Goal: Book appointment/travel/reservation

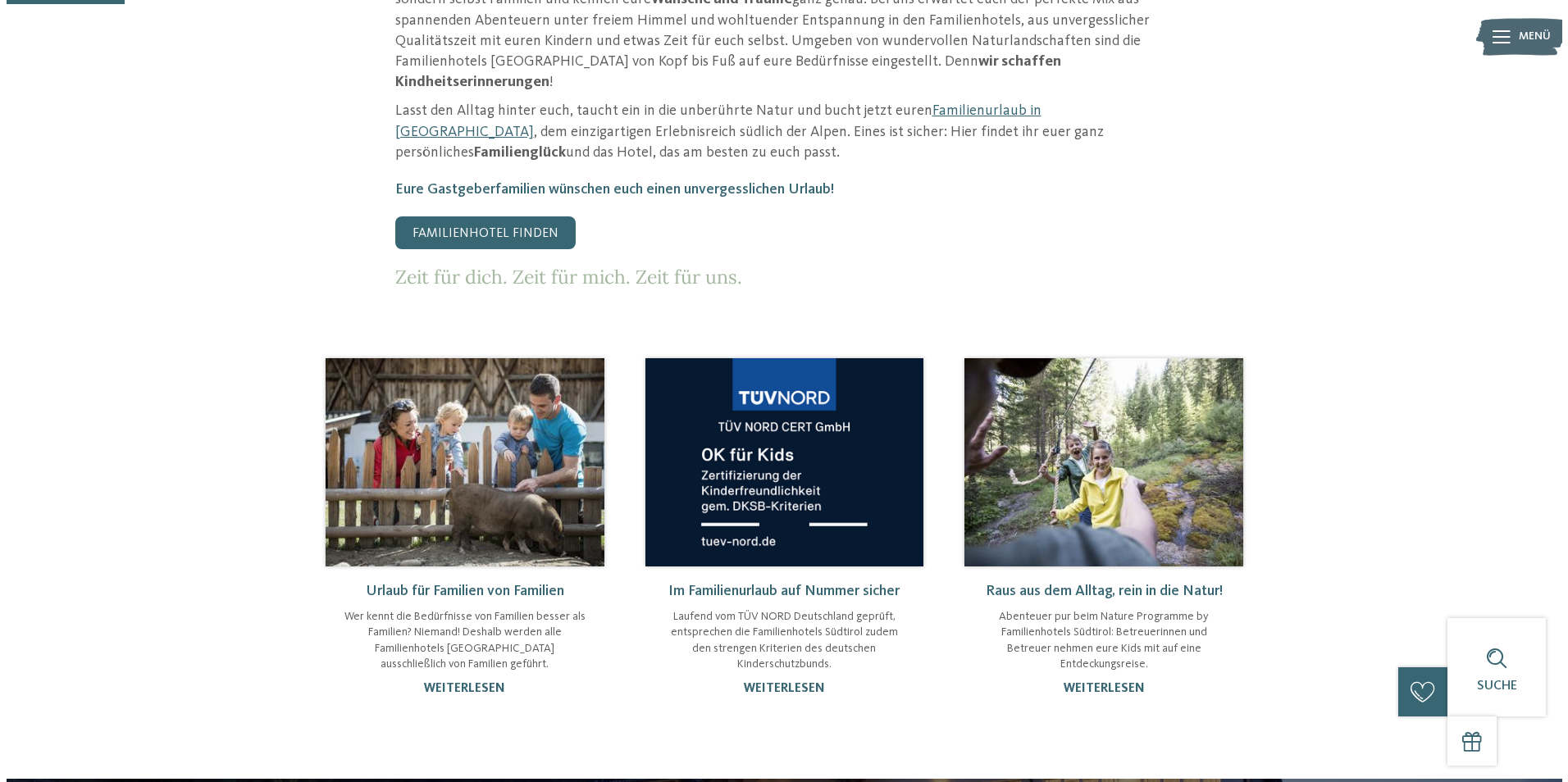
scroll to position [410, 0]
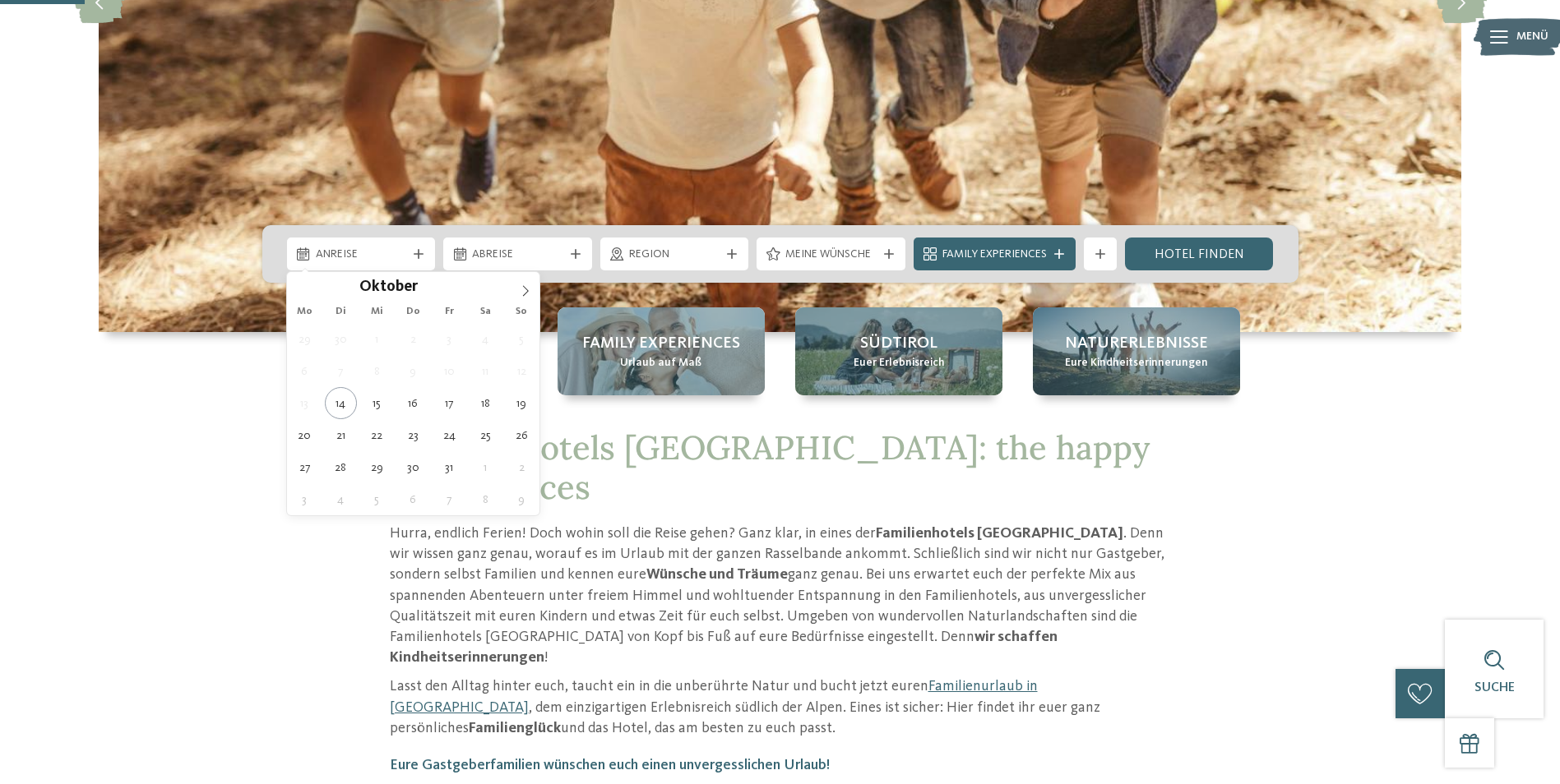
click at [400, 263] on span "Anreise" at bounding box center [361, 255] width 91 height 17
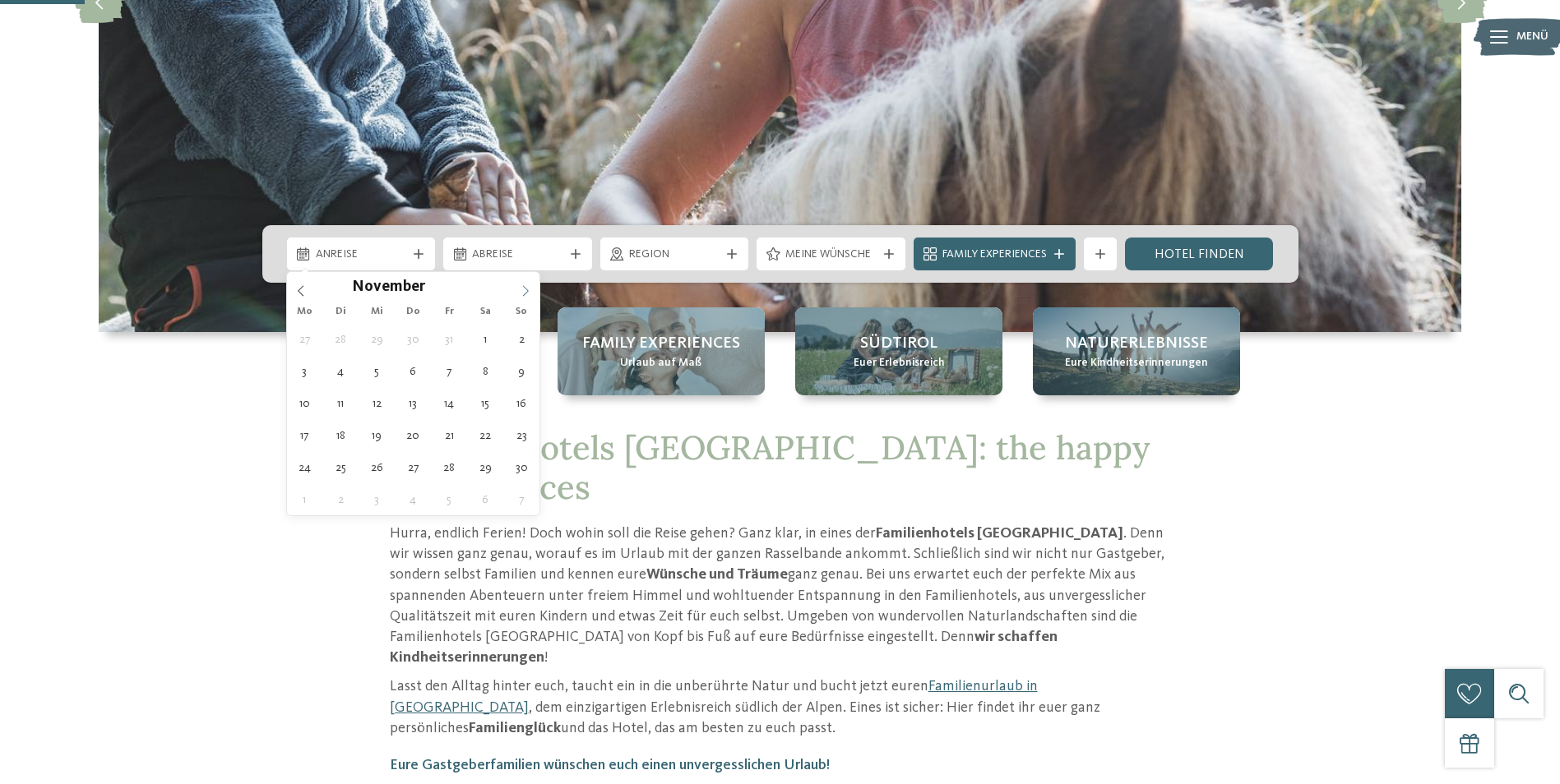
click at [518, 290] on span at bounding box center [525, 286] width 28 height 28
type div "10.12.2025"
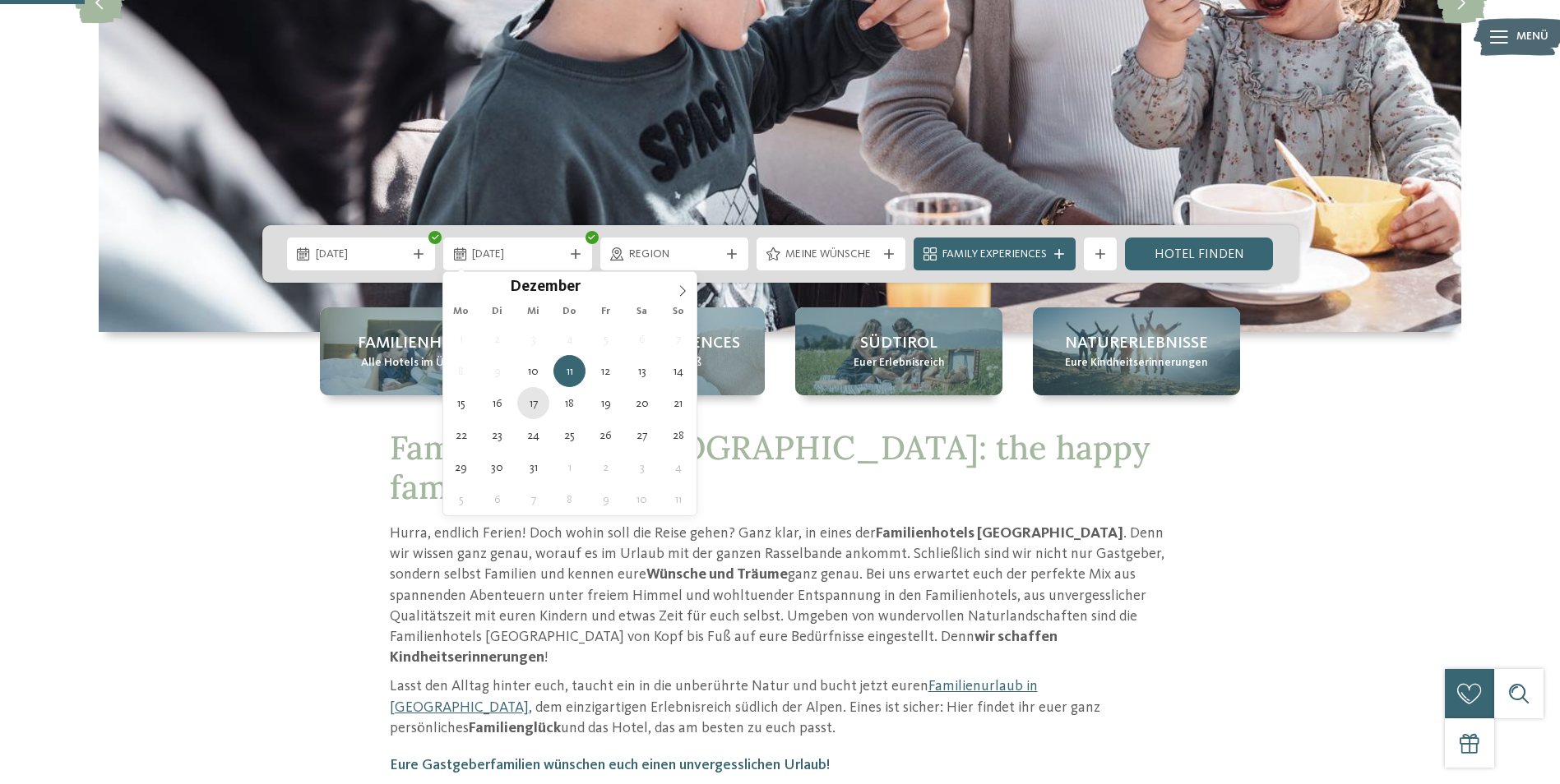
type div "17.12.2025"
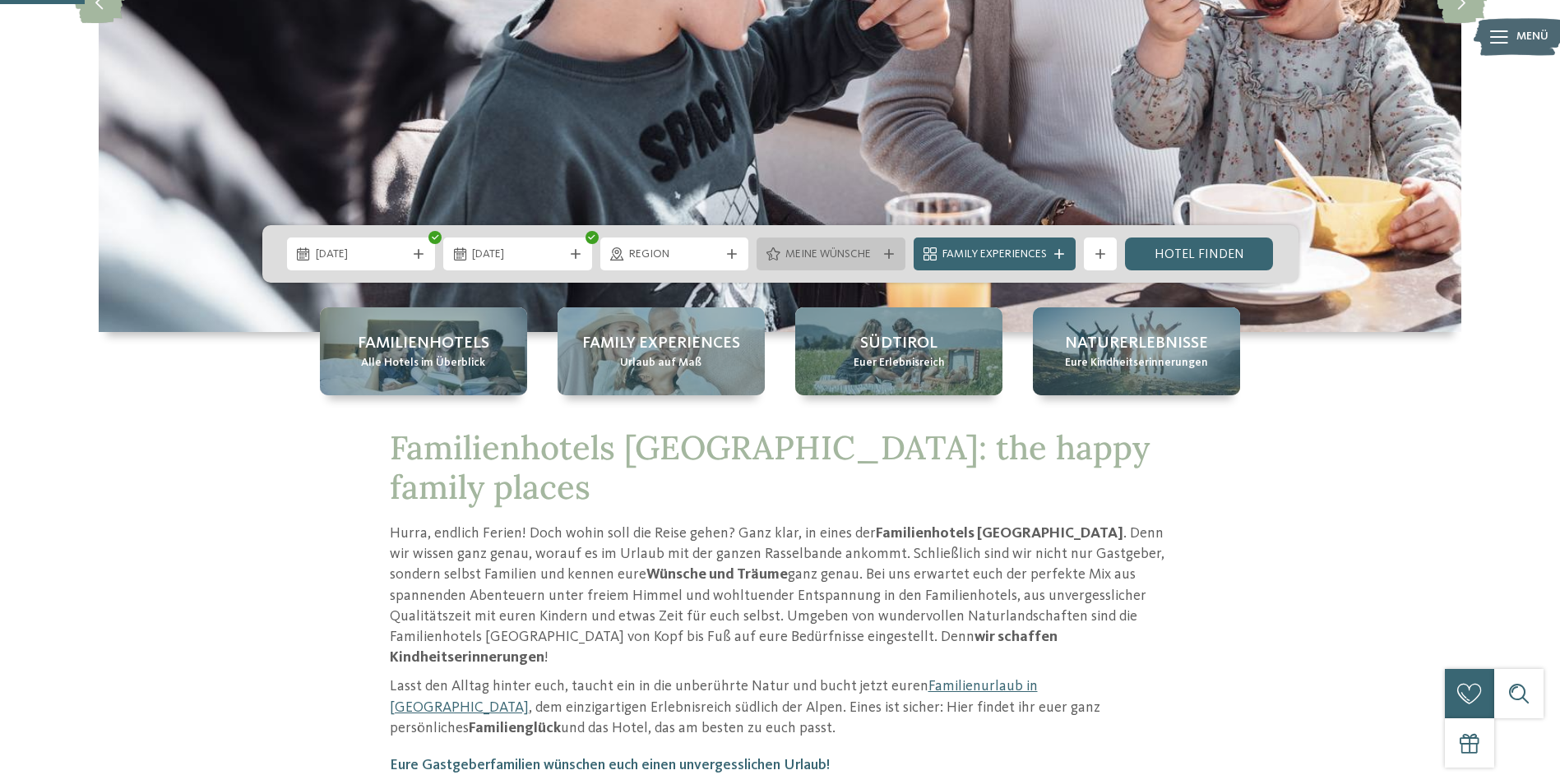
click at [822, 251] on span "Meine Wünsche" at bounding box center [830, 255] width 91 height 17
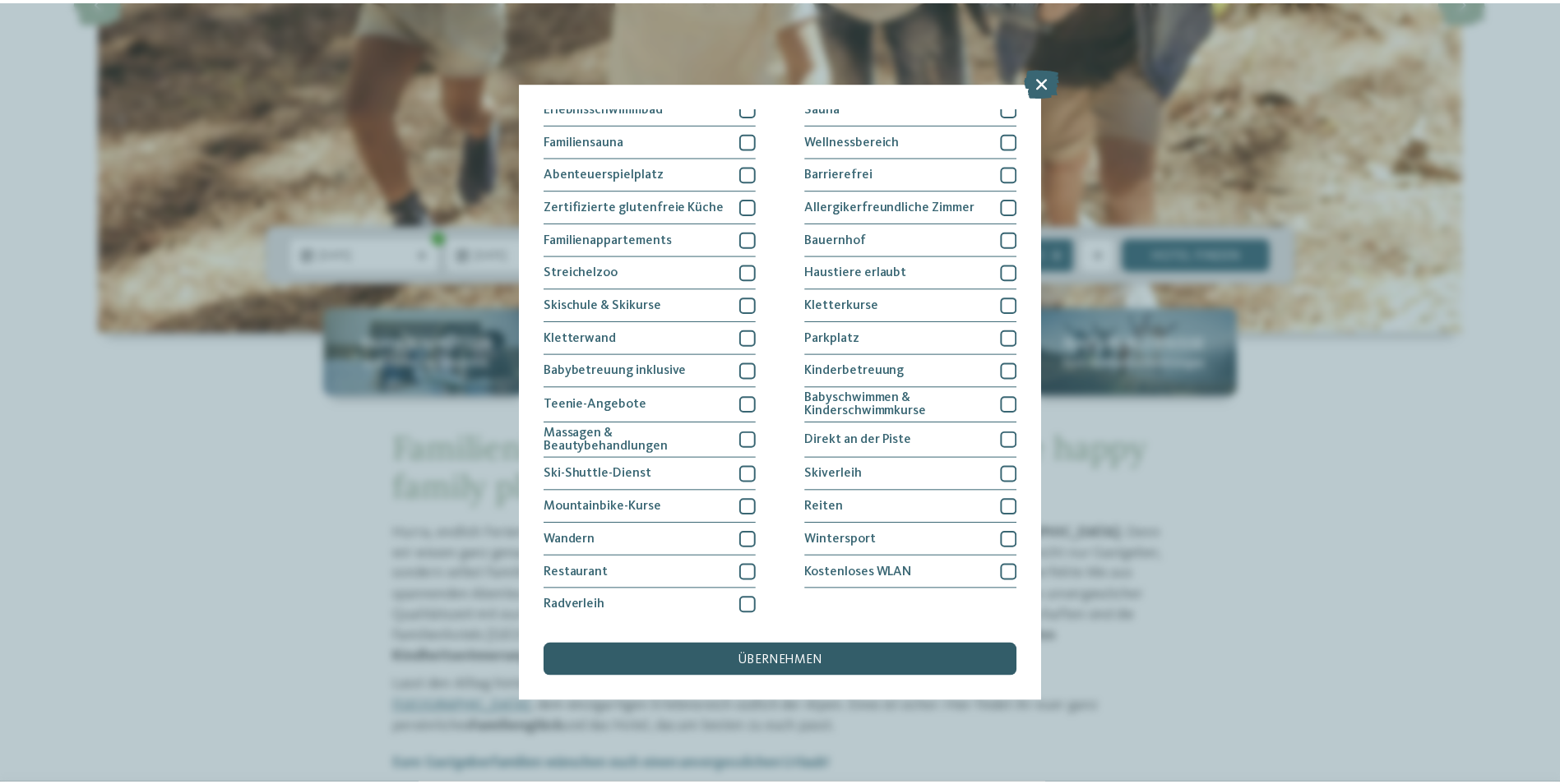
scroll to position [0, 0]
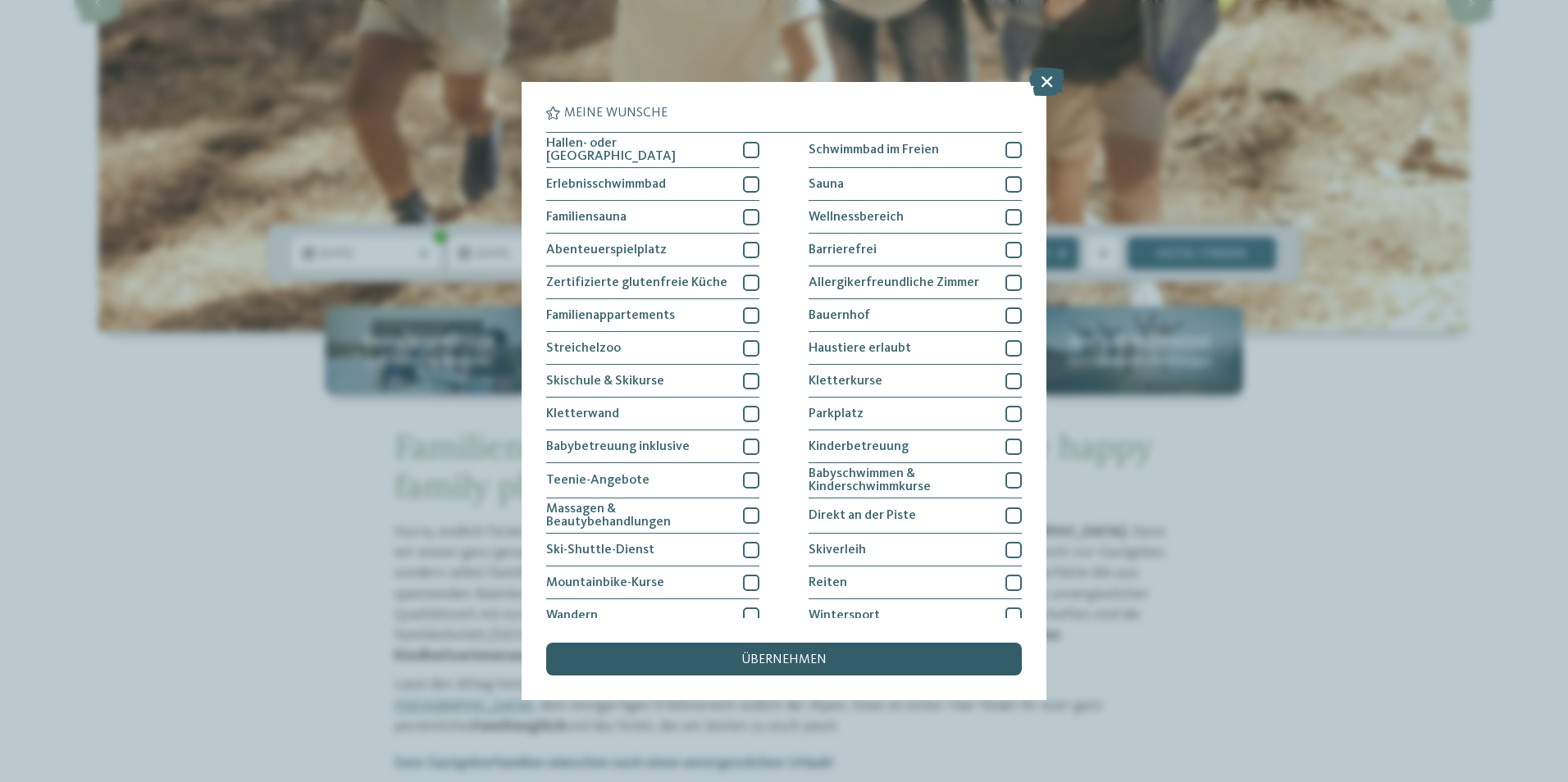
click at [825, 659] on span "übernehmen" at bounding box center [784, 659] width 86 height 13
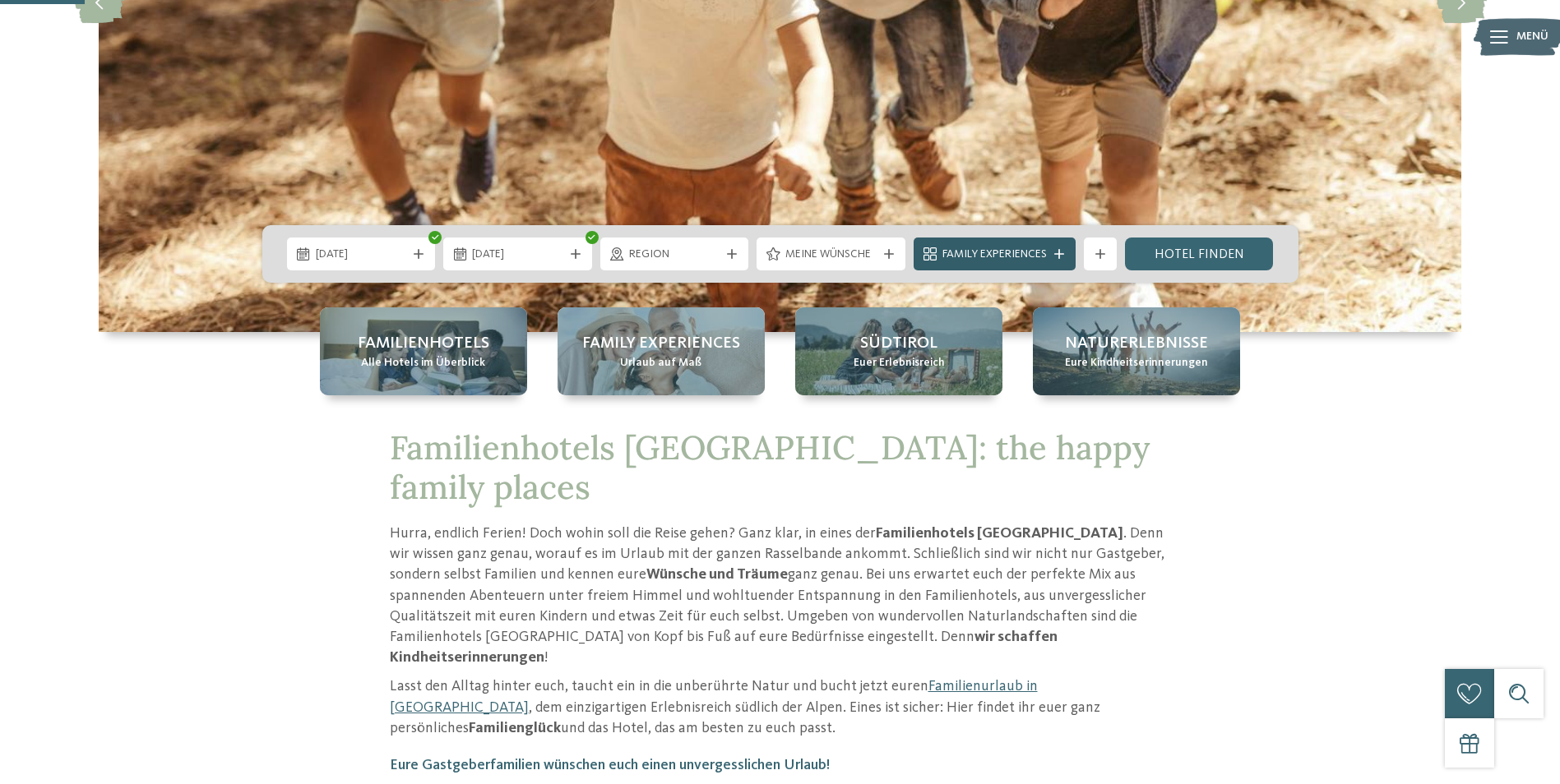
click at [1046, 258] on span "Family Experiences" at bounding box center [995, 255] width 104 height 17
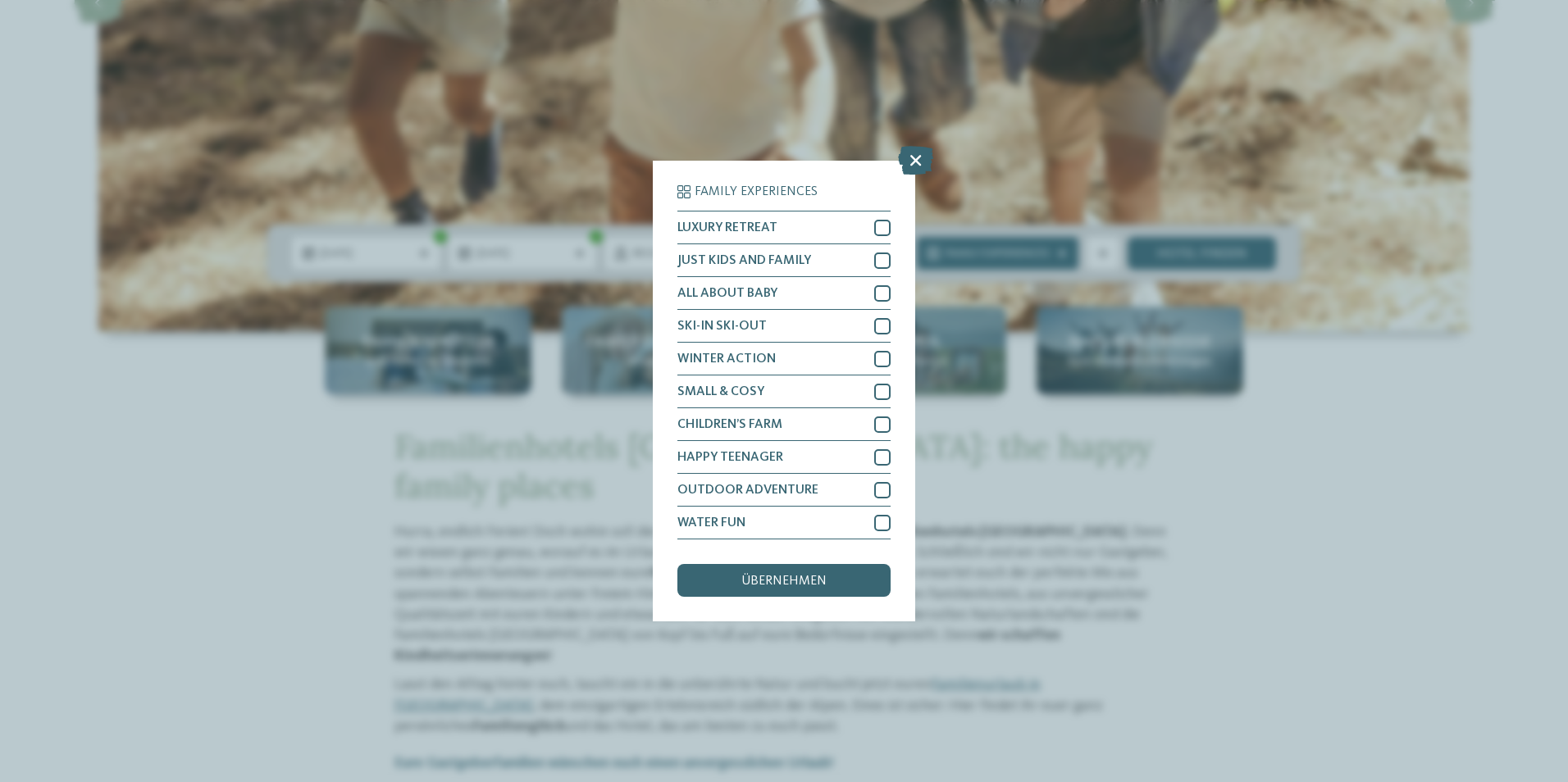
click at [806, 581] on span "übernehmen" at bounding box center [784, 581] width 86 height 13
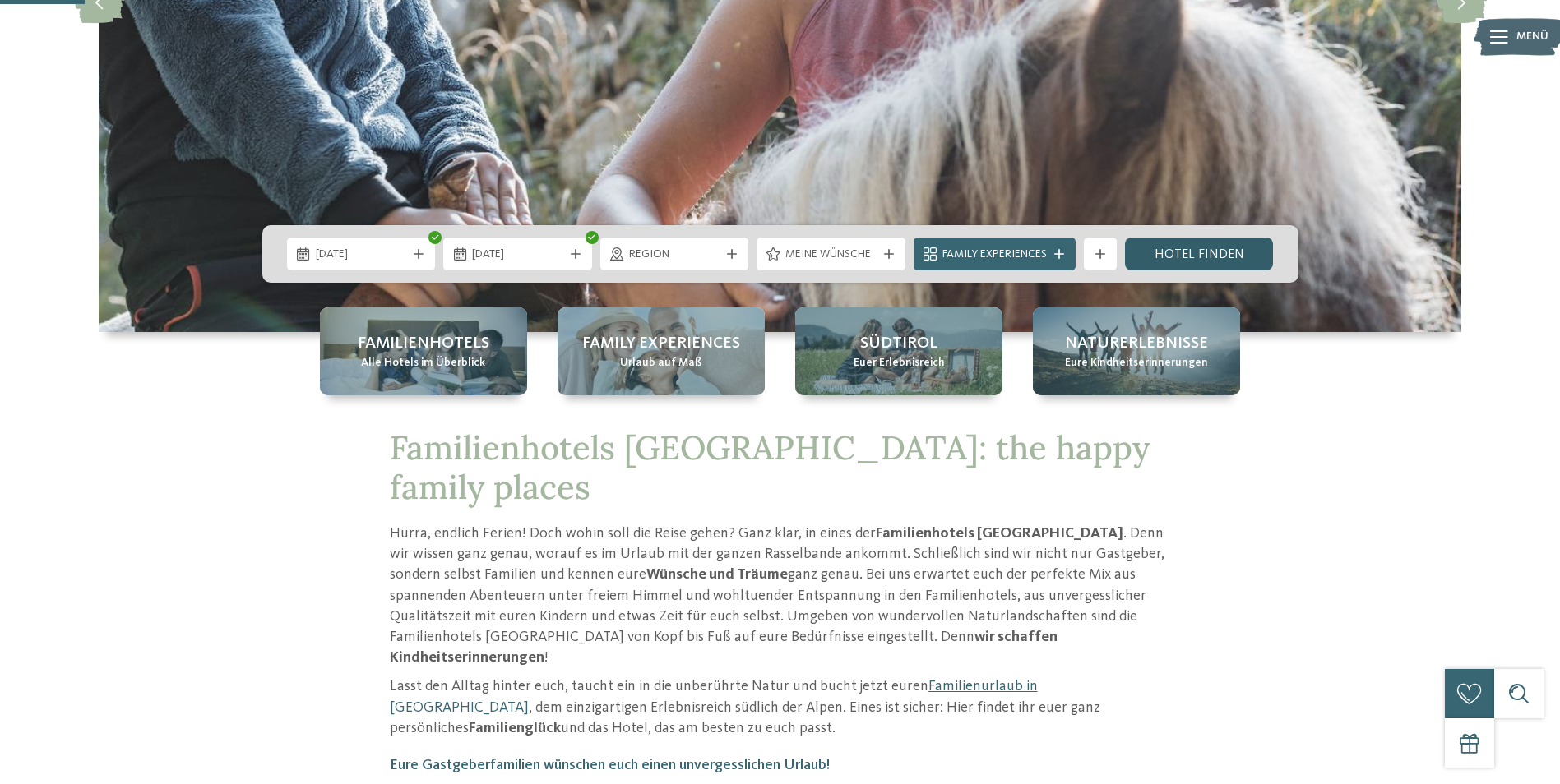
click at [1220, 250] on link "Hotel finden" at bounding box center [1199, 254] width 149 height 33
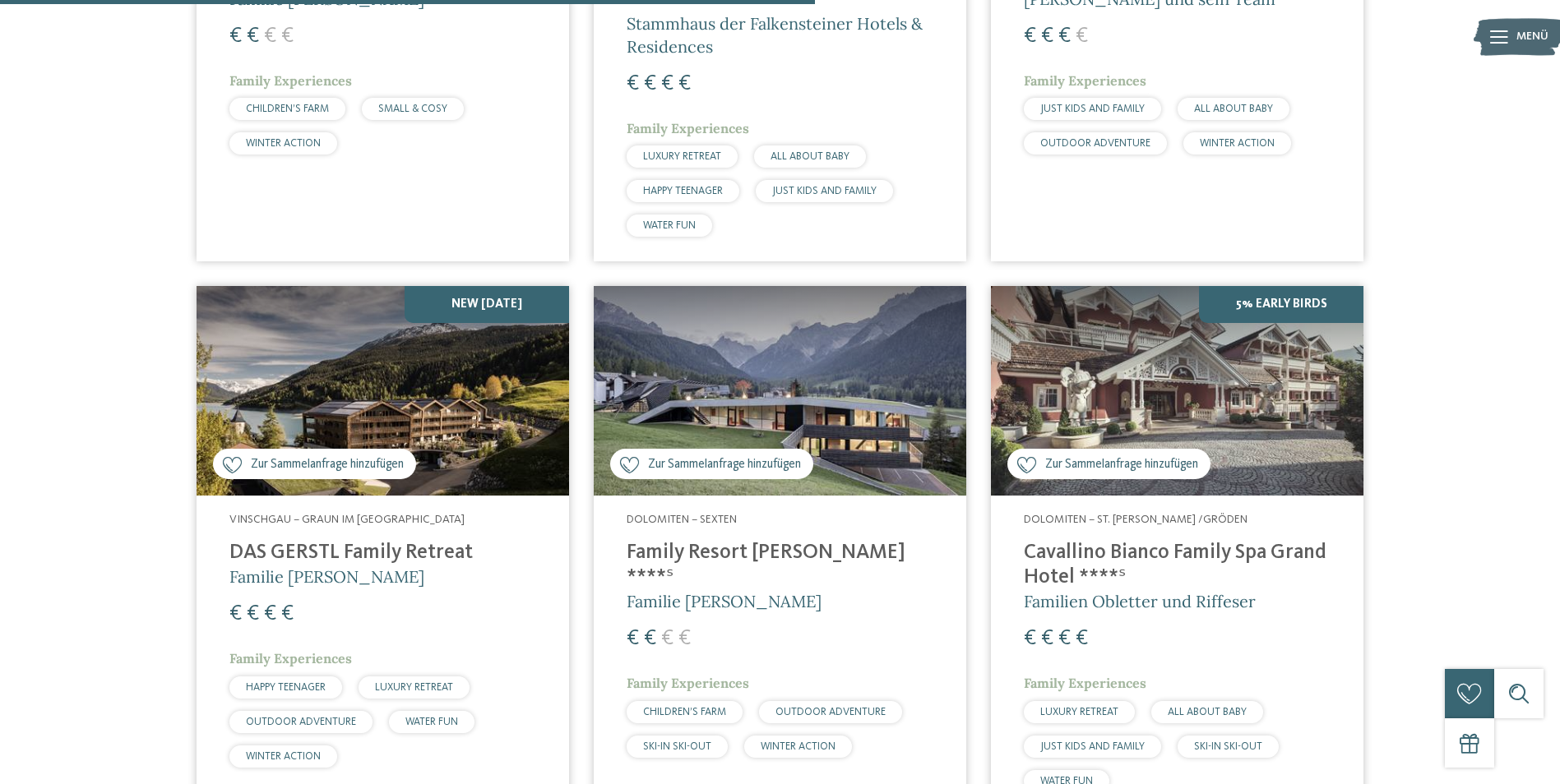
scroll to position [2101, 0]
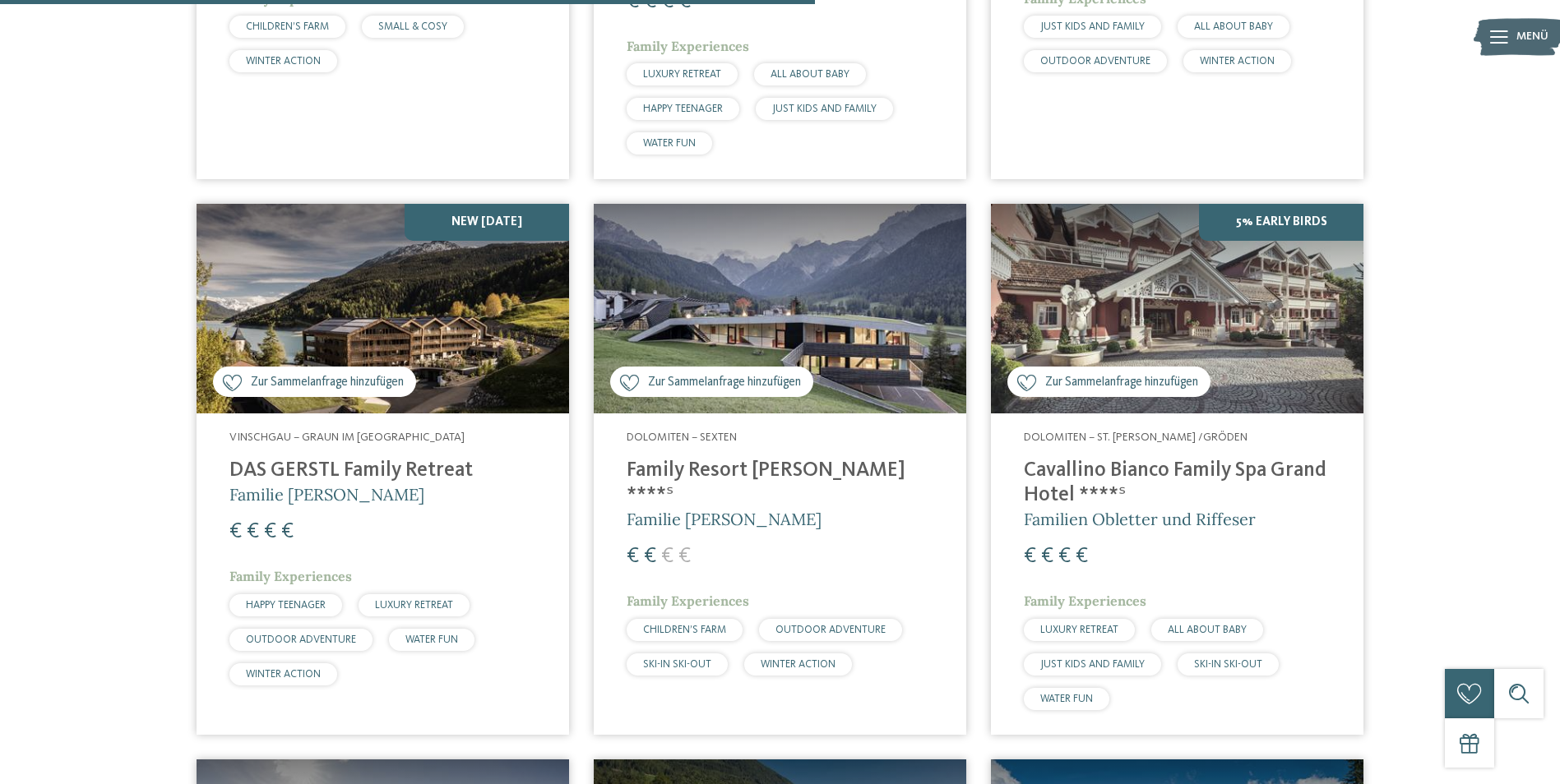
click at [897, 311] on img at bounding box center [779, 308] width 372 height 209
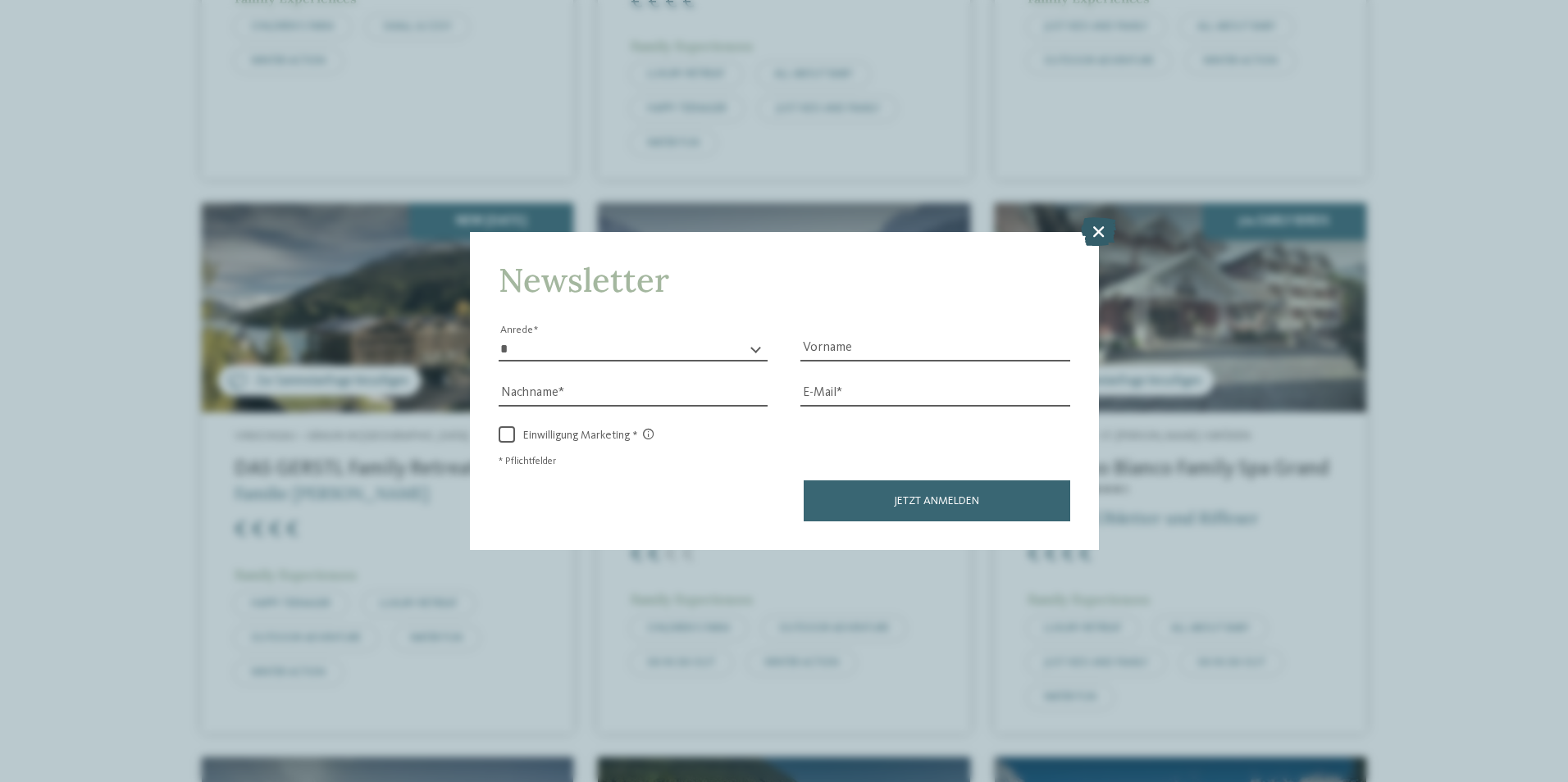
click at [1108, 235] on icon at bounding box center [1099, 230] width 35 height 29
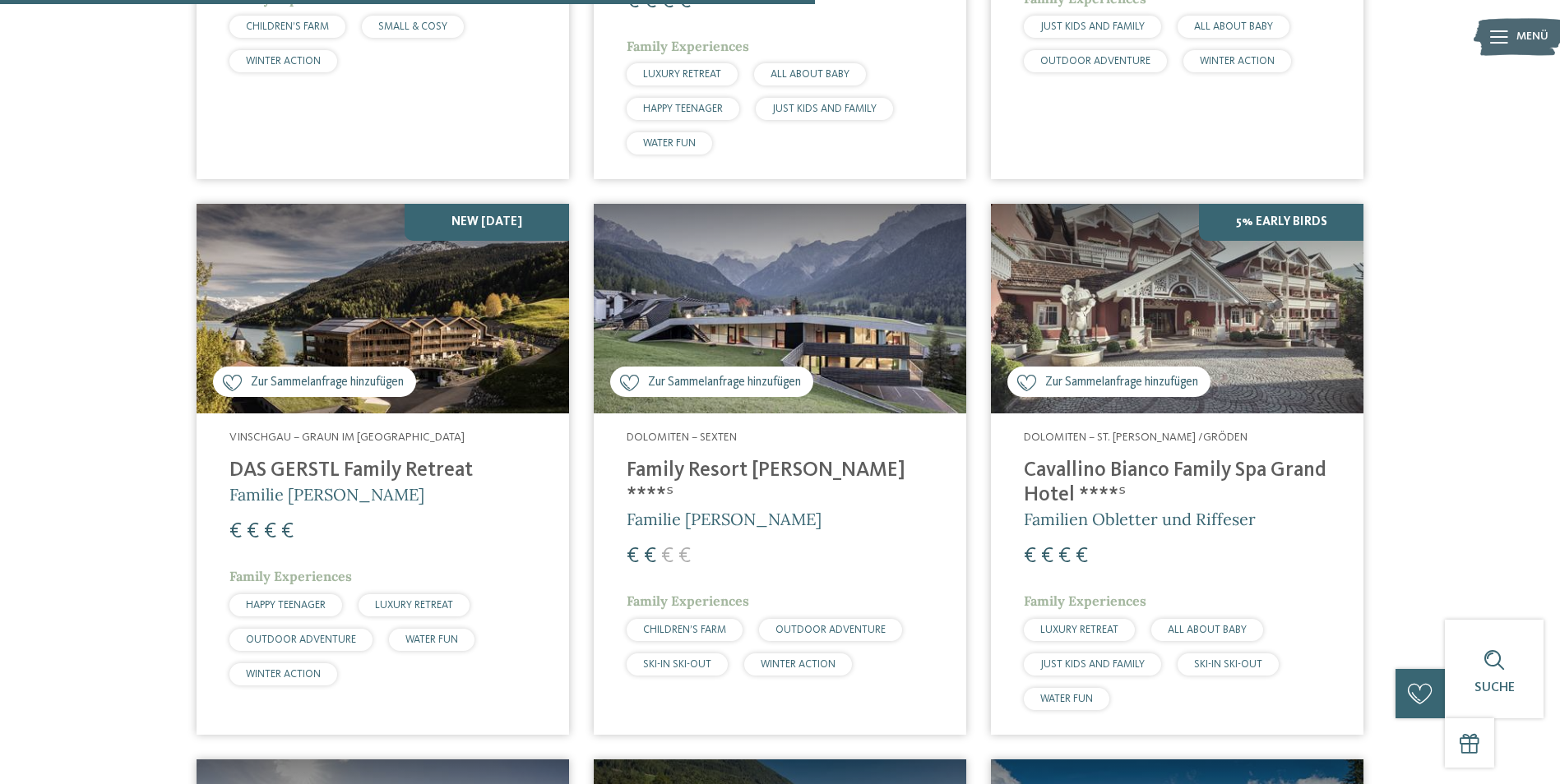
click at [415, 271] on img at bounding box center [382, 308] width 372 height 209
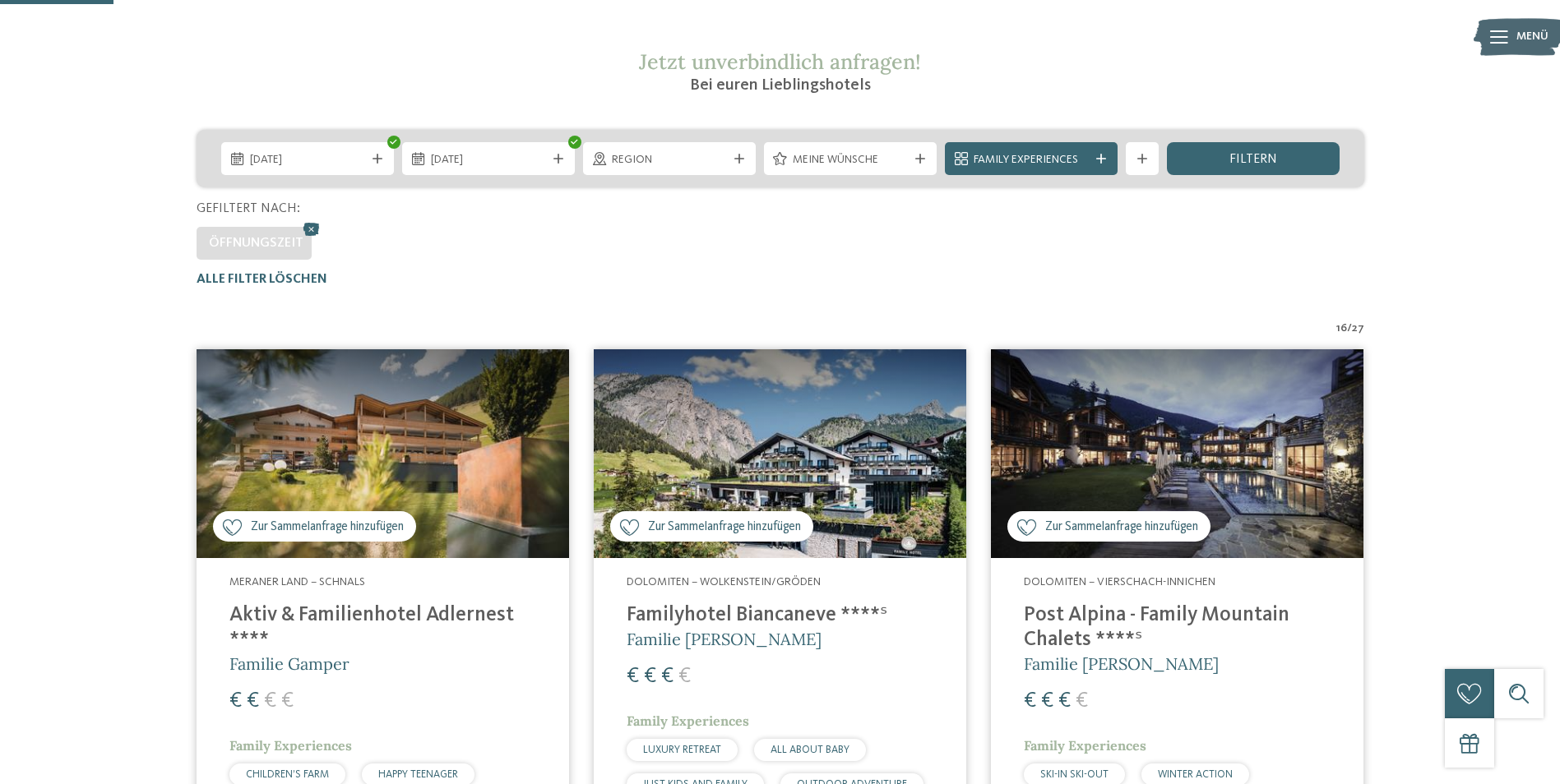
scroll to position [375, 0]
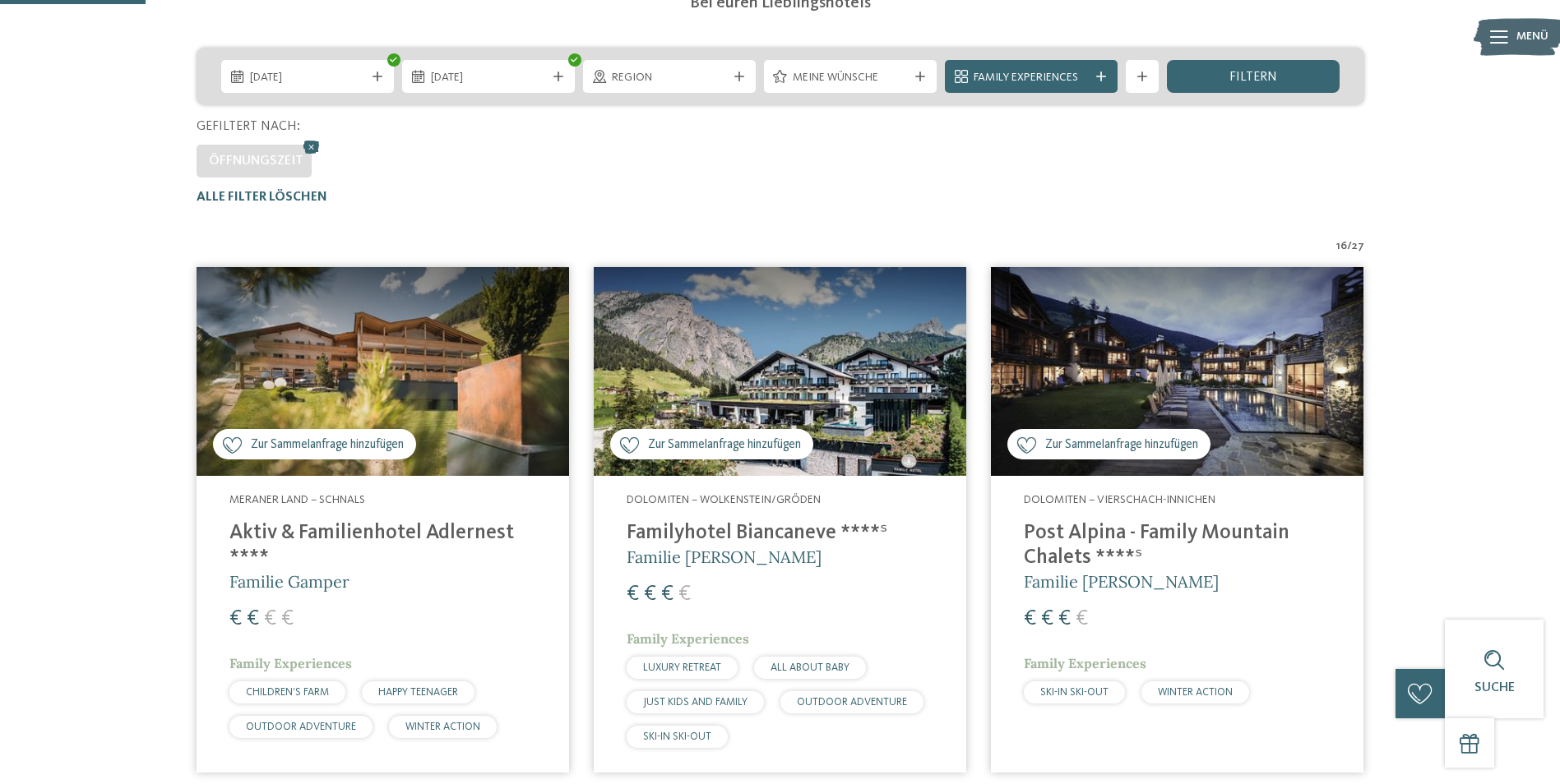
click at [1295, 404] on img at bounding box center [1177, 371] width 372 height 209
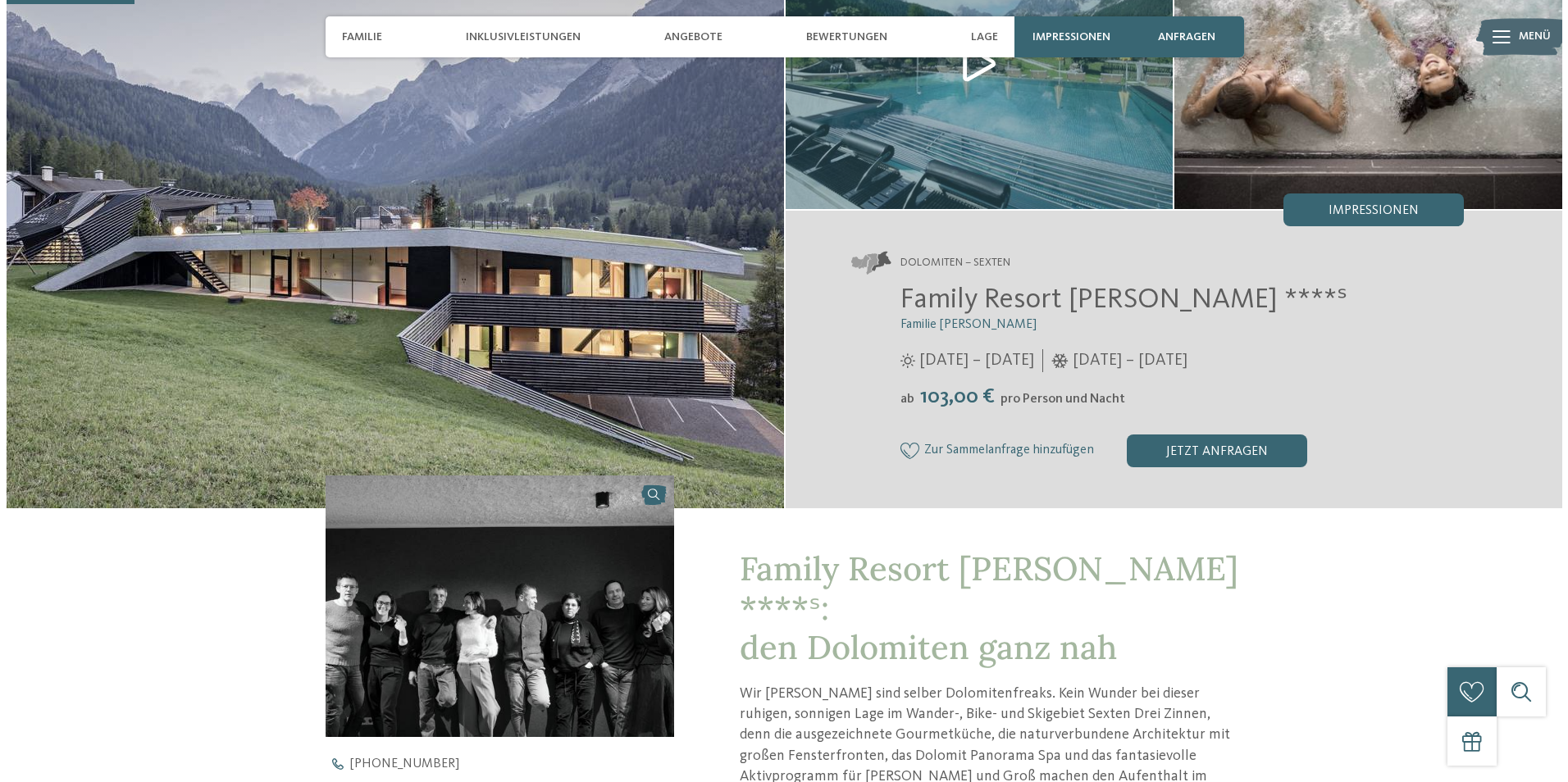
scroll to position [82, 0]
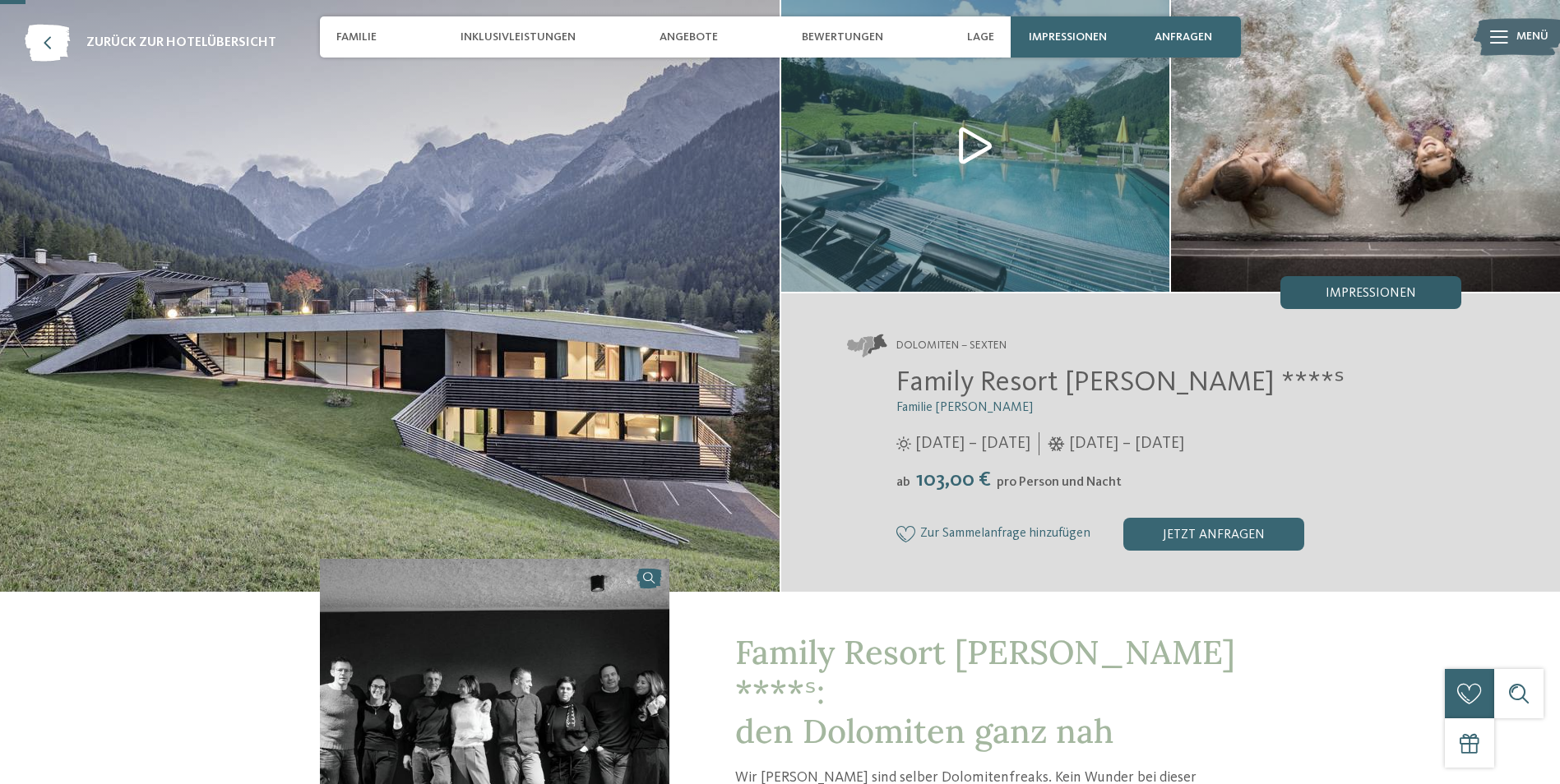
click at [1373, 293] on span "Impressionen" at bounding box center [1371, 293] width 90 height 13
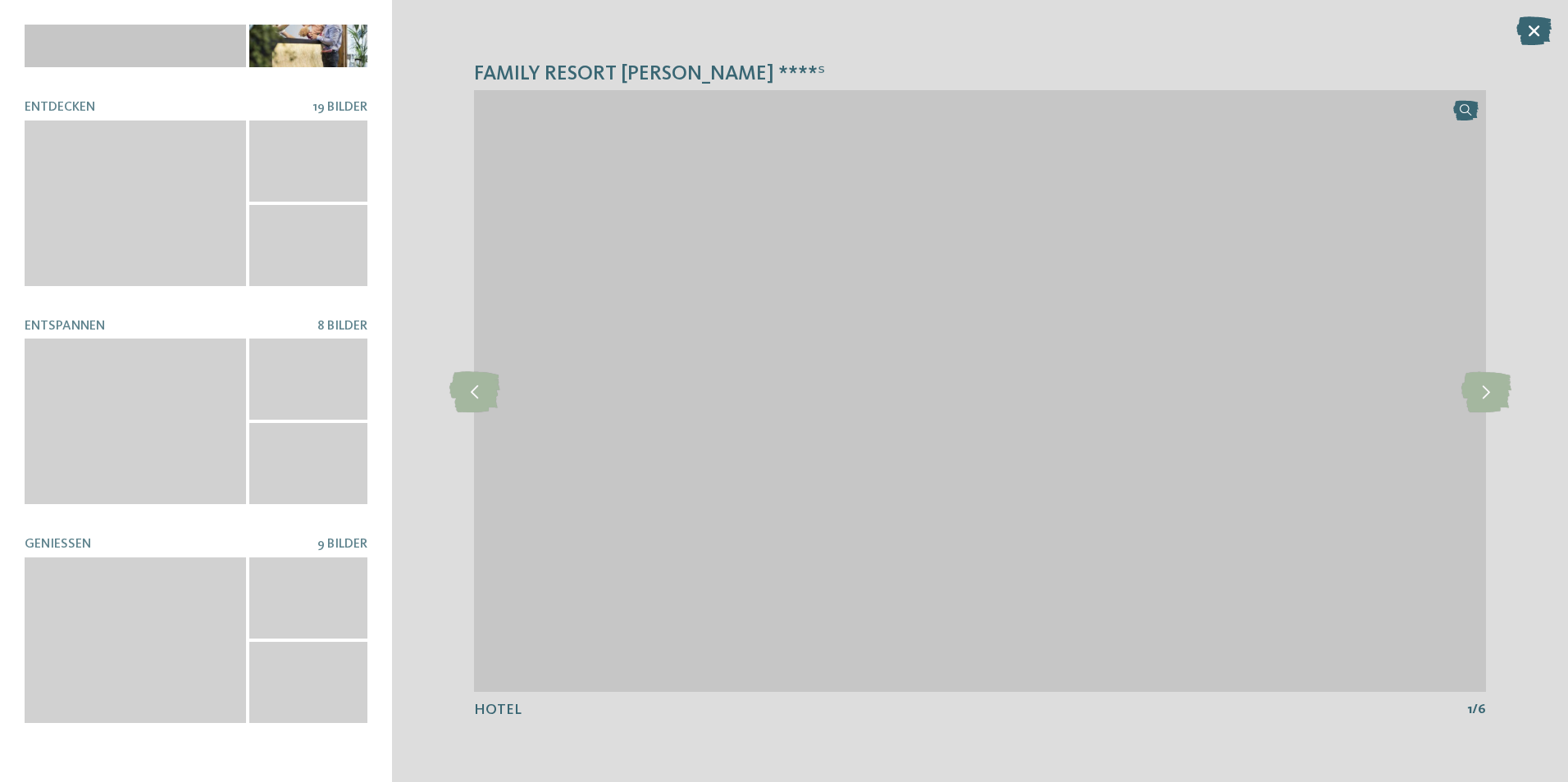
scroll to position [0, 0]
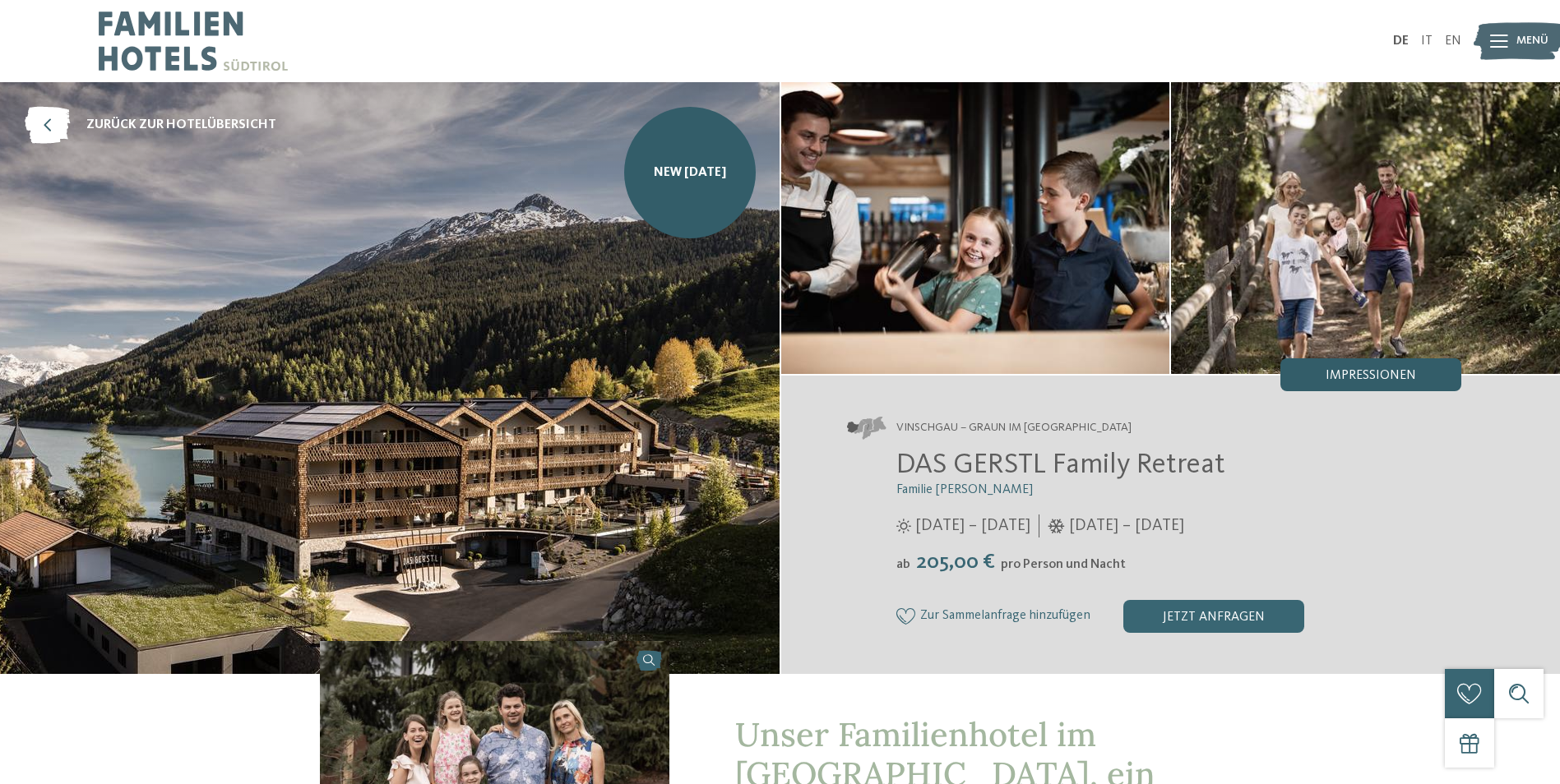
click at [1414, 369] on span "Impressionen" at bounding box center [1371, 376] width 90 height 13
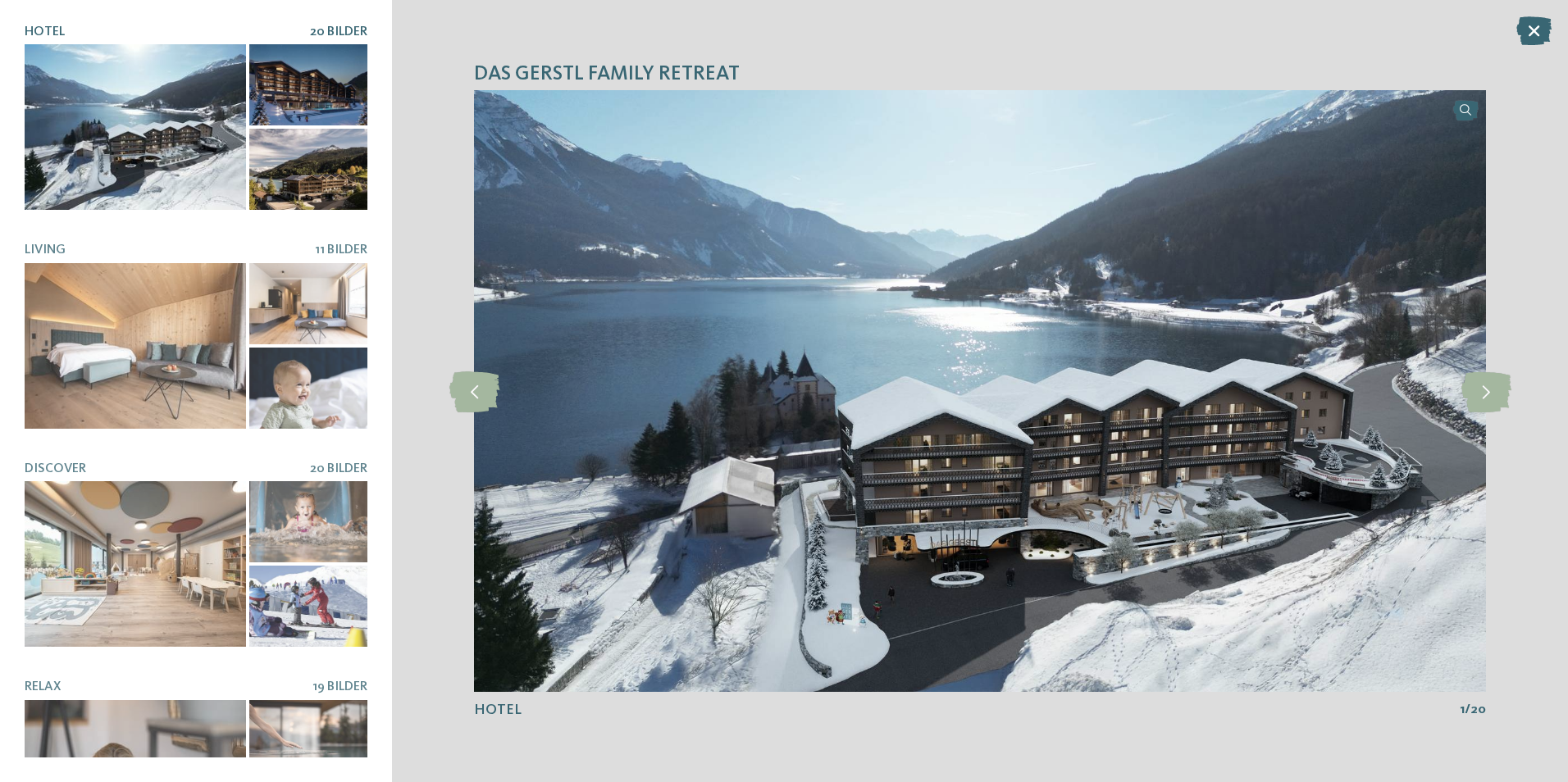
click at [159, 123] on div at bounding box center [135, 127] width 221 height 166
click at [1498, 398] on icon at bounding box center [1486, 391] width 50 height 41
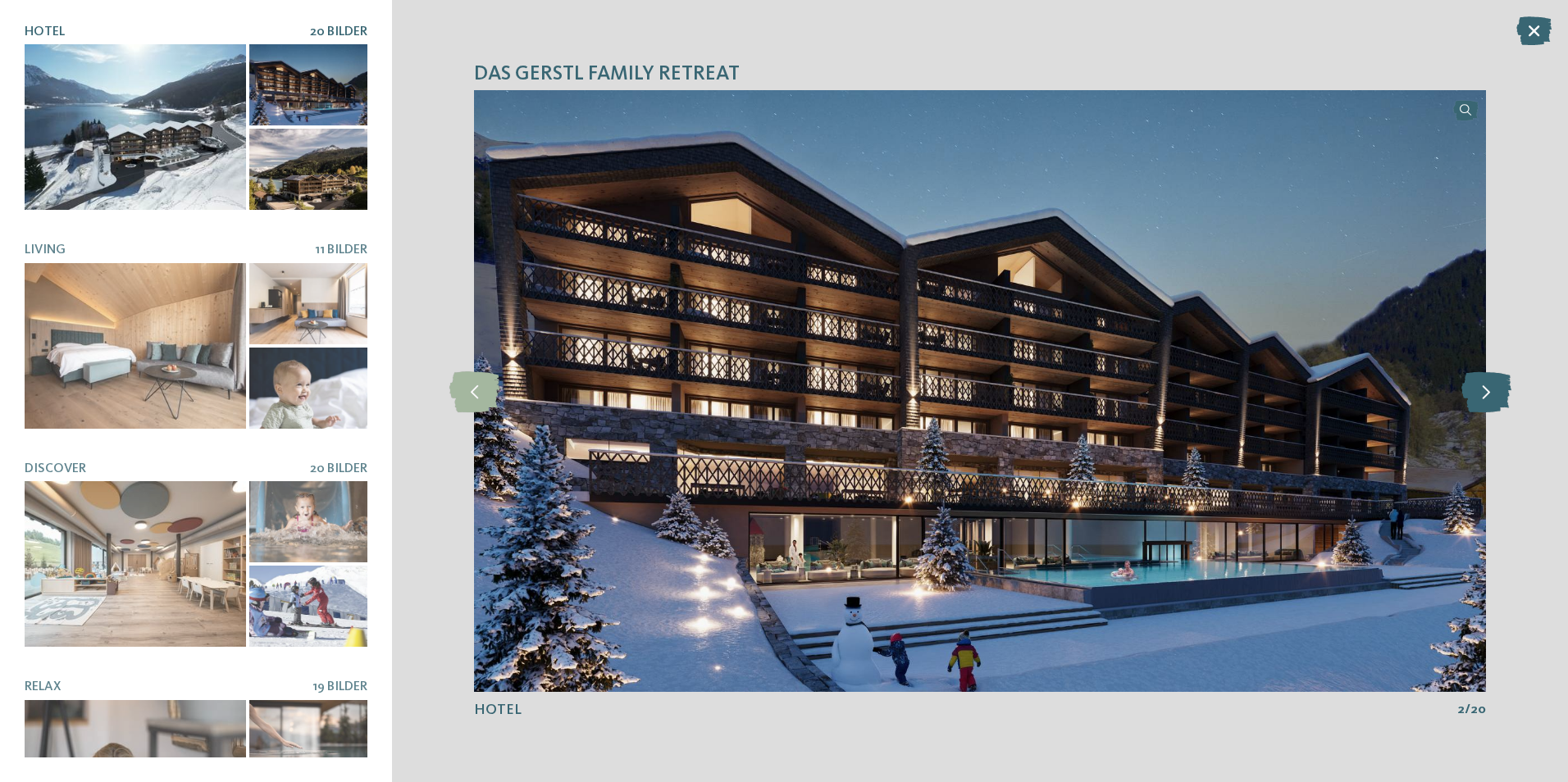
click at [1498, 398] on icon at bounding box center [1486, 391] width 50 height 41
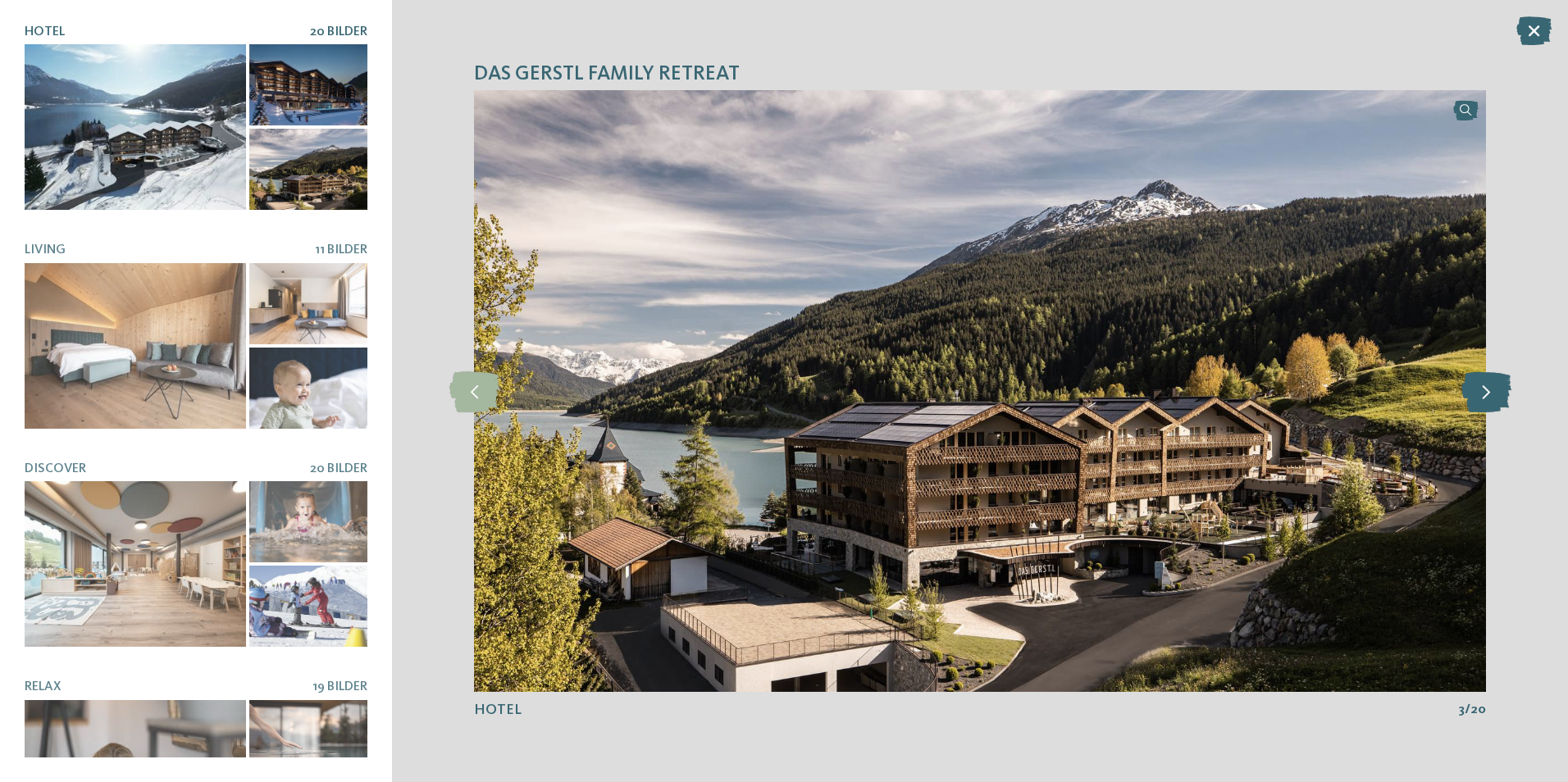
click at [1498, 398] on icon at bounding box center [1486, 391] width 50 height 41
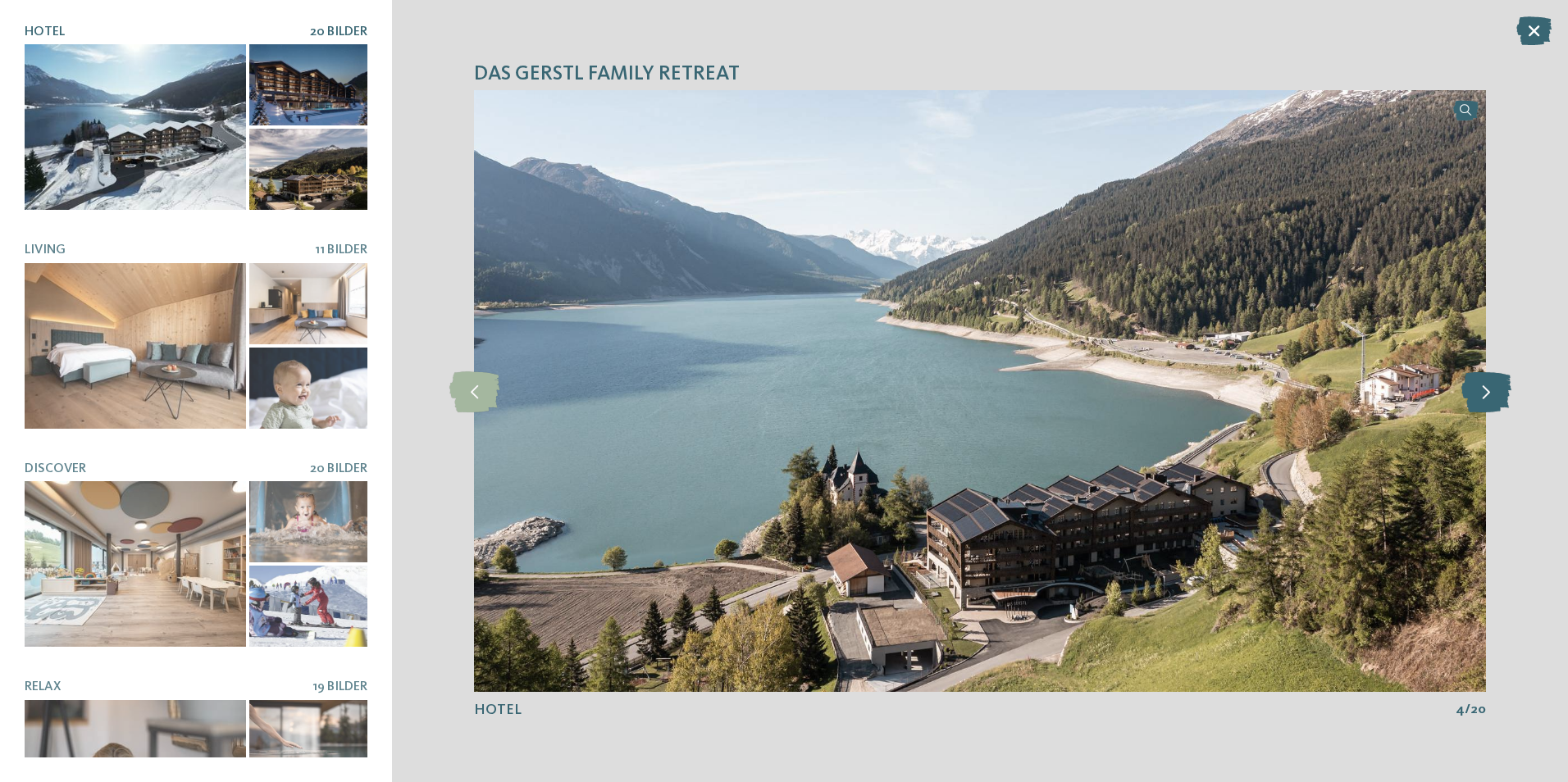
click at [1498, 398] on icon at bounding box center [1486, 391] width 50 height 41
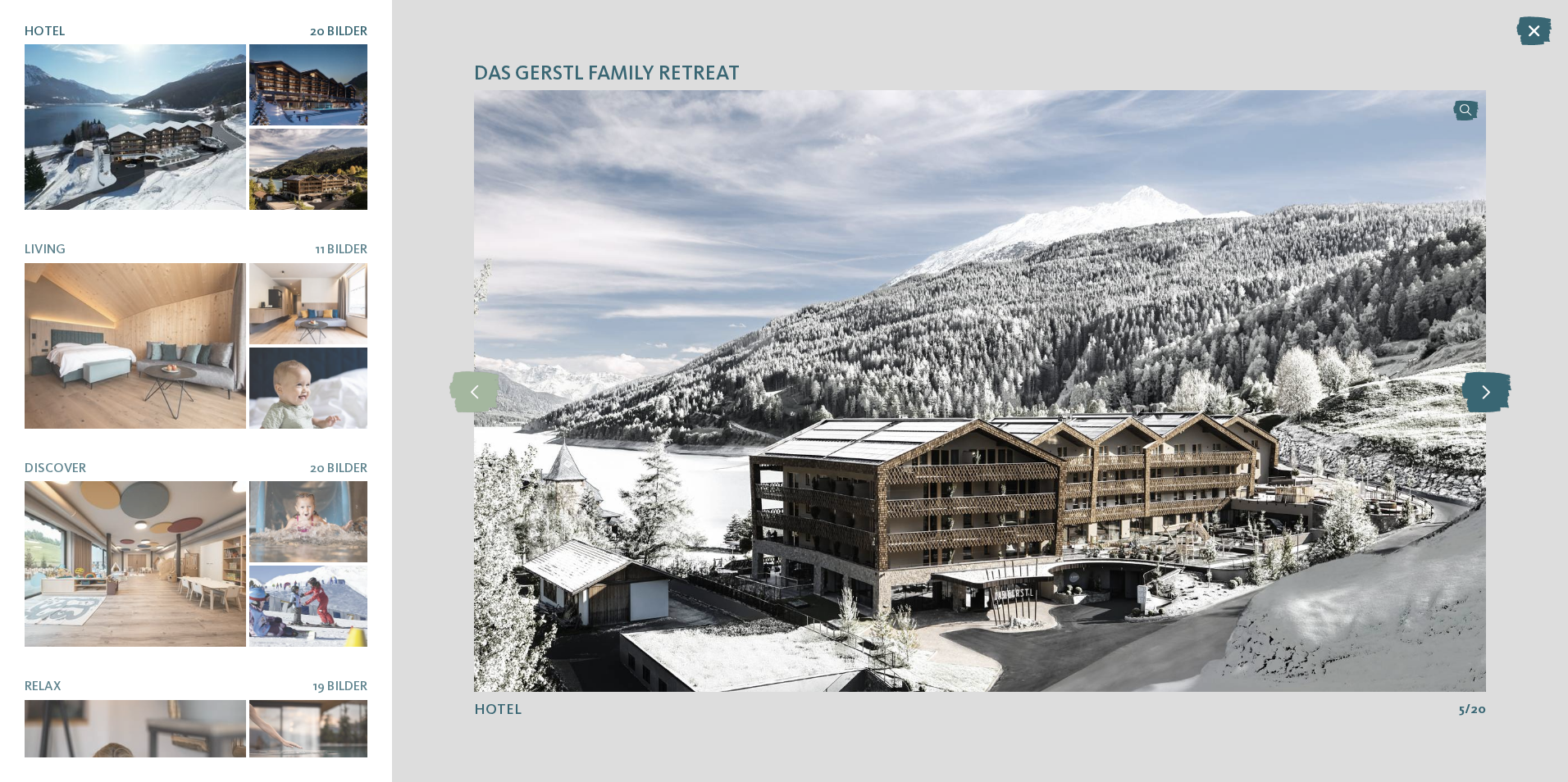
click at [1497, 398] on icon at bounding box center [1486, 391] width 50 height 41
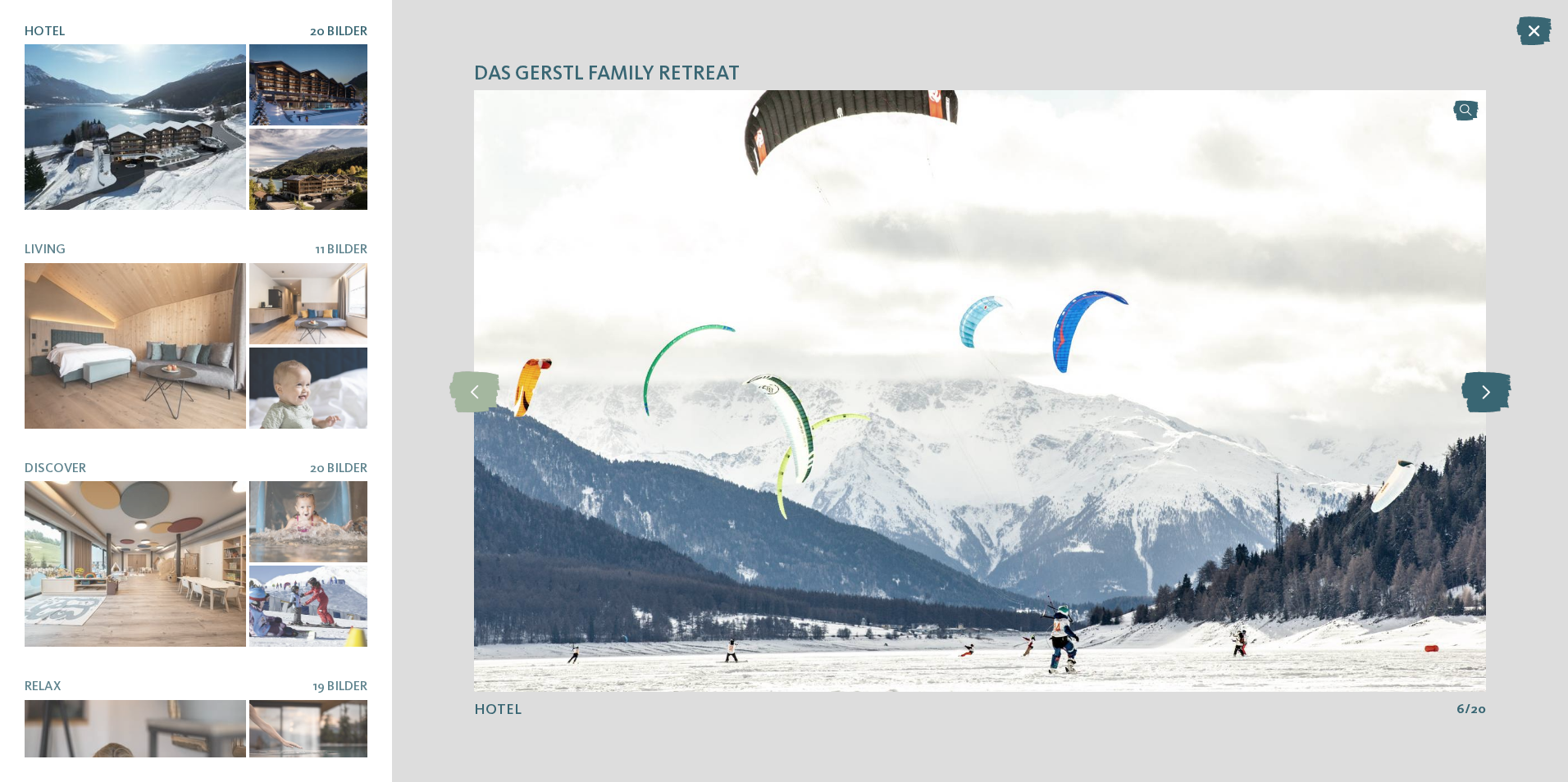
click at [1497, 398] on icon at bounding box center [1486, 391] width 50 height 41
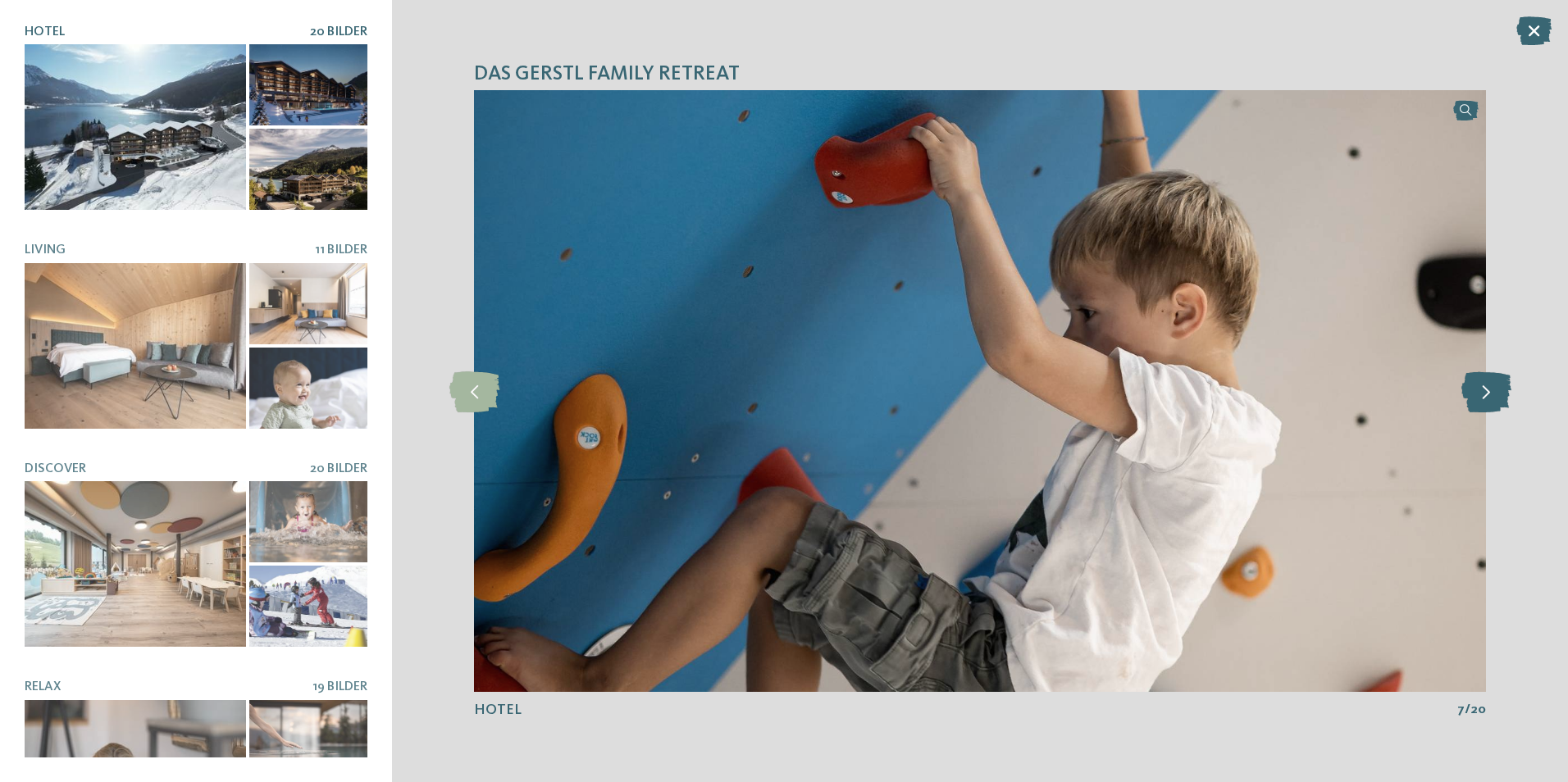
click at [1497, 398] on icon at bounding box center [1486, 391] width 50 height 41
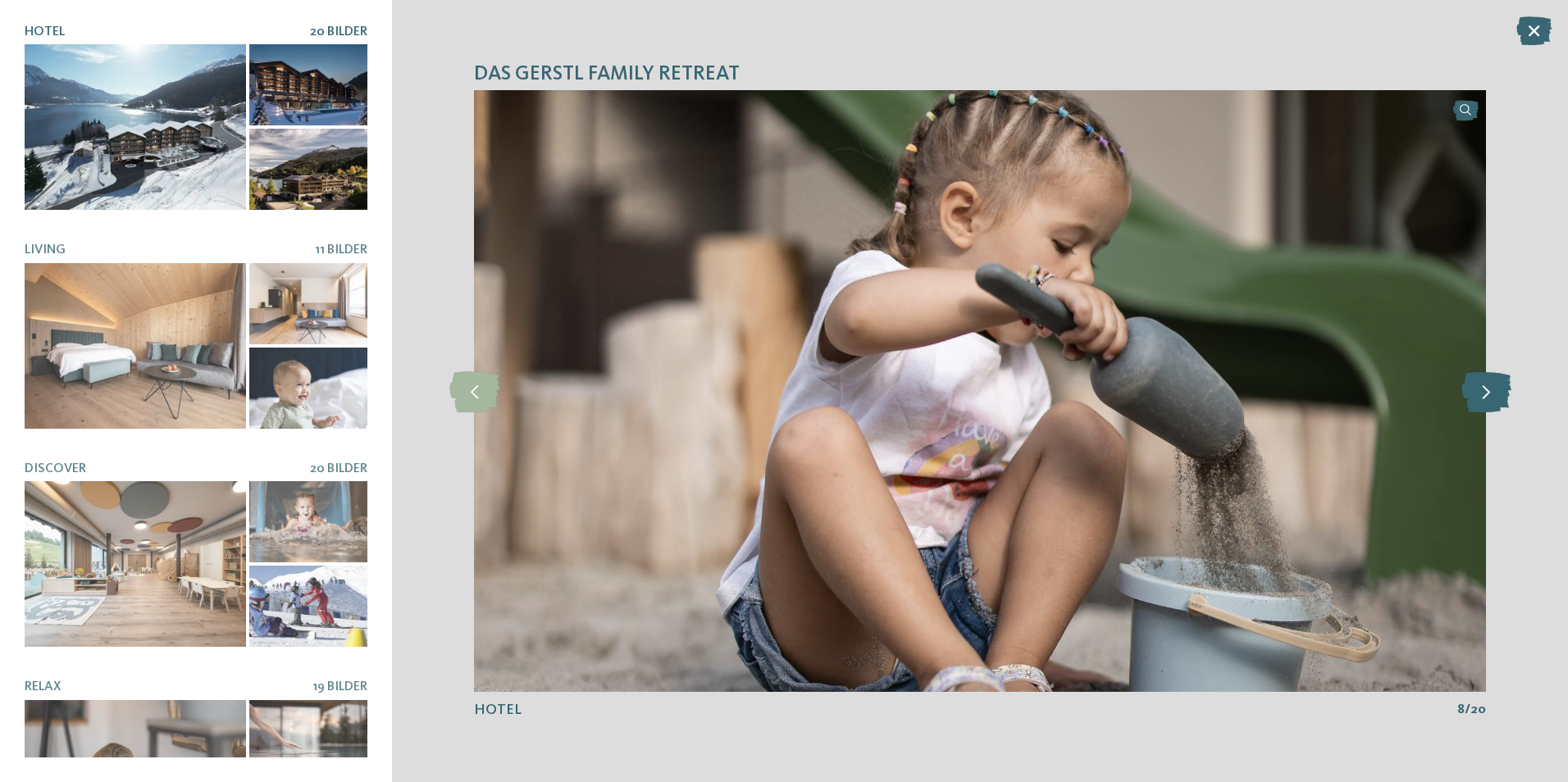
click at [1497, 398] on icon at bounding box center [1486, 391] width 50 height 41
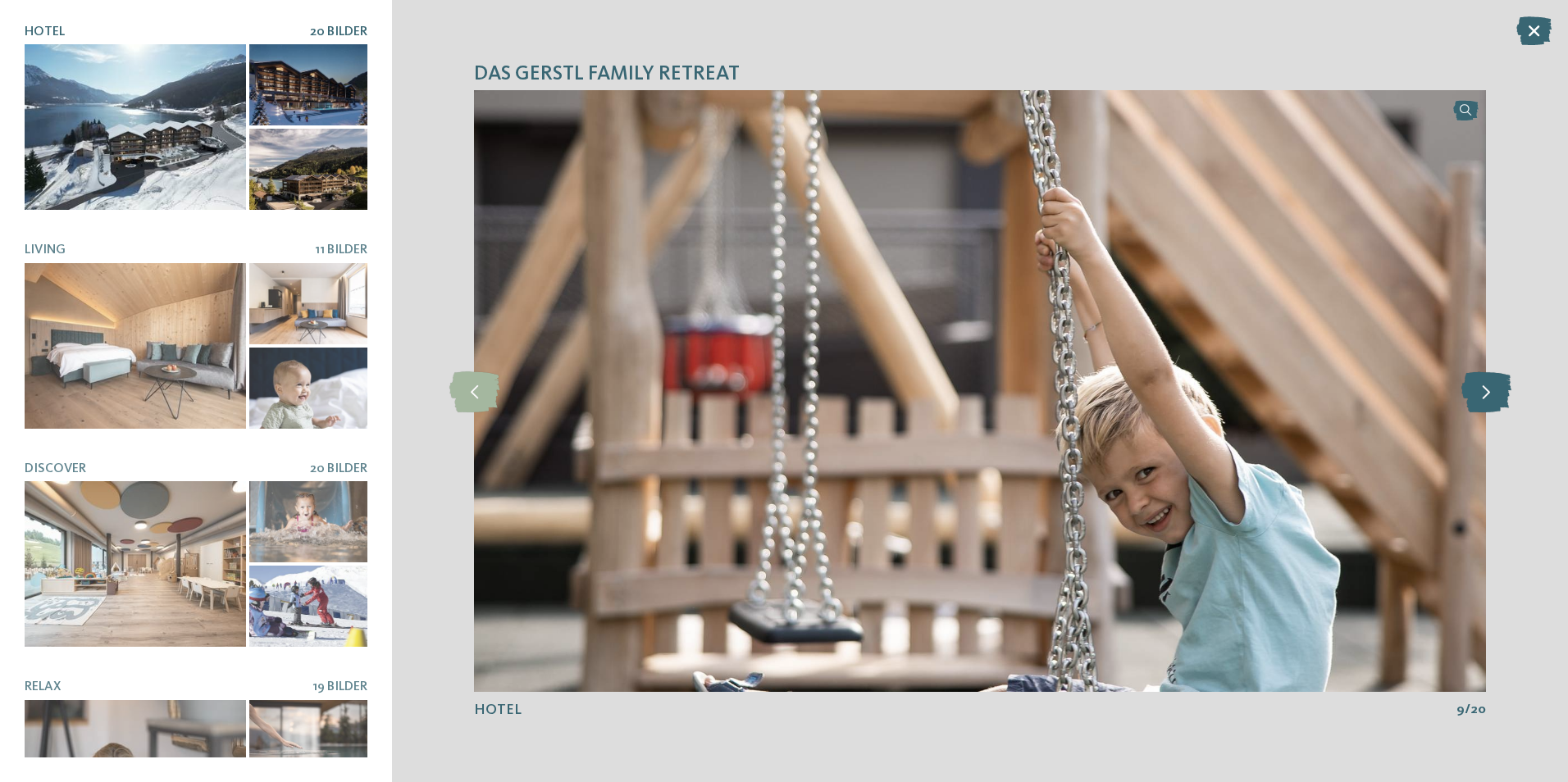
click at [1497, 398] on icon at bounding box center [1486, 391] width 50 height 41
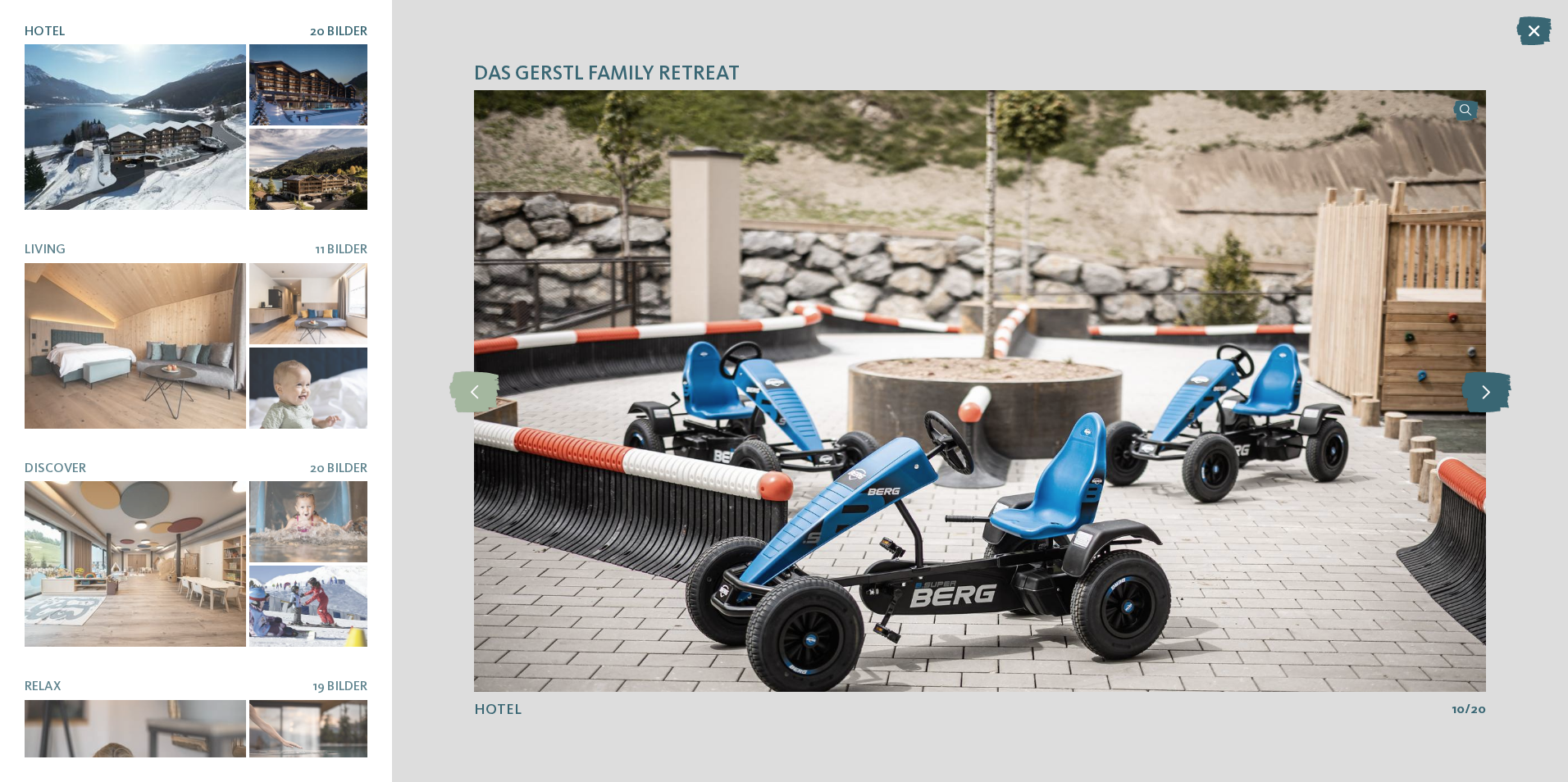
click at [1497, 398] on icon at bounding box center [1486, 391] width 50 height 41
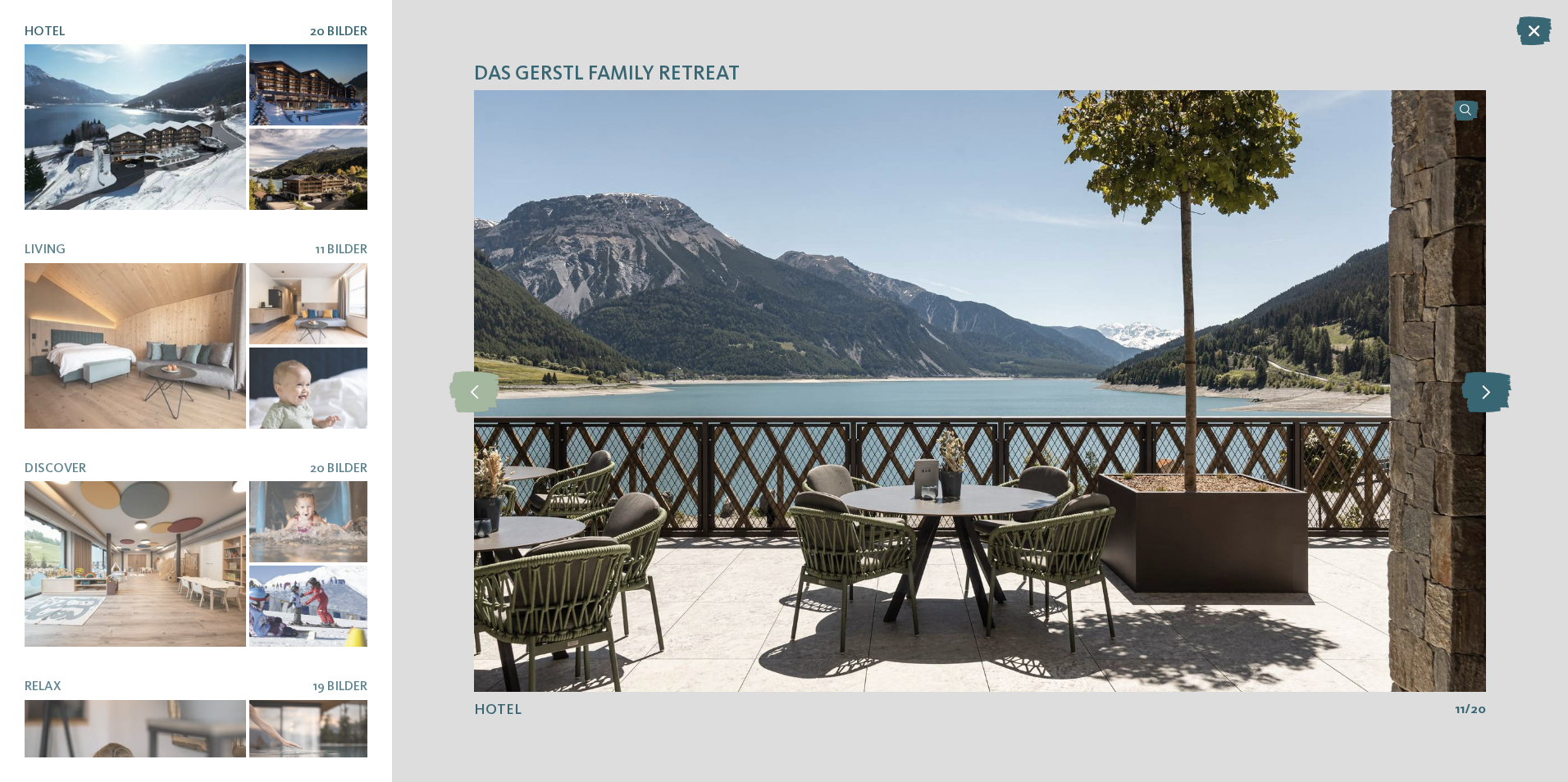
click at [1497, 398] on icon at bounding box center [1486, 391] width 50 height 41
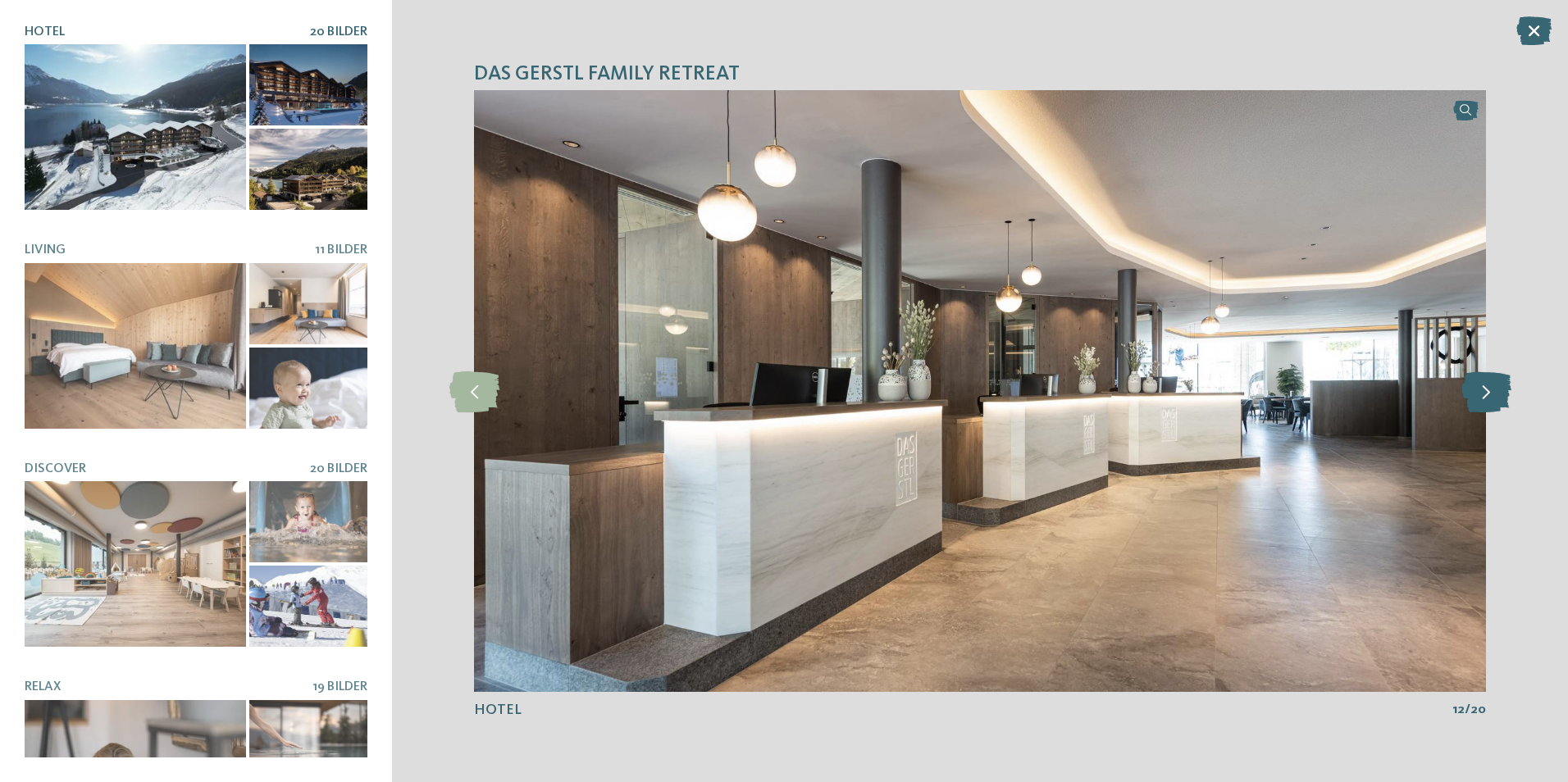
click at [1497, 398] on icon at bounding box center [1486, 391] width 50 height 41
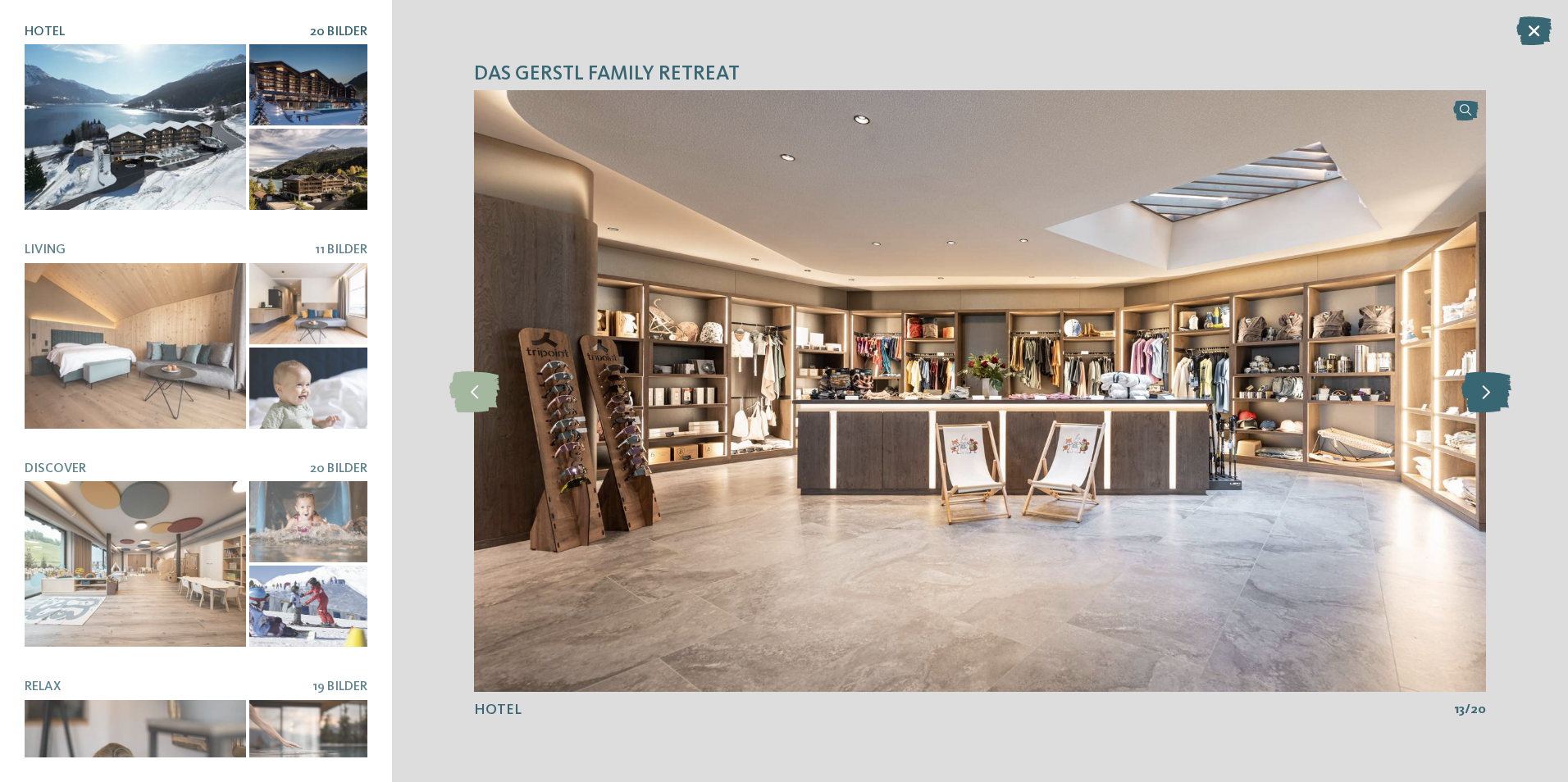
click at [1497, 398] on icon at bounding box center [1486, 391] width 50 height 41
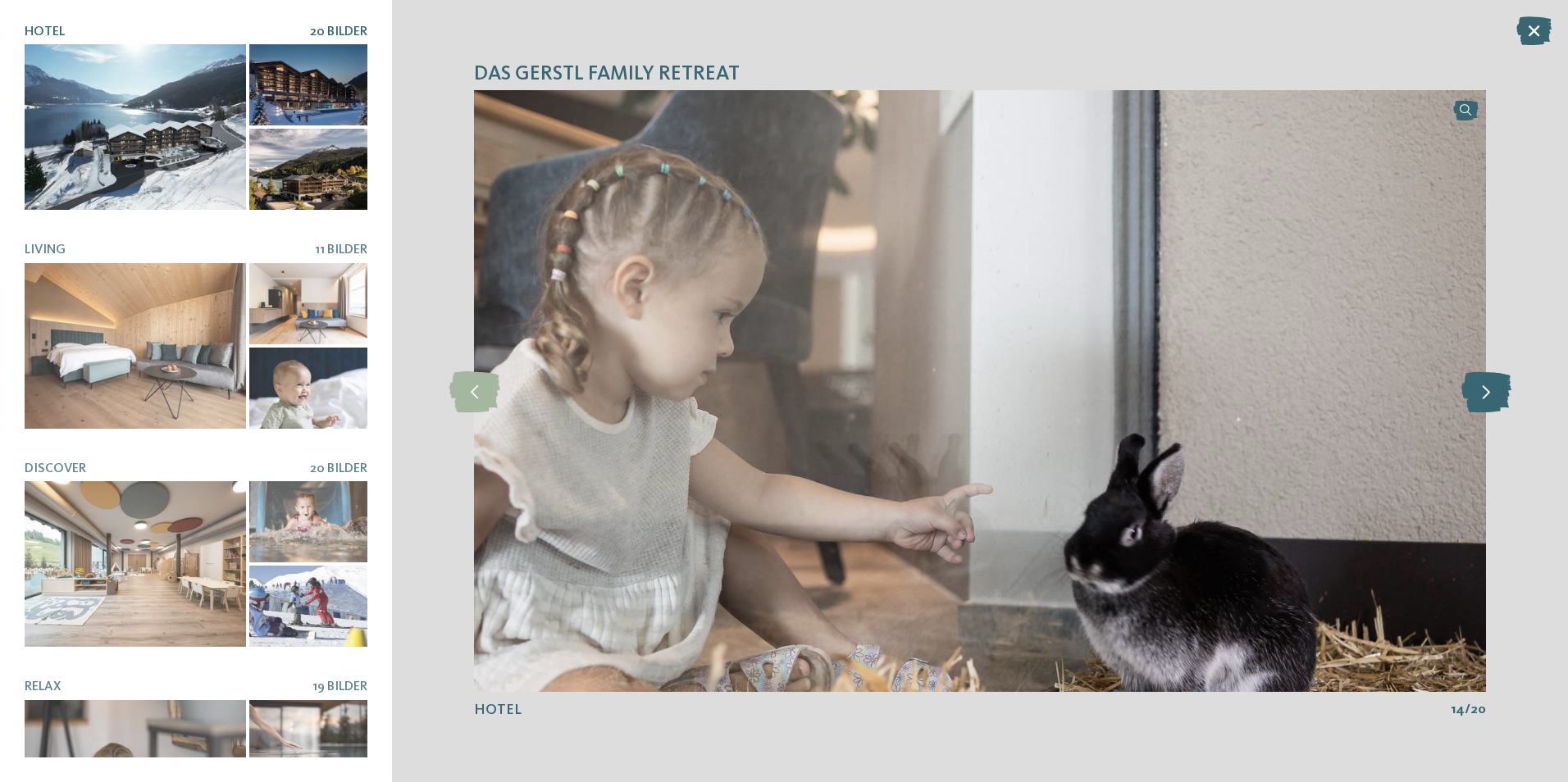
click at [1497, 398] on icon at bounding box center [1486, 391] width 50 height 41
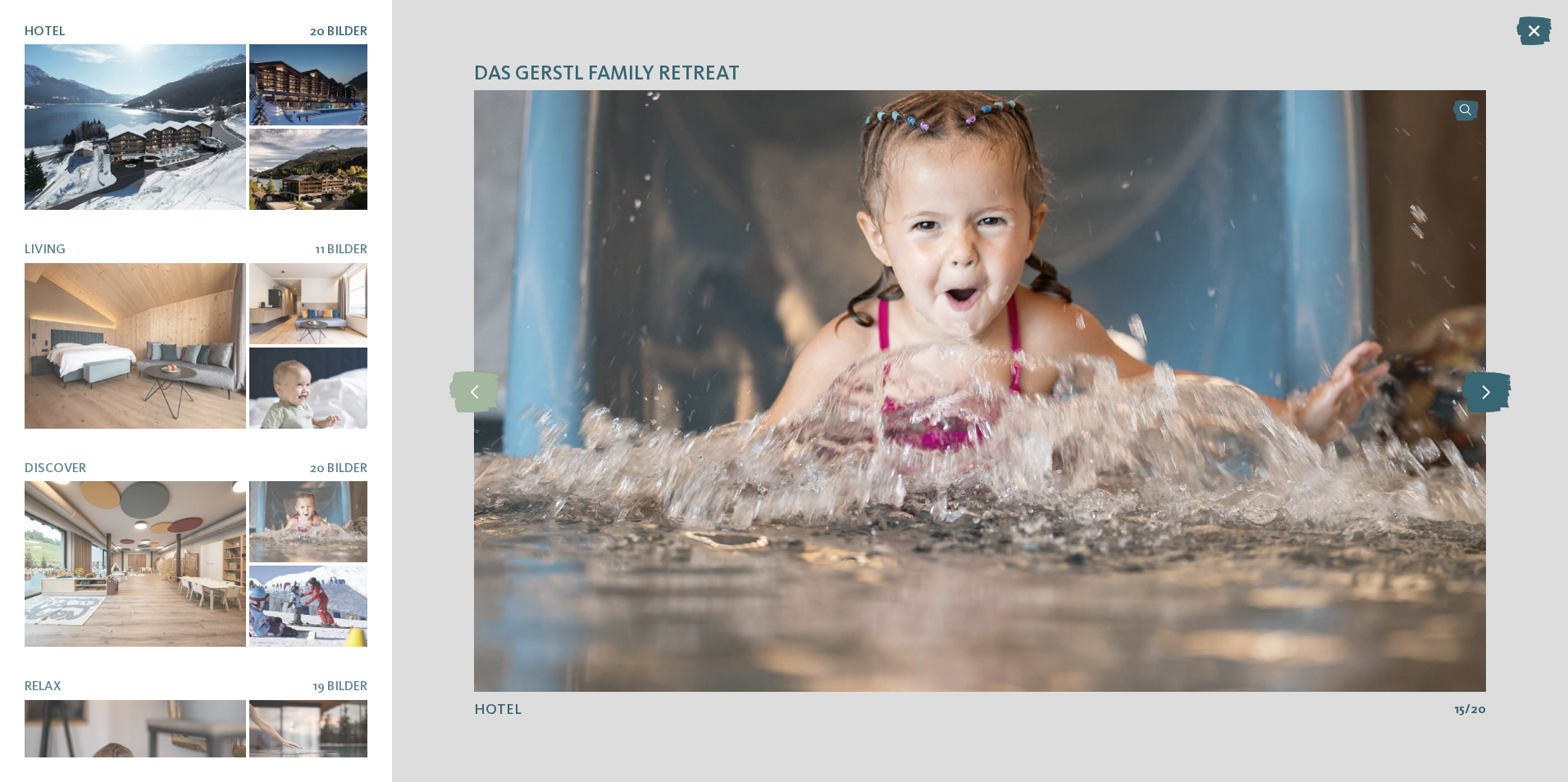
click at [1497, 398] on icon at bounding box center [1486, 391] width 50 height 41
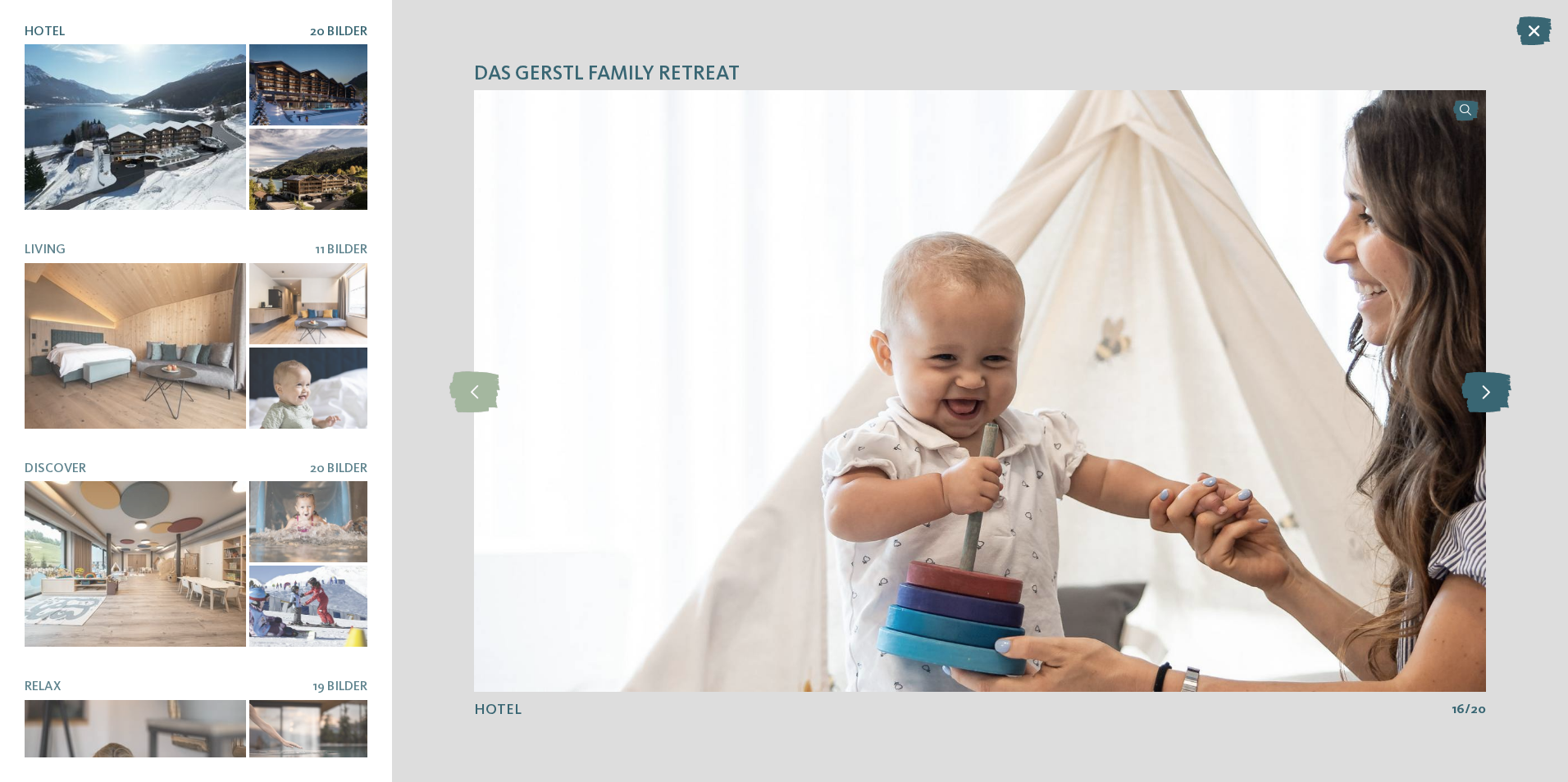
click at [1497, 398] on icon at bounding box center [1486, 391] width 50 height 41
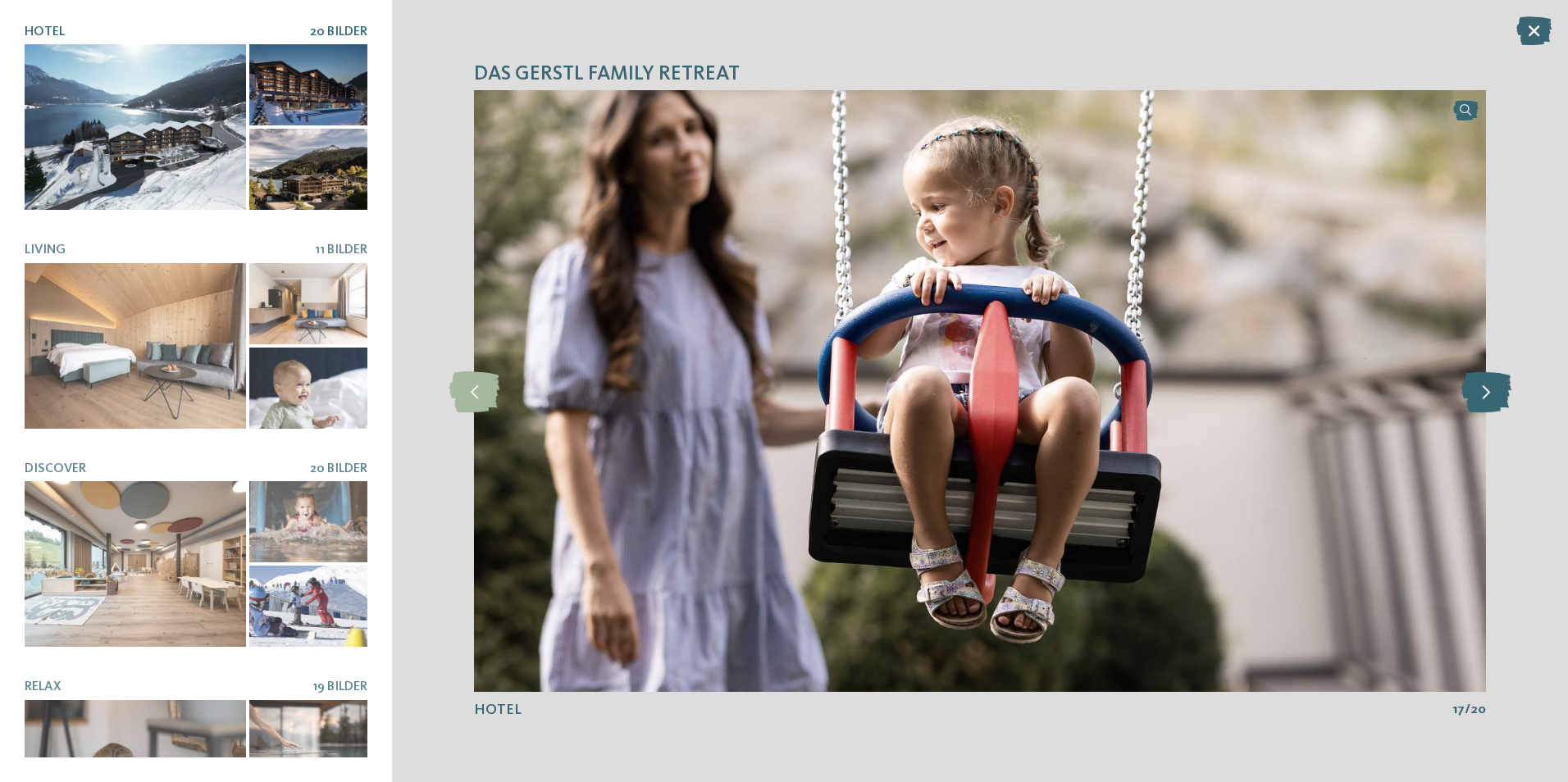
click at [1497, 398] on icon at bounding box center [1486, 391] width 50 height 41
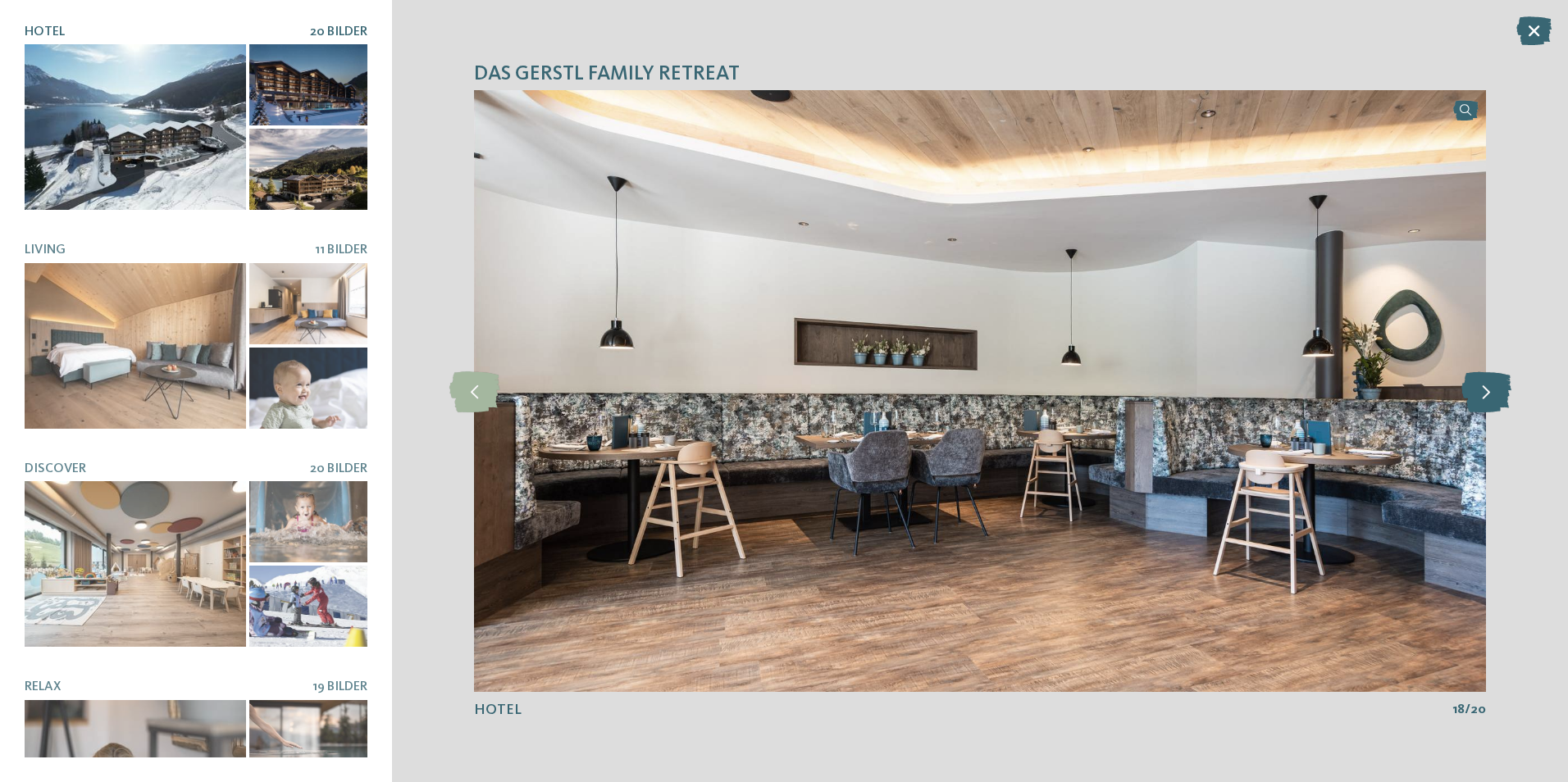
click at [1497, 398] on icon at bounding box center [1486, 391] width 50 height 41
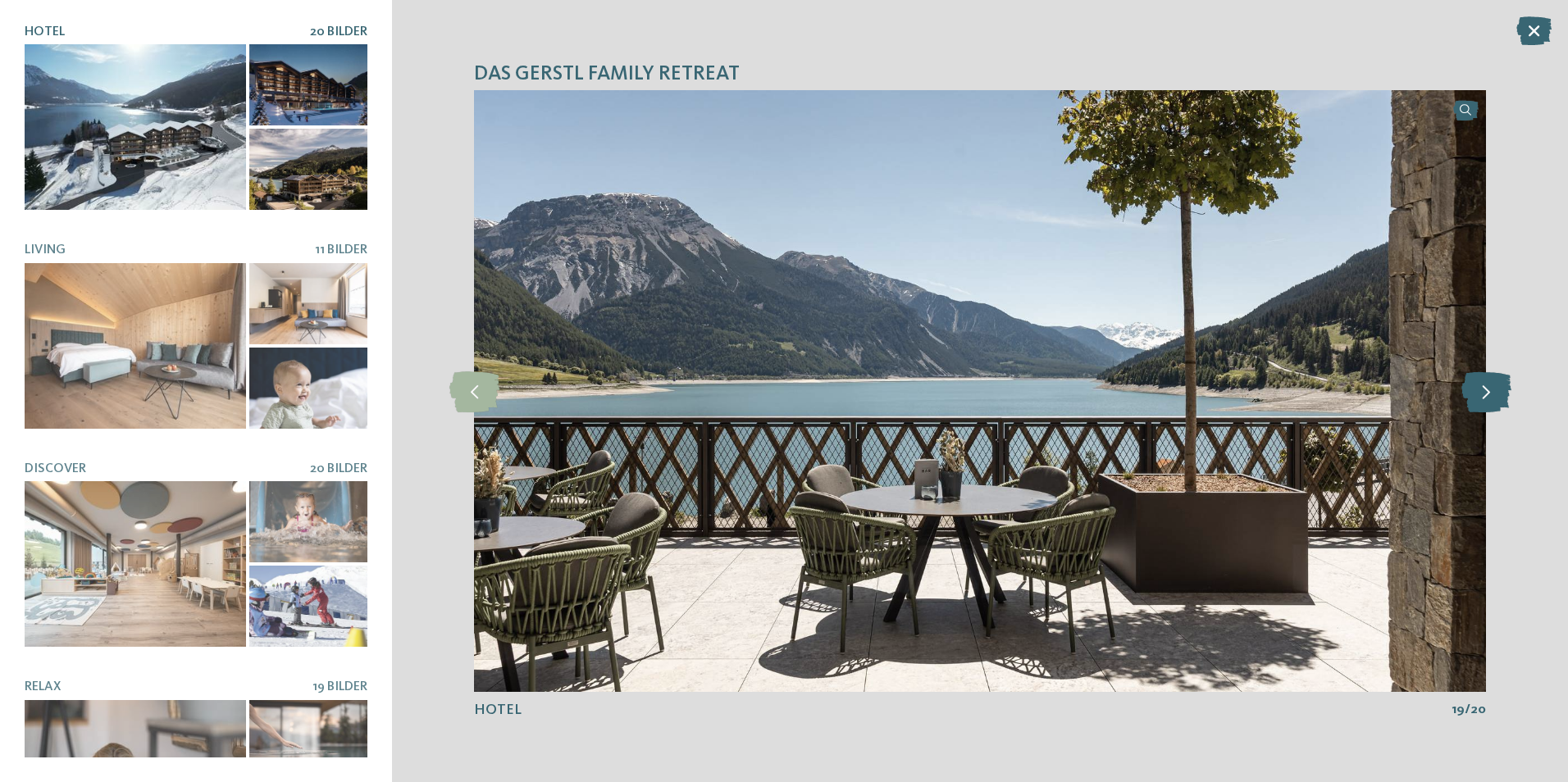
click at [1497, 398] on icon at bounding box center [1486, 391] width 50 height 41
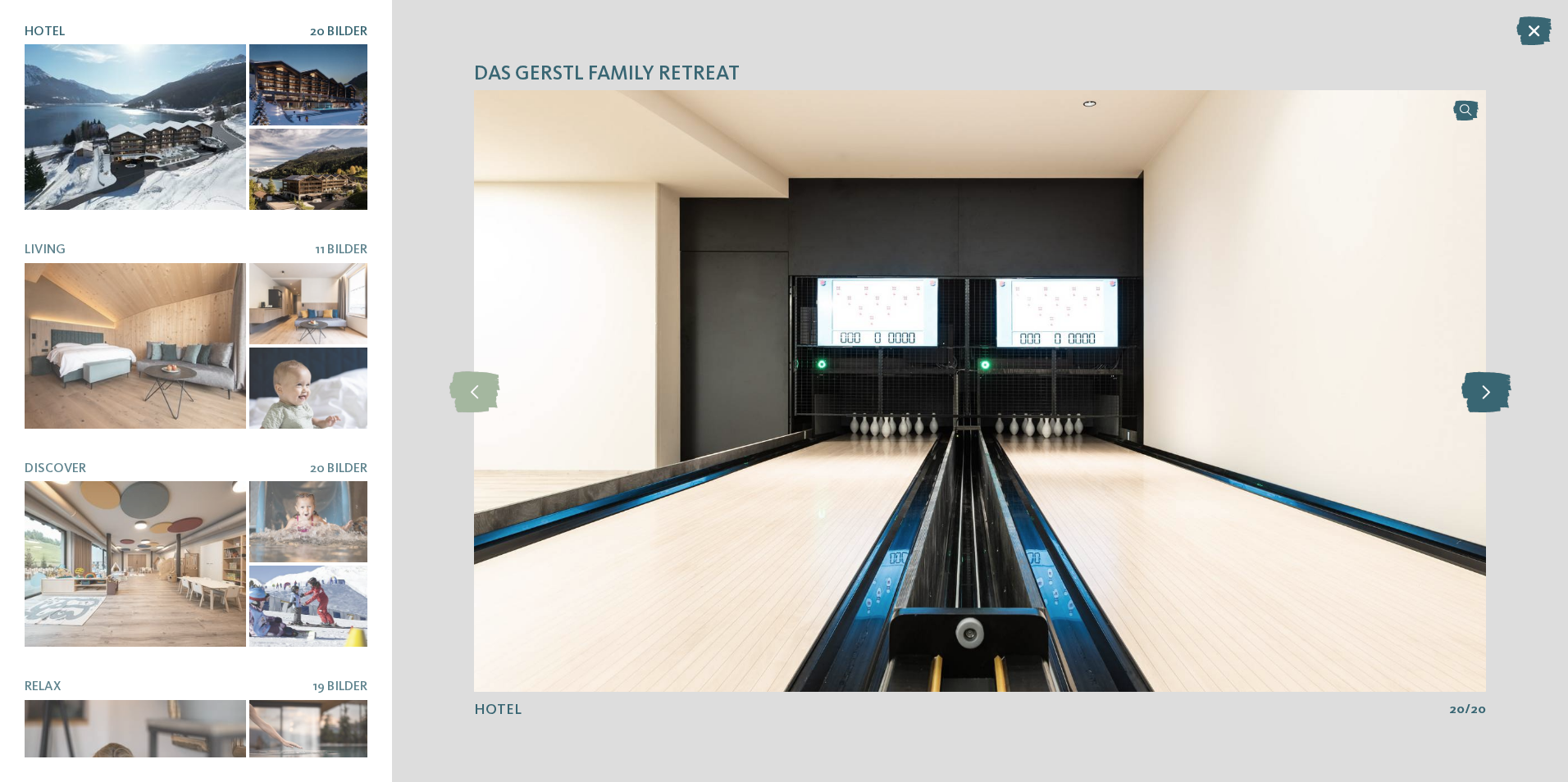
click at [1497, 398] on icon at bounding box center [1486, 391] width 50 height 41
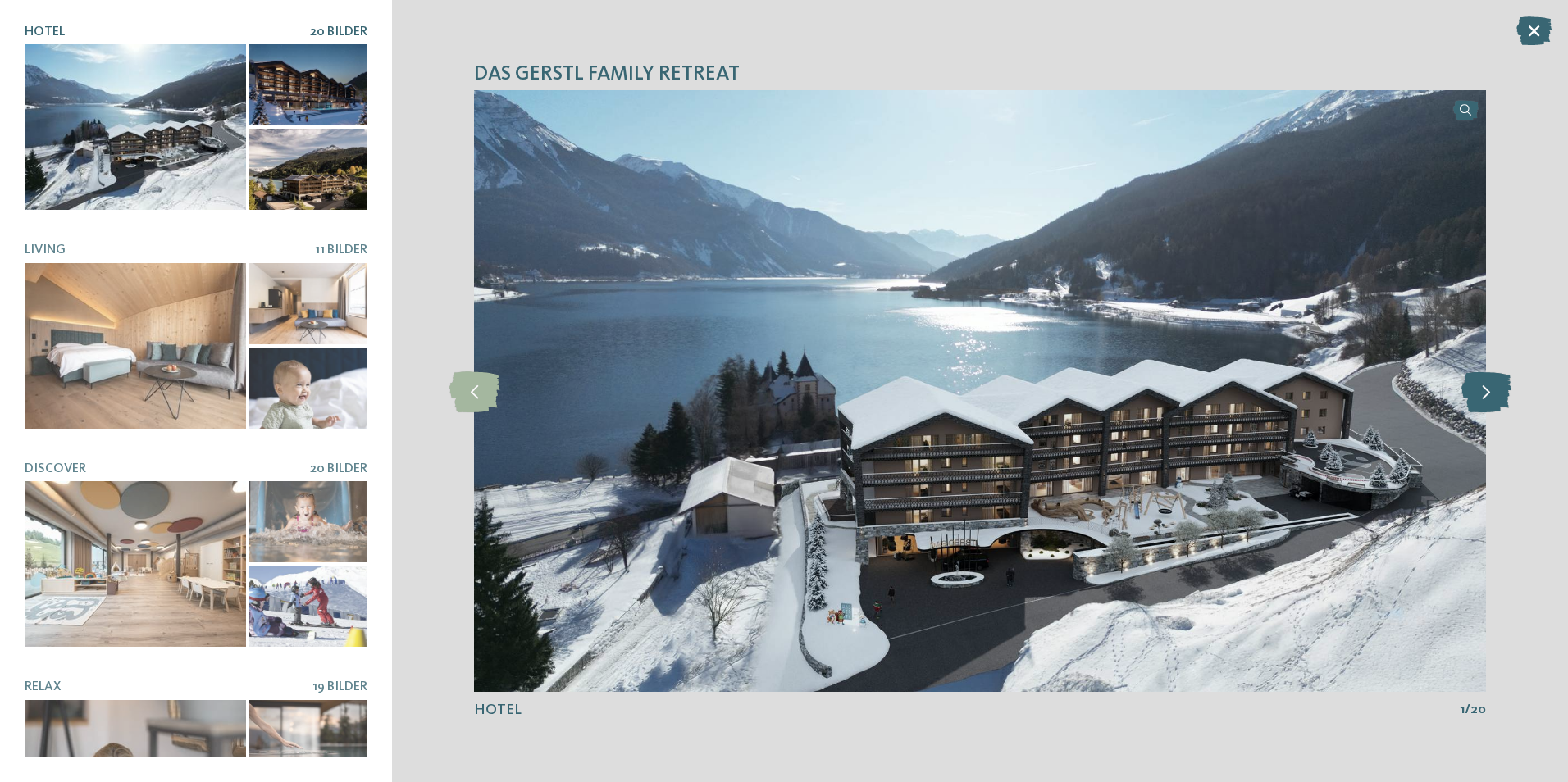
click at [1497, 398] on icon at bounding box center [1486, 391] width 50 height 41
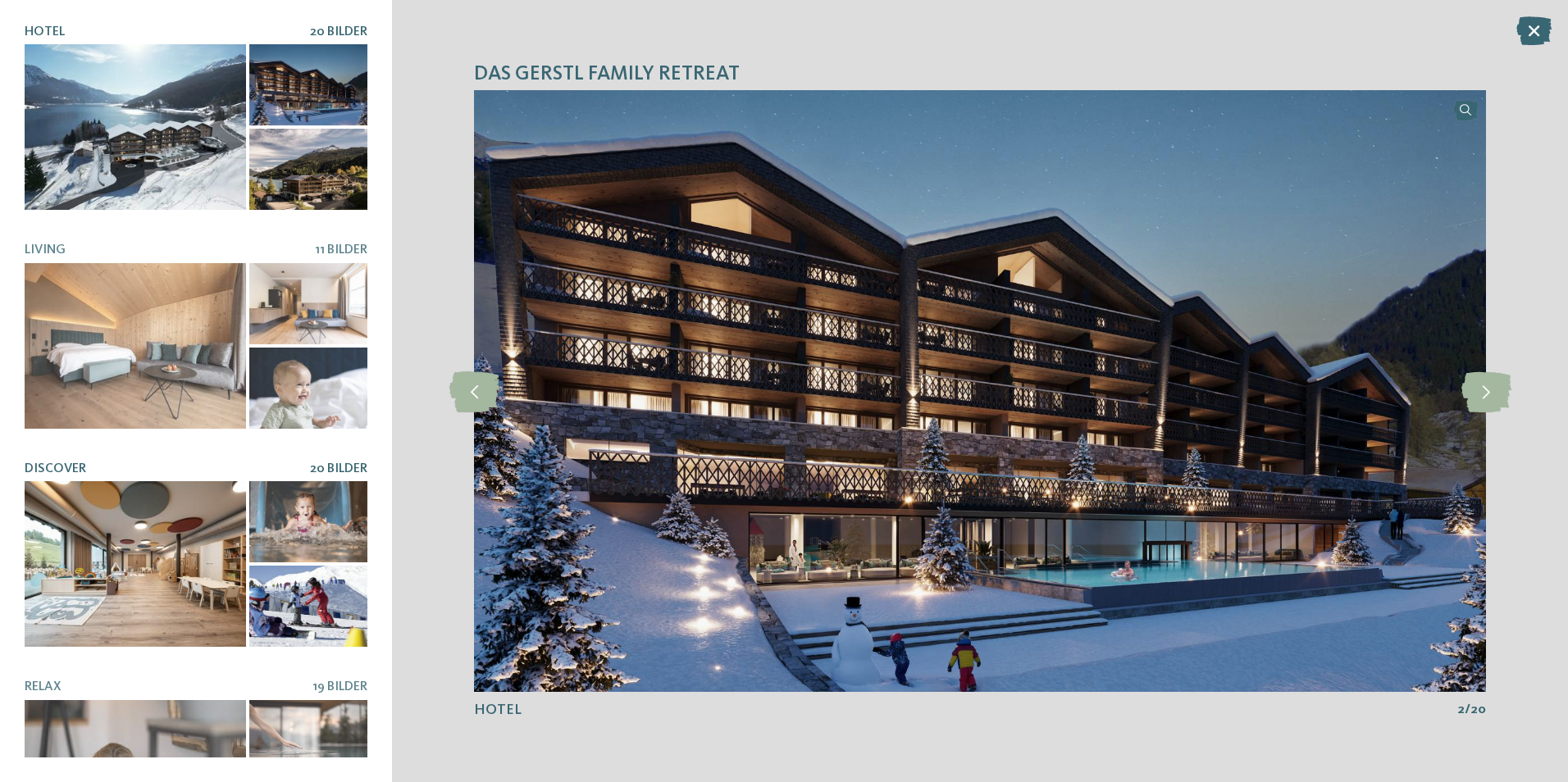
click at [99, 533] on div at bounding box center [135, 564] width 221 height 166
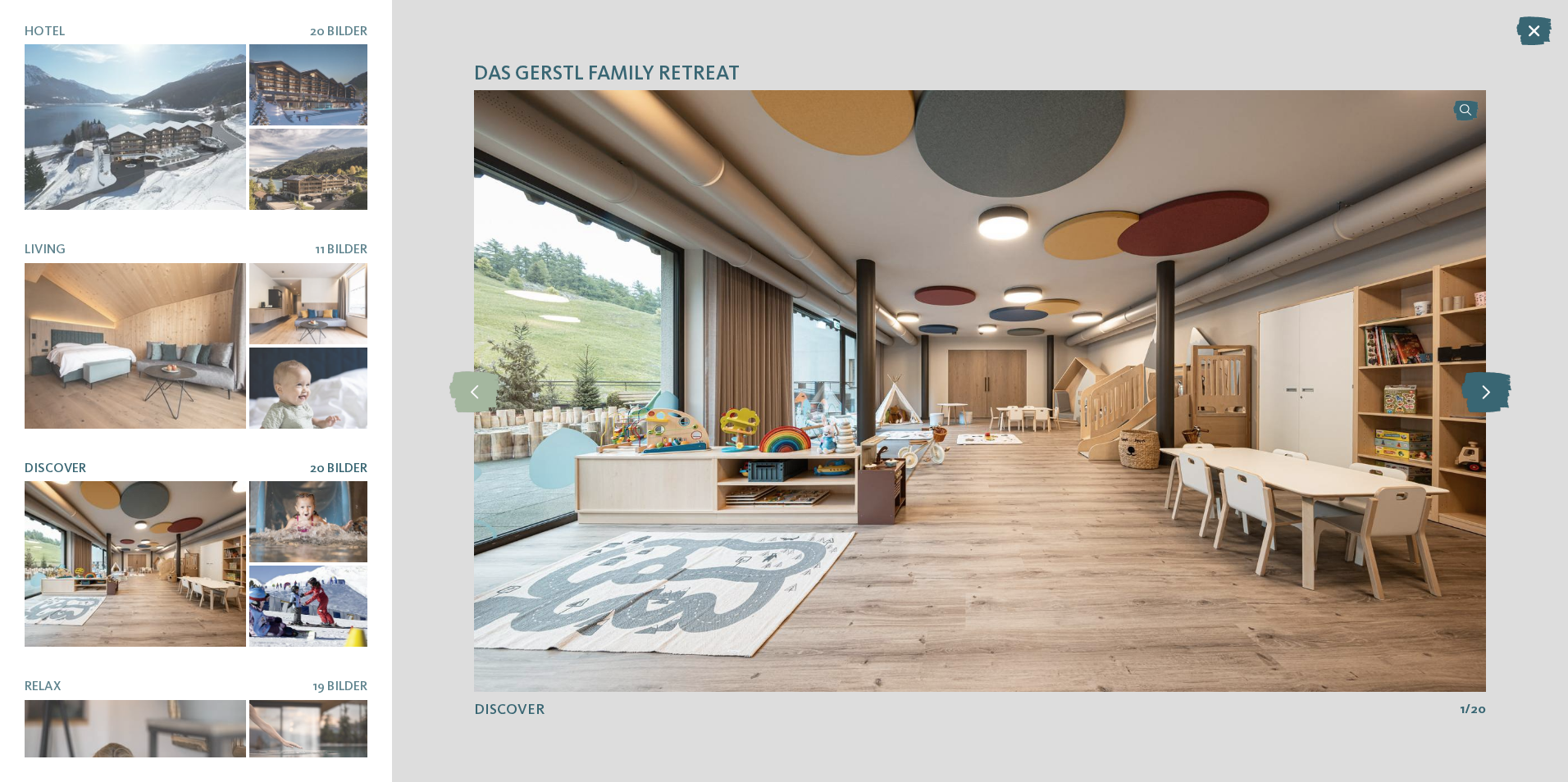
click at [1471, 391] on icon at bounding box center [1486, 391] width 50 height 41
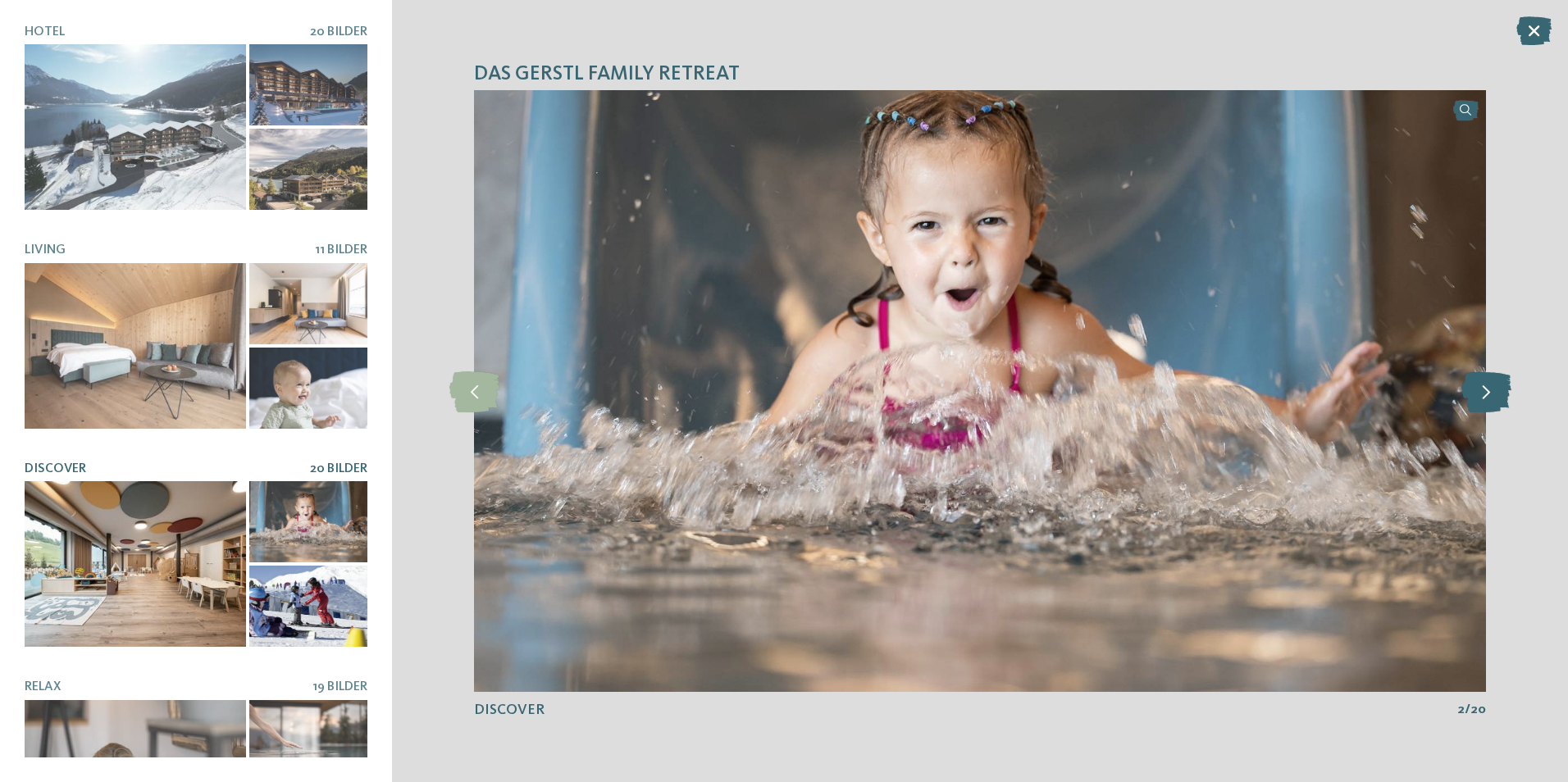
click at [1471, 391] on icon at bounding box center [1486, 391] width 50 height 41
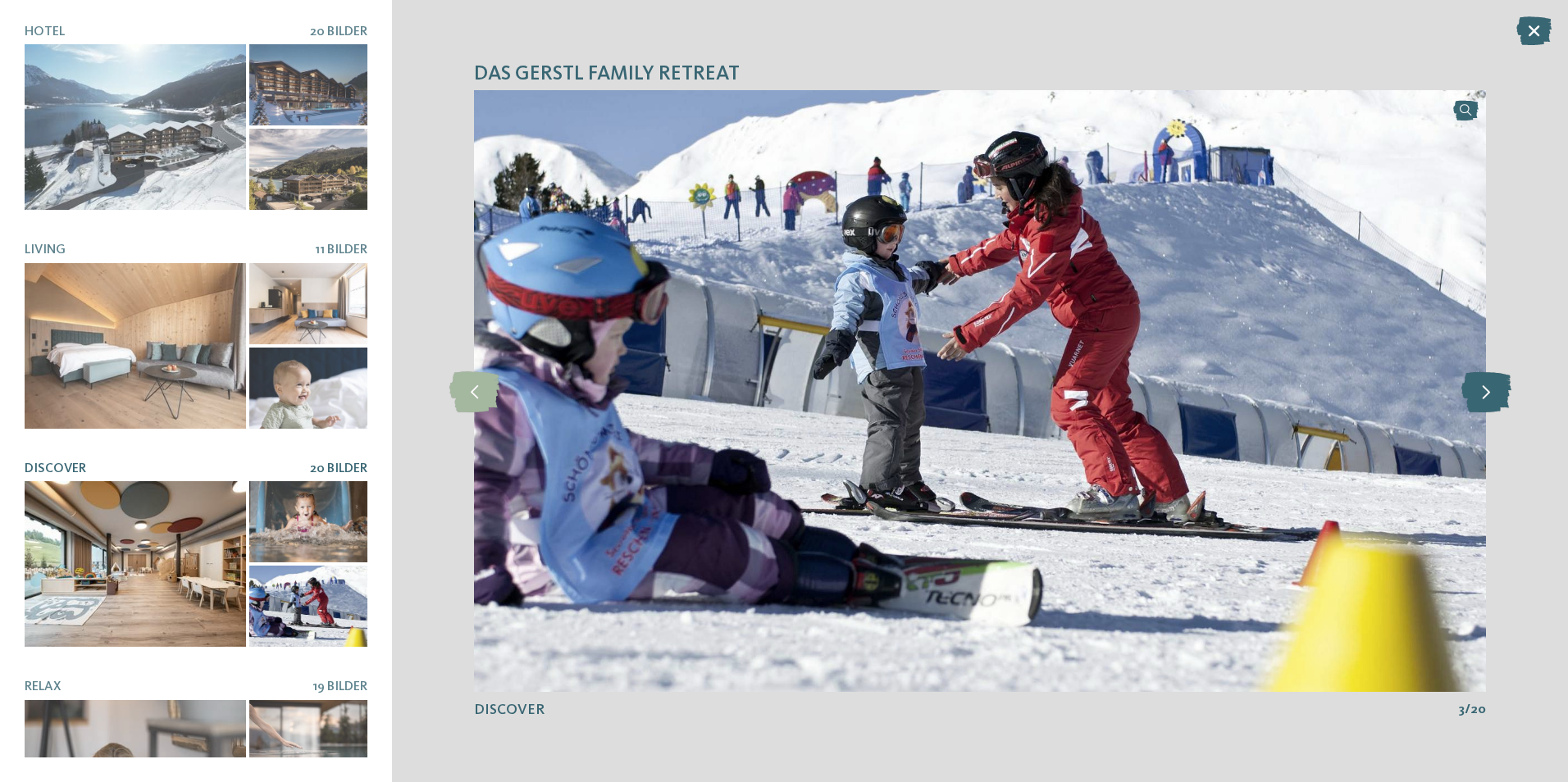
click at [1471, 391] on icon at bounding box center [1486, 391] width 50 height 41
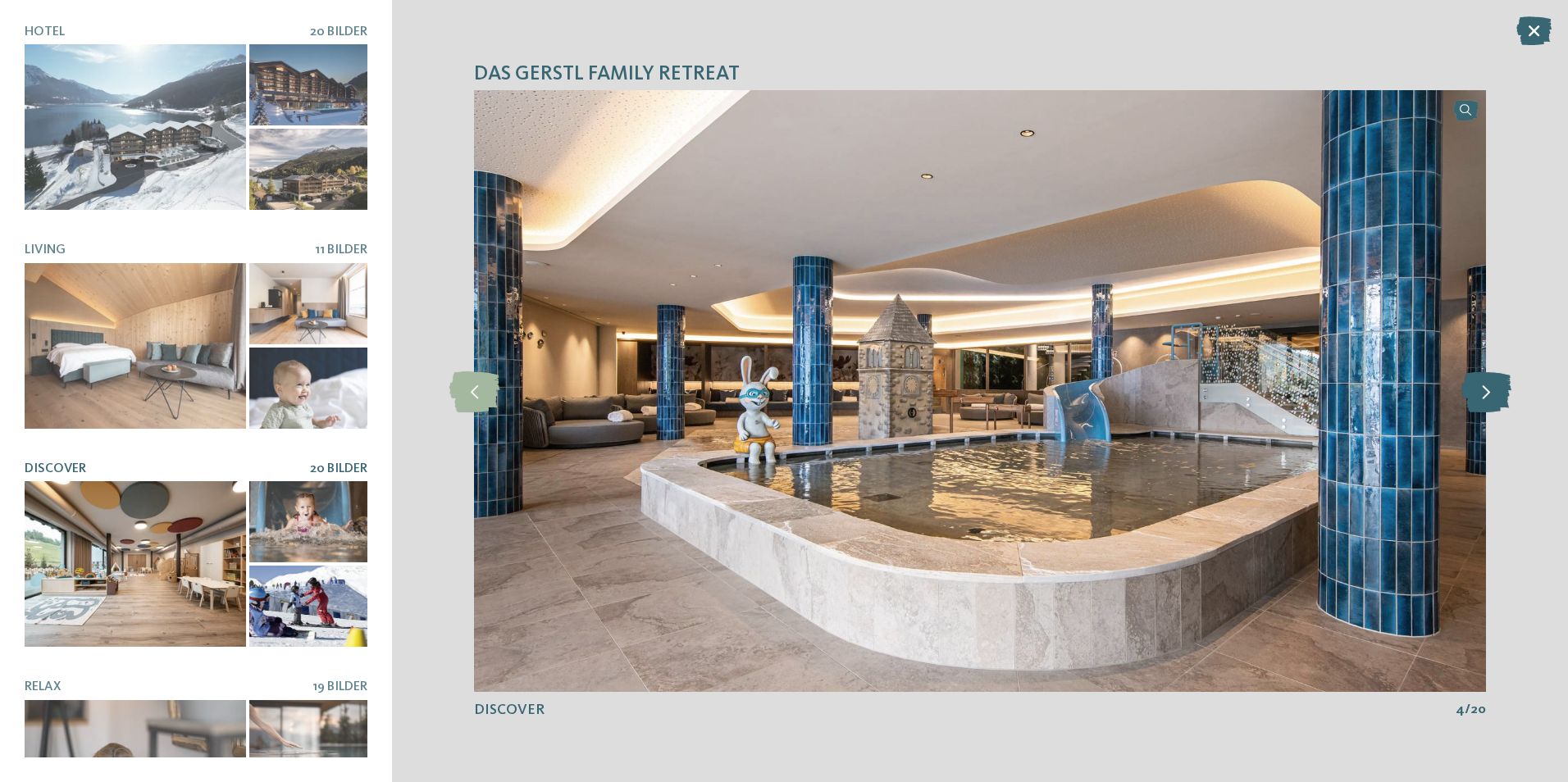
click at [1471, 391] on icon at bounding box center [1486, 391] width 50 height 41
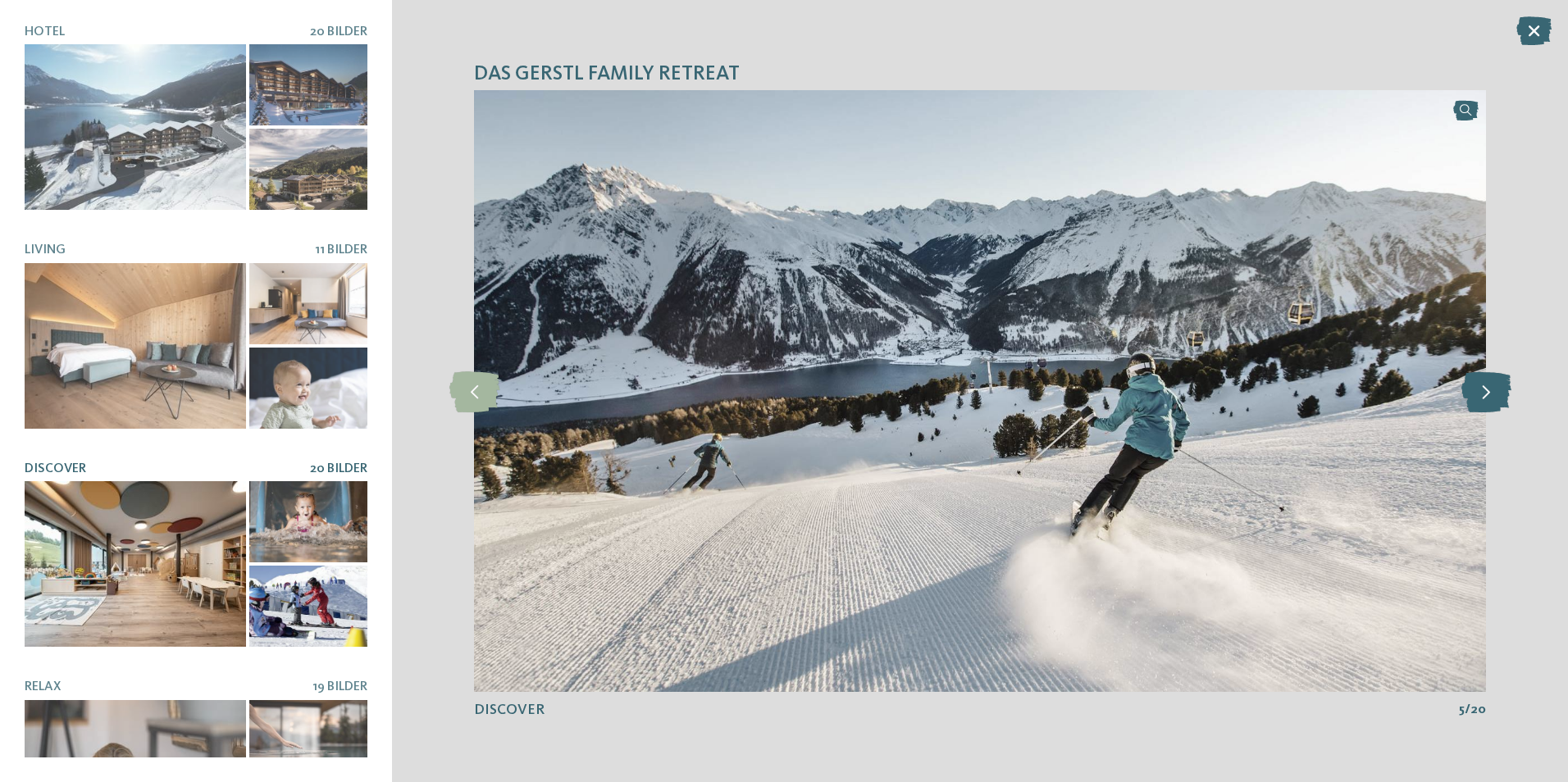
click at [1483, 392] on icon at bounding box center [1486, 391] width 50 height 41
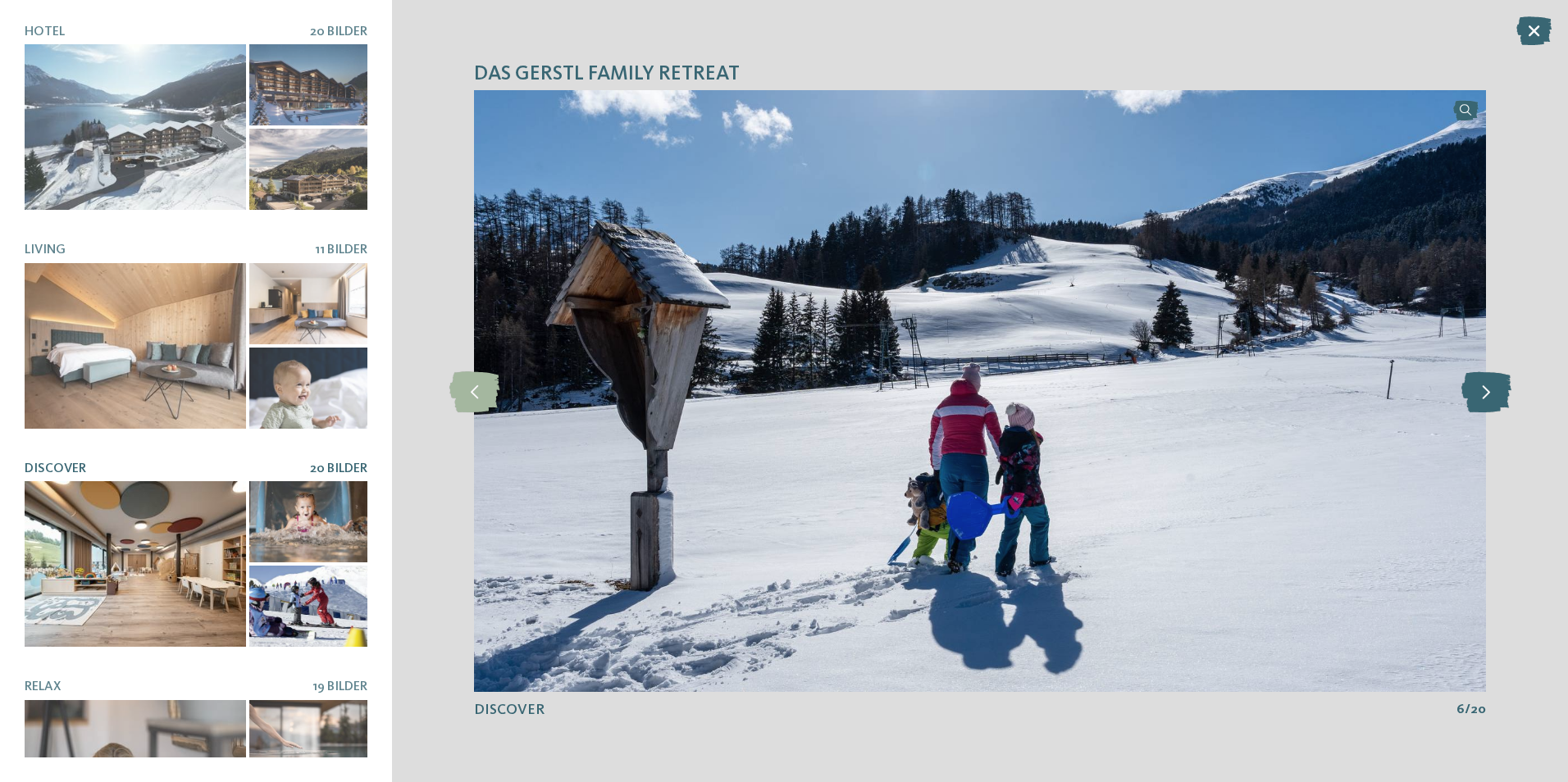
click at [1483, 392] on icon at bounding box center [1486, 391] width 50 height 41
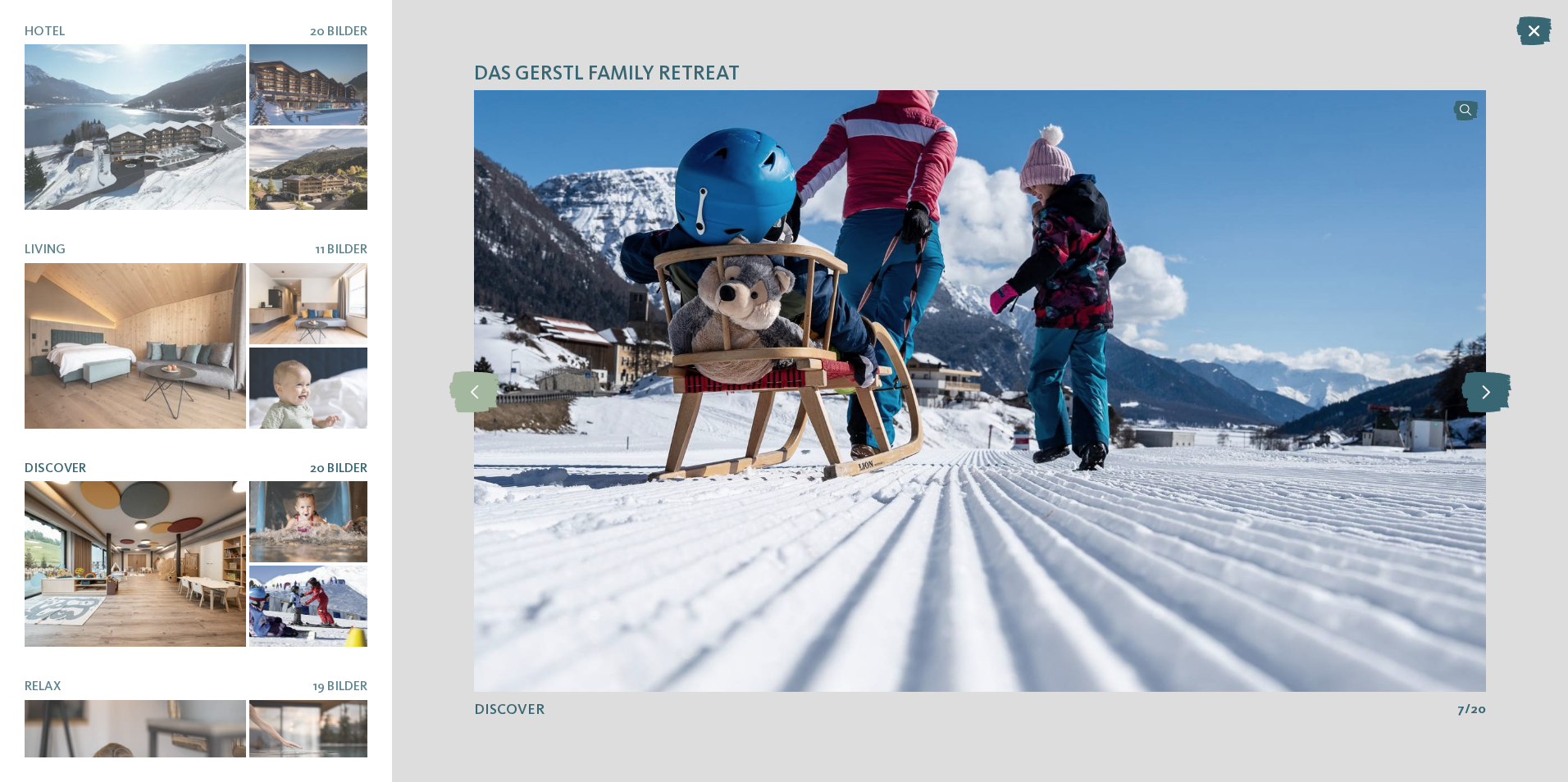
click at [1483, 392] on icon at bounding box center [1486, 391] width 50 height 41
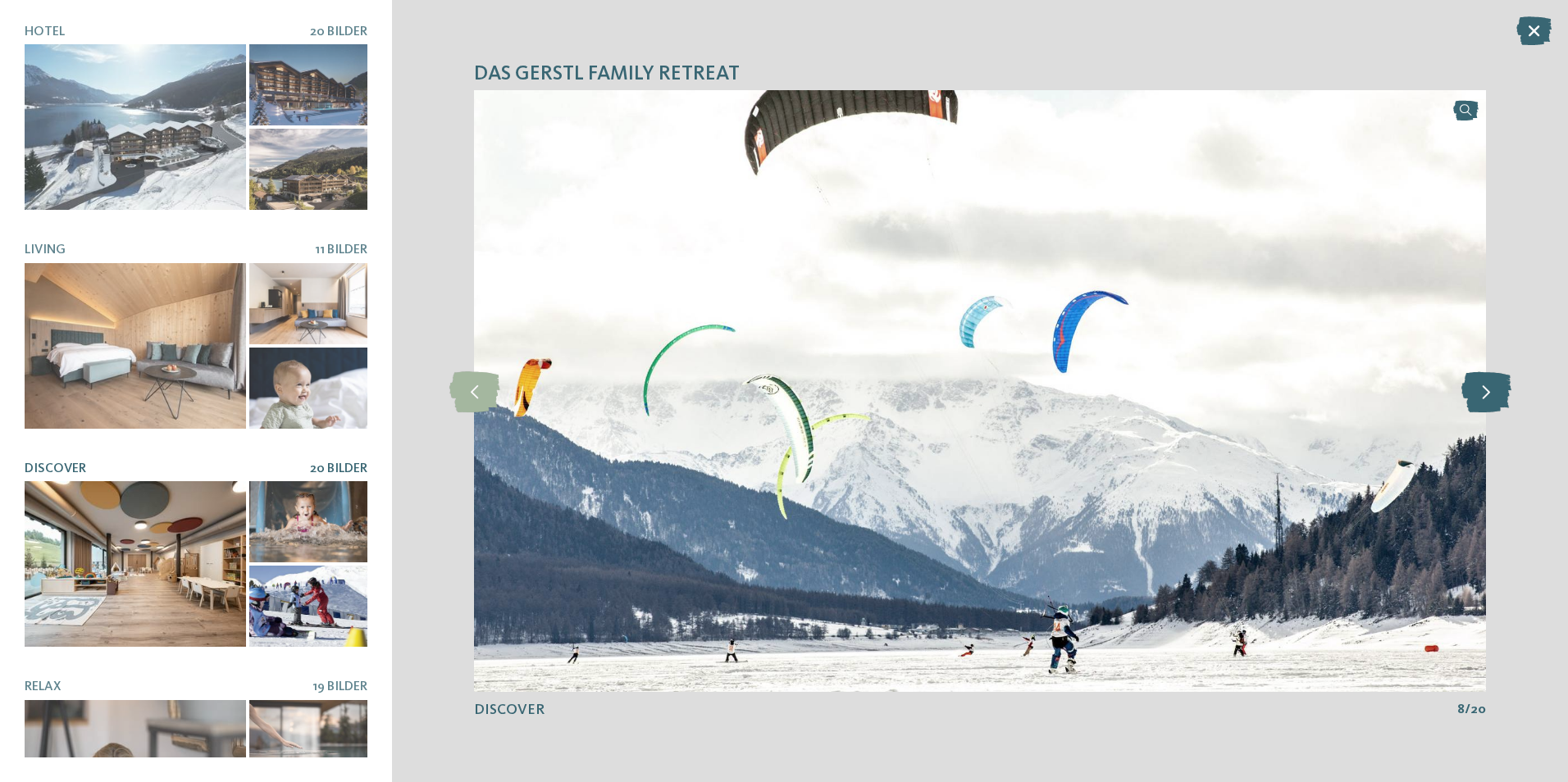
click at [1483, 392] on icon at bounding box center [1486, 391] width 50 height 41
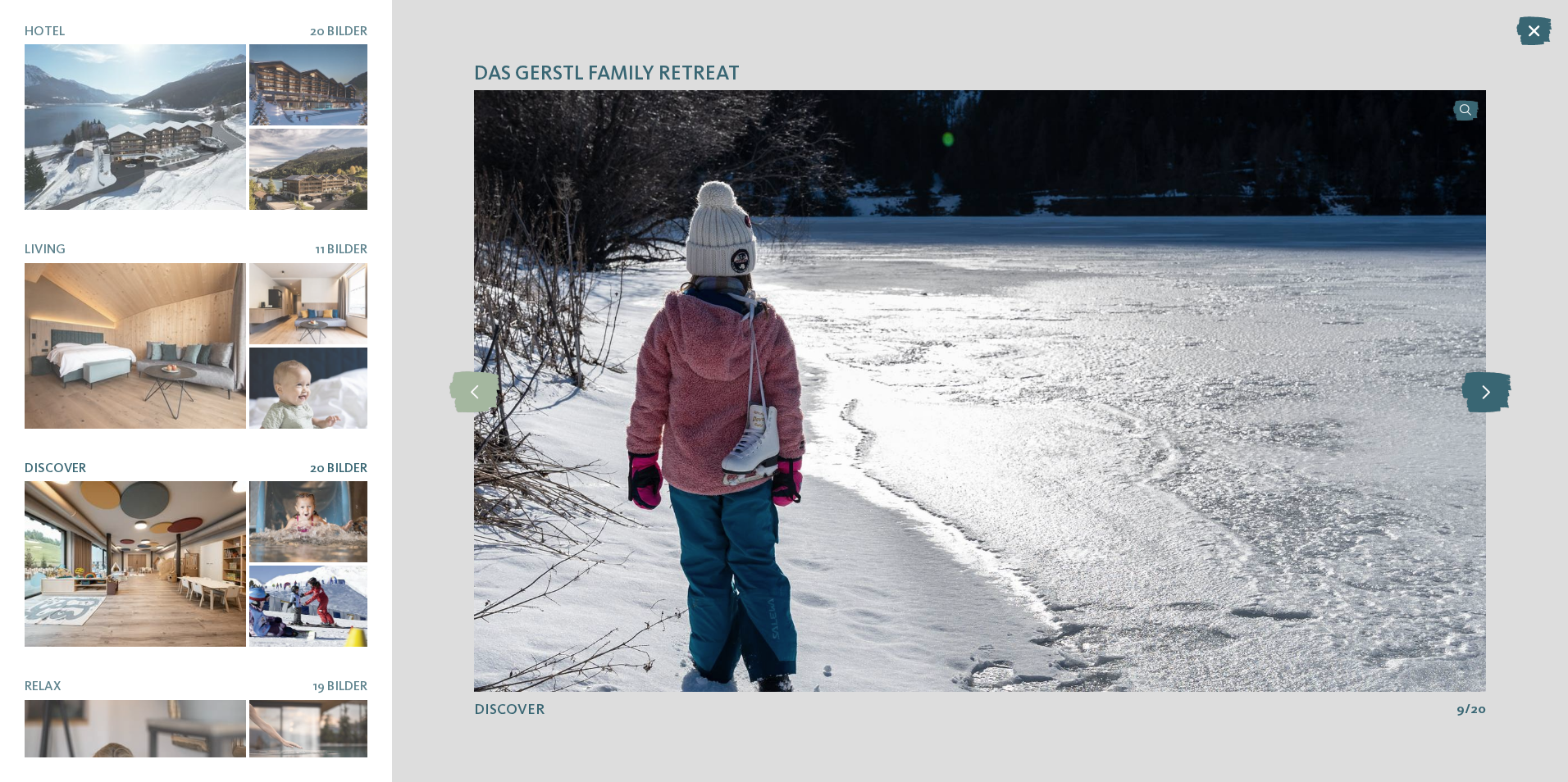
click at [1483, 392] on icon at bounding box center [1486, 391] width 50 height 41
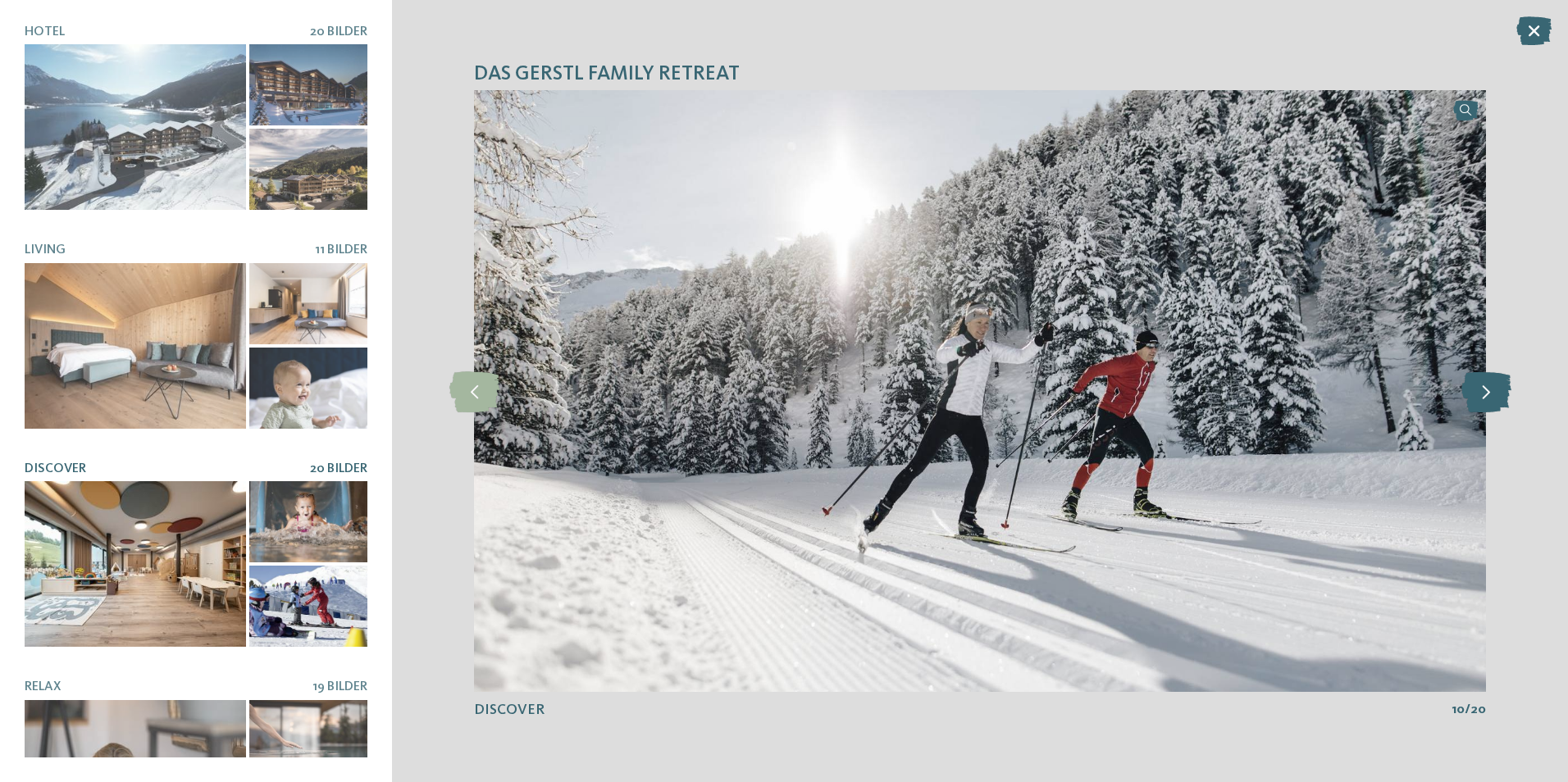
click at [1483, 392] on icon at bounding box center [1486, 391] width 50 height 41
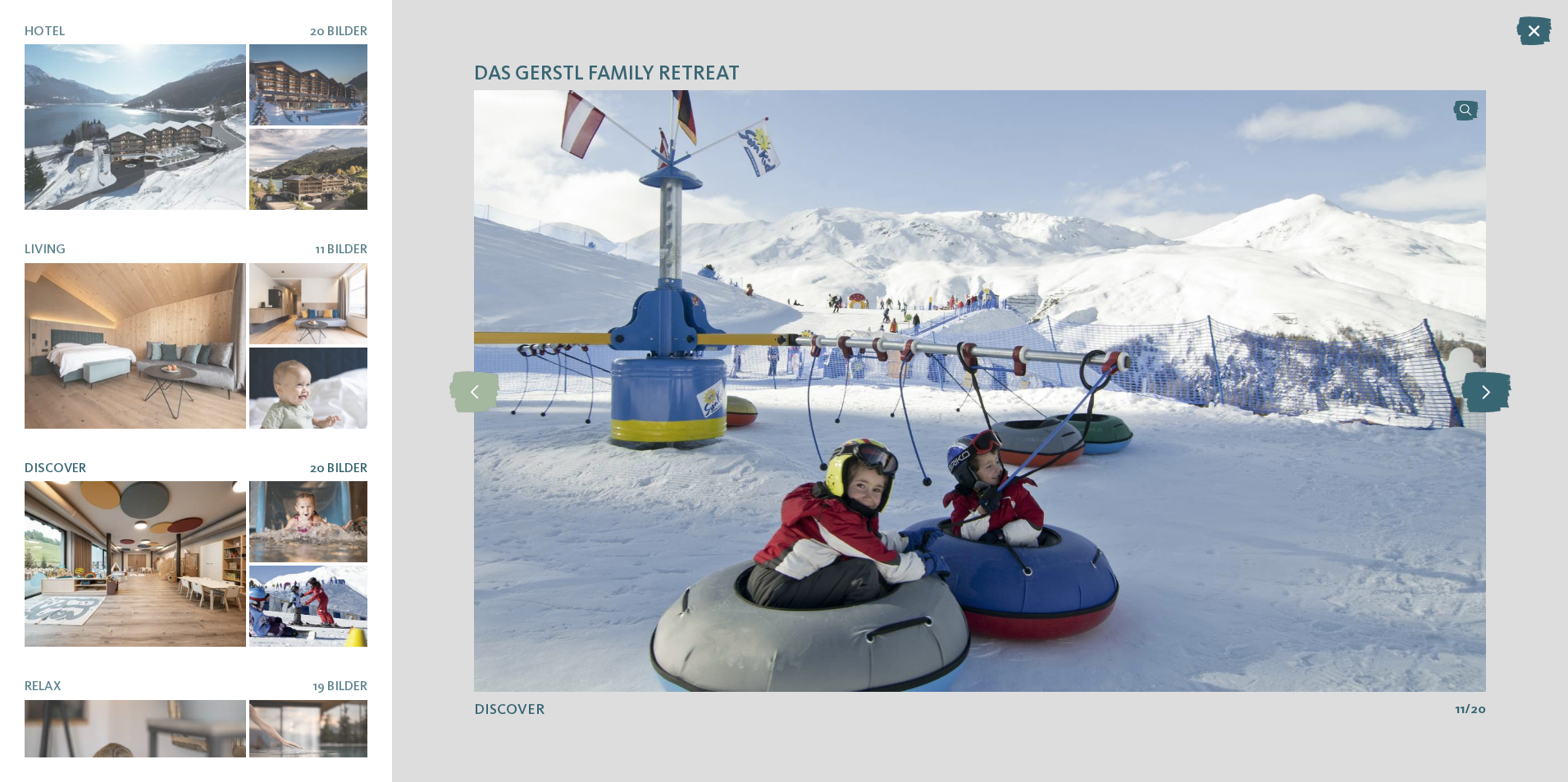
click at [1483, 392] on icon at bounding box center [1486, 391] width 50 height 41
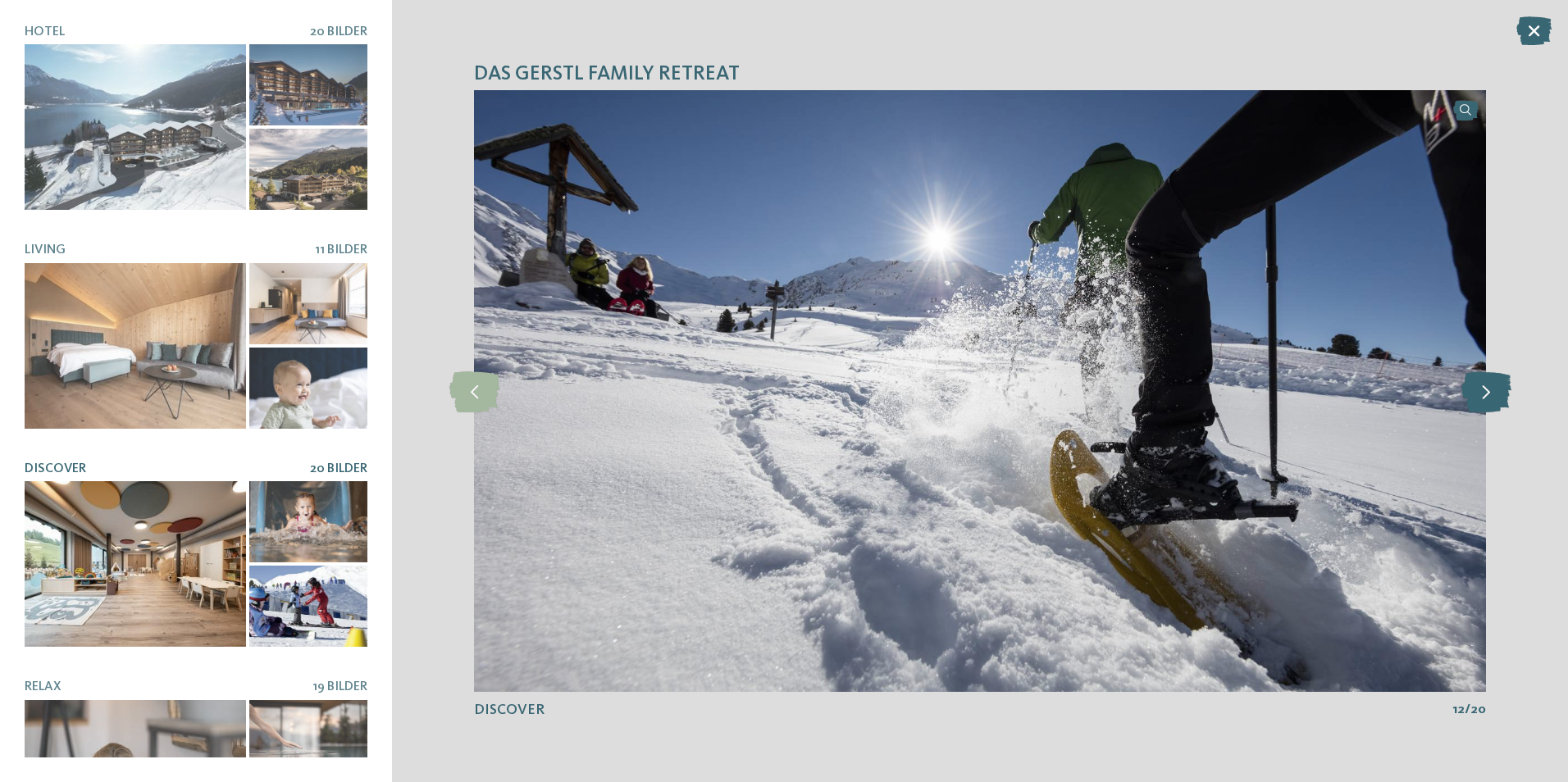
click at [1483, 392] on icon at bounding box center [1486, 391] width 50 height 41
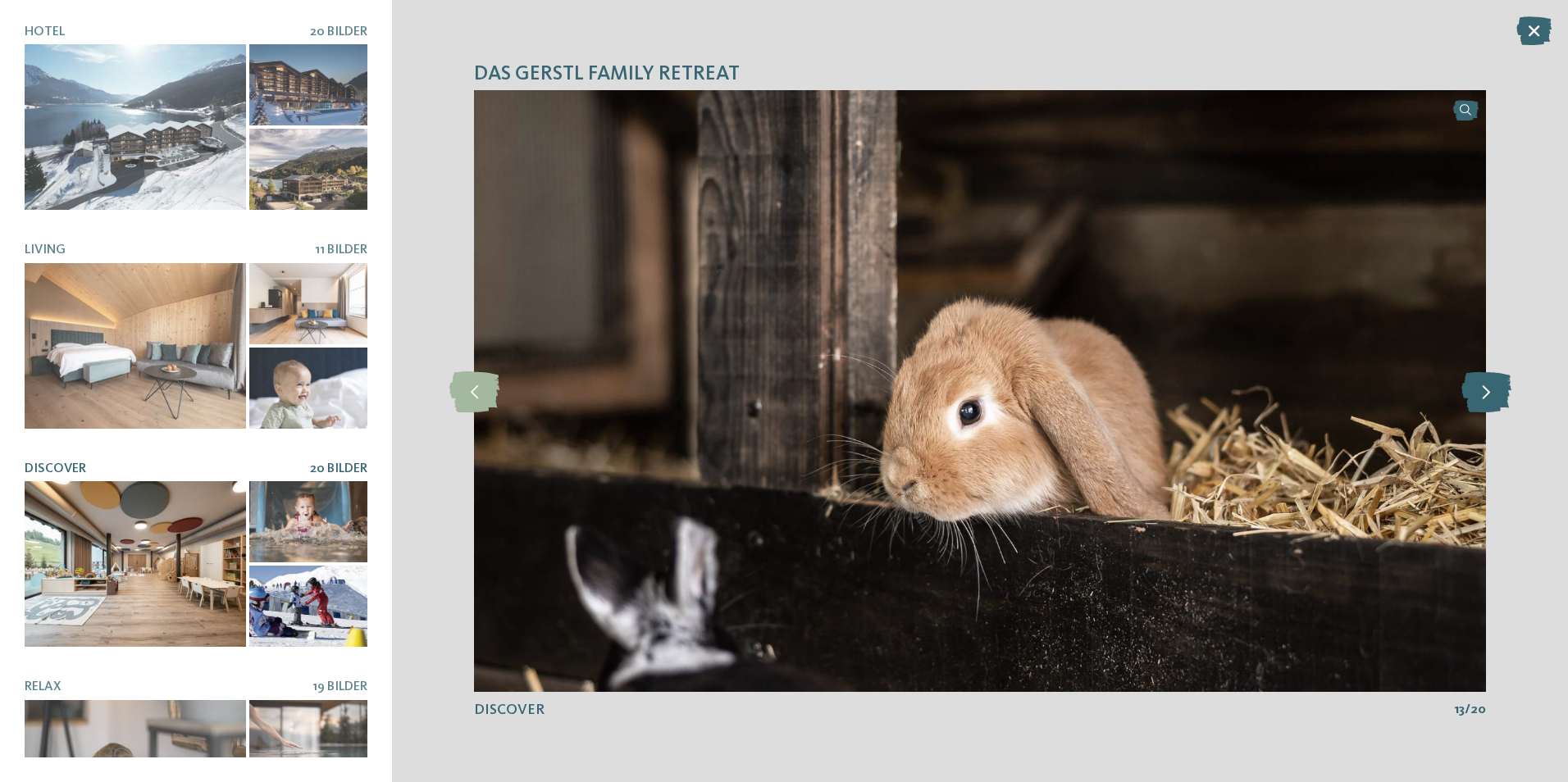
click at [1483, 392] on icon at bounding box center [1486, 391] width 50 height 41
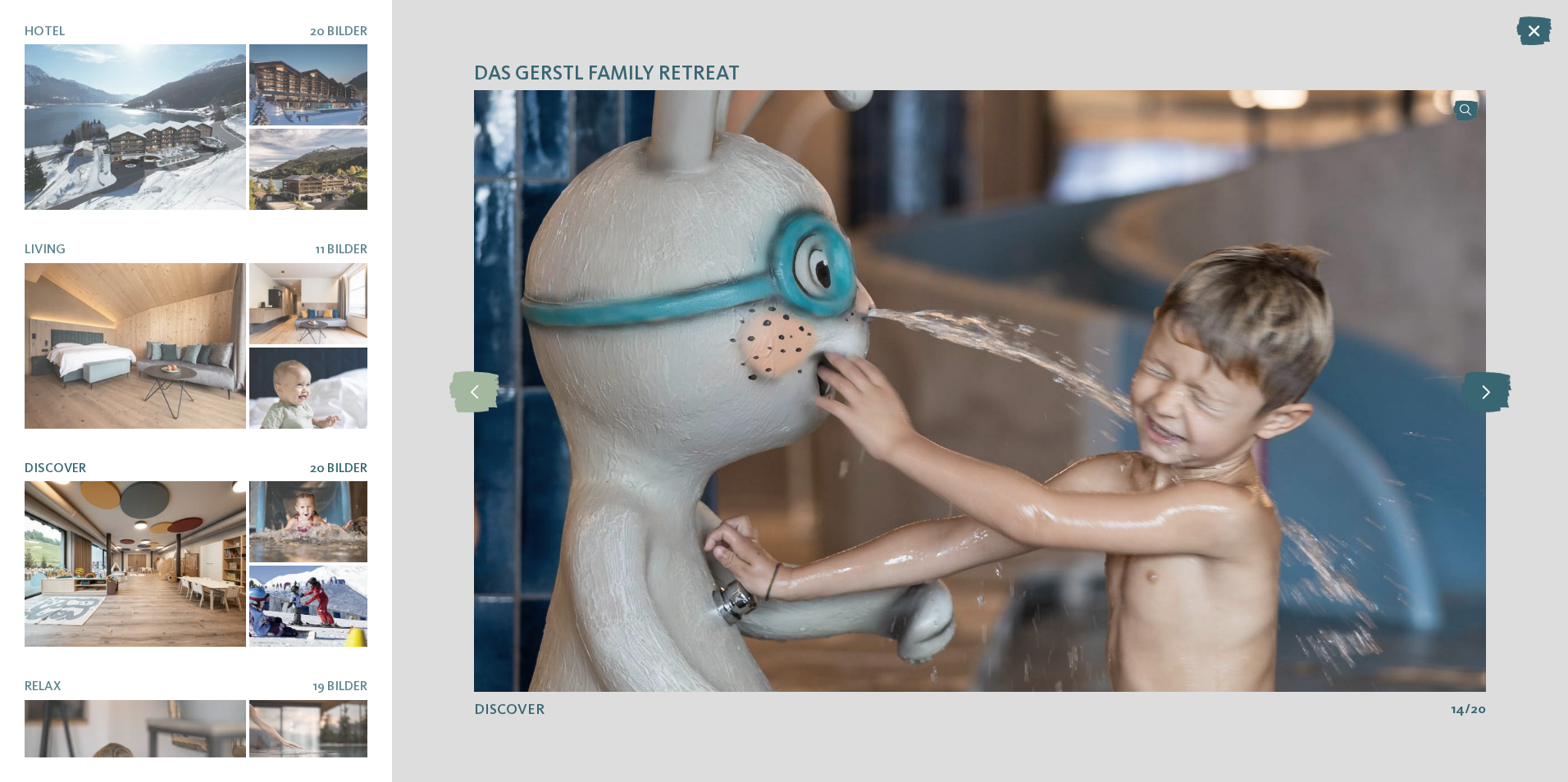
click at [1483, 392] on icon at bounding box center [1486, 391] width 50 height 41
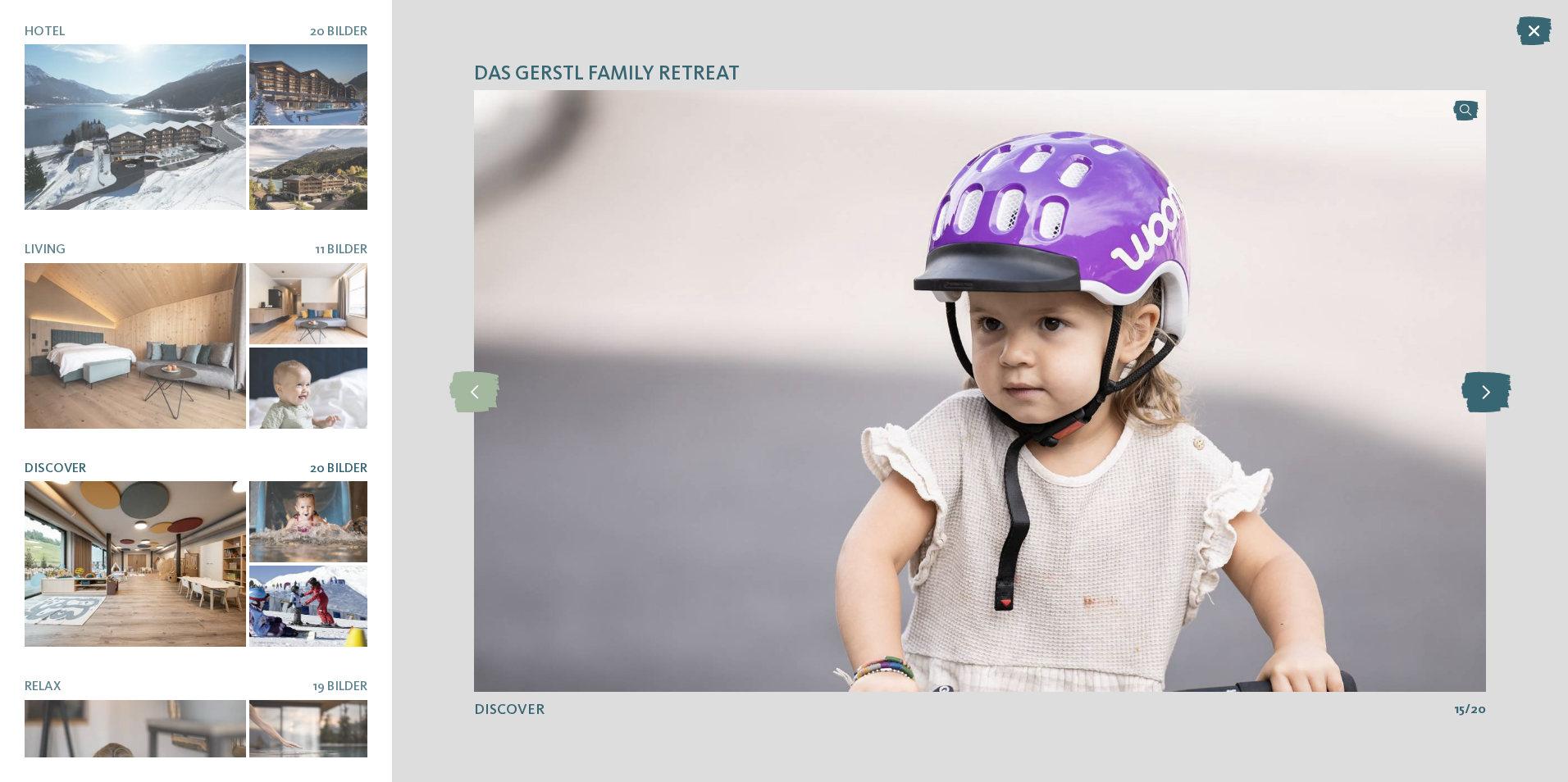
click at [1483, 392] on icon at bounding box center [1486, 391] width 50 height 41
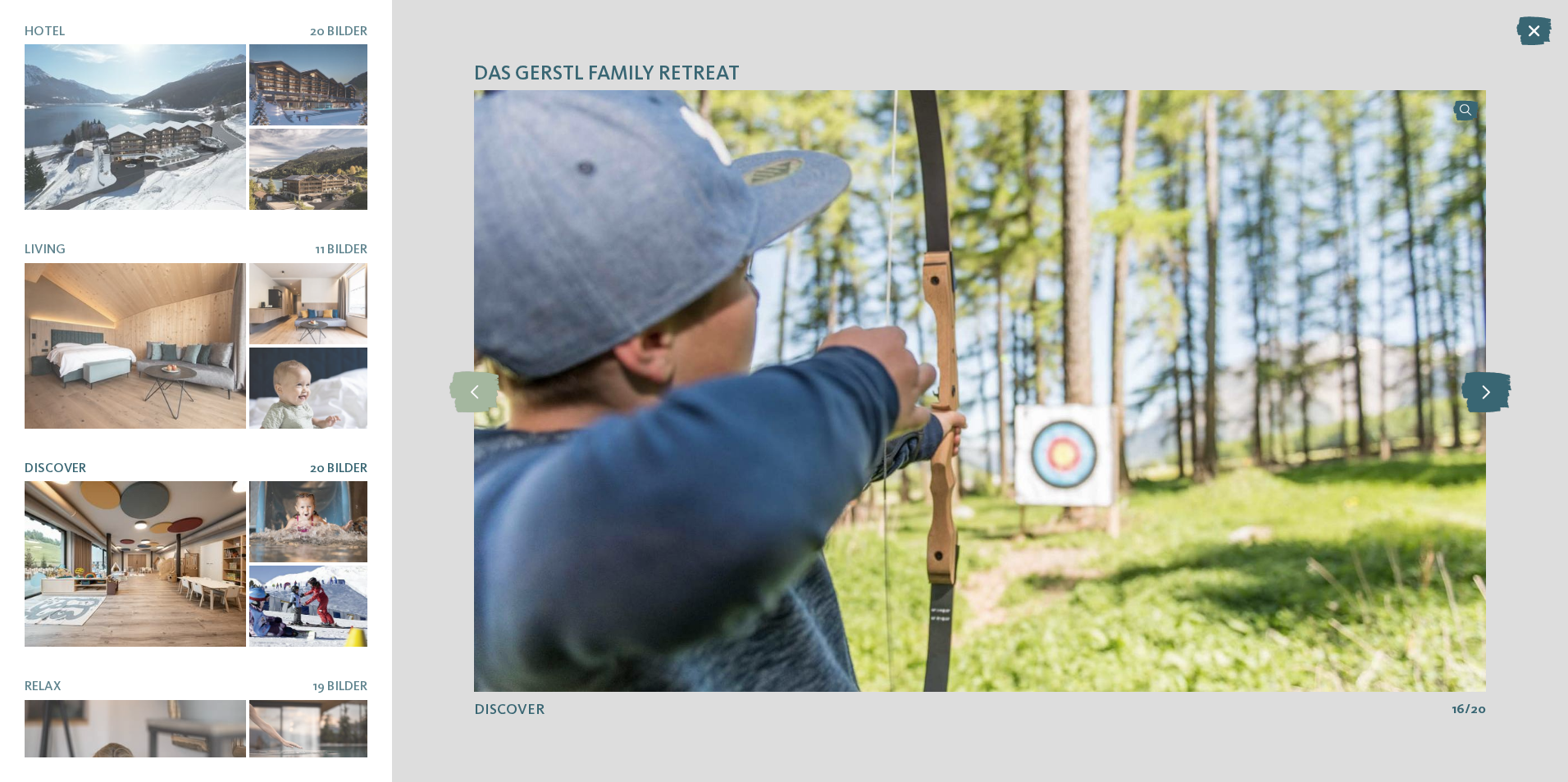
click at [1483, 392] on icon at bounding box center [1486, 391] width 50 height 41
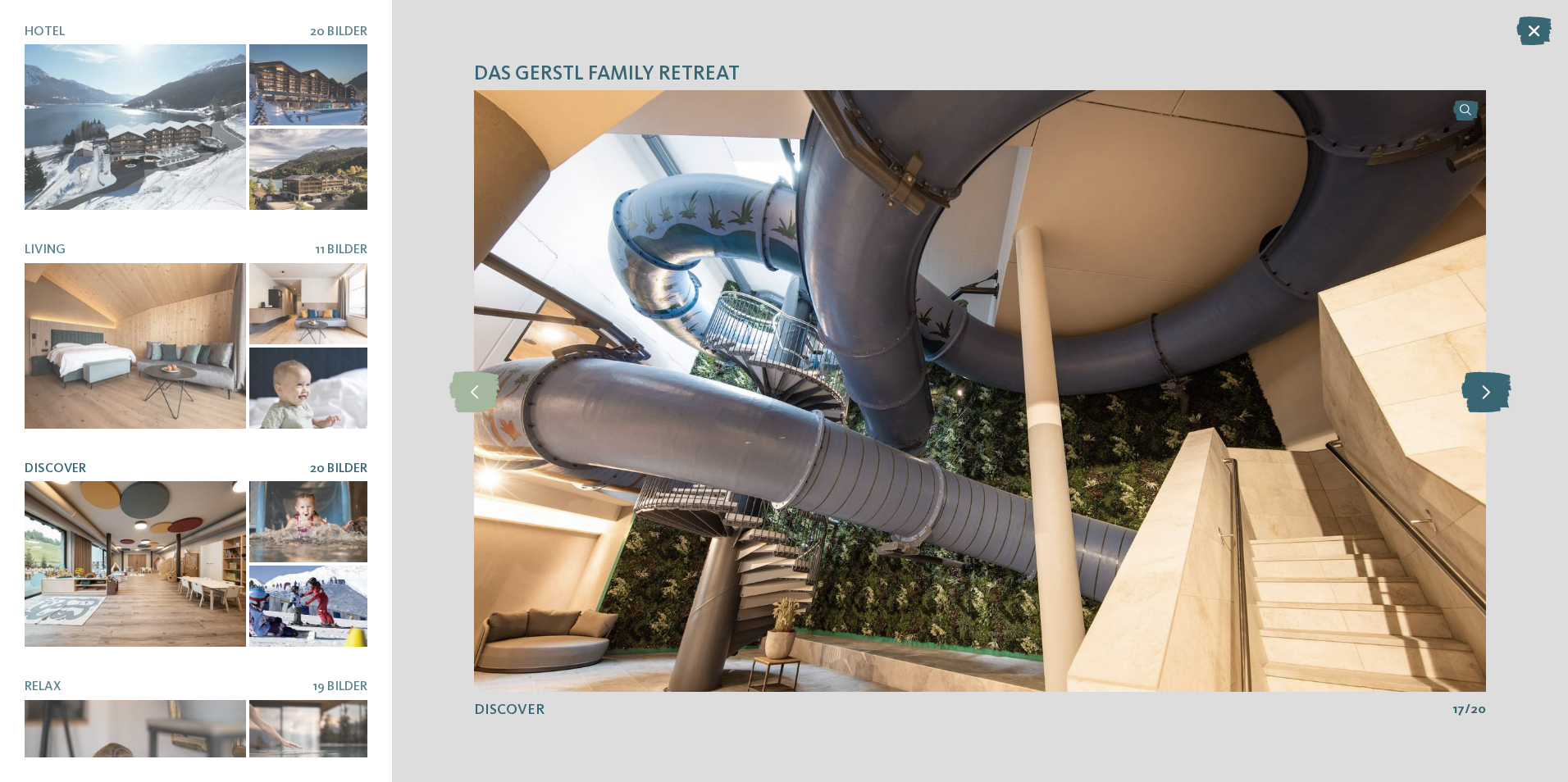
click at [1483, 392] on icon at bounding box center [1486, 391] width 50 height 41
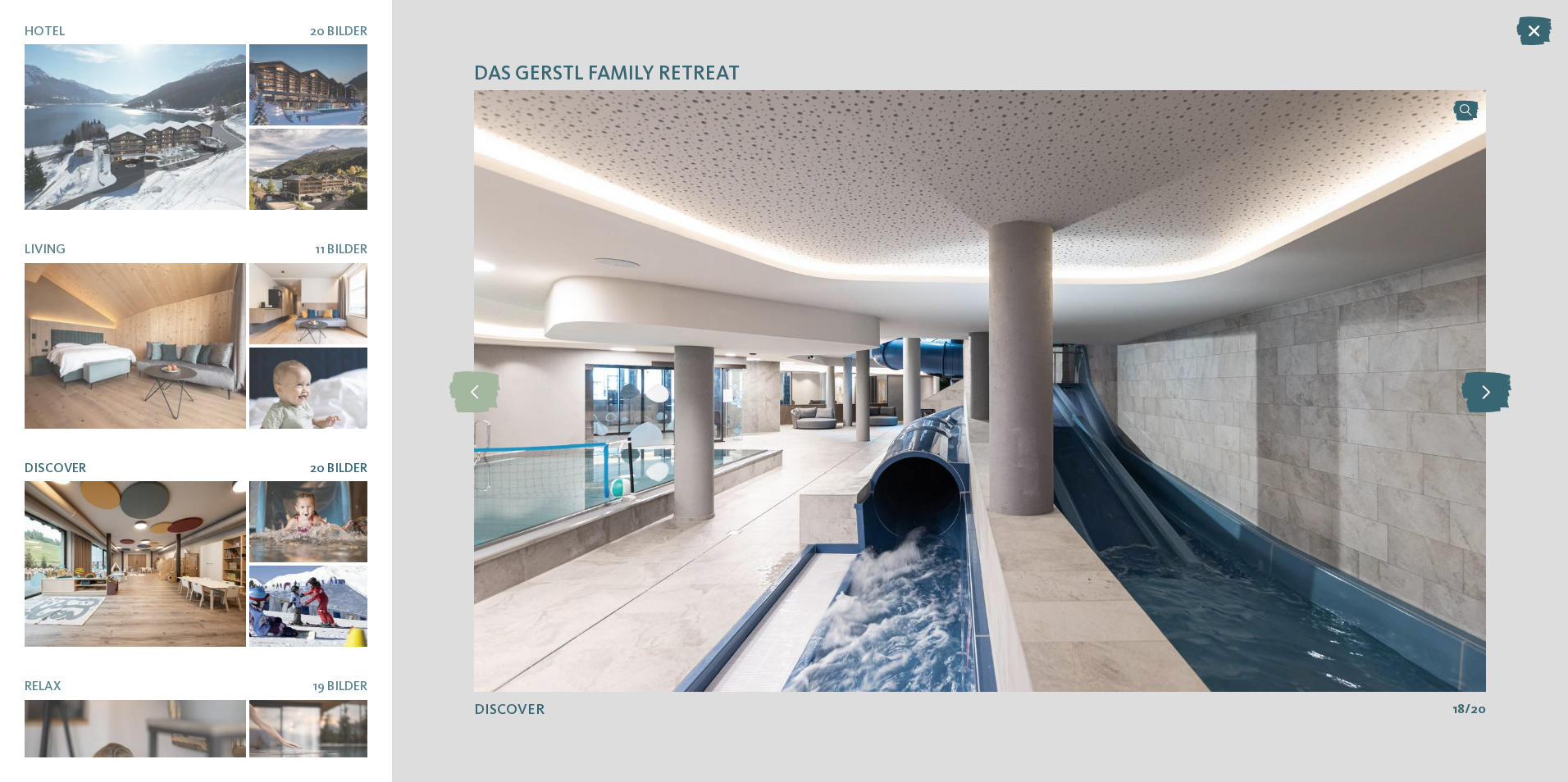
click at [1483, 392] on icon at bounding box center [1486, 391] width 50 height 41
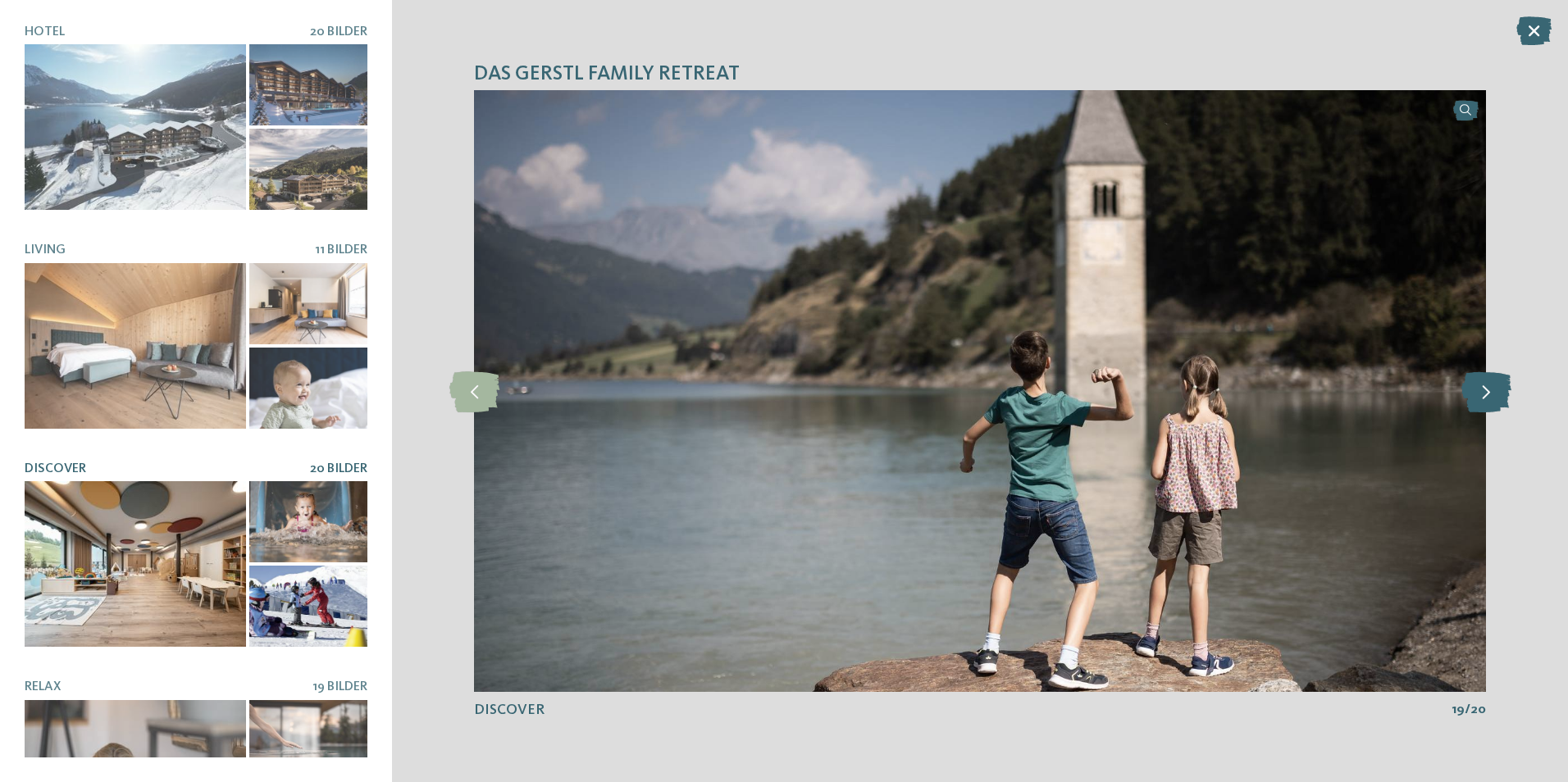
click at [1483, 392] on icon at bounding box center [1486, 391] width 50 height 41
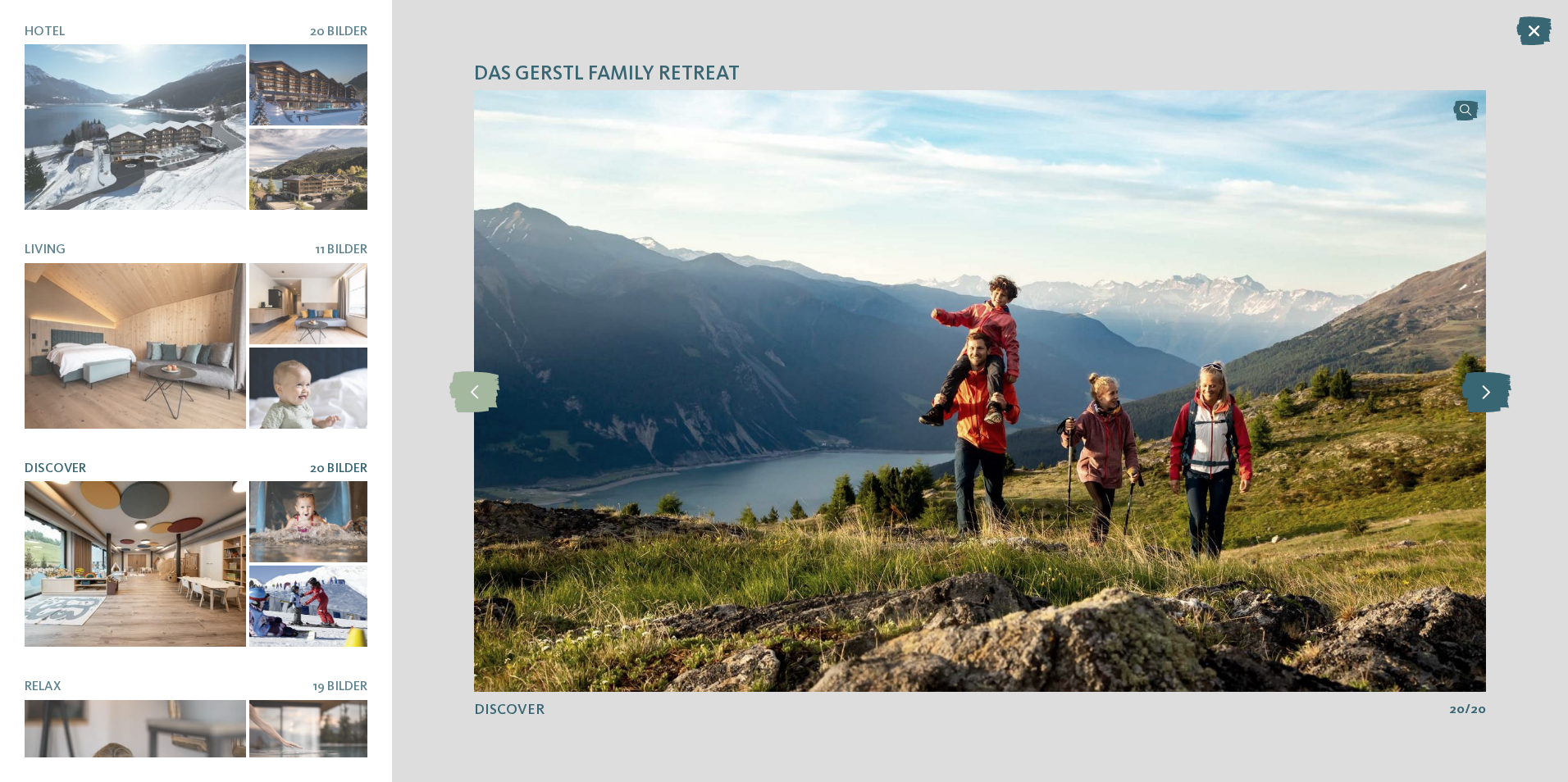
click at [1483, 392] on icon at bounding box center [1486, 391] width 50 height 41
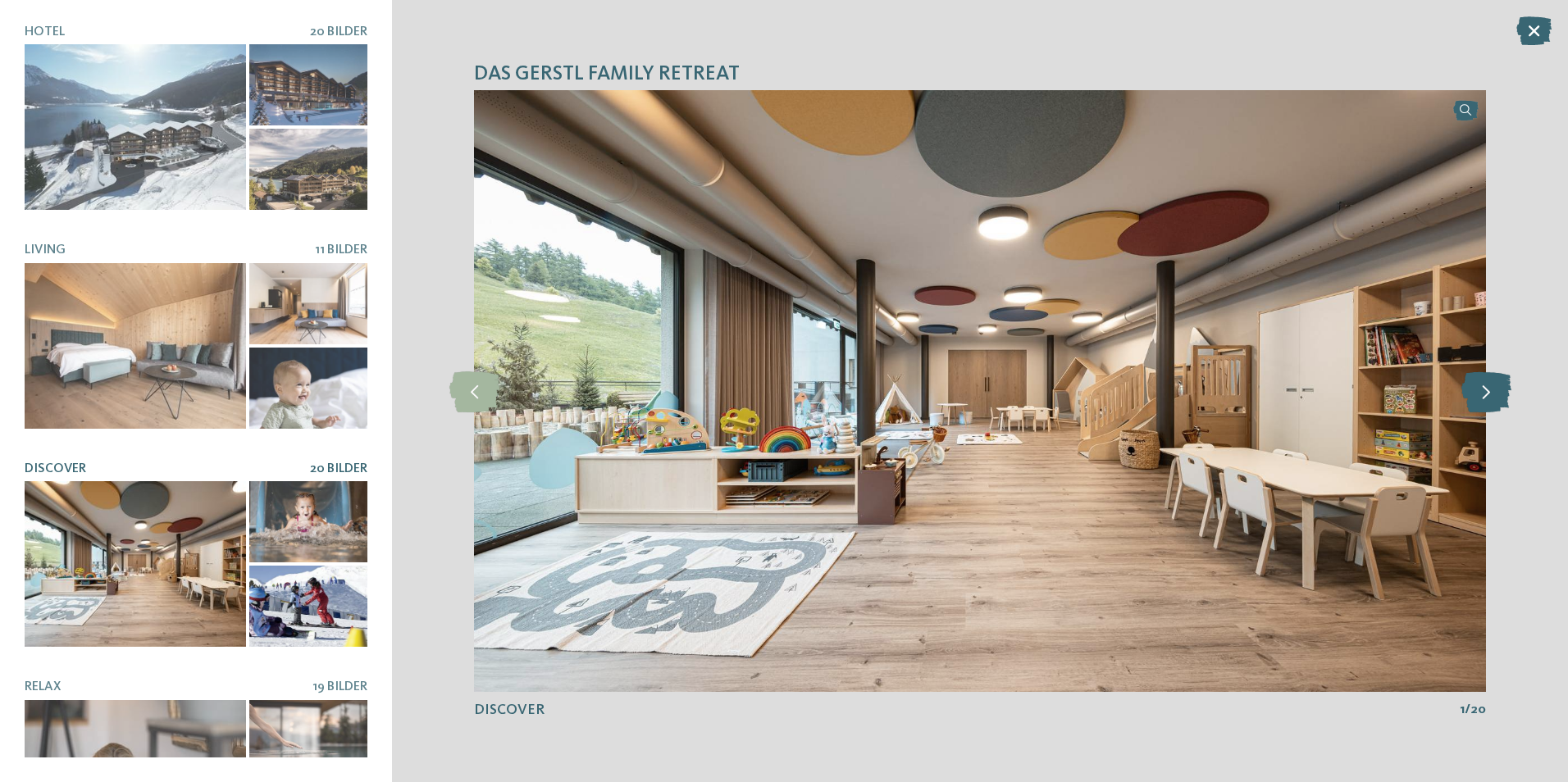
click at [1483, 392] on icon at bounding box center [1486, 391] width 50 height 41
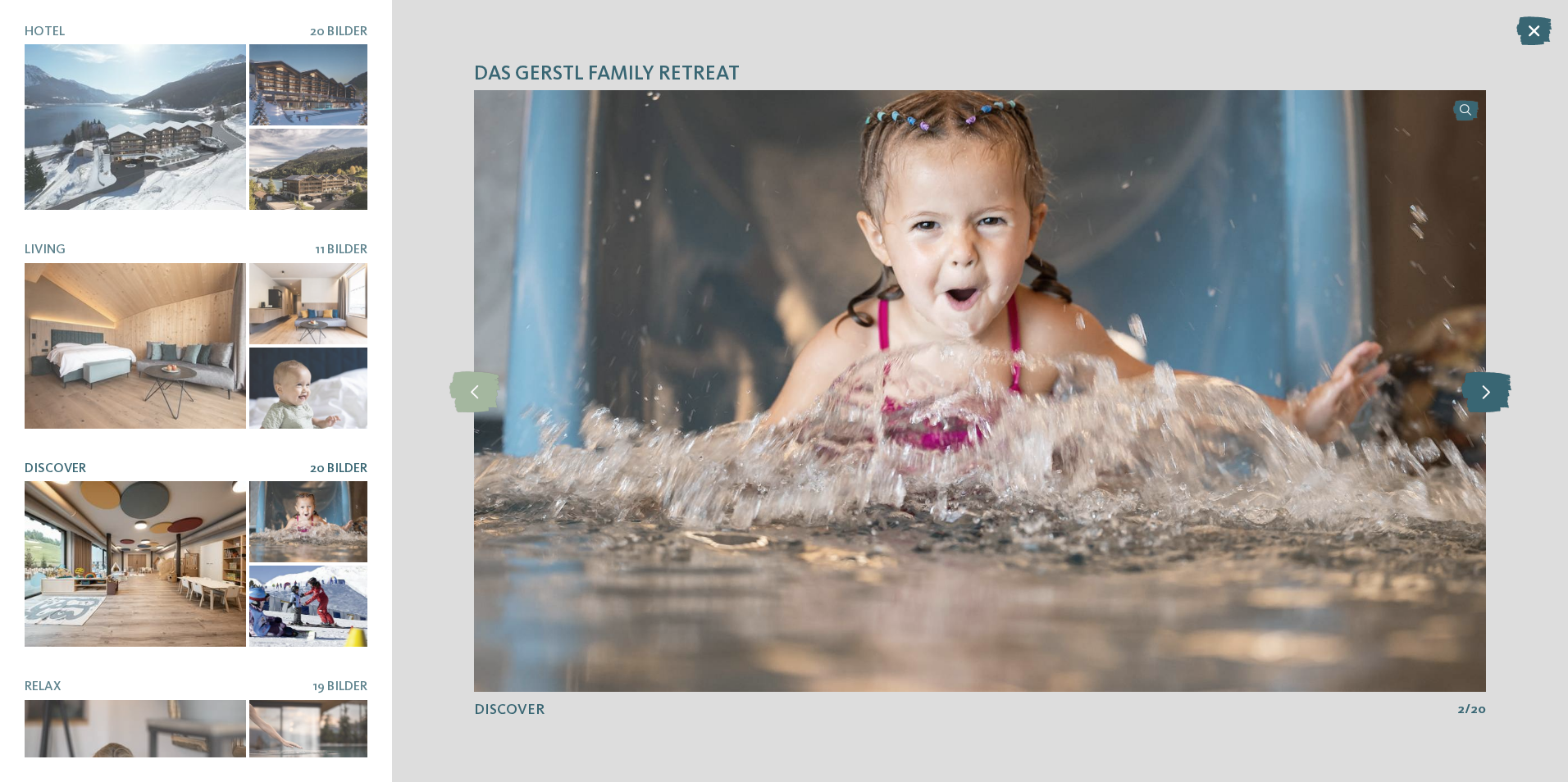
click at [1483, 392] on icon at bounding box center [1486, 391] width 50 height 41
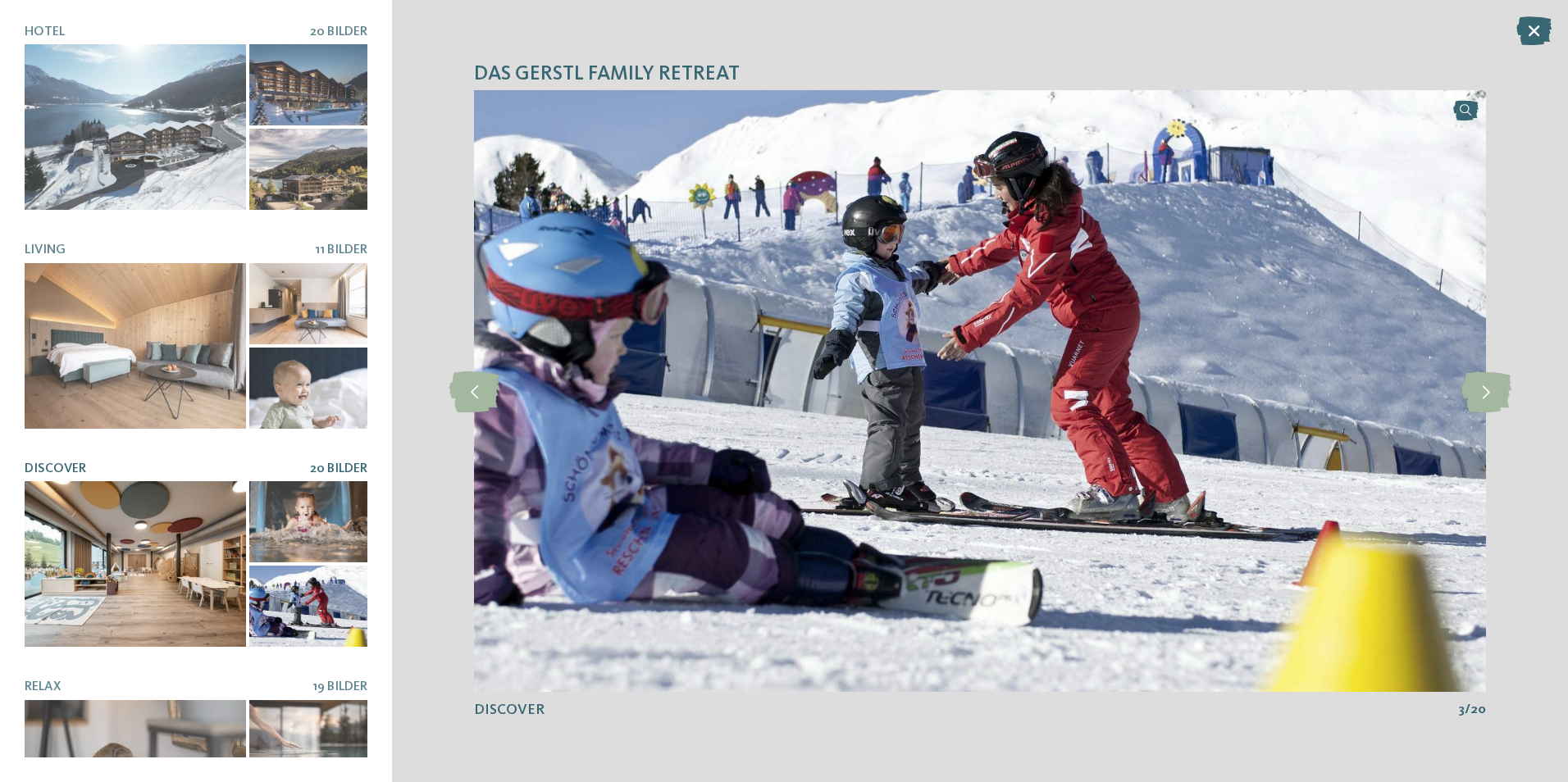
drag, startPoint x: 1541, startPoint y: 32, endPoint x: 1511, endPoint y: 41, distance: 31.3
click at [1541, 33] on icon at bounding box center [1534, 31] width 35 height 29
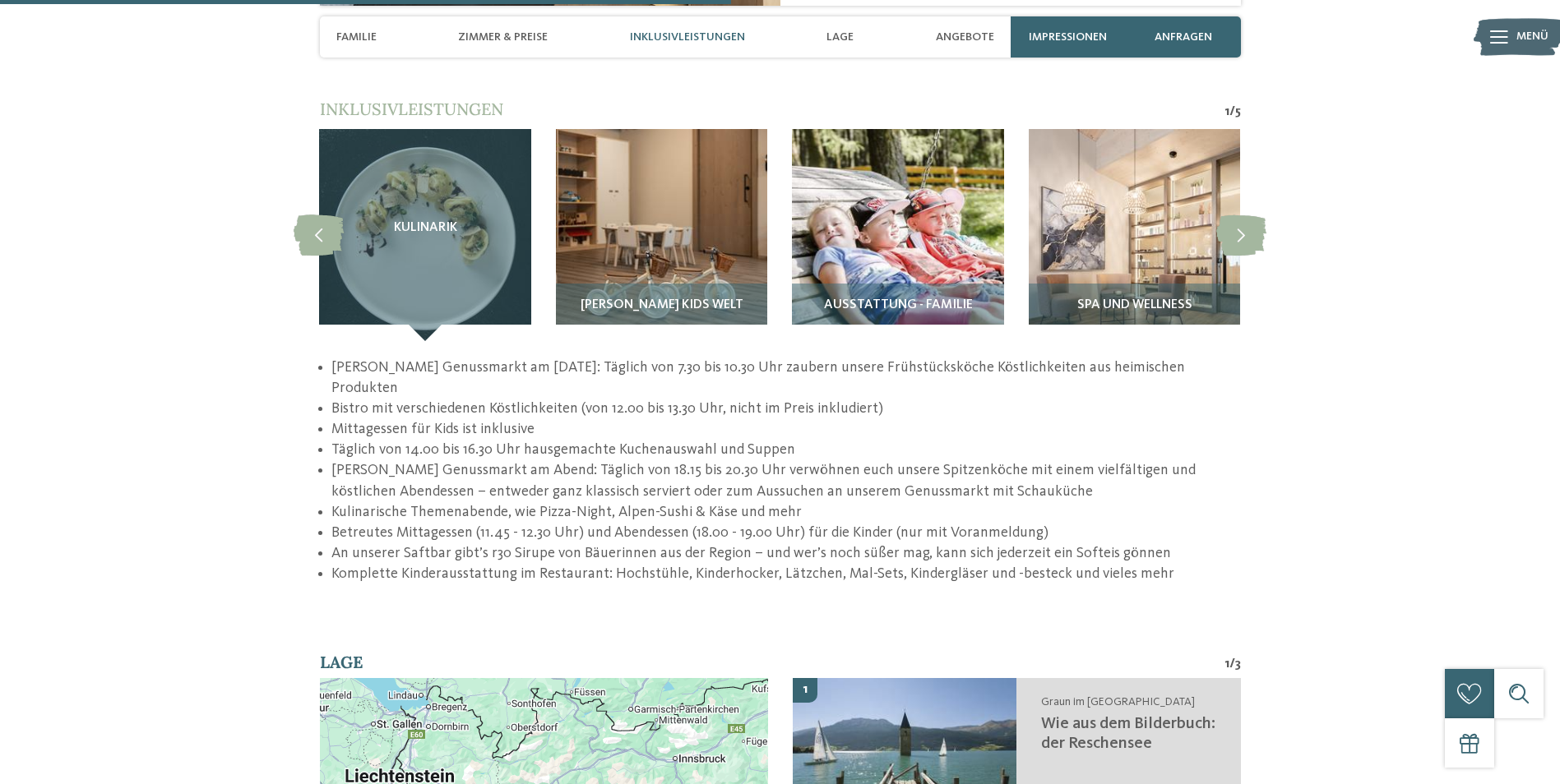
scroll to position [2713, 0]
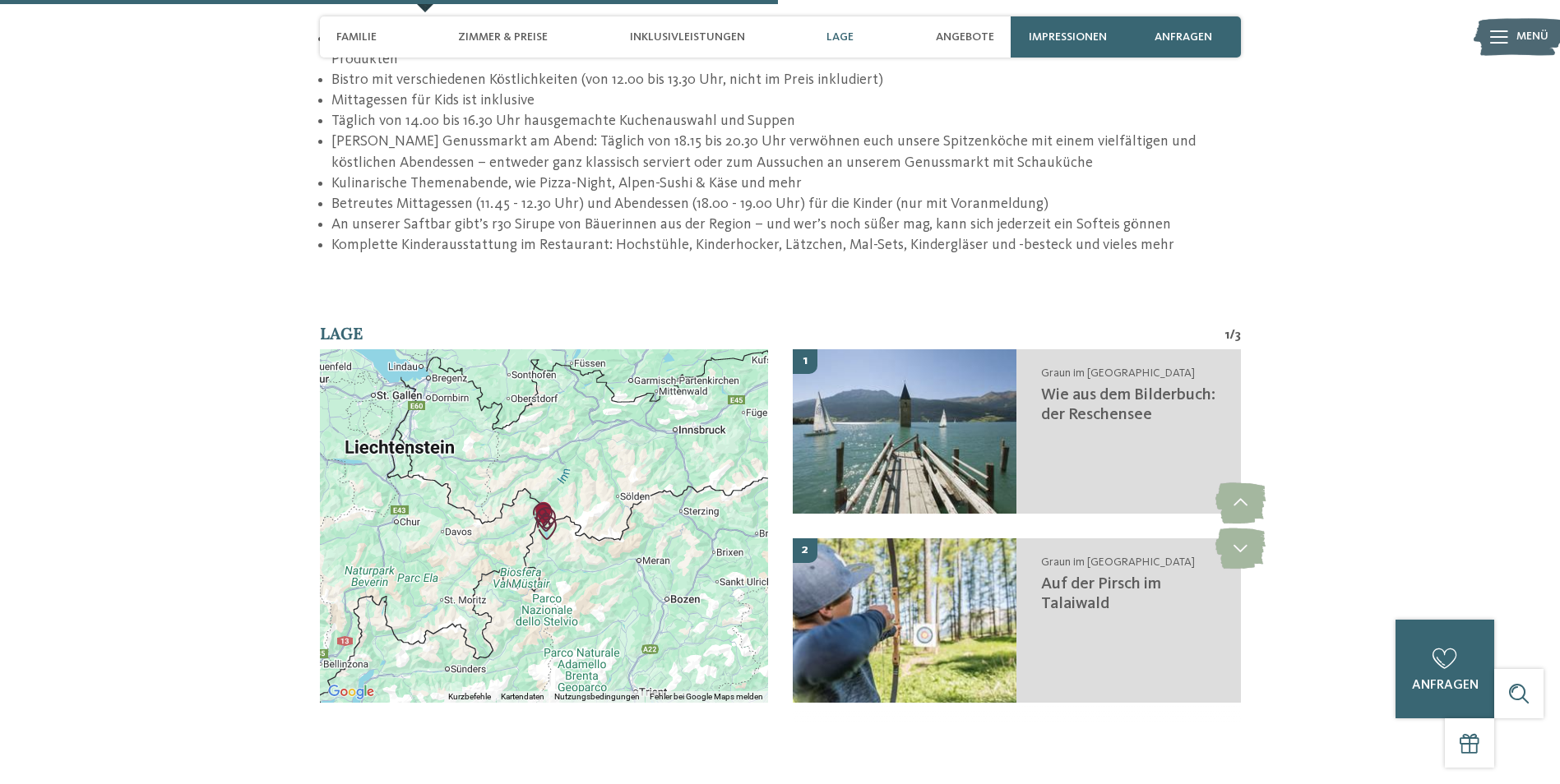
click at [541, 515] on img "Auf der Pirsch im Talaiwald" at bounding box center [547, 528] width 25 height 25
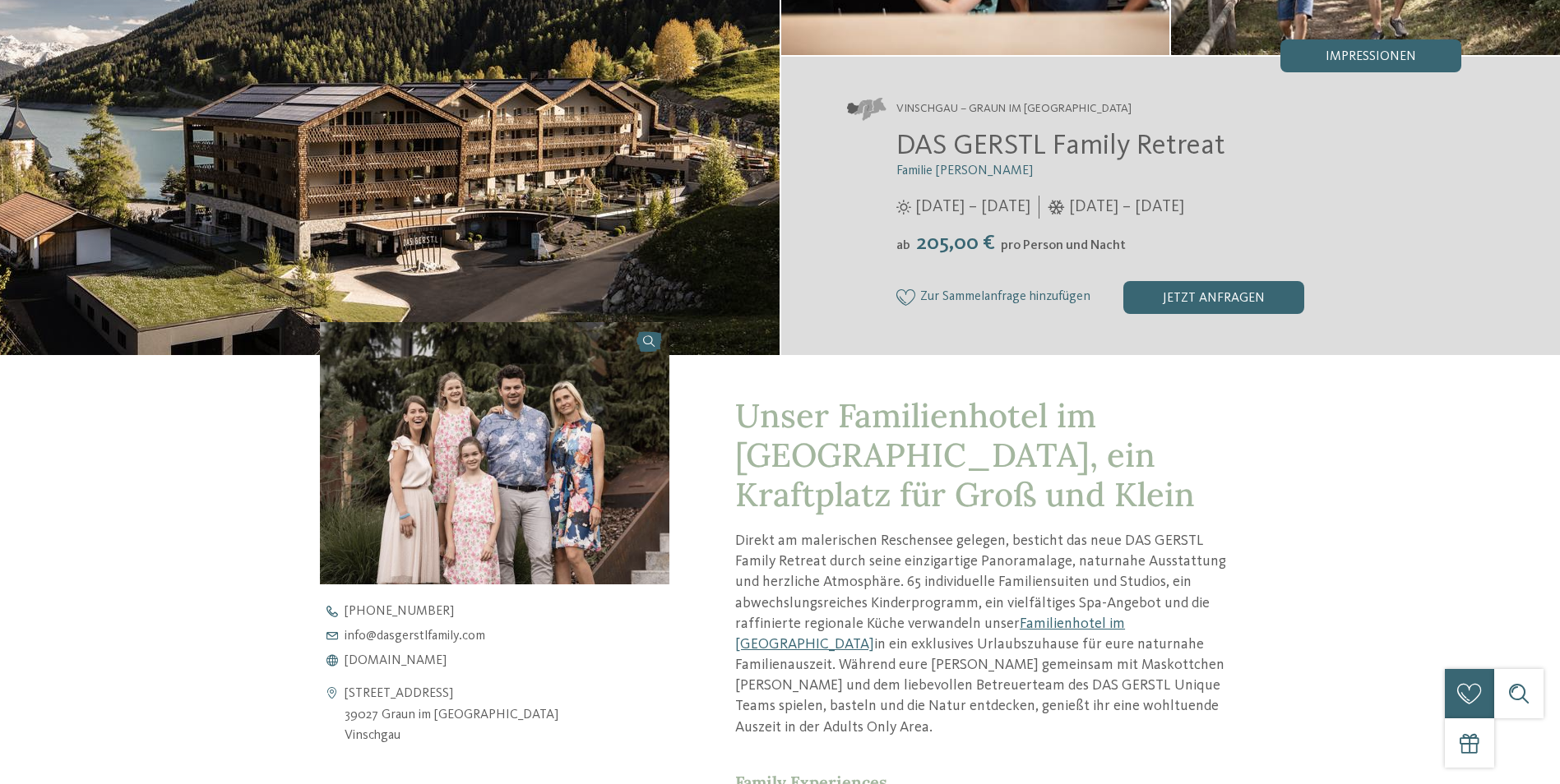
scroll to position [0, 0]
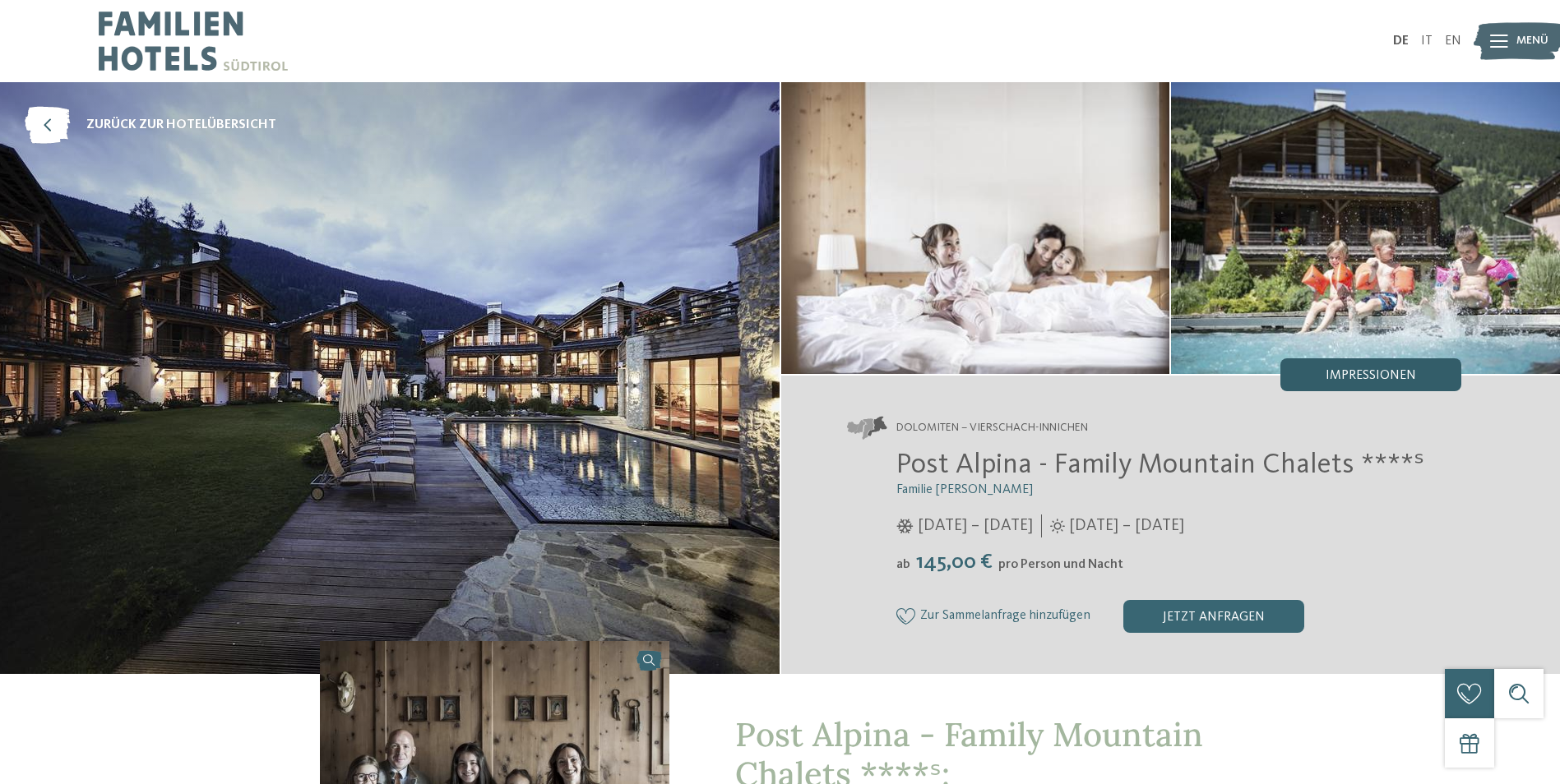
click at [1392, 381] on span "Impressionen" at bounding box center [1371, 376] width 90 height 13
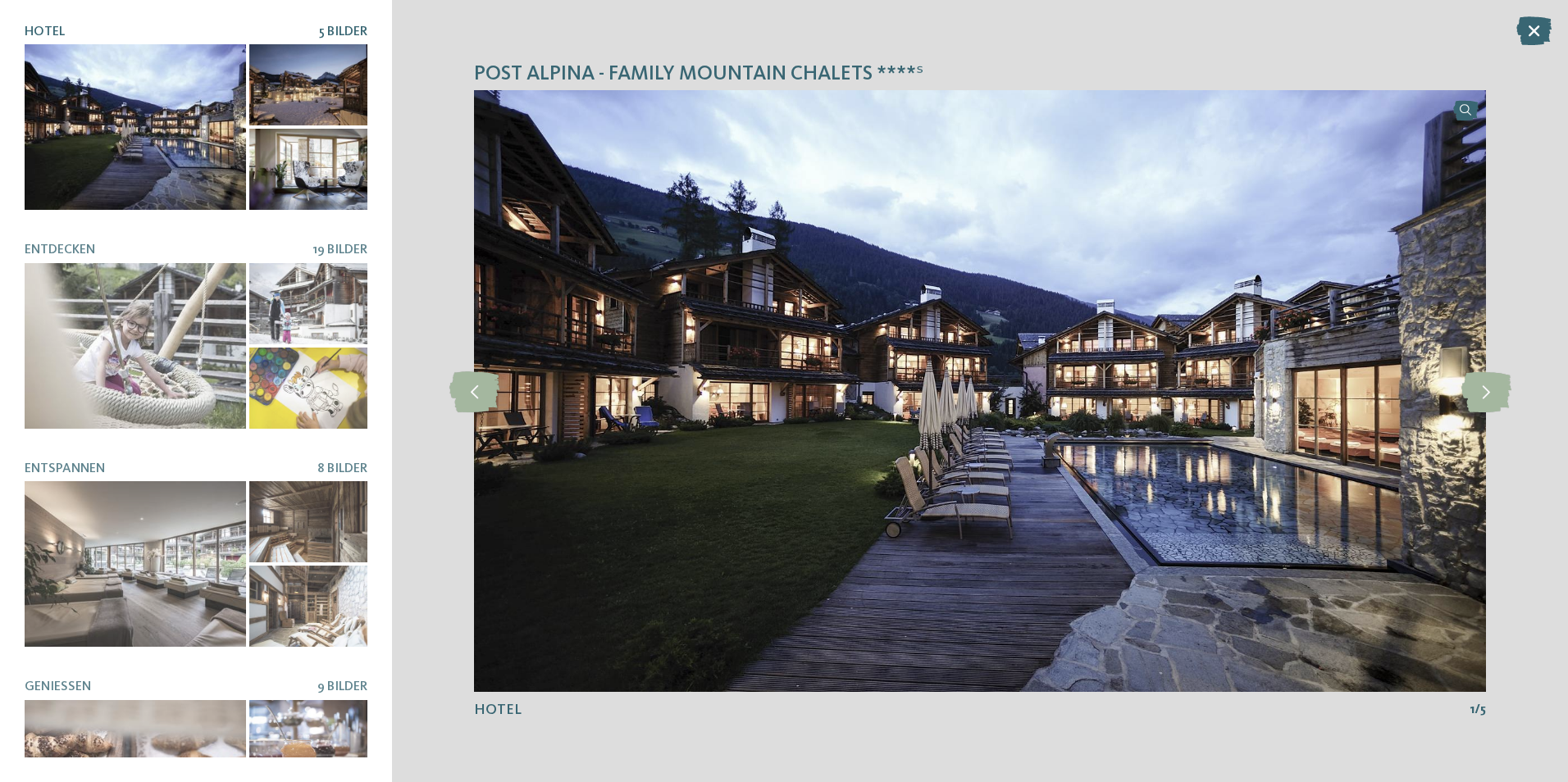
click at [153, 121] on div at bounding box center [135, 127] width 221 height 166
click at [1477, 399] on icon at bounding box center [1486, 391] width 50 height 41
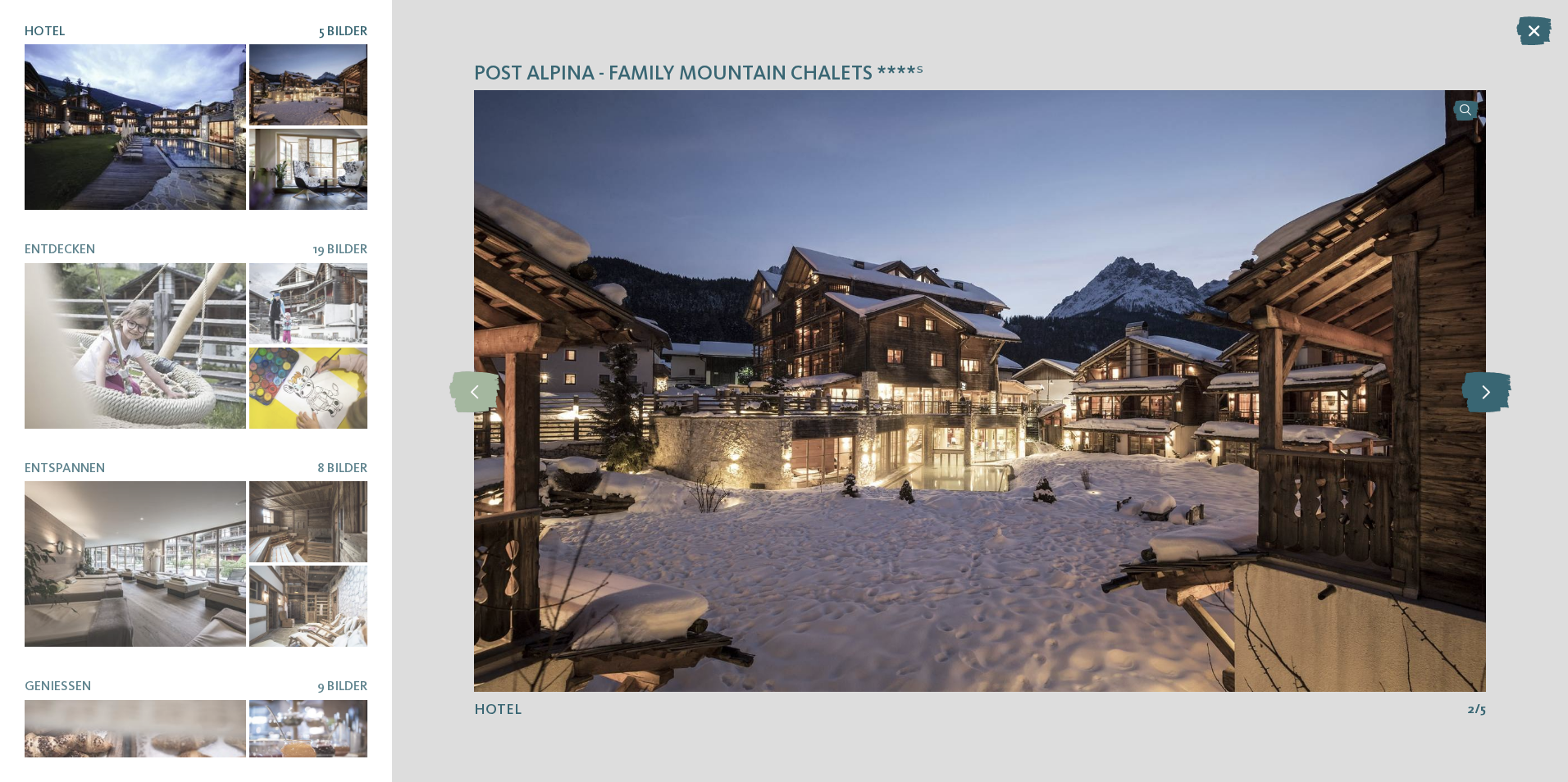
click at [1477, 399] on icon at bounding box center [1486, 391] width 50 height 41
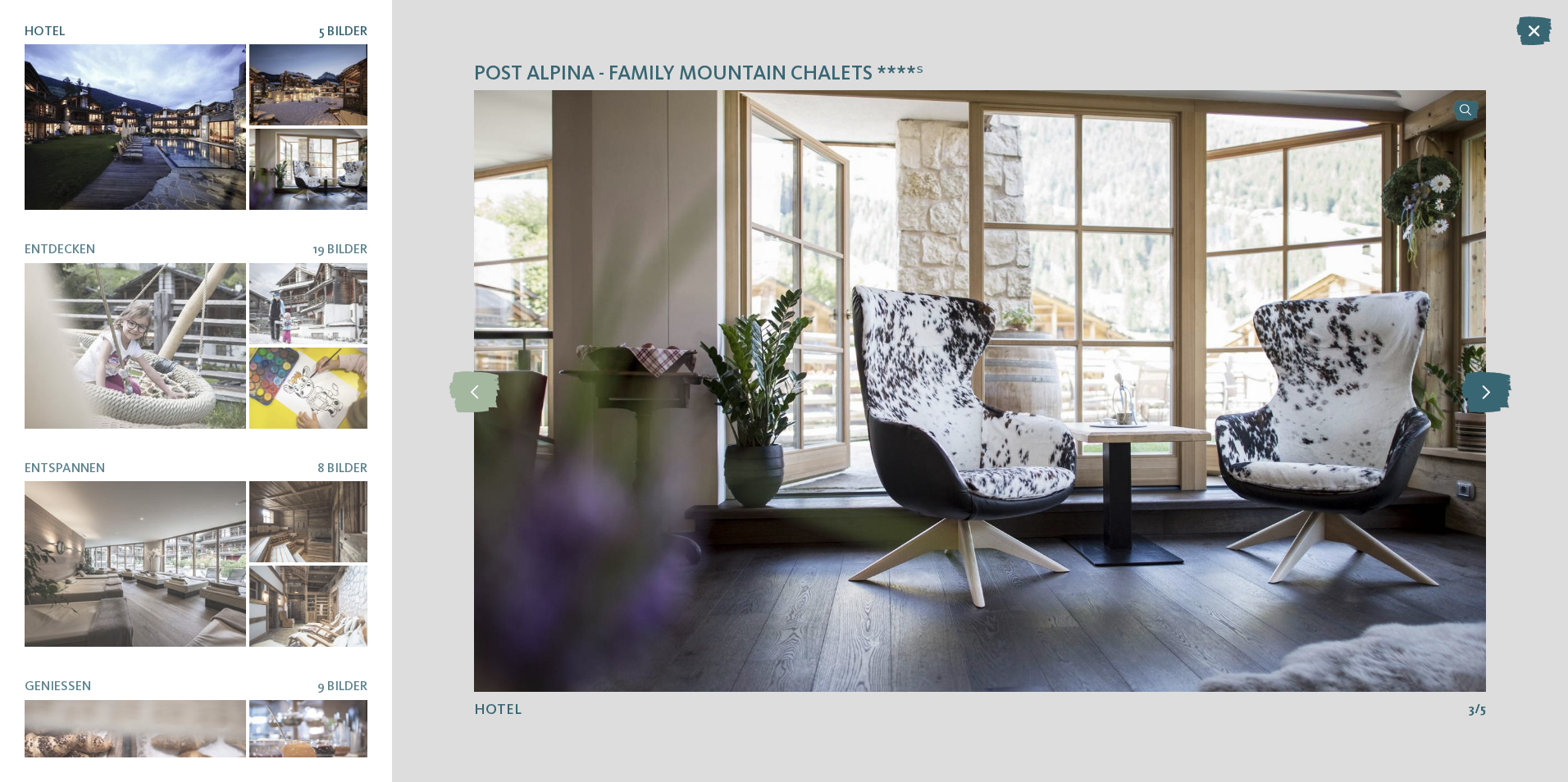
click at [1477, 399] on icon at bounding box center [1486, 391] width 50 height 41
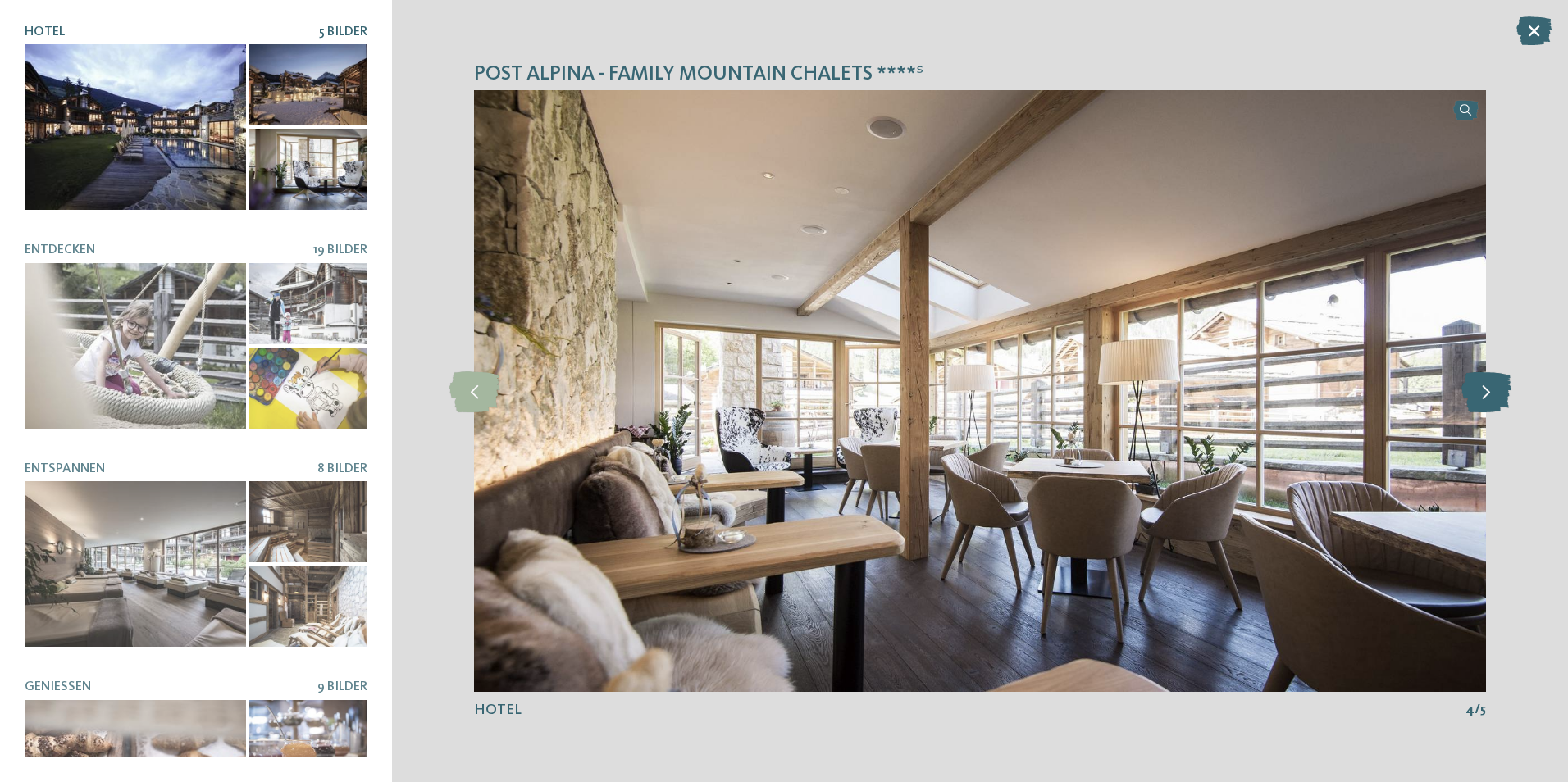
click at [1477, 399] on icon at bounding box center [1486, 391] width 50 height 41
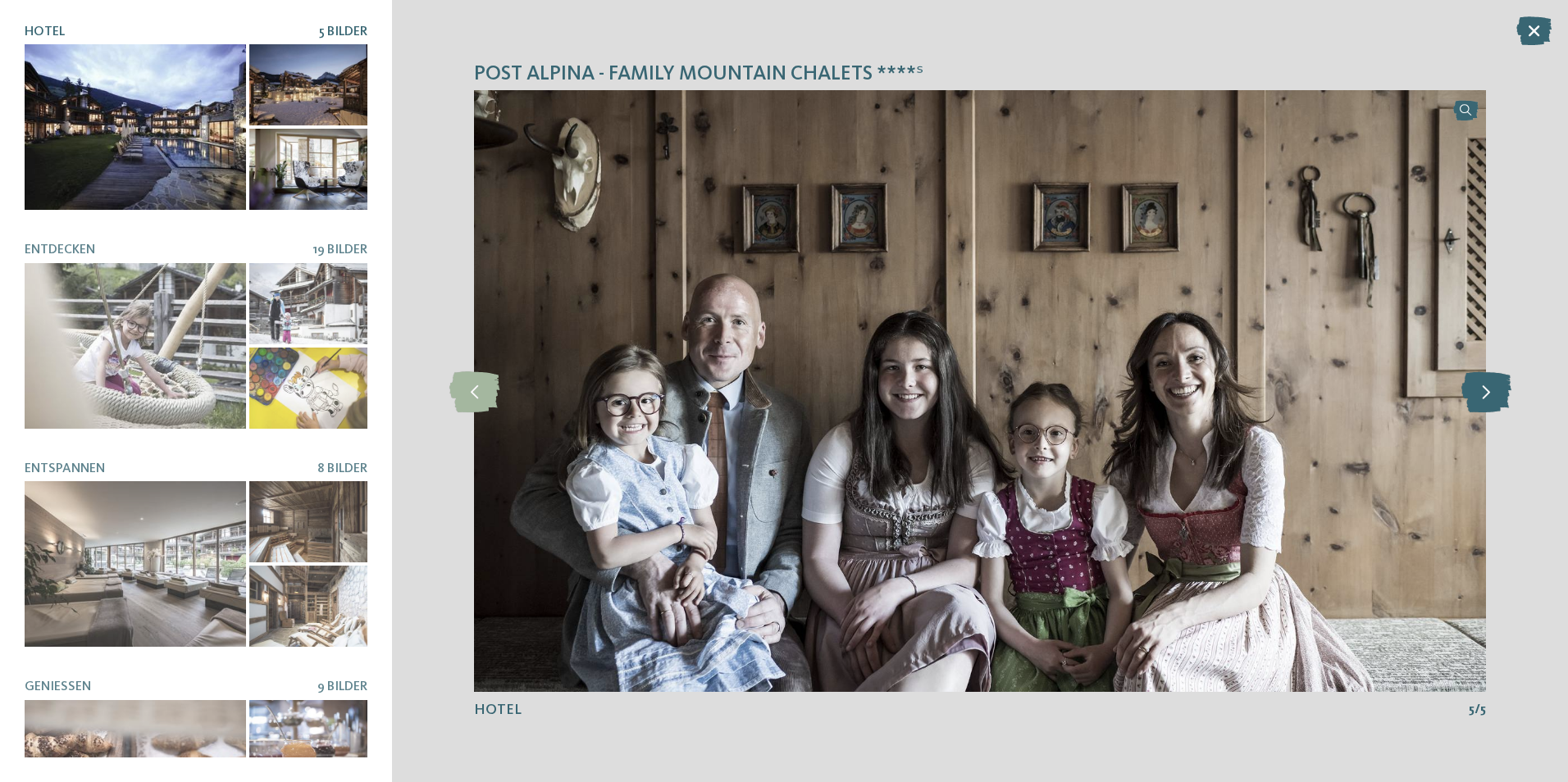
click at [1477, 399] on icon at bounding box center [1486, 391] width 50 height 41
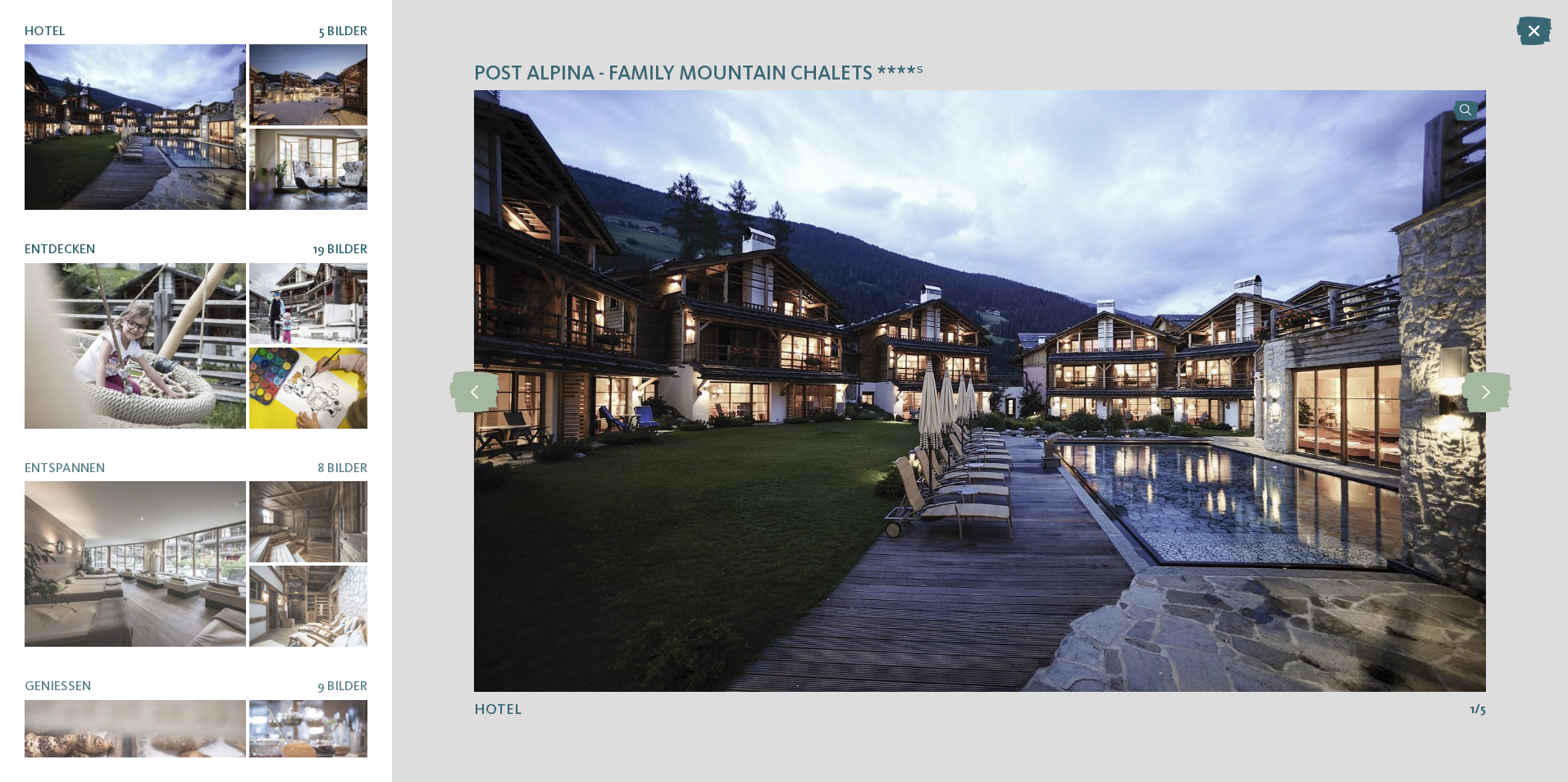
click at [198, 343] on div at bounding box center [135, 346] width 221 height 166
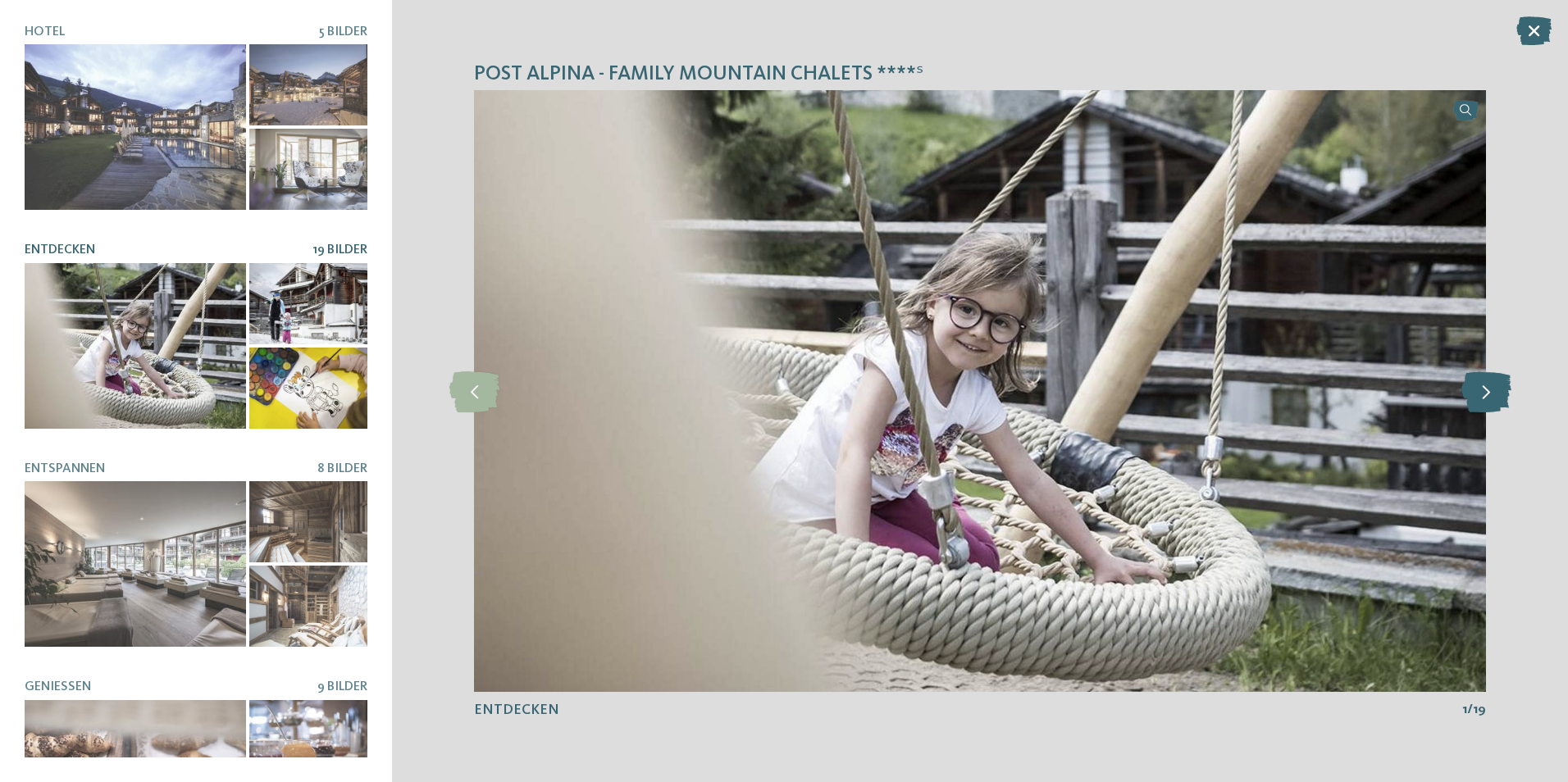
click at [1498, 387] on icon at bounding box center [1486, 391] width 50 height 41
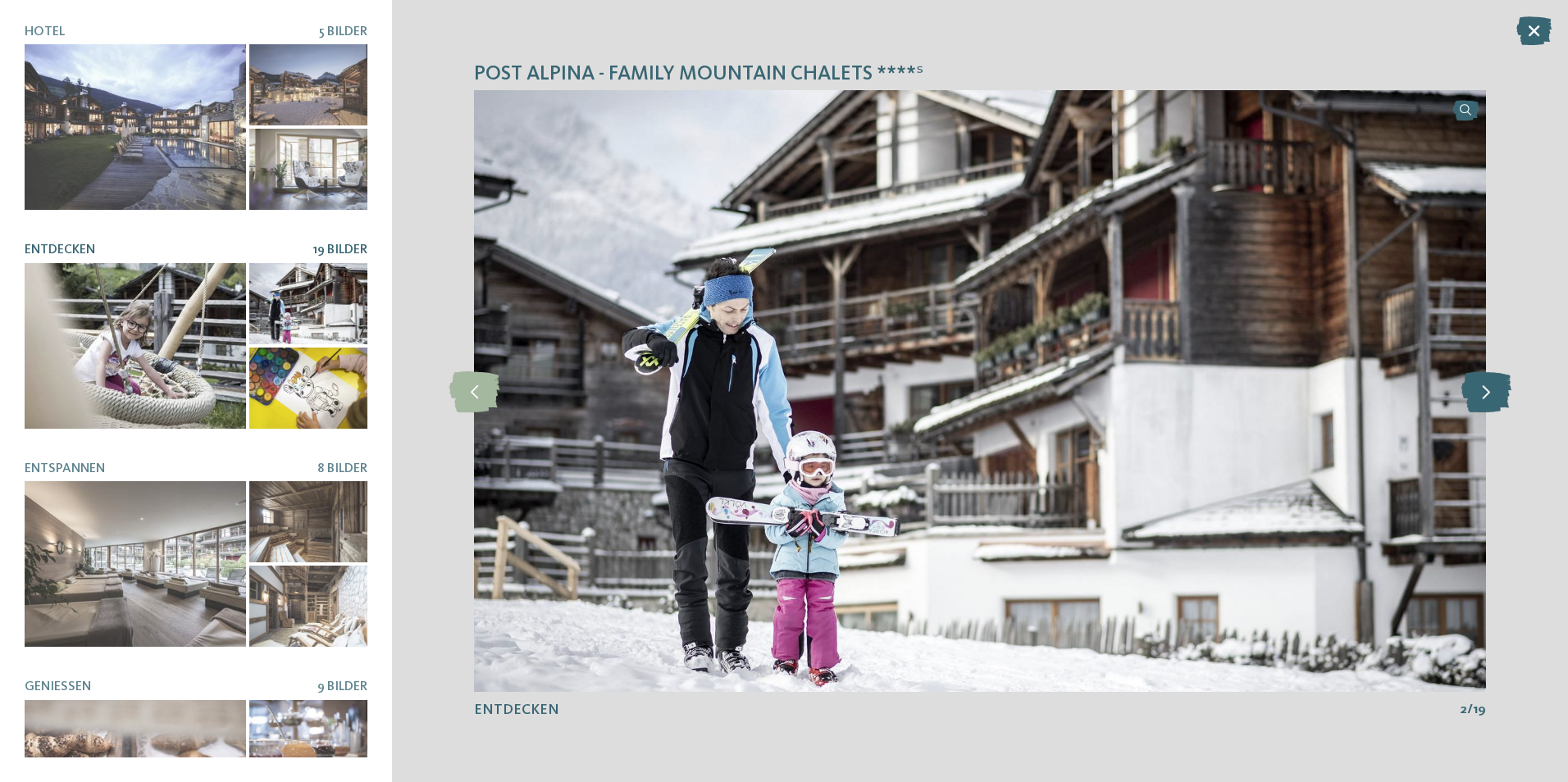
click at [1498, 387] on icon at bounding box center [1486, 391] width 50 height 41
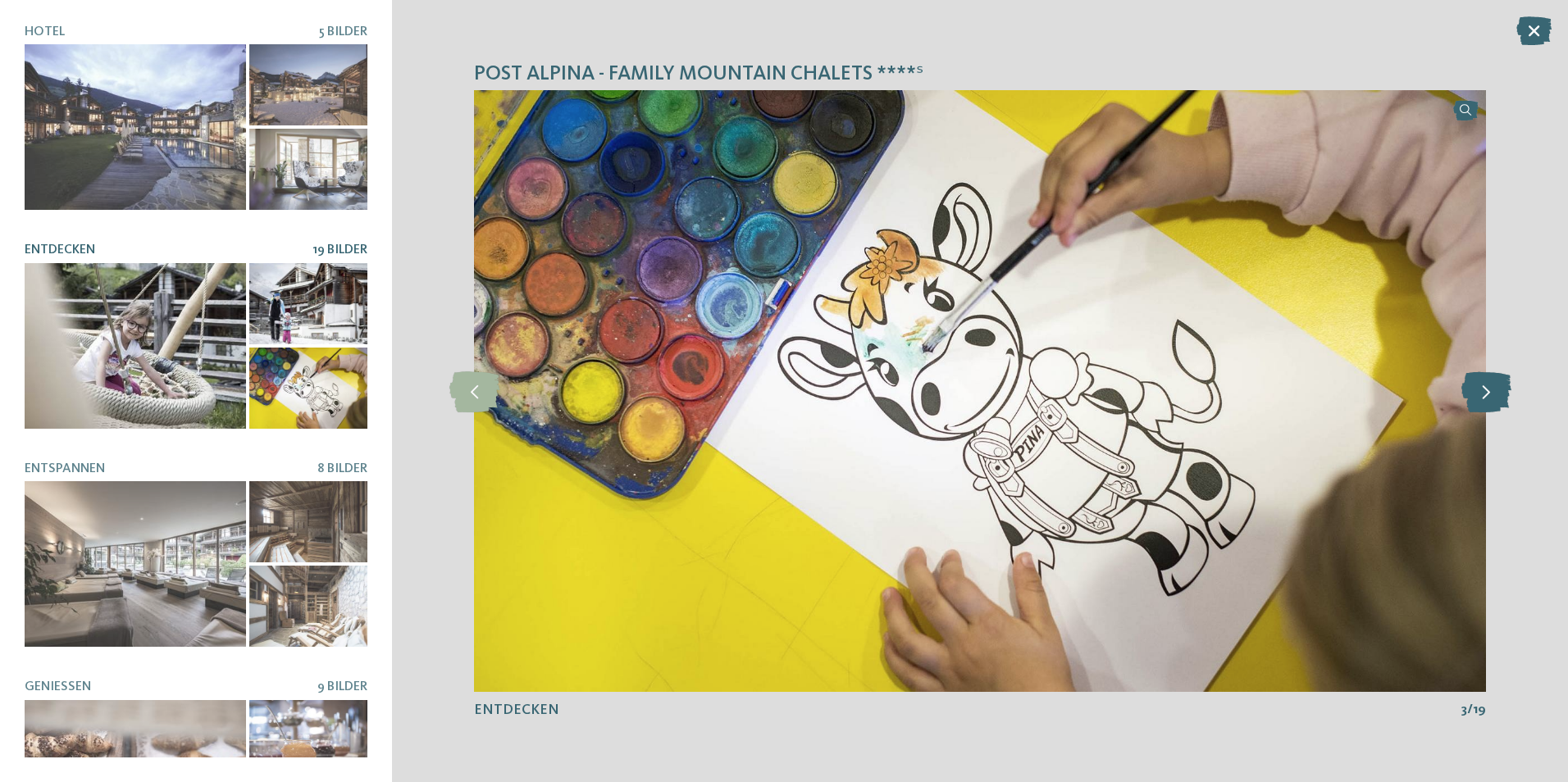
click at [1498, 387] on icon at bounding box center [1486, 391] width 50 height 41
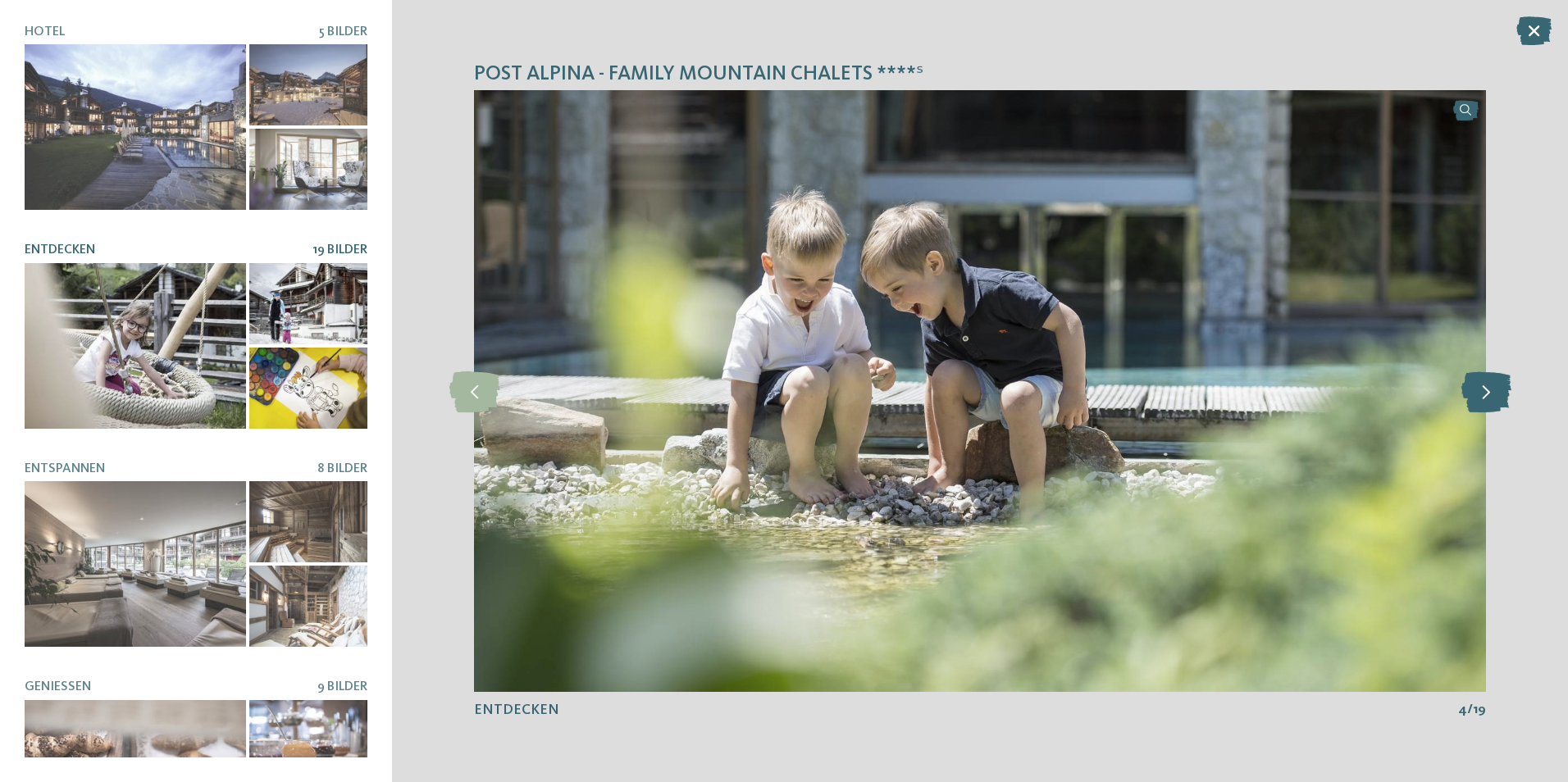
click at [1498, 387] on icon at bounding box center [1486, 391] width 50 height 41
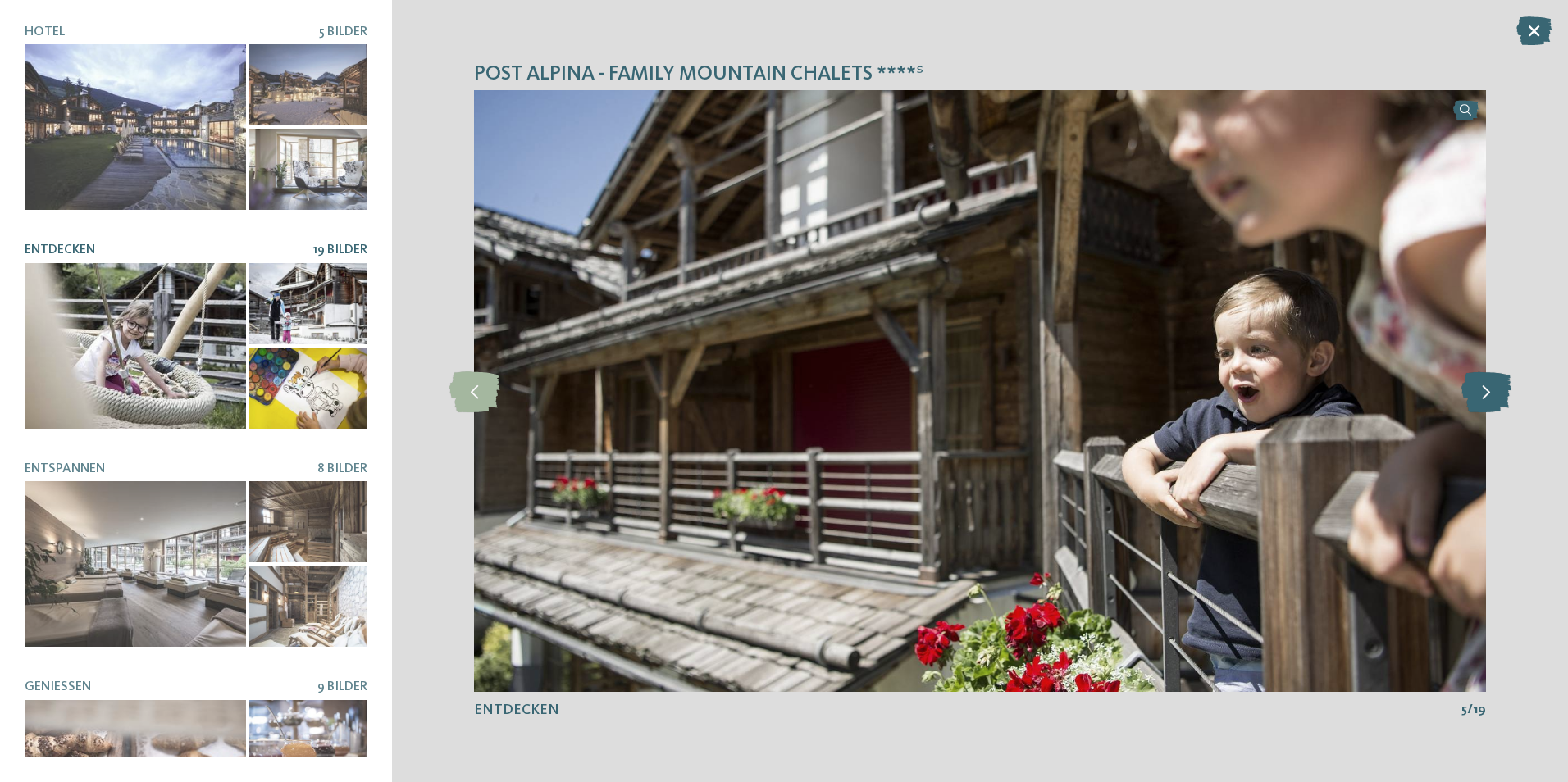
click at [1498, 387] on icon at bounding box center [1486, 391] width 50 height 41
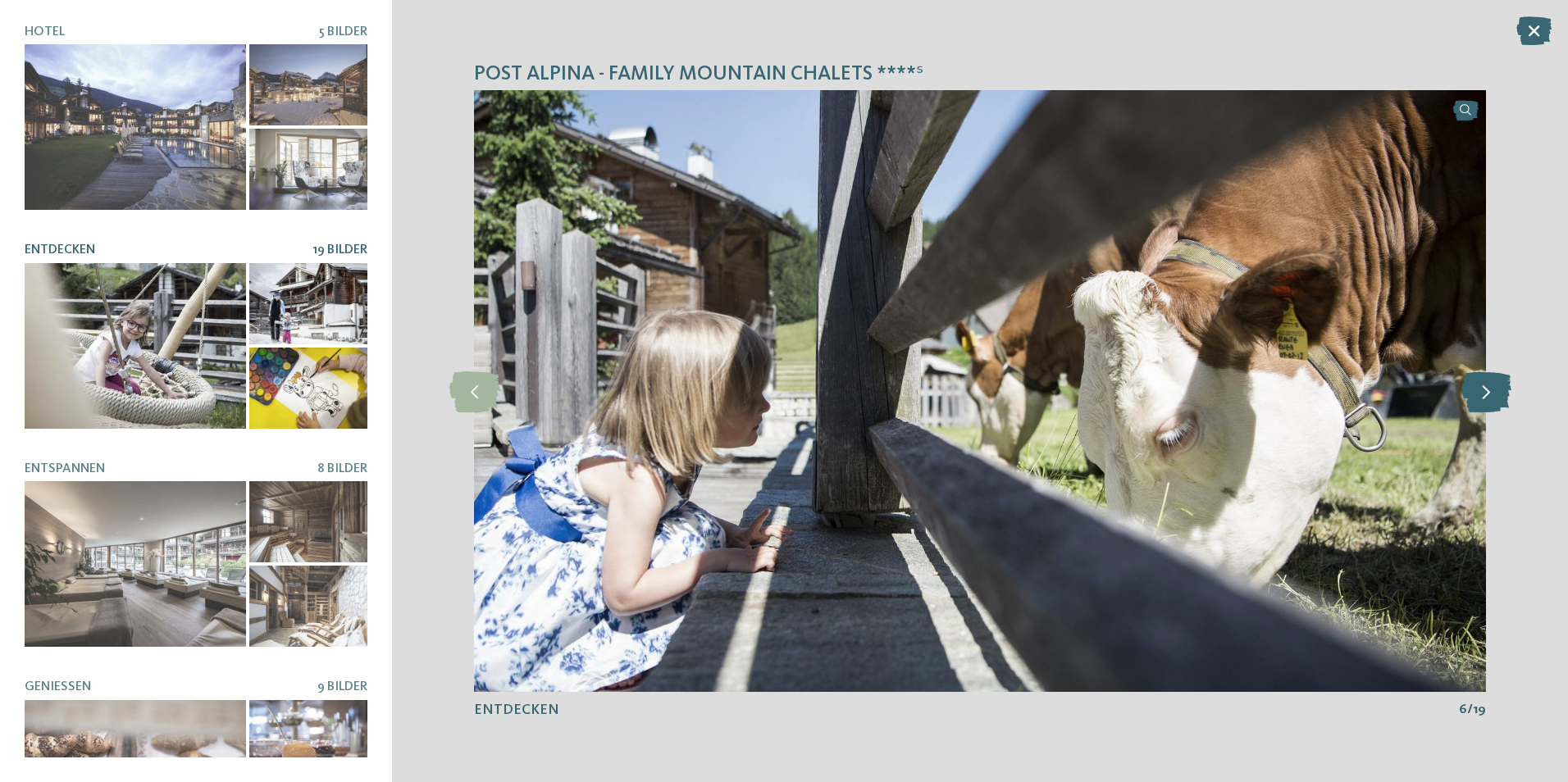
click at [1498, 387] on icon at bounding box center [1486, 391] width 50 height 41
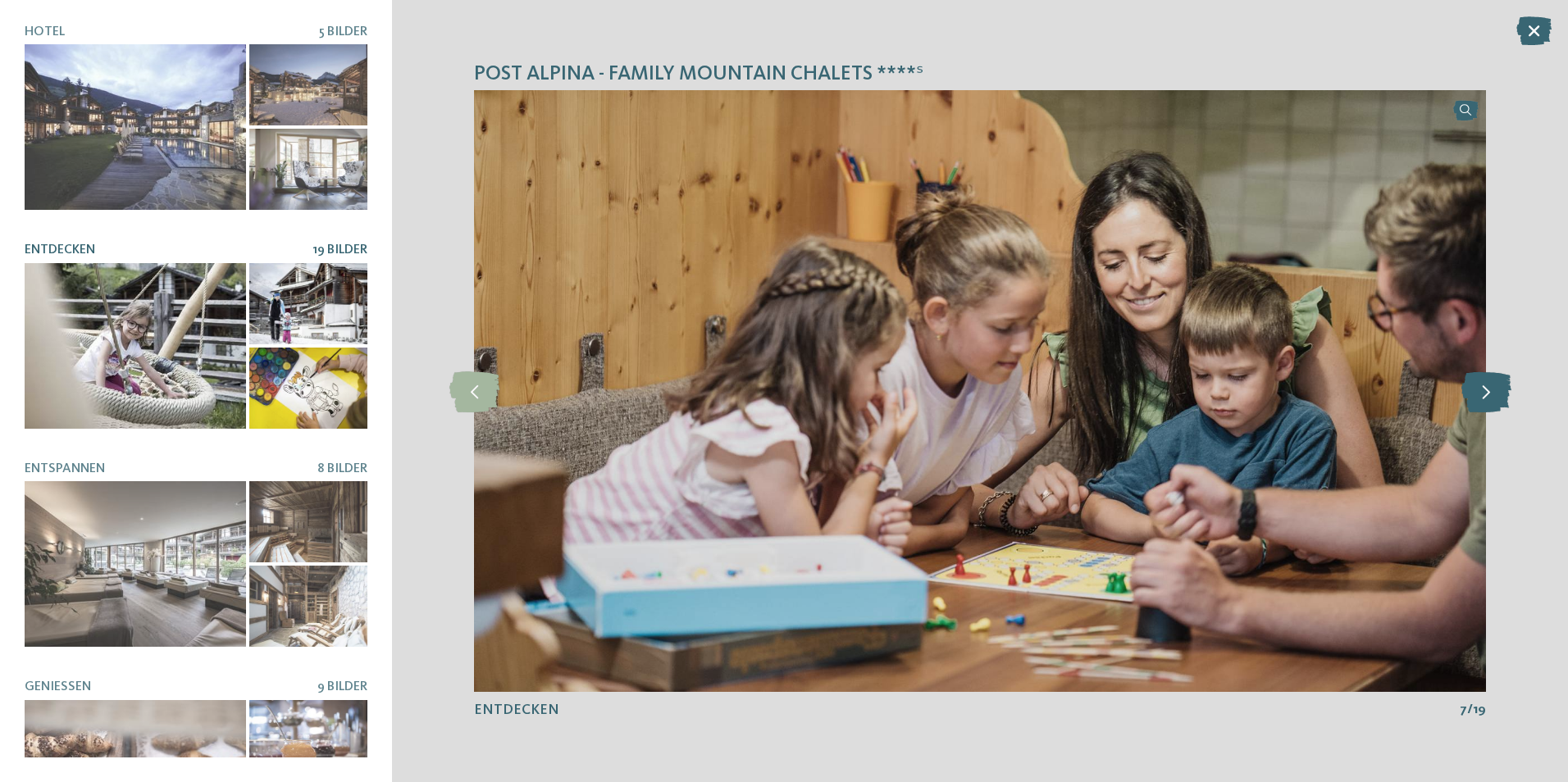
click at [1498, 387] on icon at bounding box center [1486, 391] width 50 height 41
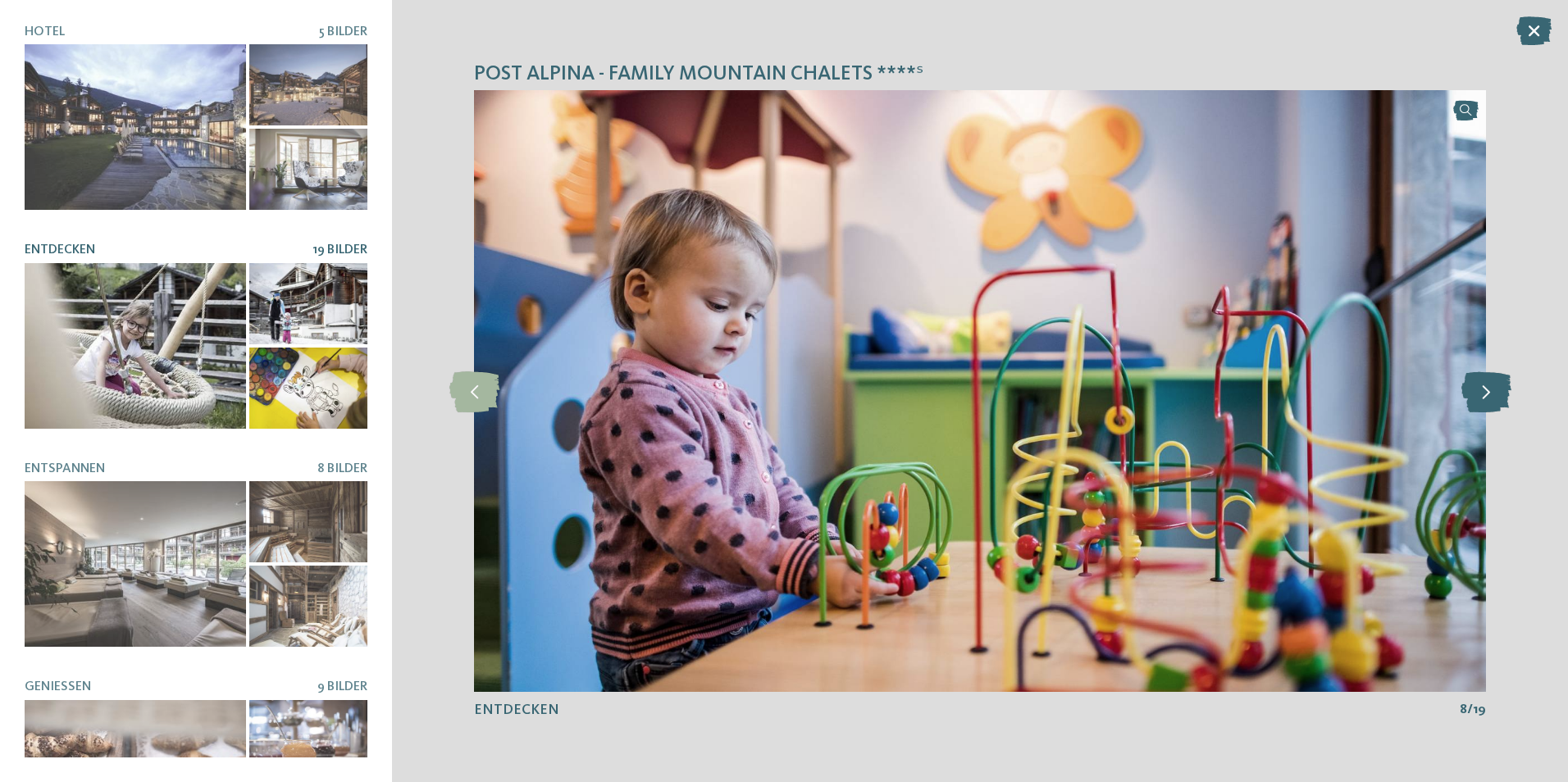
click at [1498, 387] on icon at bounding box center [1486, 391] width 50 height 41
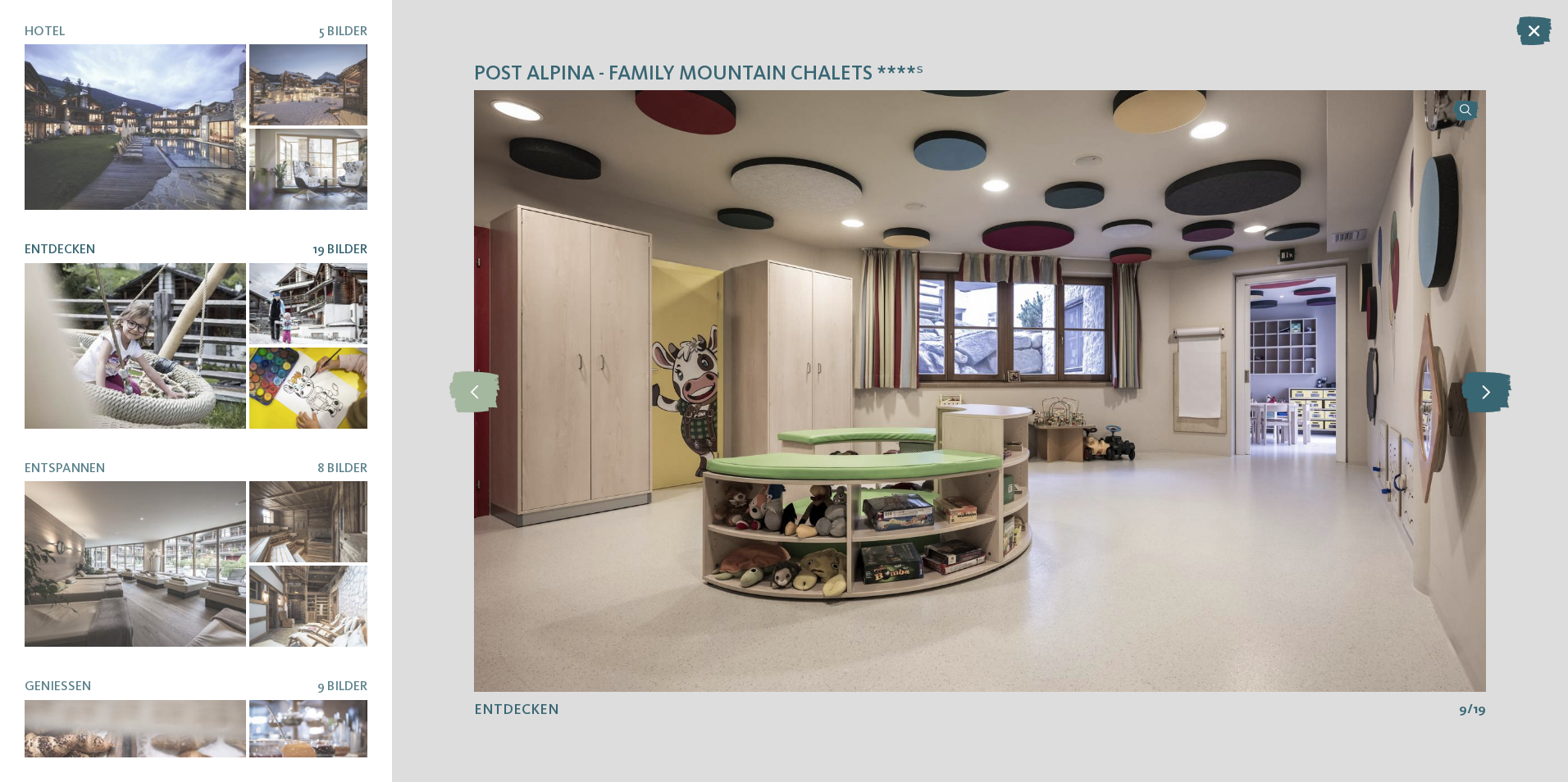
click at [1498, 387] on icon at bounding box center [1486, 391] width 50 height 41
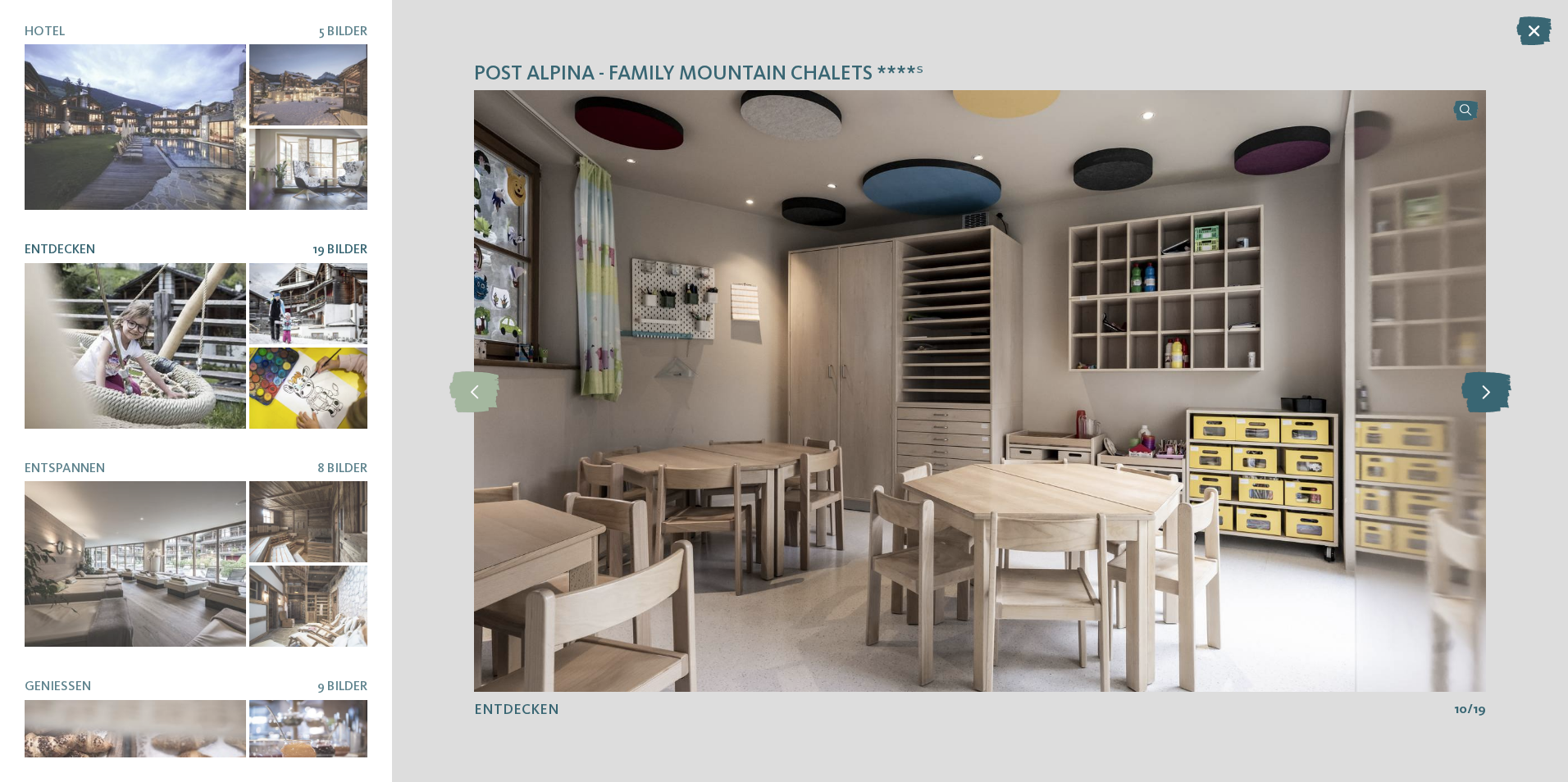
click at [1498, 387] on icon at bounding box center [1486, 391] width 50 height 41
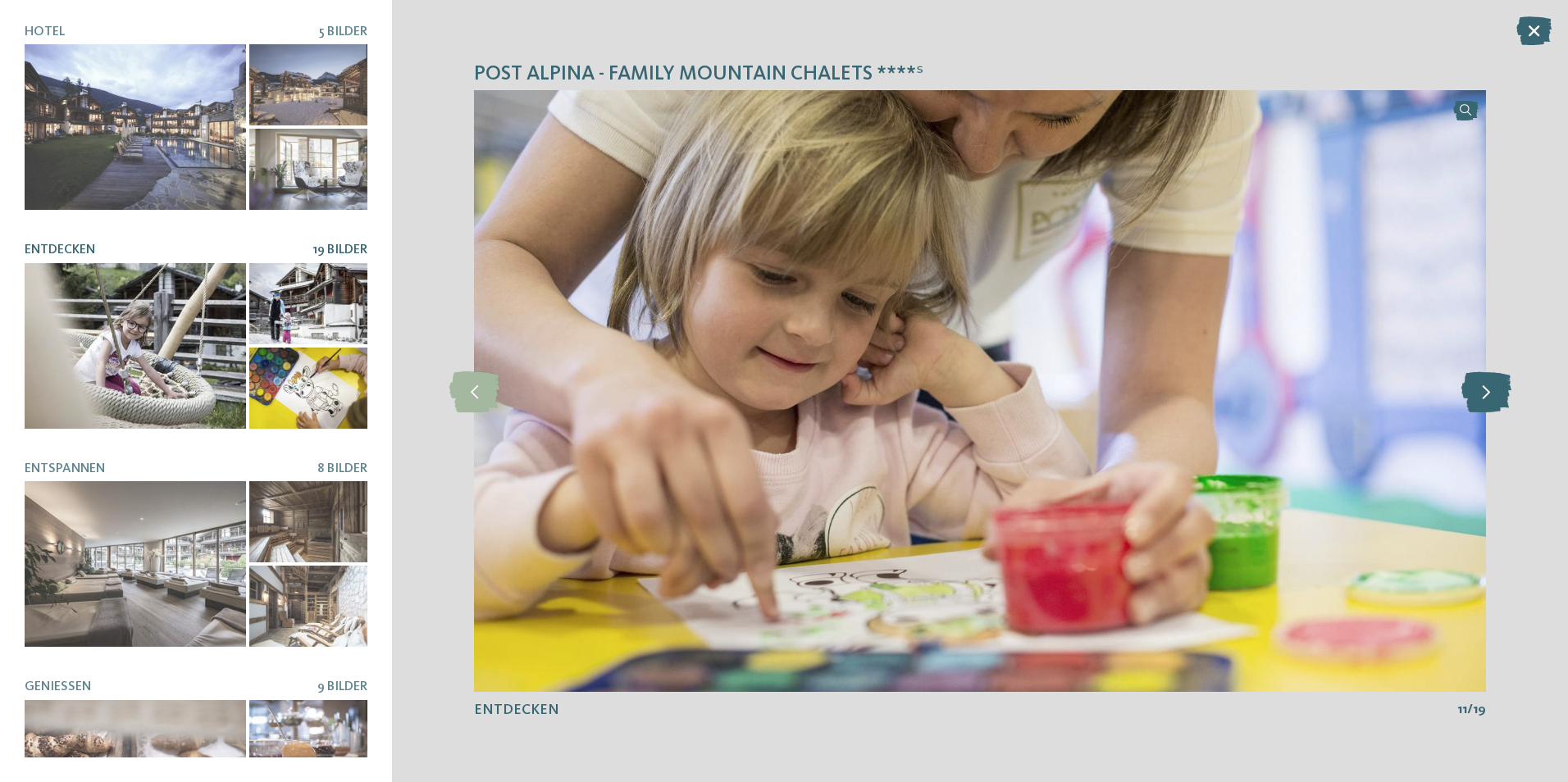
click at [1498, 387] on icon at bounding box center [1486, 391] width 50 height 41
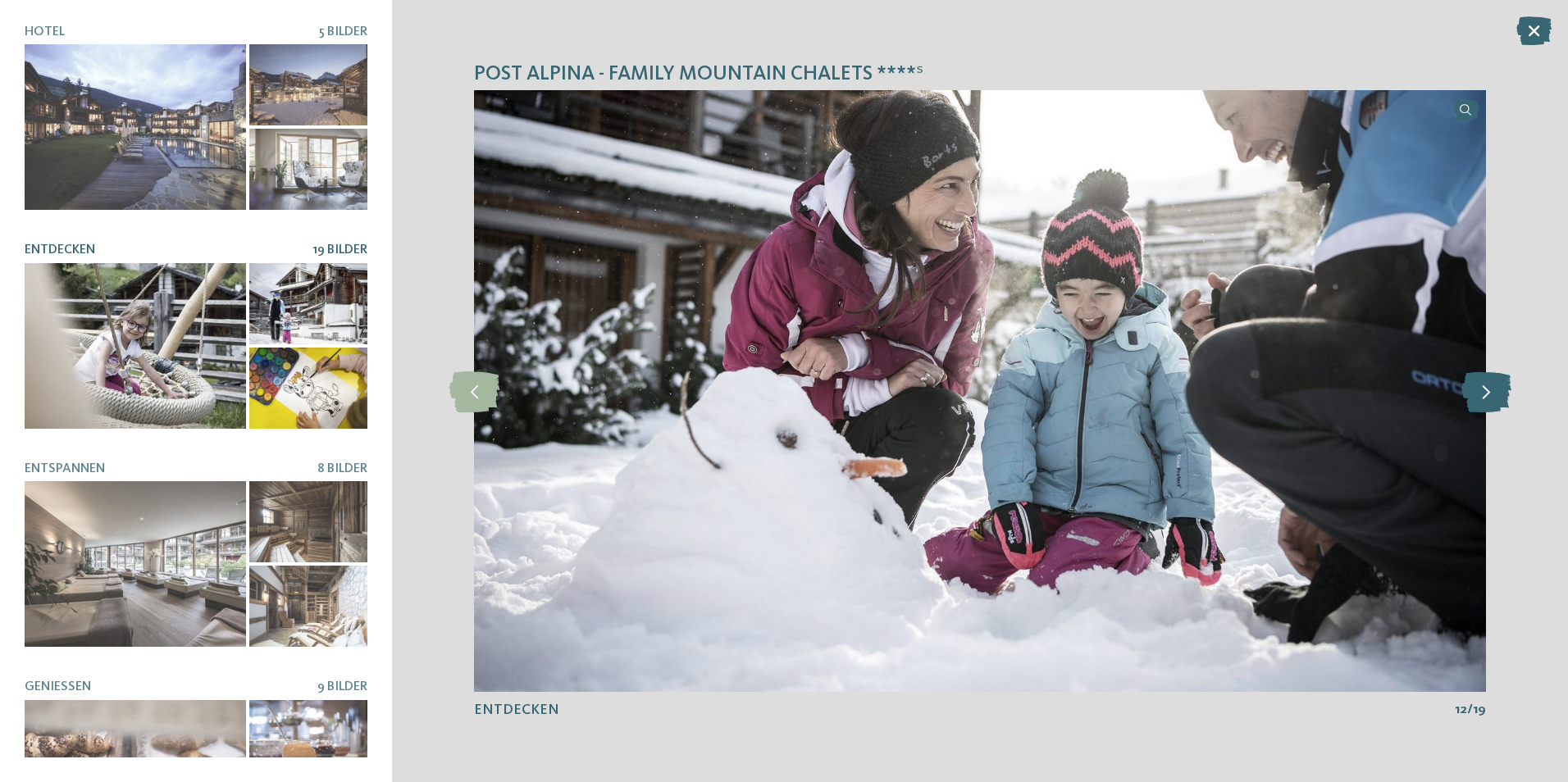
click at [1498, 387] on icon at bounding box center [1486, 391] width 50 height 41
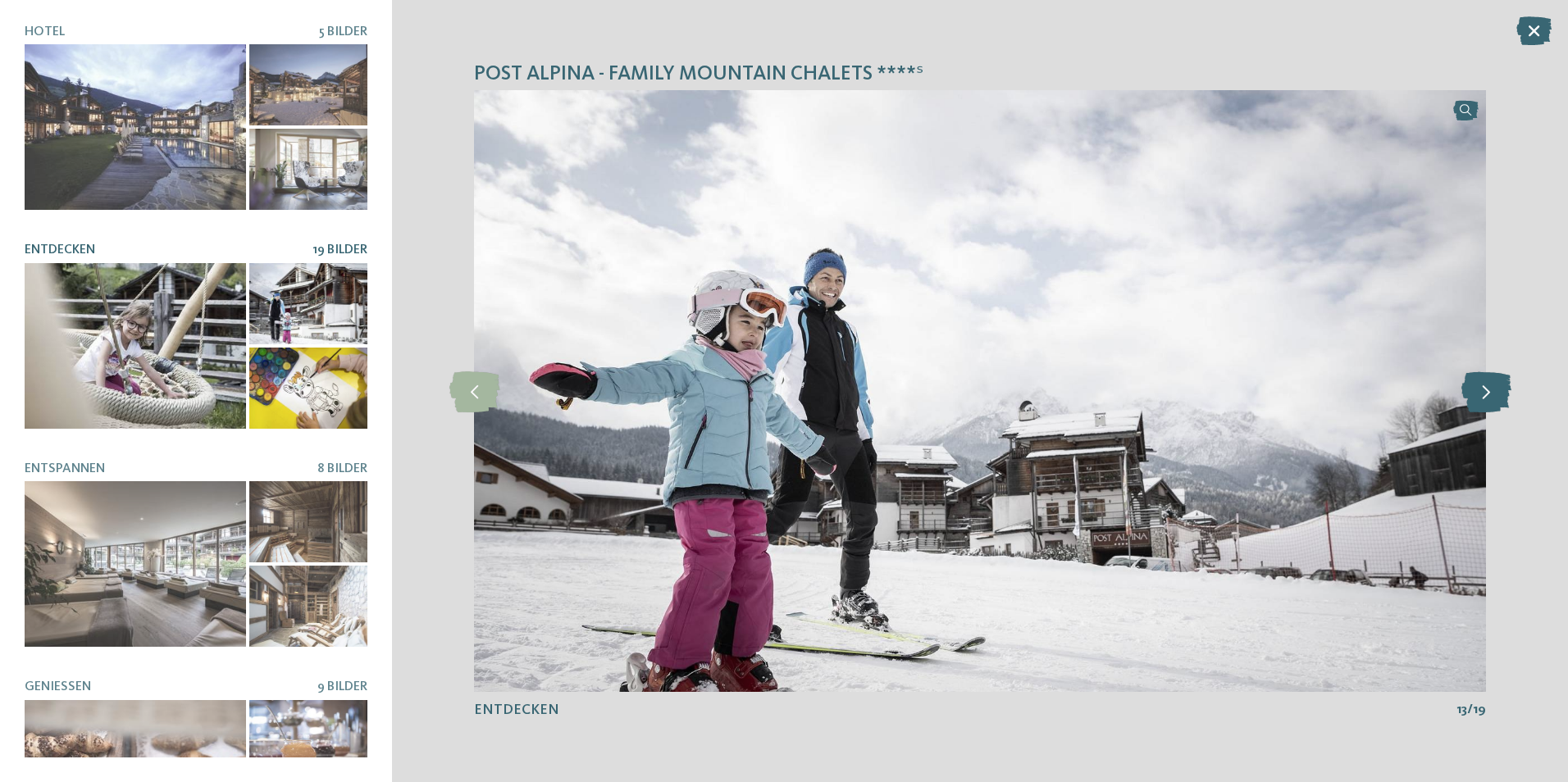
click at [1498, 387] on icon at bounding box center [1486, 391] width 50 height 41
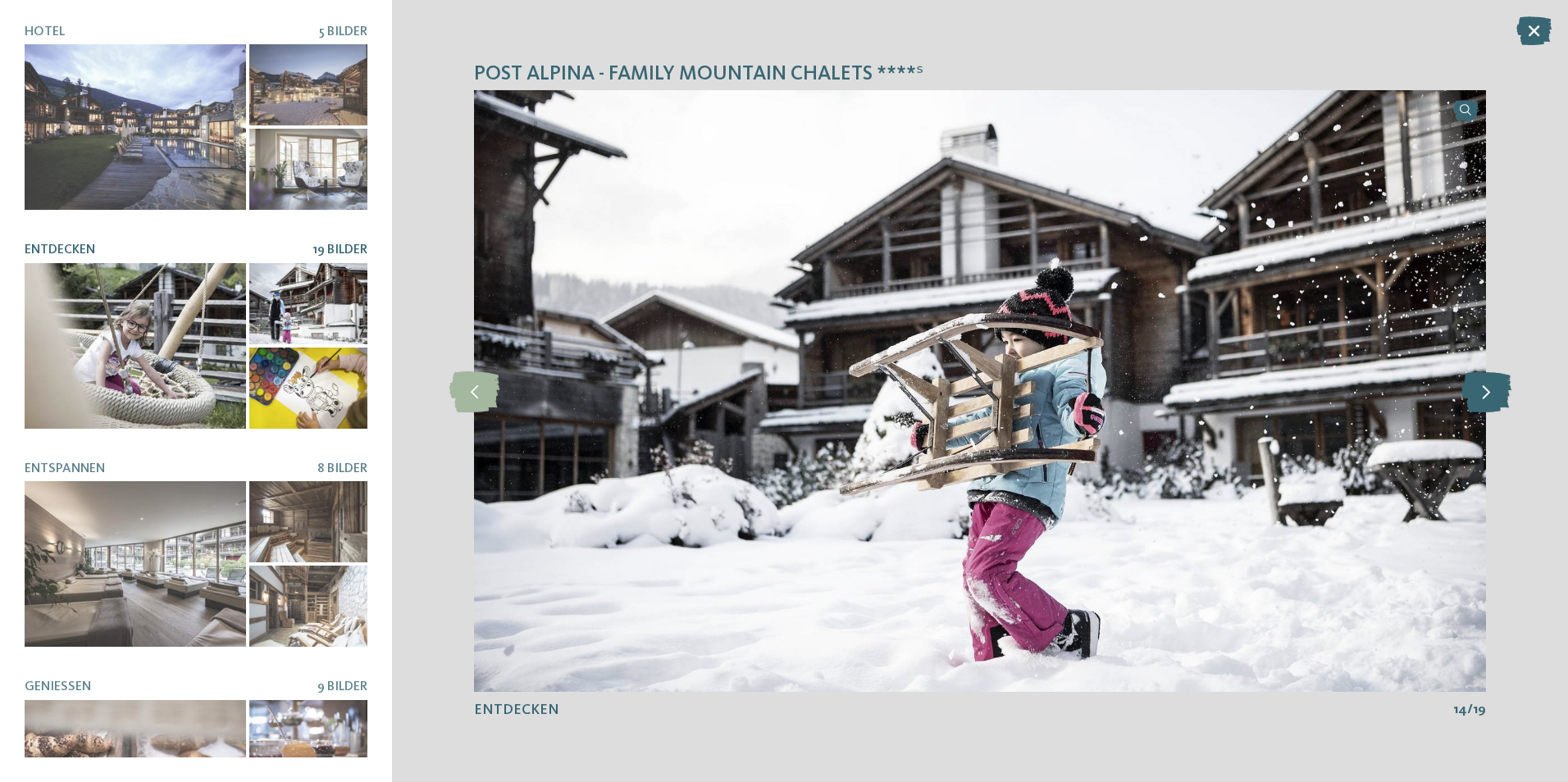
click at [1498, 387] on icon at bounding box center [1486, 391] width 50 height 41
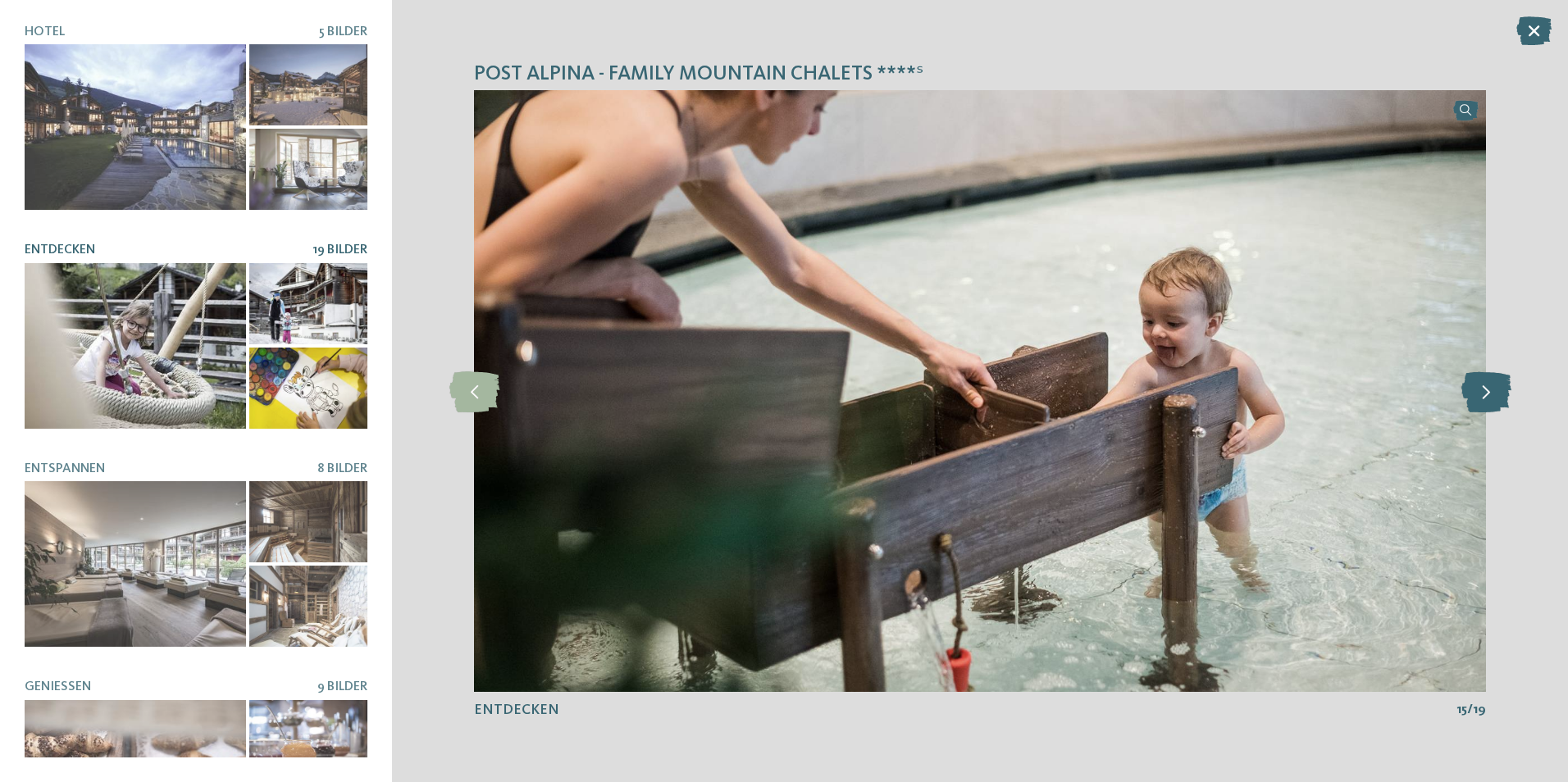
click at [1498, 387] on icon at bounding box center [1486, 391] width 50 height 41
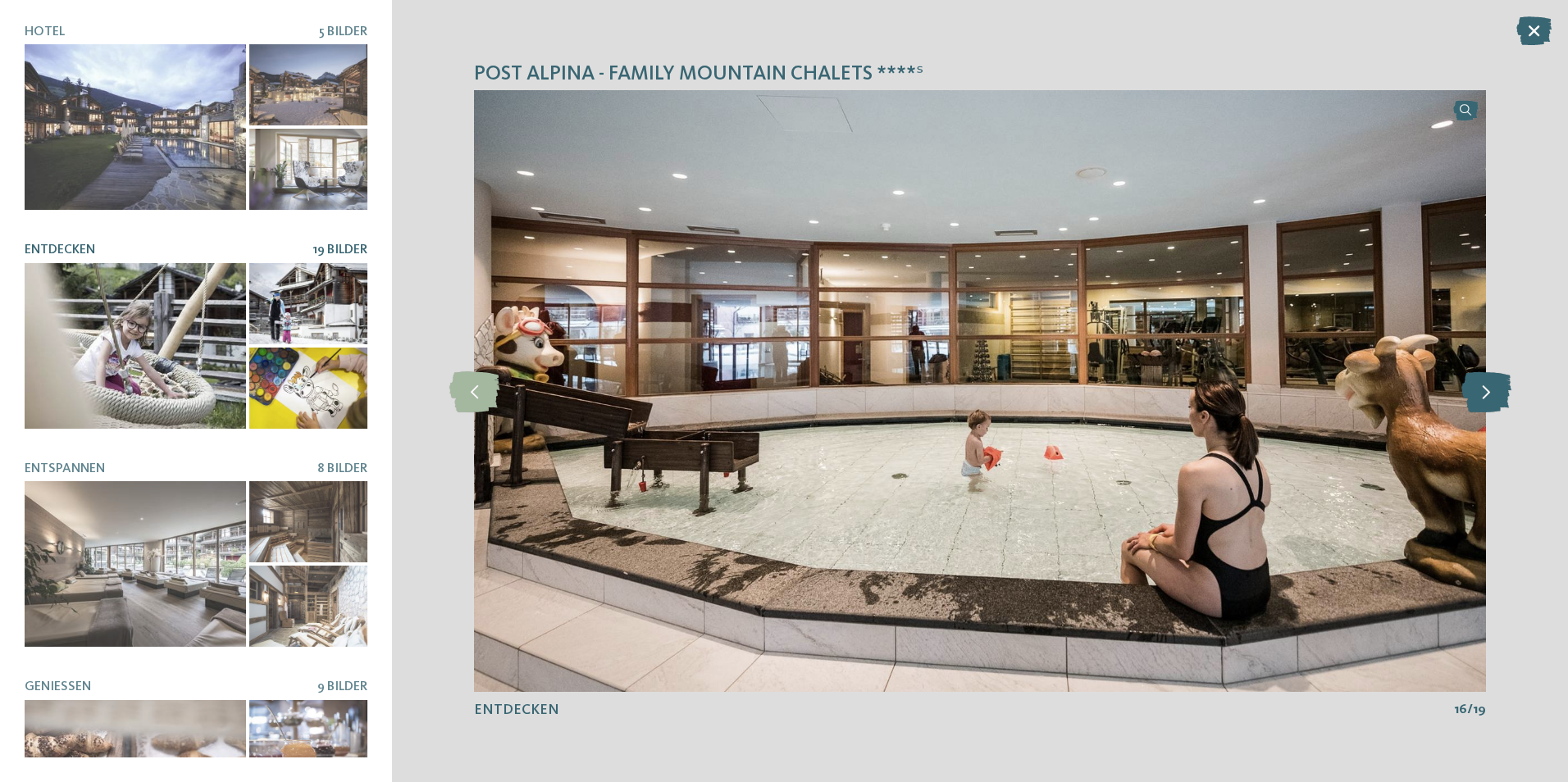
click at [1498, 387] on icon at bounding box center [1486, 391] width 50 height 41
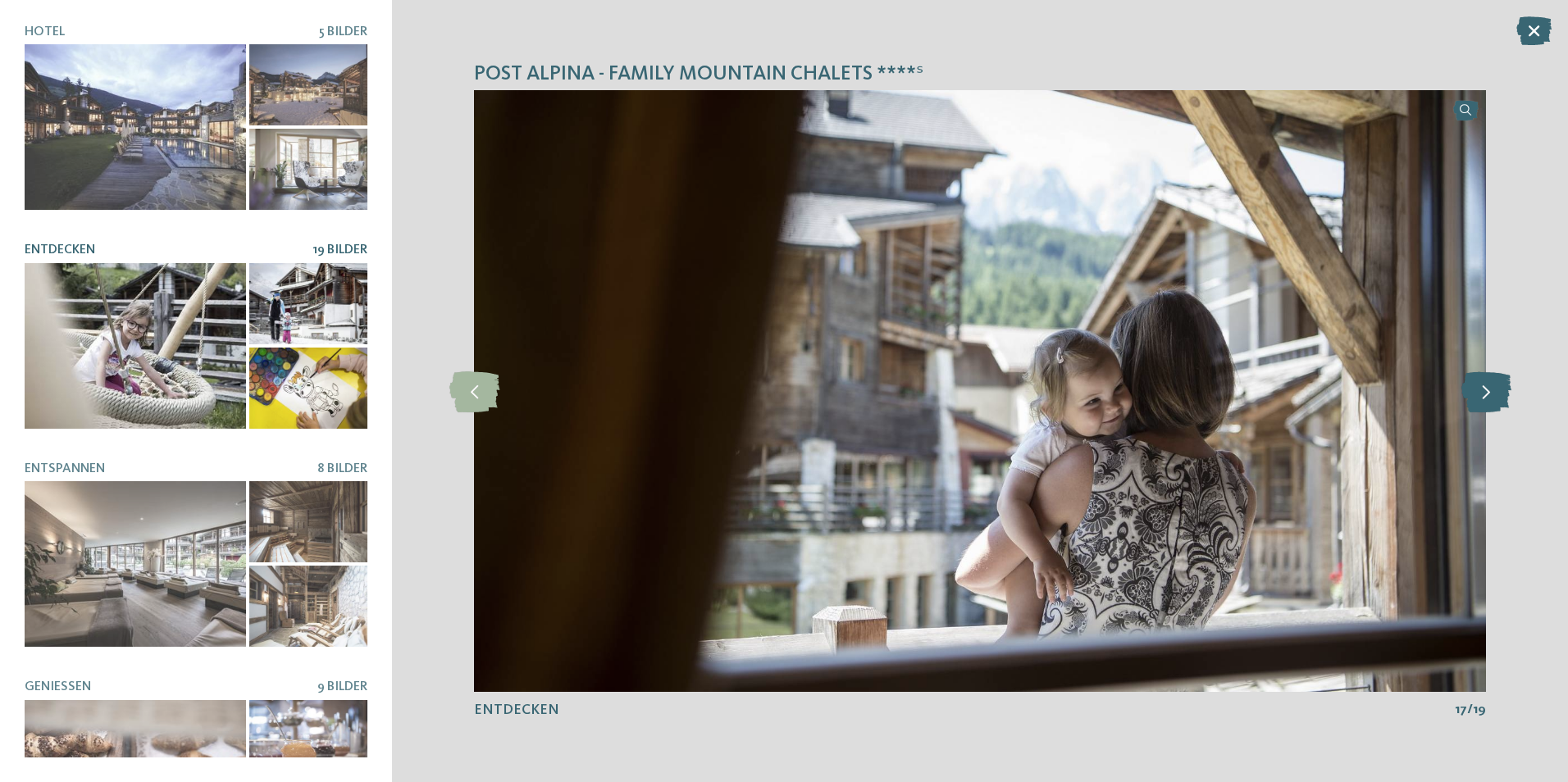
click at [1498, 387] on icon at bounding box center [1486, 391] width 50 height 41
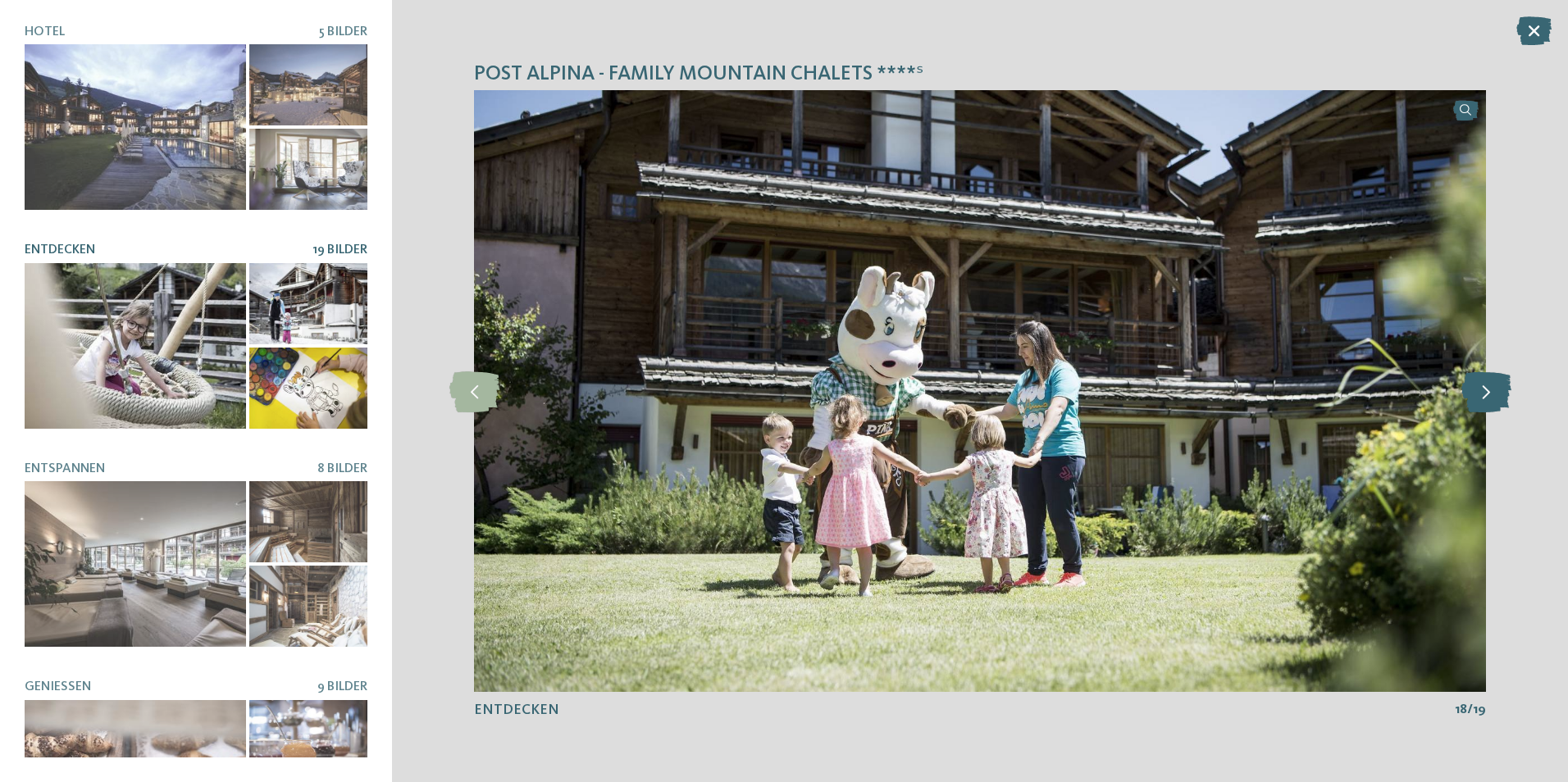
click at [1498, 387] on icon at bounding box center [1486, 391] width 50 height 41
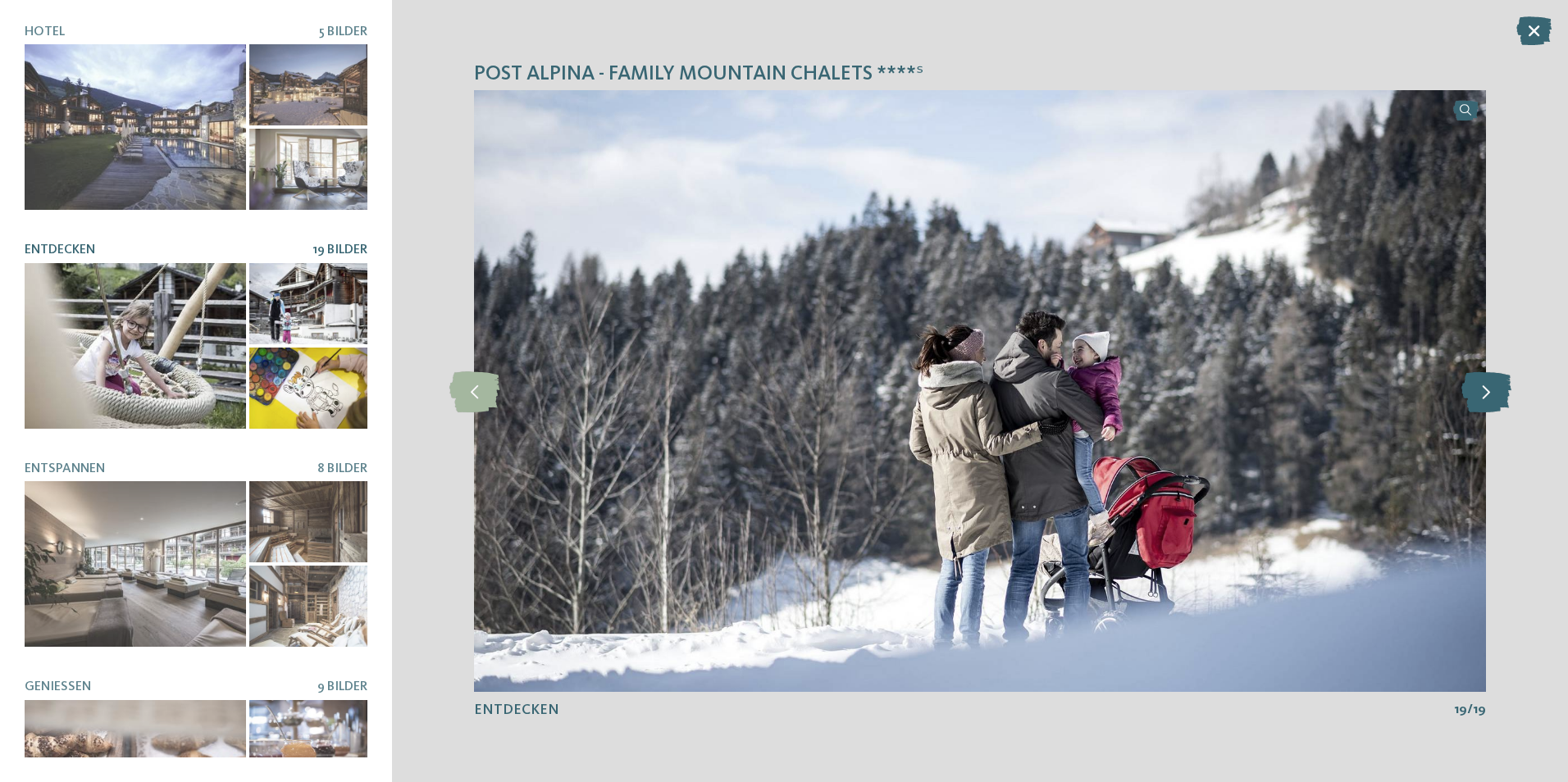
click at [1498, 387] on icon at bounding box center [1486, 391] width 50 height 41
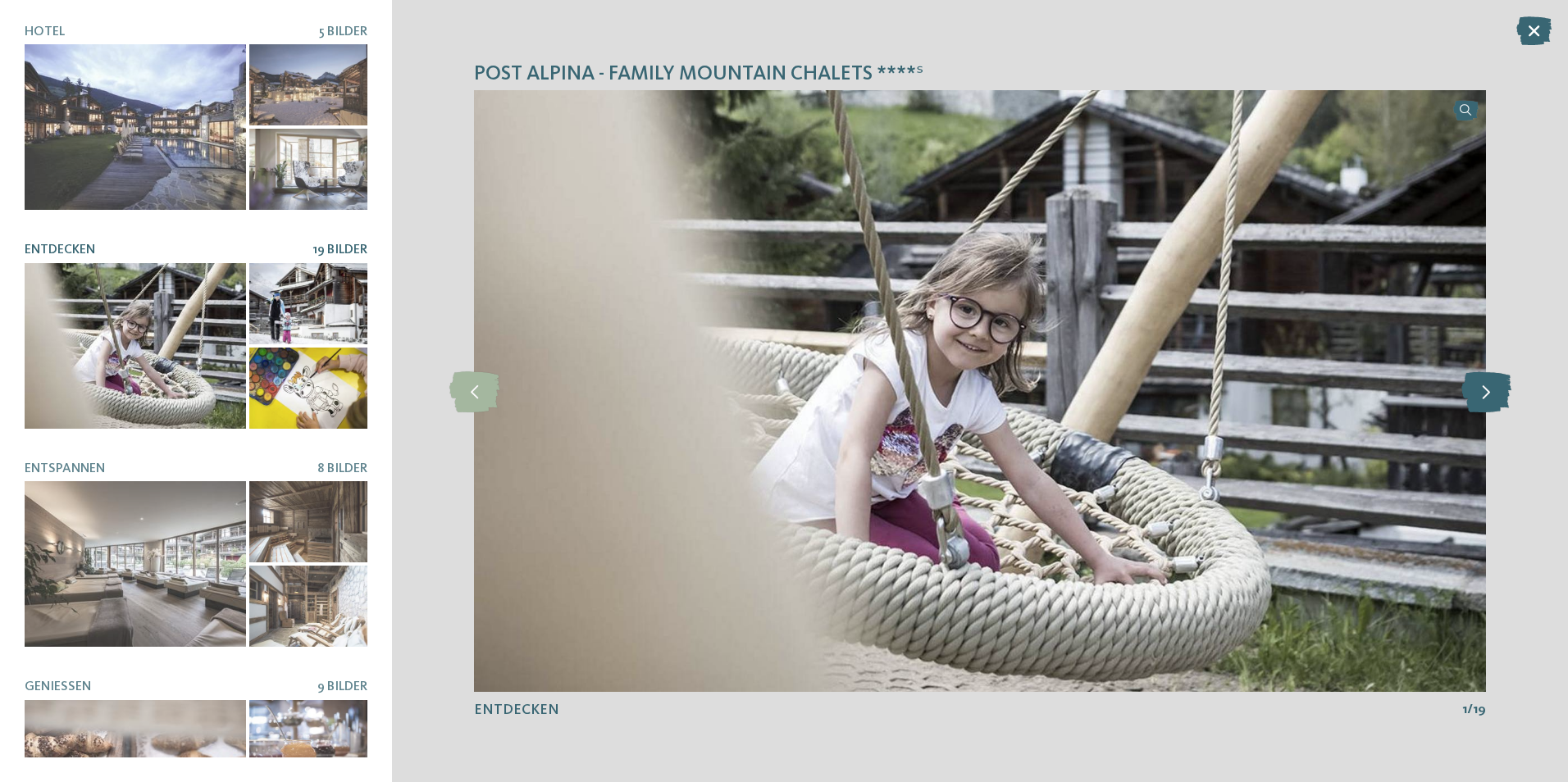
click at [1498, 387] on icon at bounding box center [1486, 391] width 50 height 41
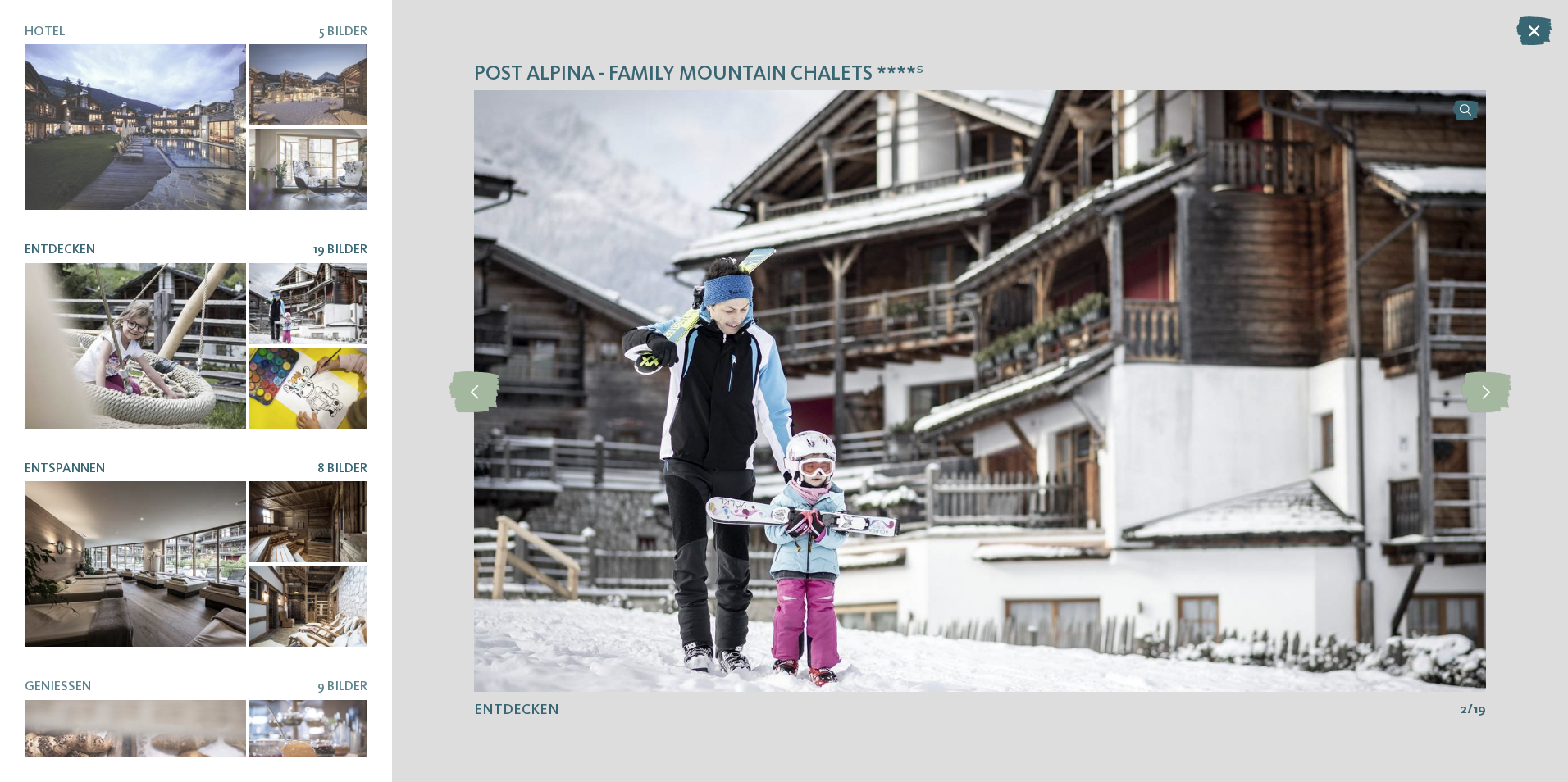
click at [130, 518] on div at bounding box center [135, 564] width 221 height 166
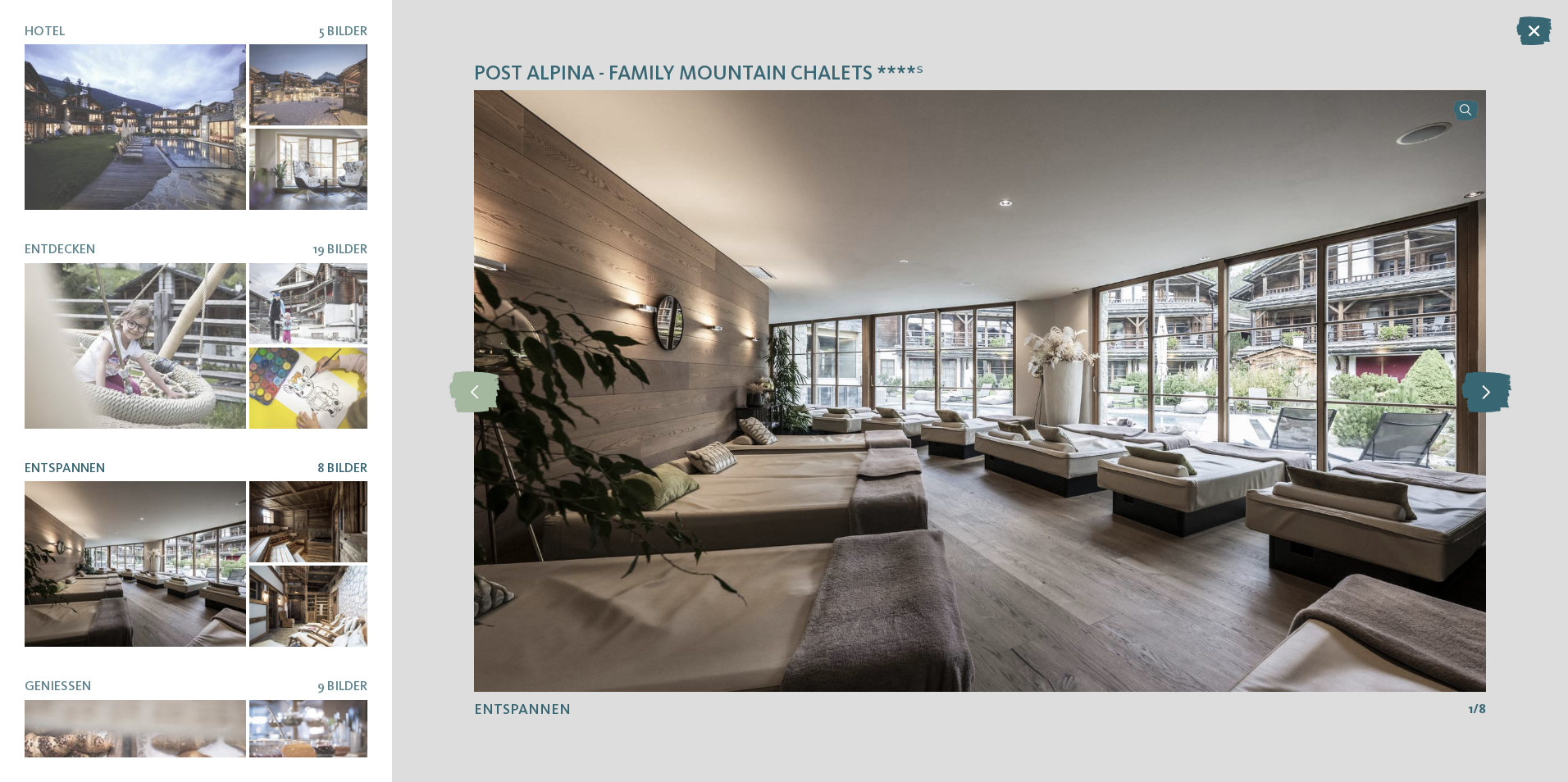
click at [1478, 382] on icon at bounding box center [1486, 391] width 50 height 41
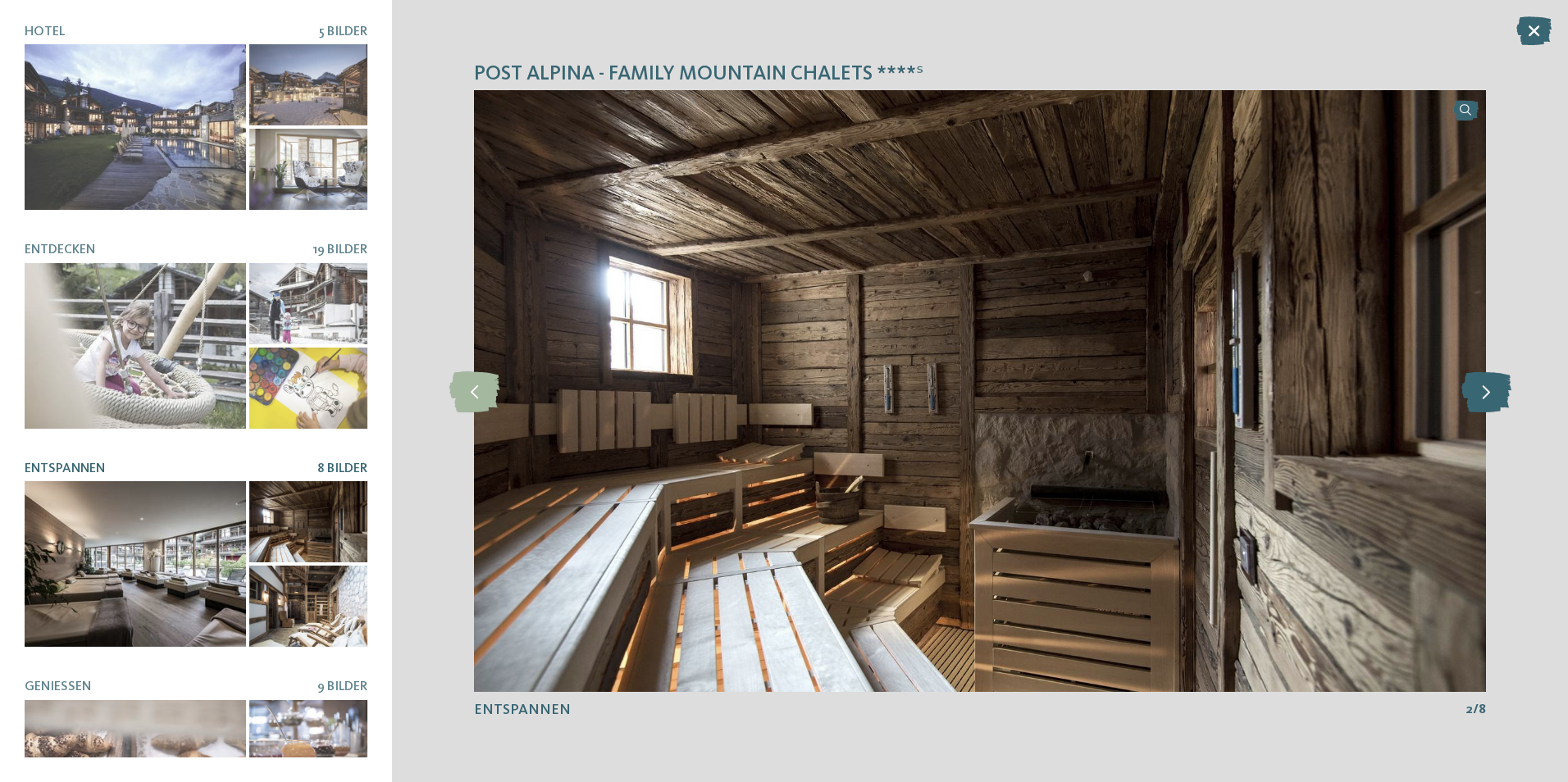
click at [1478, 382] on icon at bounding box center [1486, 391] width 50 height 41
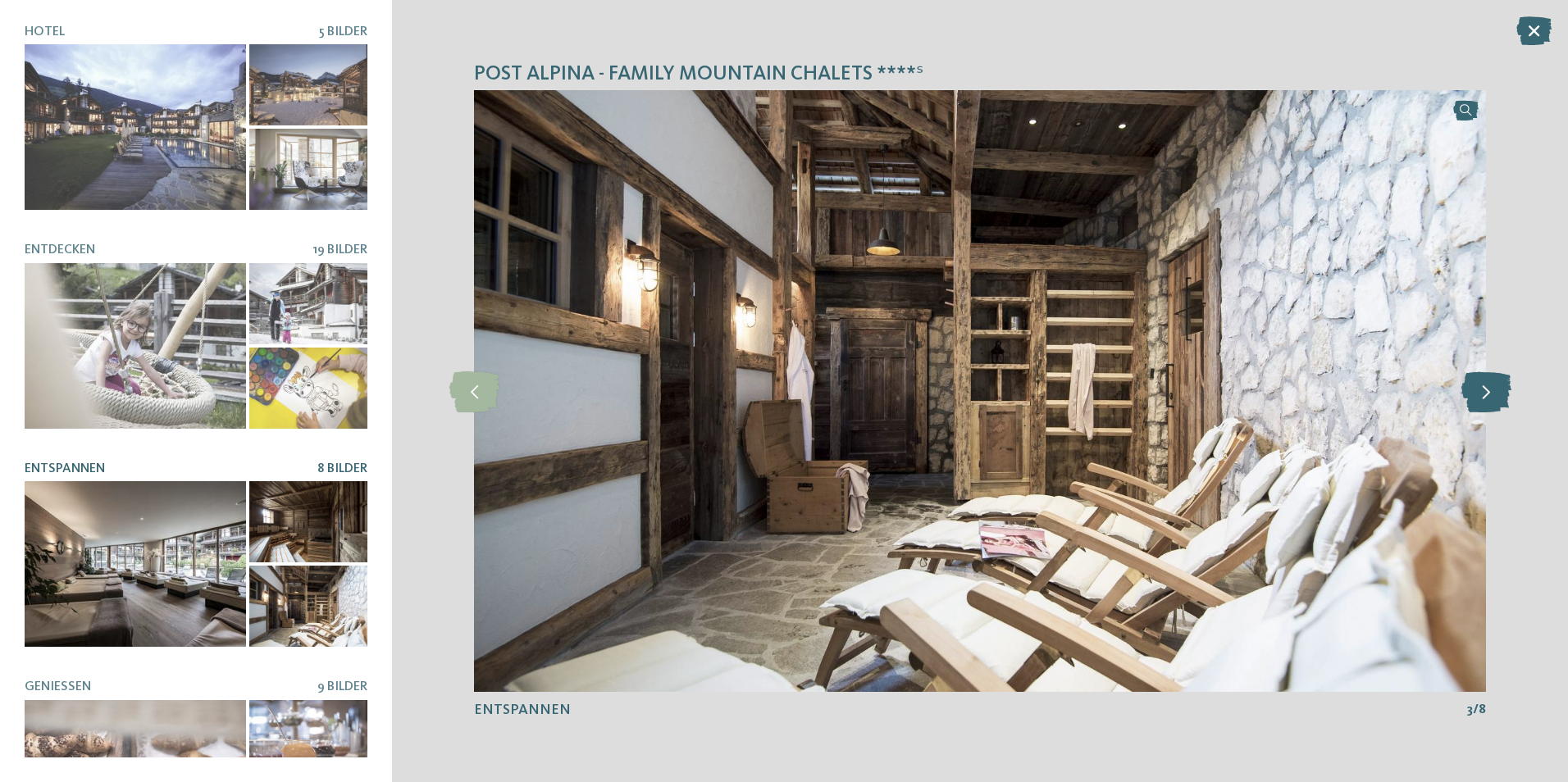
click at [1478, 382] on icon at bounding box center [1486, 391] width 50 height 41
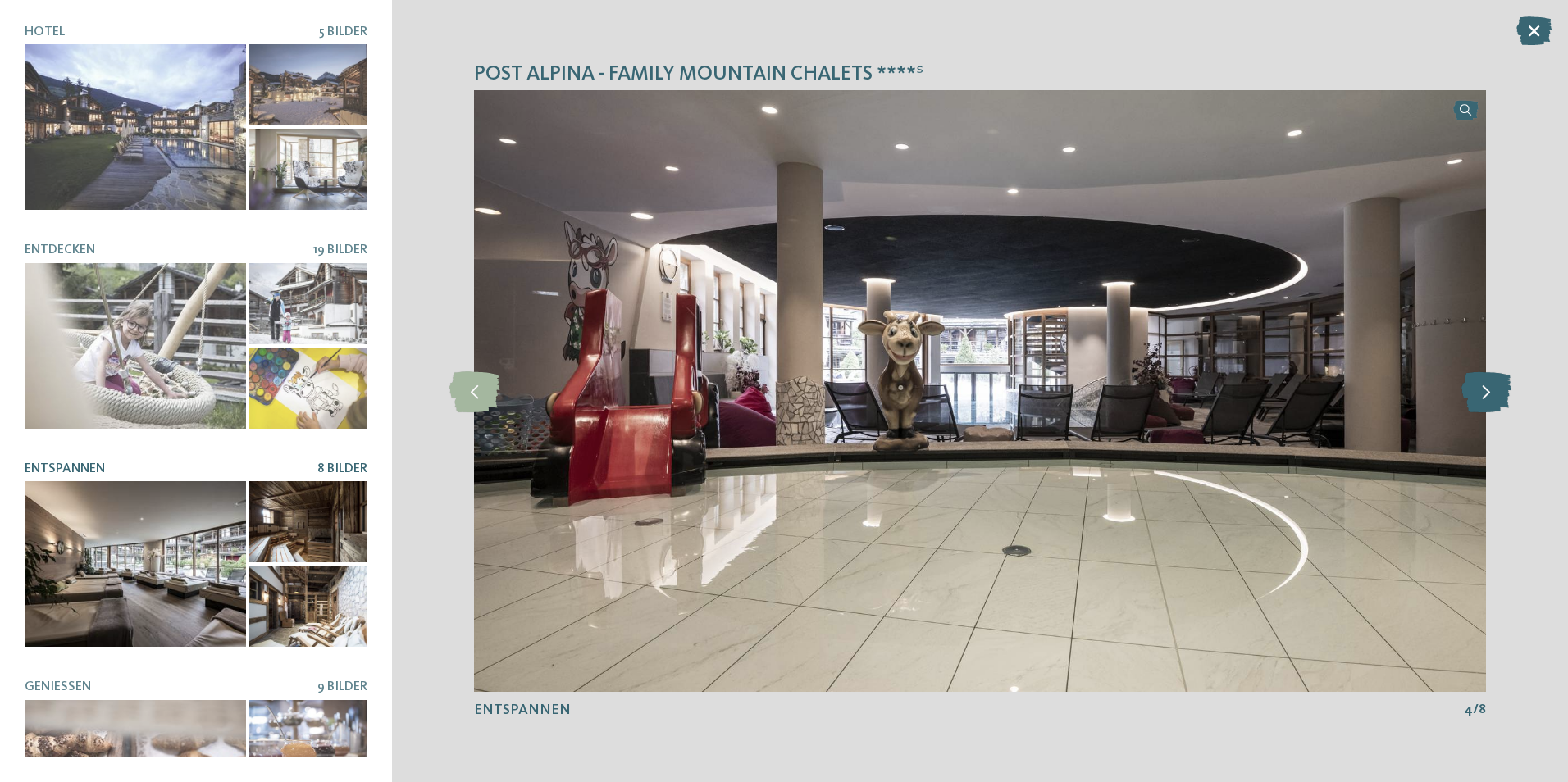
click at [1478, 382] on icon at bounding box center [1486, 391] width 50 height 41
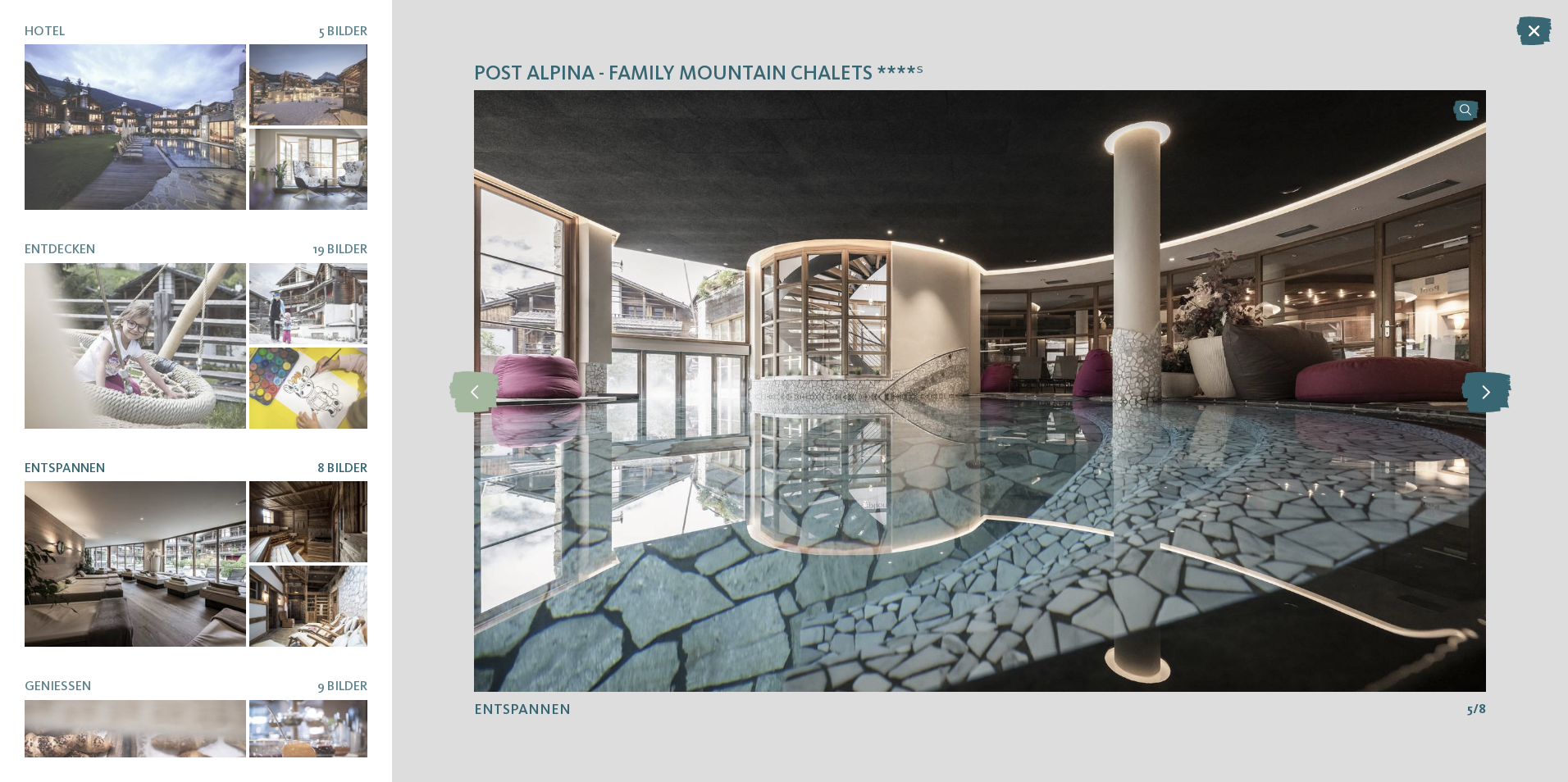
click at [1478, 382] on icon at bounding box center [1486, 391] width 50 height 41
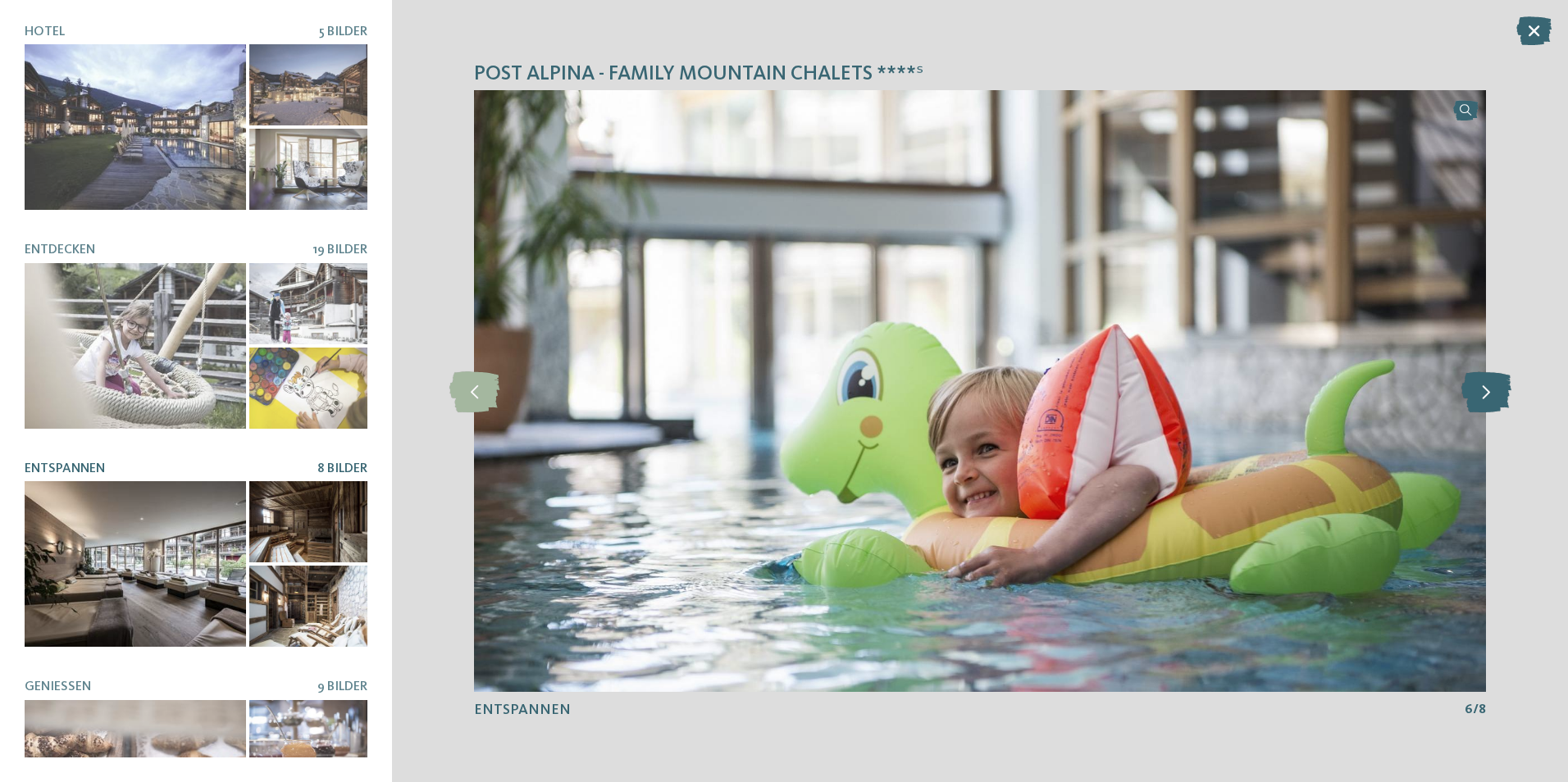
click at [1478, 382] on icon at bounding box center [1486, 391] width 50 height 41
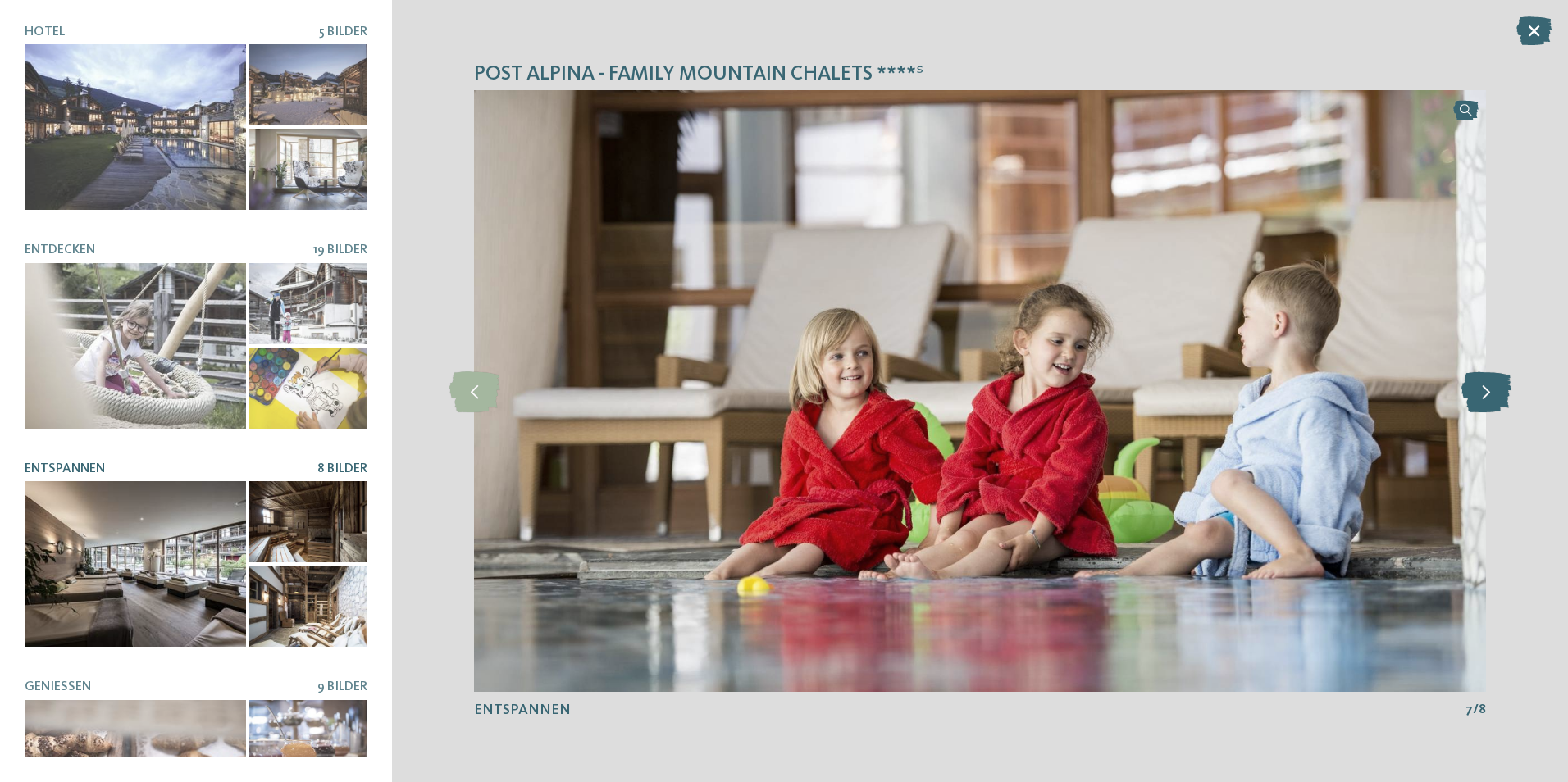
click at [1478, 382] on icon at bounding box center [1486, 391] width 50 height 41
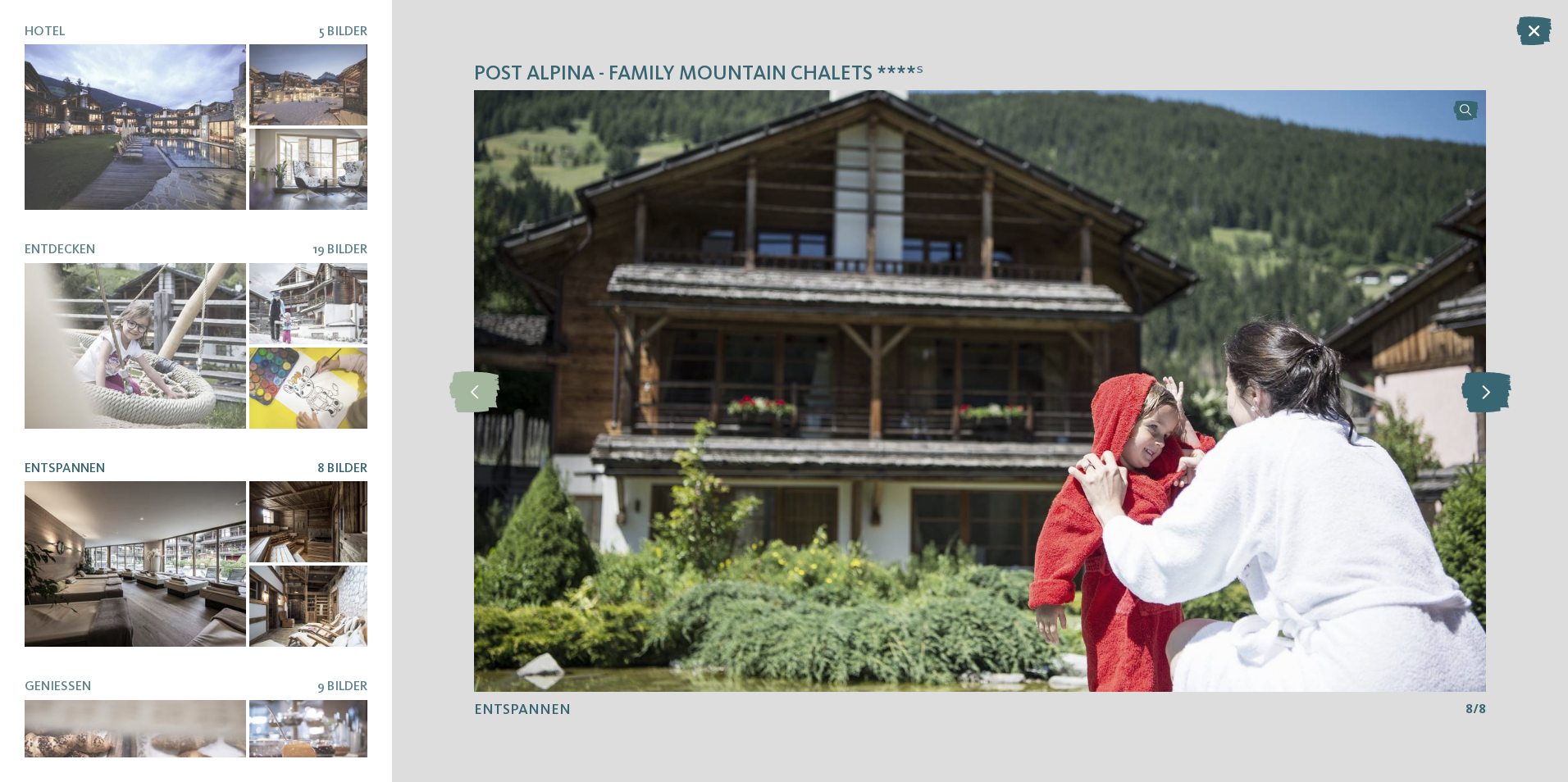
click at [1478, 382] on icon at bounding box center [1486, 391] width 50 height 41
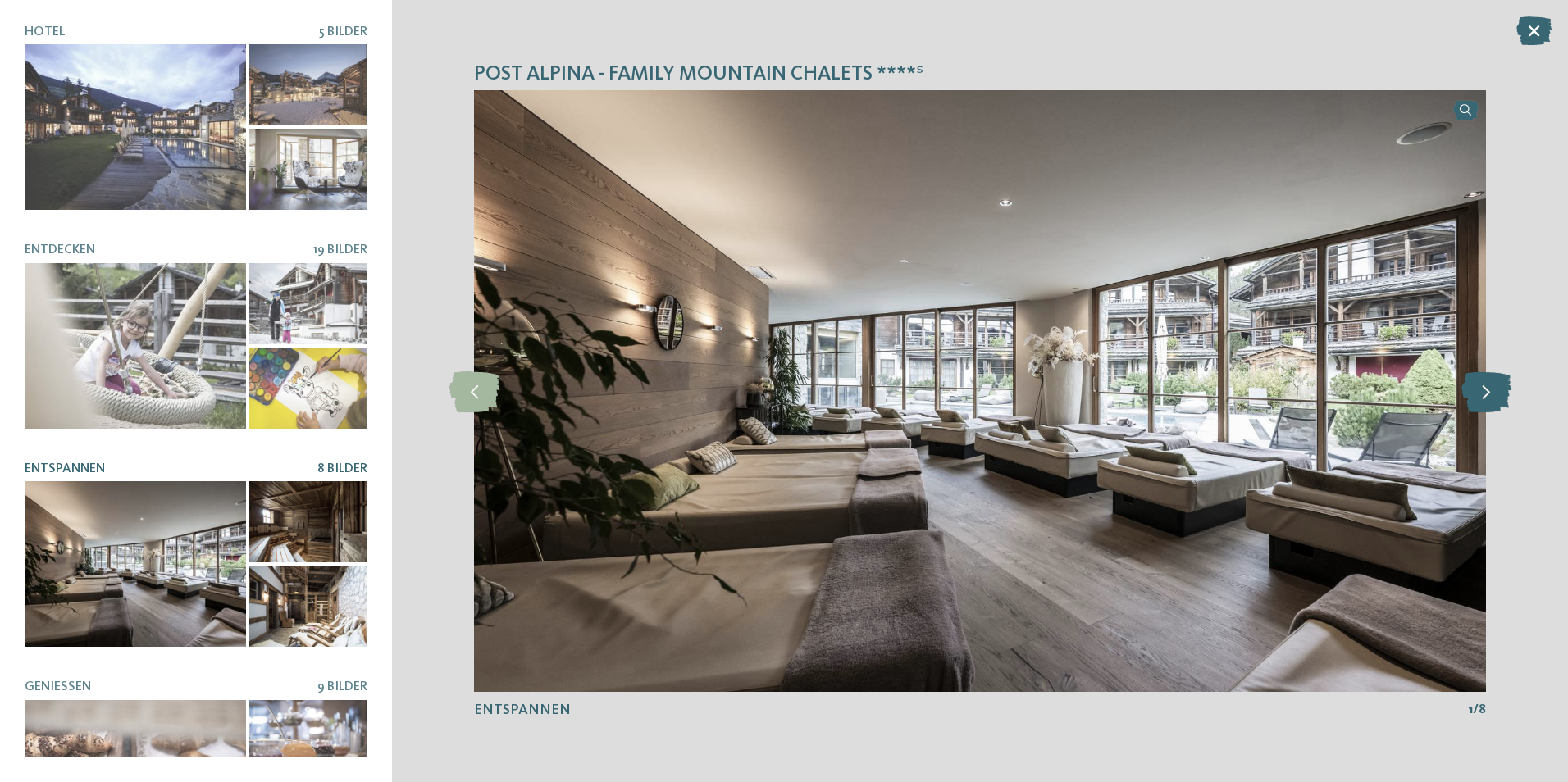
click at [1478, 382] on icon at bounding box center [1486, 391] width 50 height 41
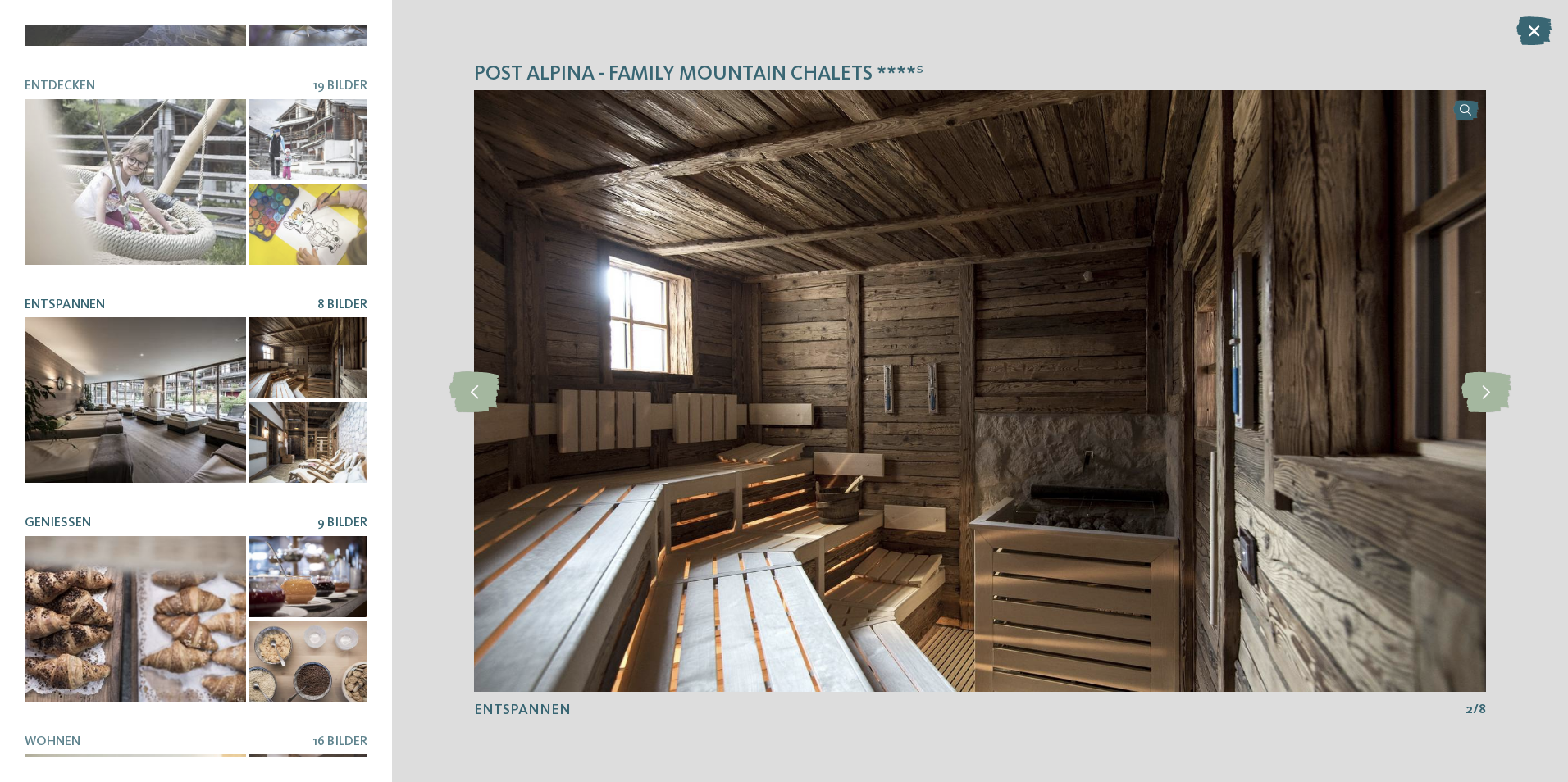
scroll to position [307, 0]
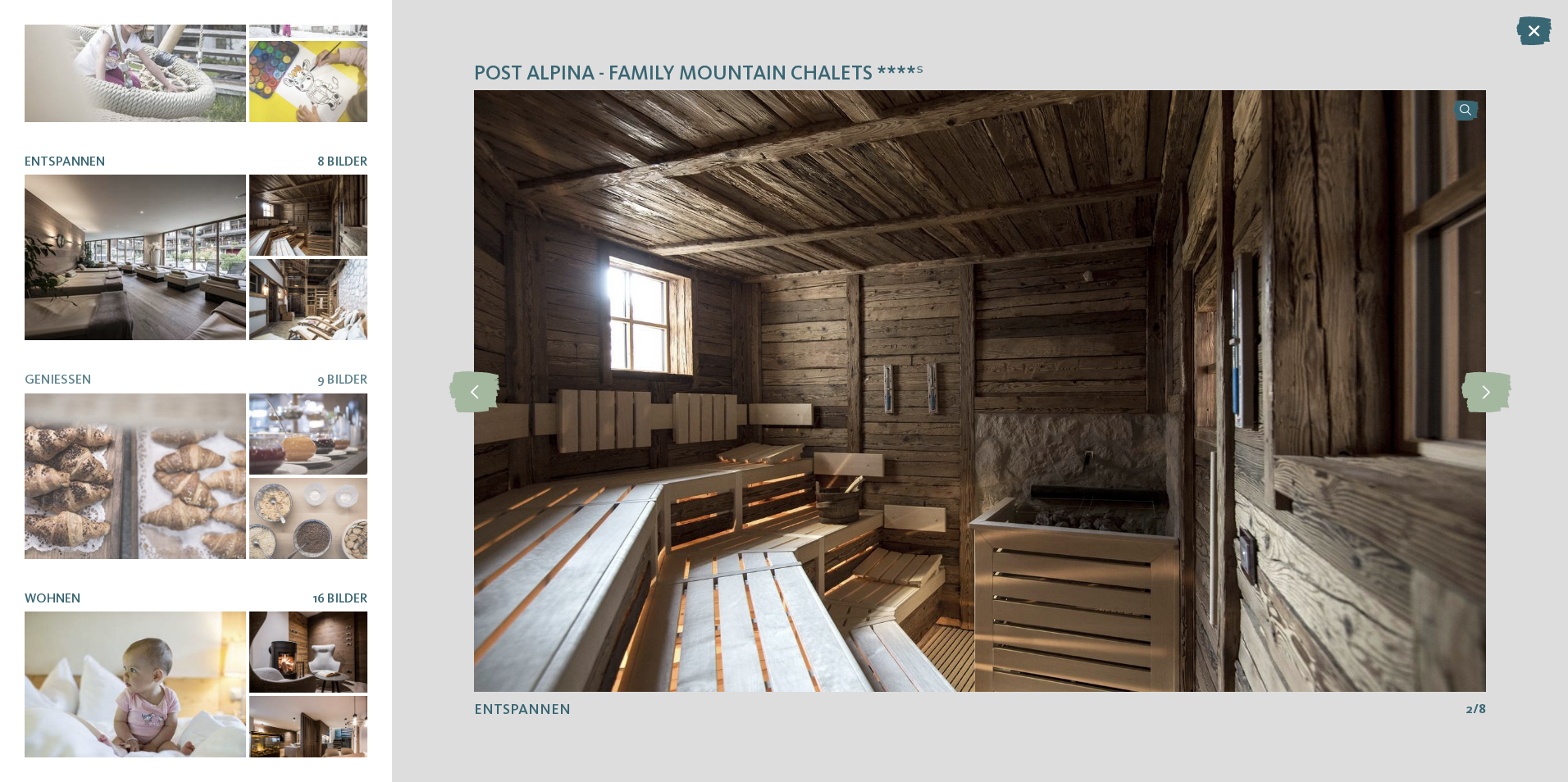
click at [164, 614] on div at bounding box center [135, 695] width 221 height 166
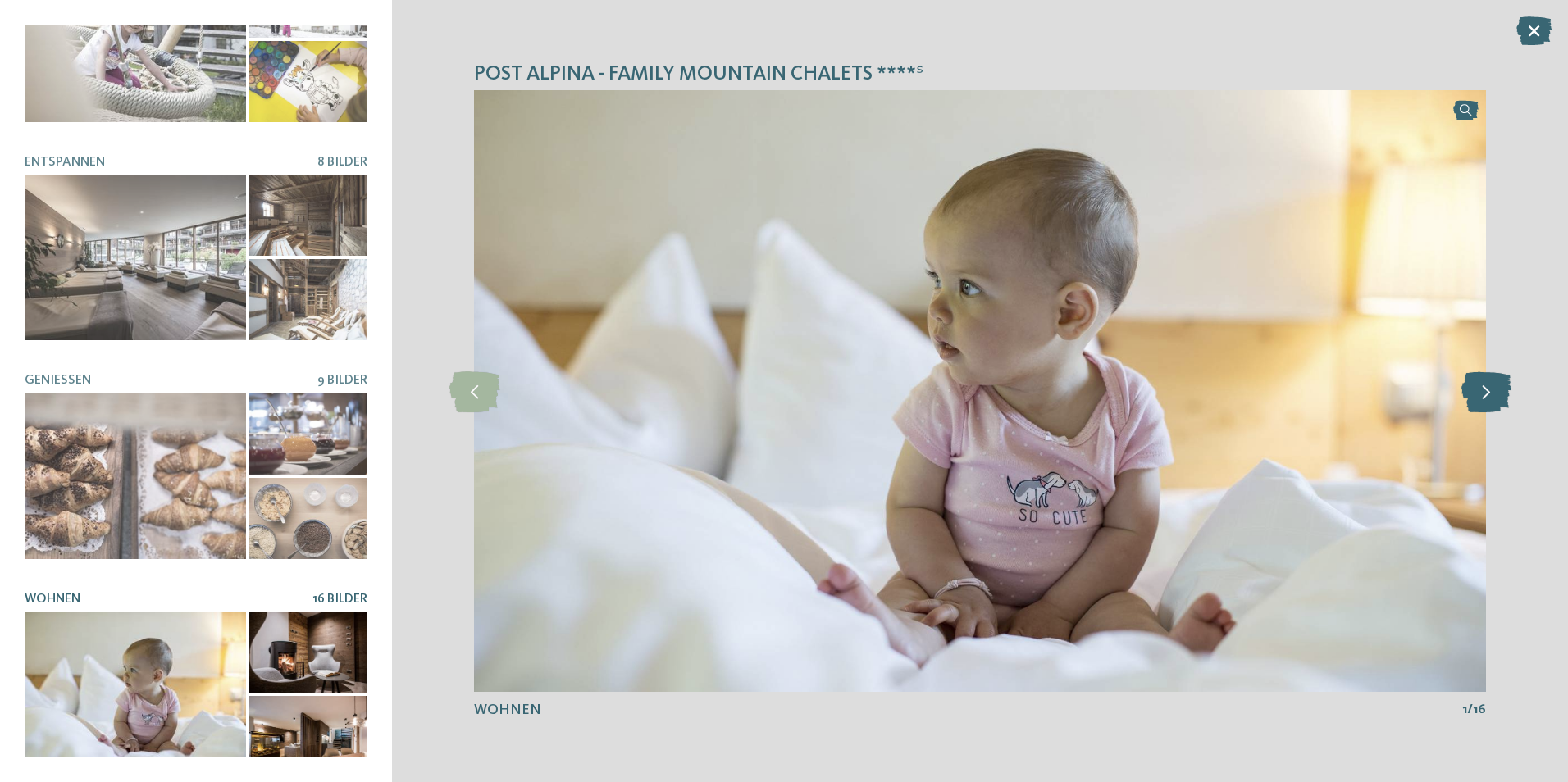
click at [1480, 390] on icon at bounding box center [1486, 391] width 50 height 41
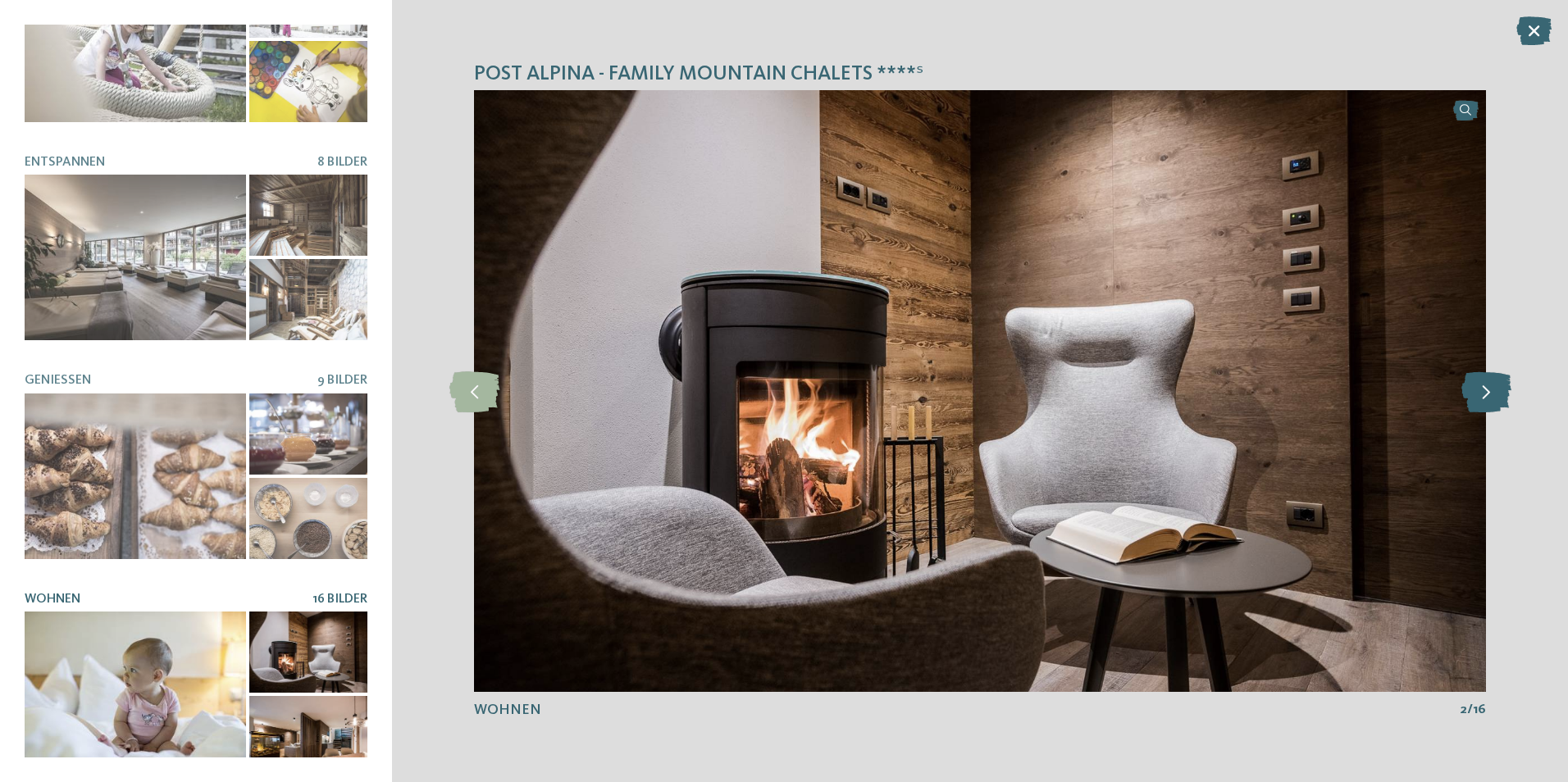
click at [1480, 390] on icon at bounding box center [1486, 391] width 50 height 41
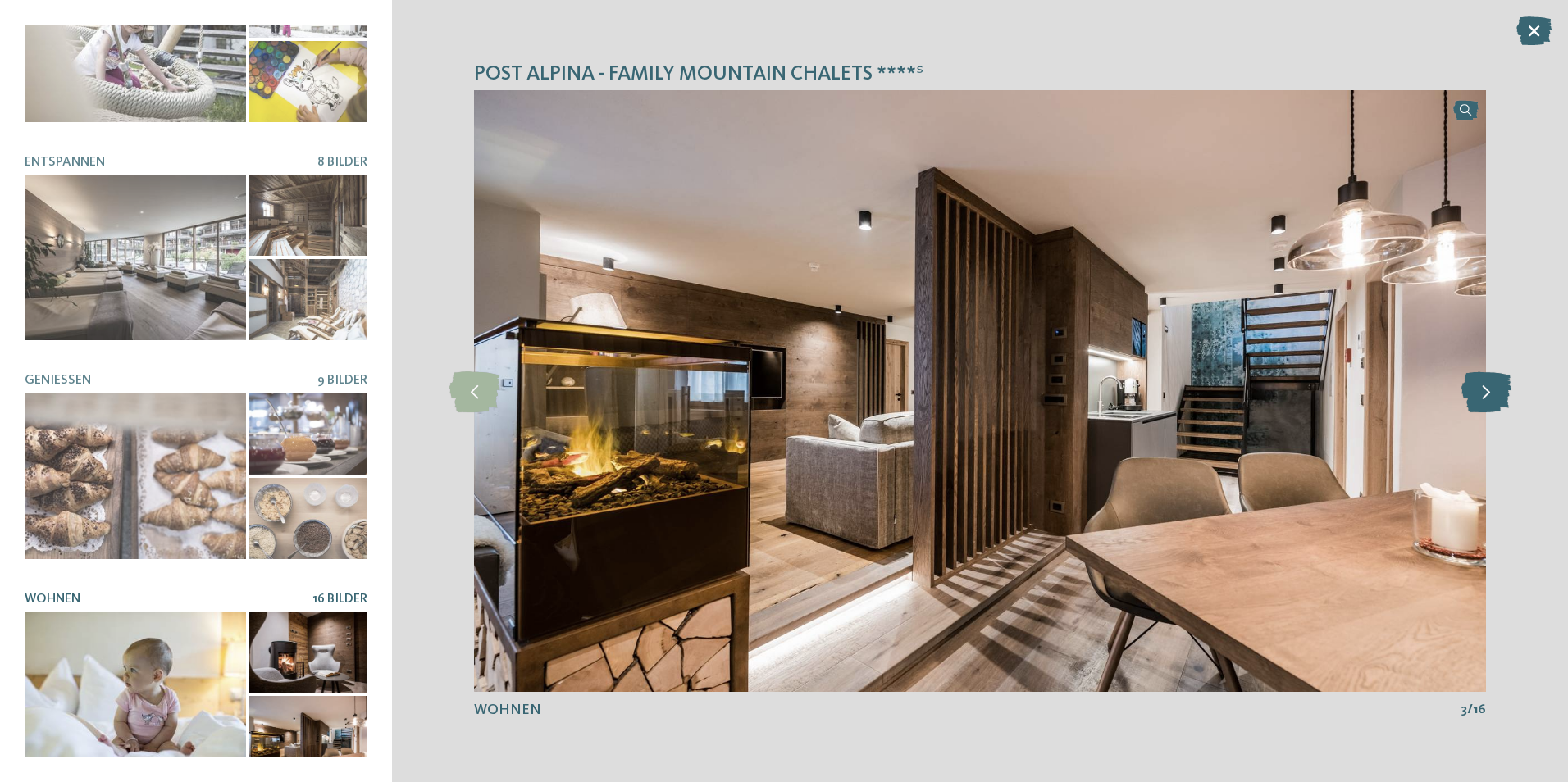
click at [1480, 390] on icon at bounding box center [1486, 391] width 50 height 41
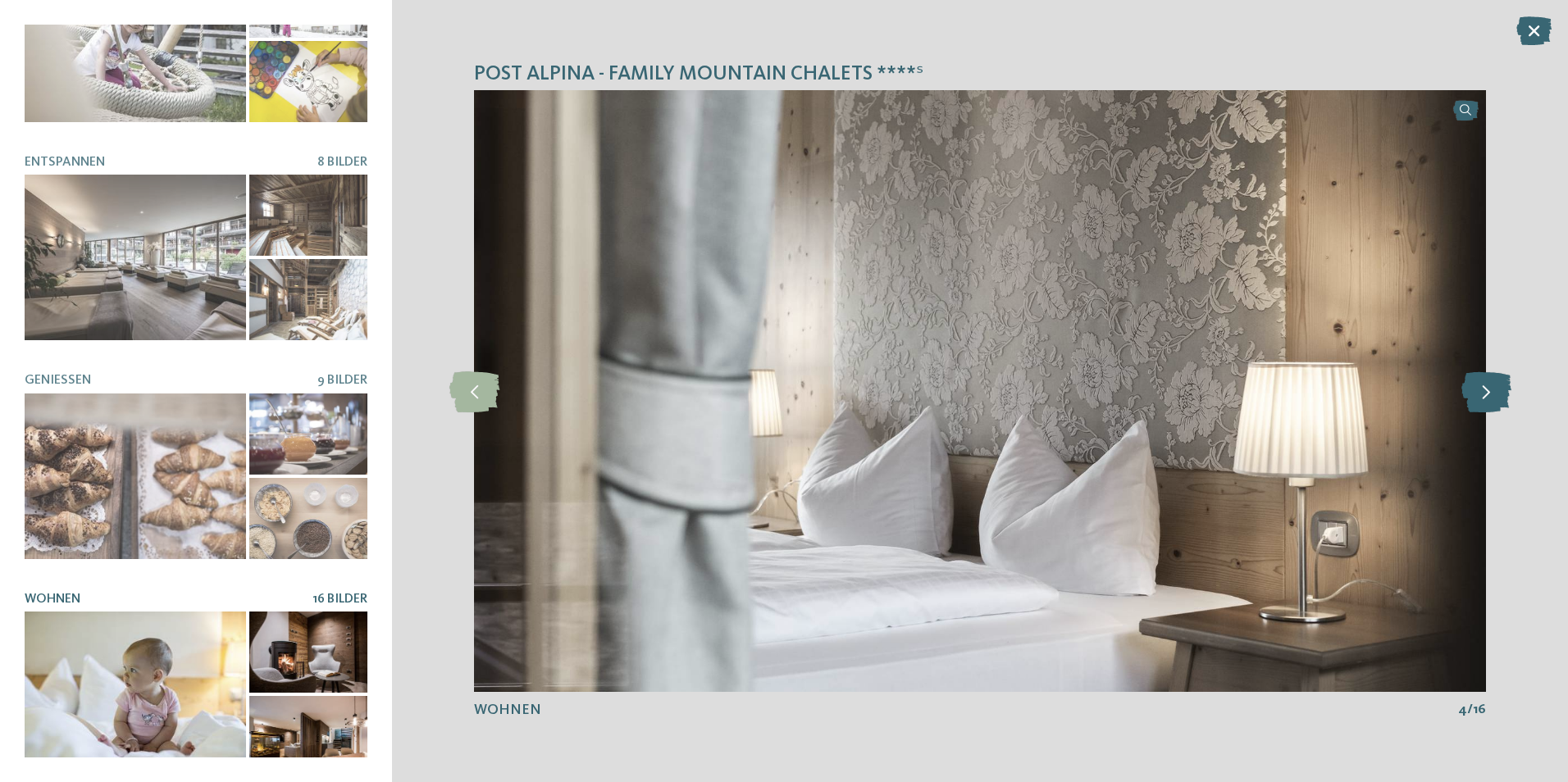
click at [1480, 390] on icon at bounding box center [1486, 391] width 50 height 41
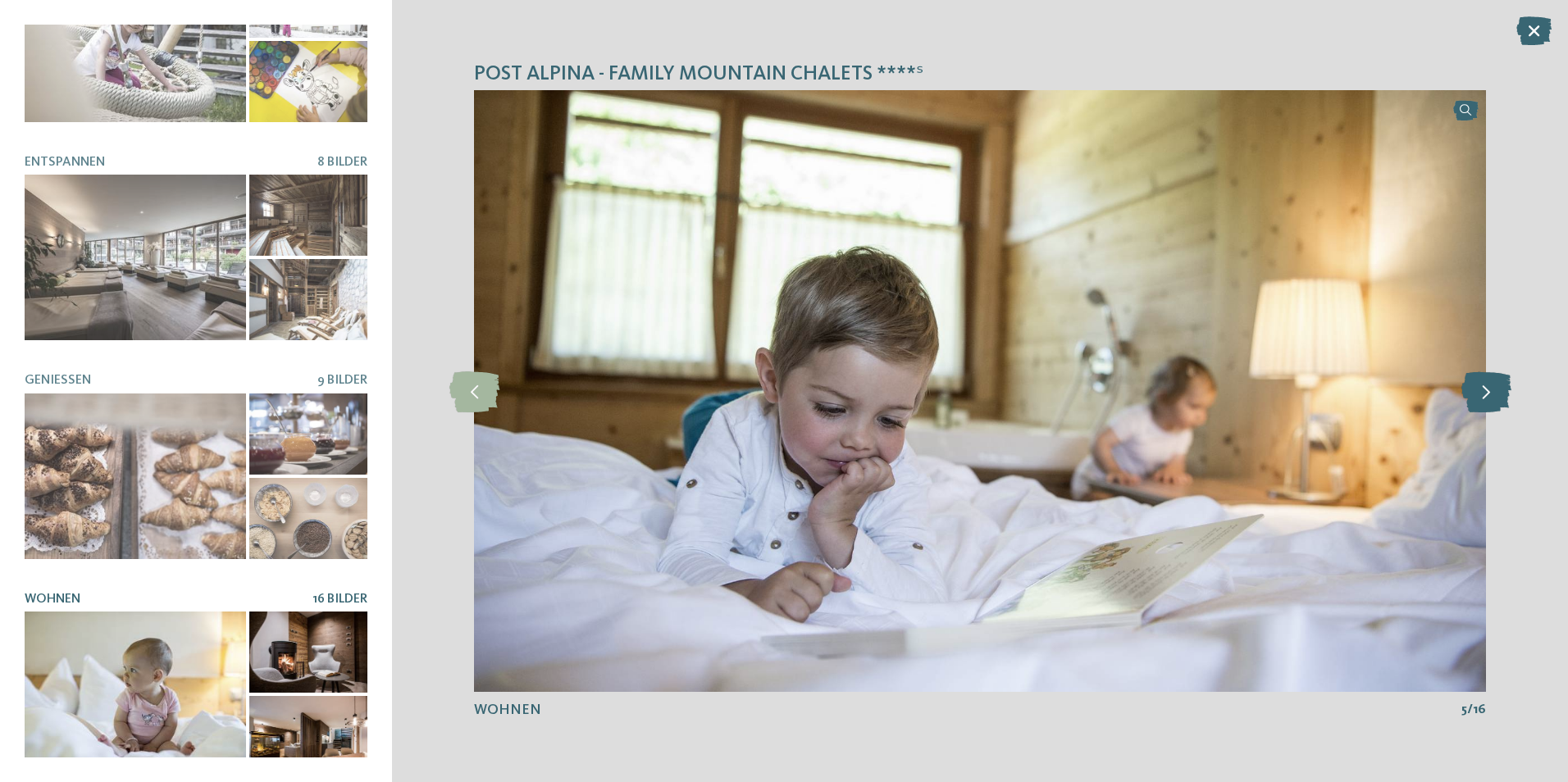
click at [1480, 390] on icon at bounding box center [1486, 391] width 50 height 41
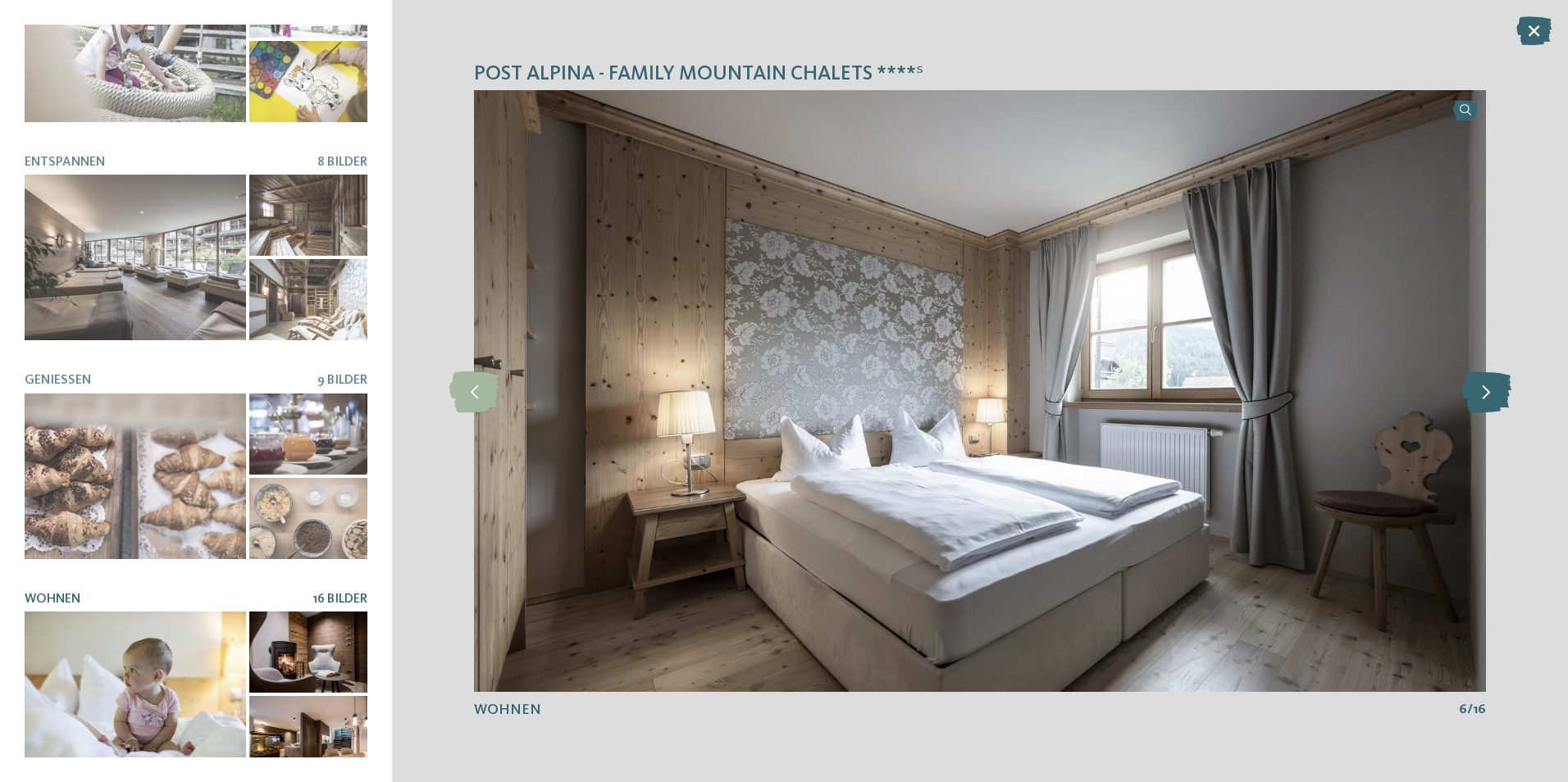
click at [1480, 390] on icon at bounding box center [1486, 391] width 50 height 41
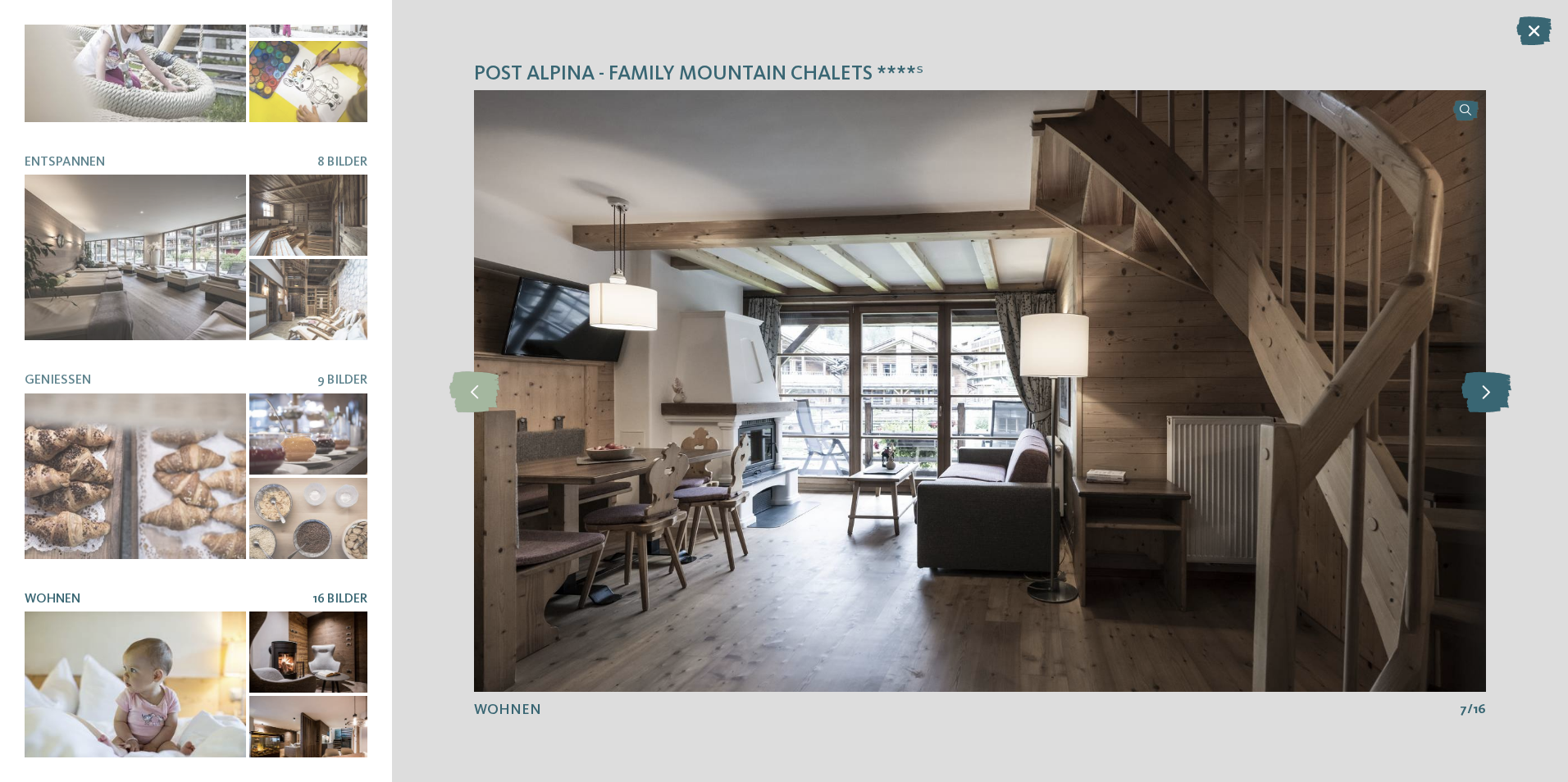
click at [1480, 390] on icon at bounding box center [1486, 391] width 50 height 41
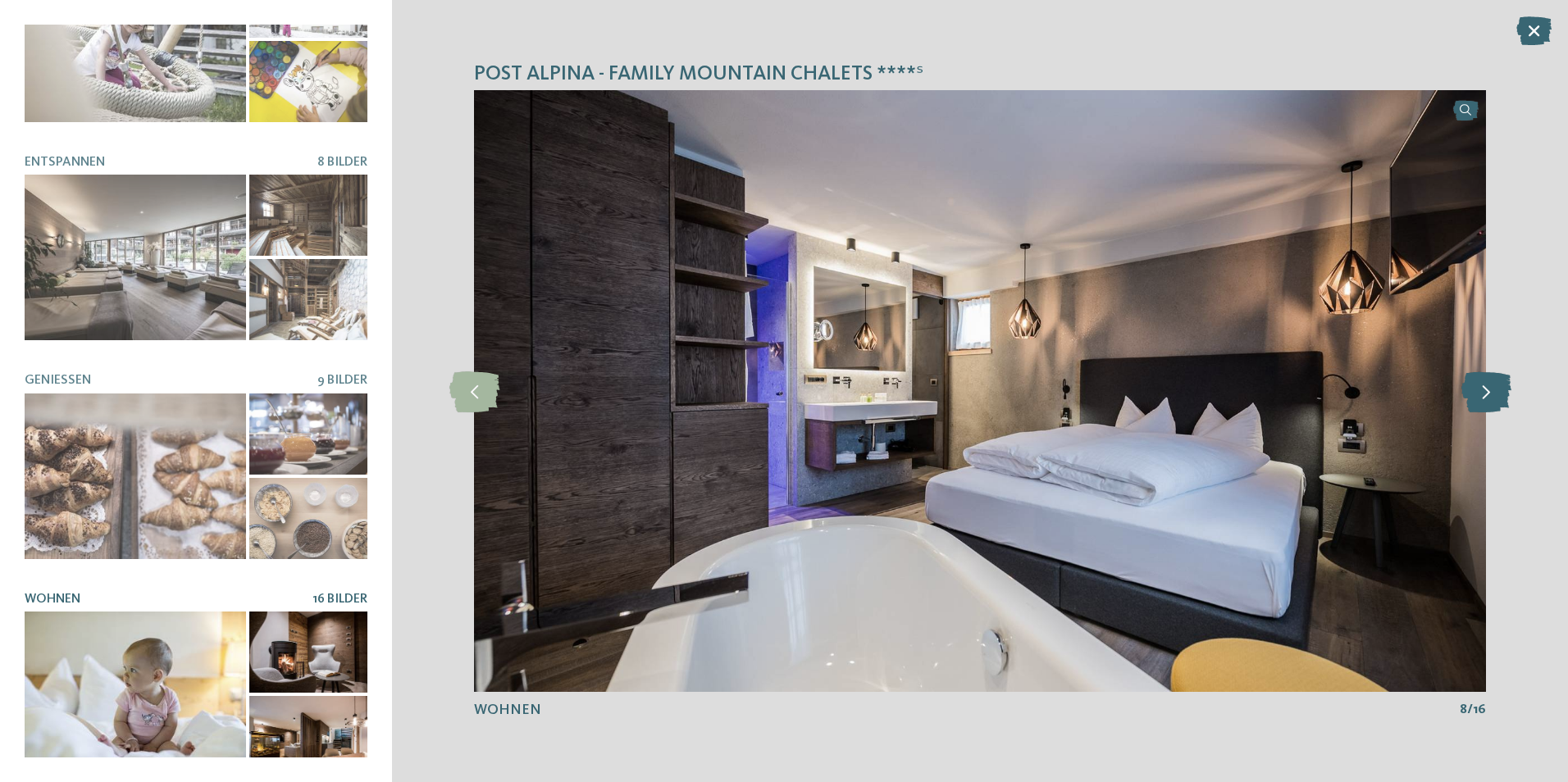
click at [1480, 390] on icon at bounding box center [1486, 391] width 50 height 41
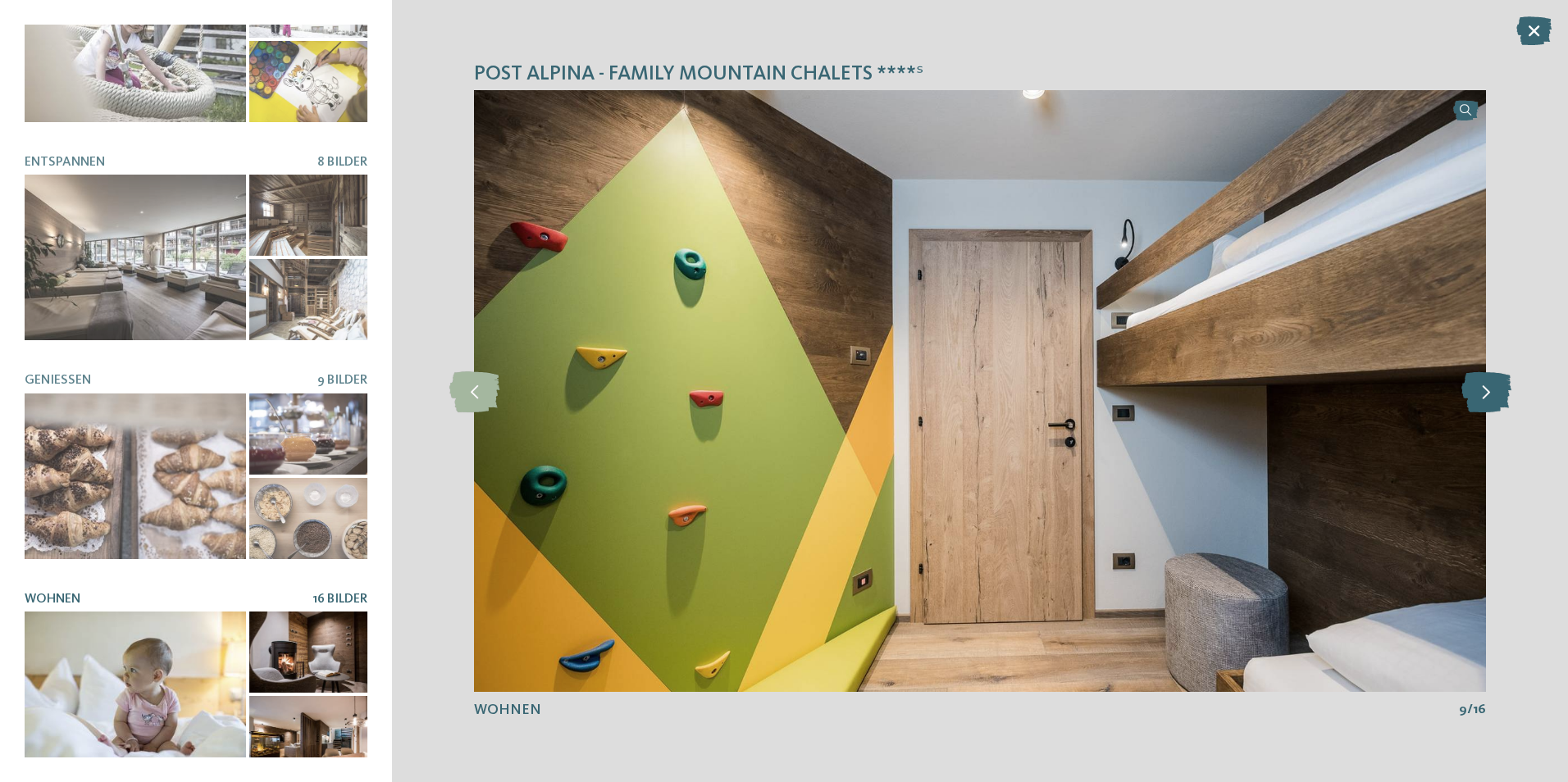
click at [1480, 390] on icon at bounding box center [1486, 391] width 50 height 41
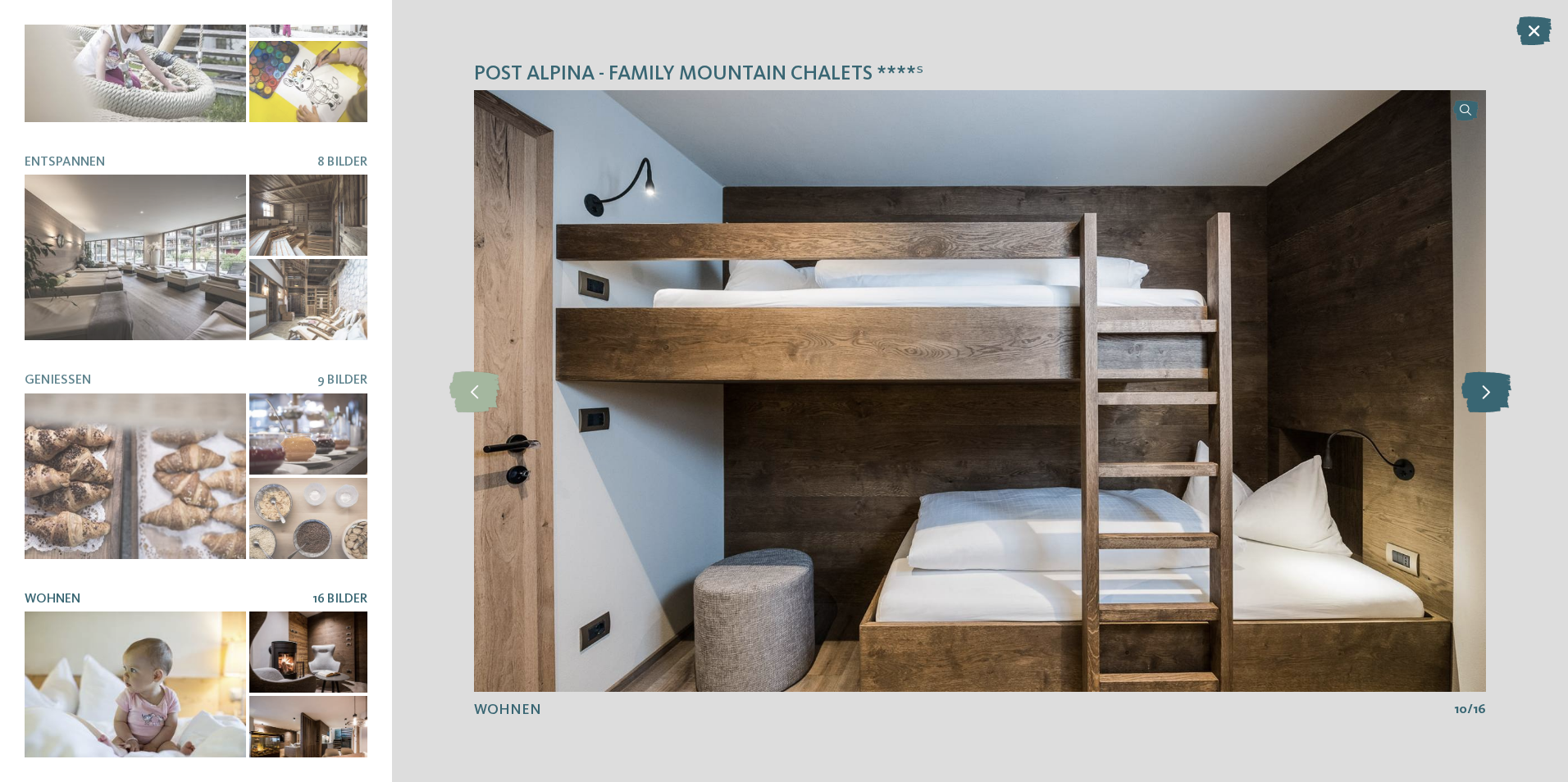
click at [1480, 390] on icon at bounding box center [1486, 391] width 50 height 41
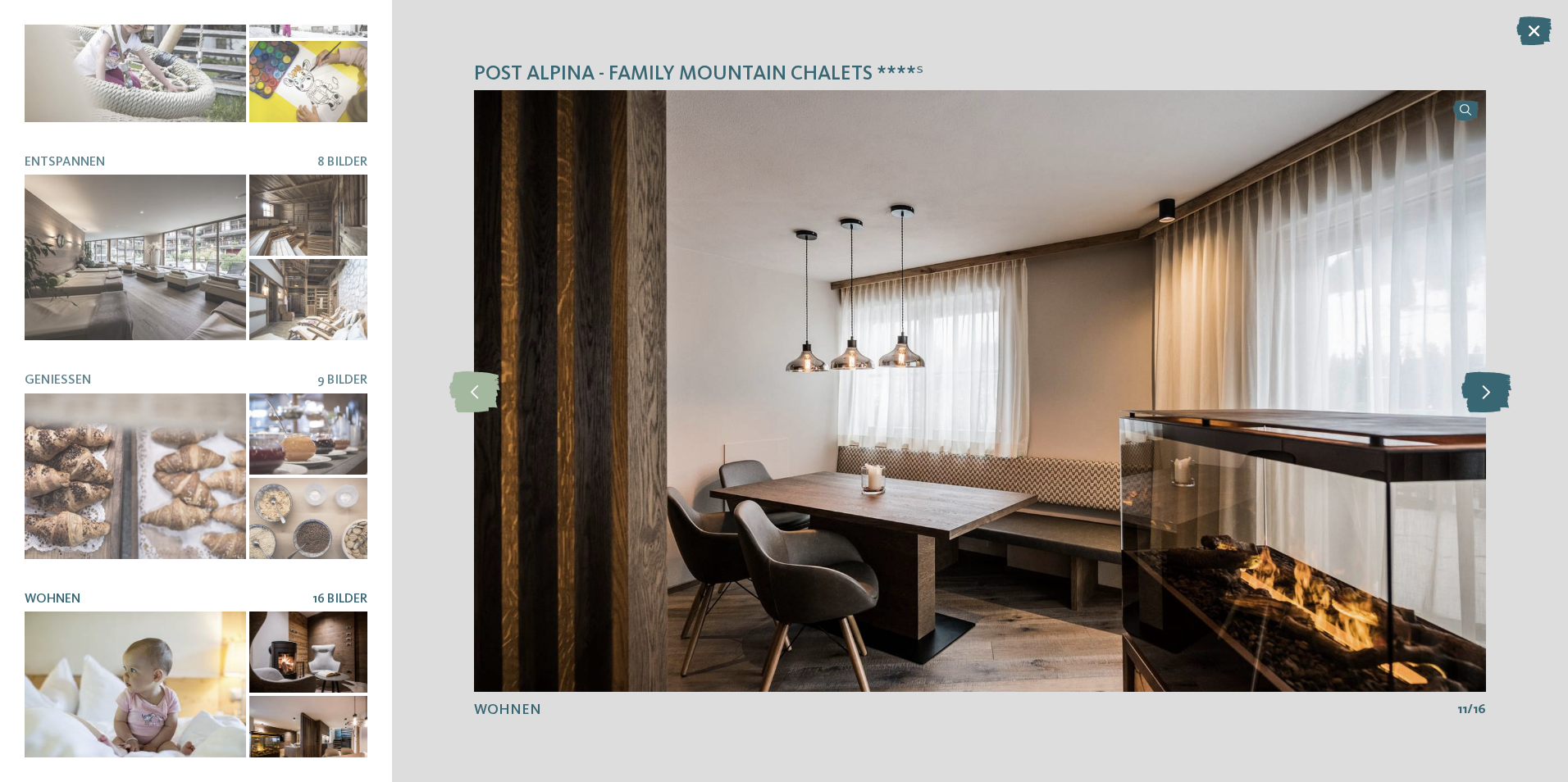
click at [1480, 390] on icon at bounding box center [1486, 391] width 50 height 41
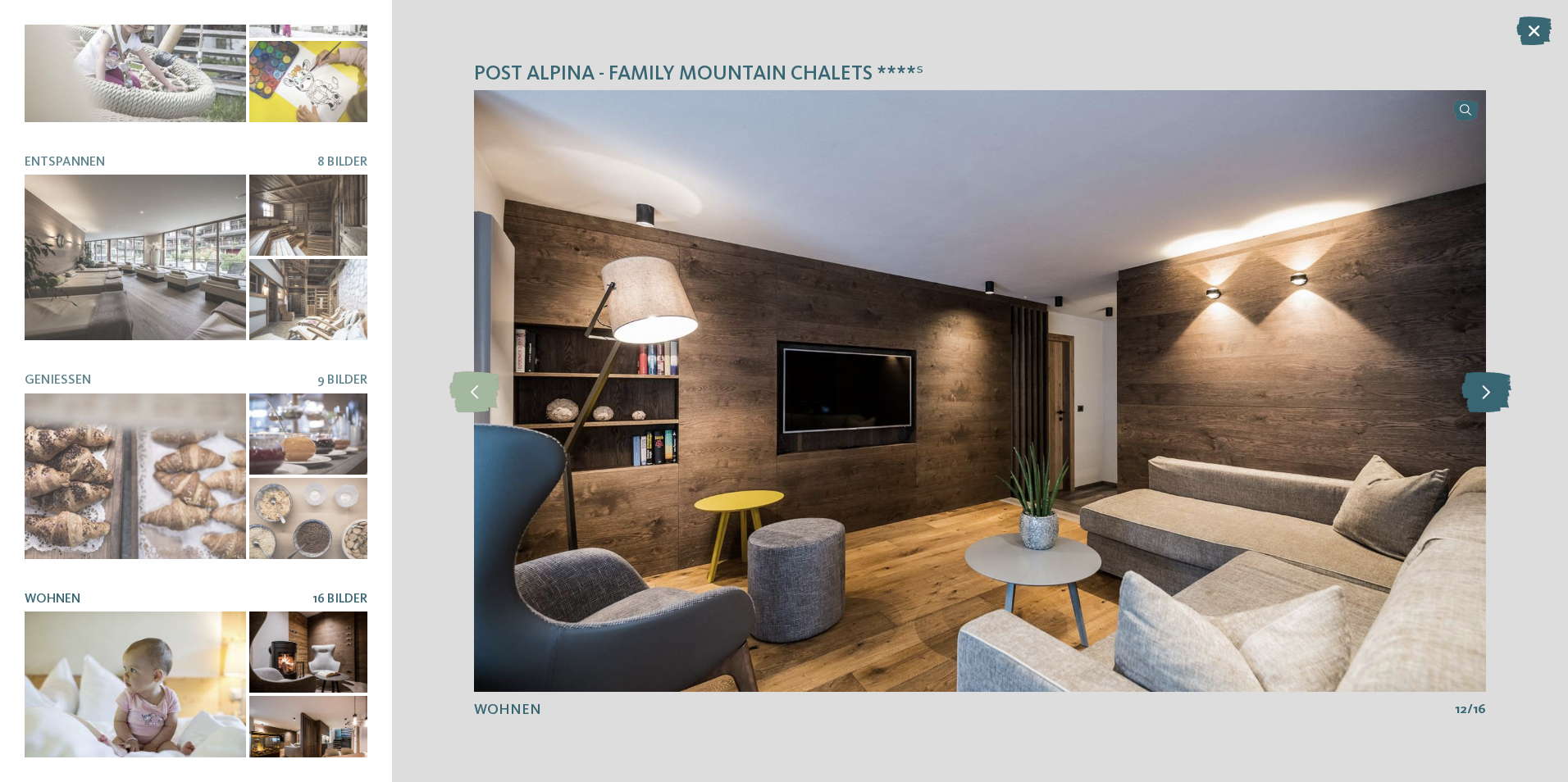
click at [1480, 390] on icon at bounding box center [1486, 391] width 50 height 41
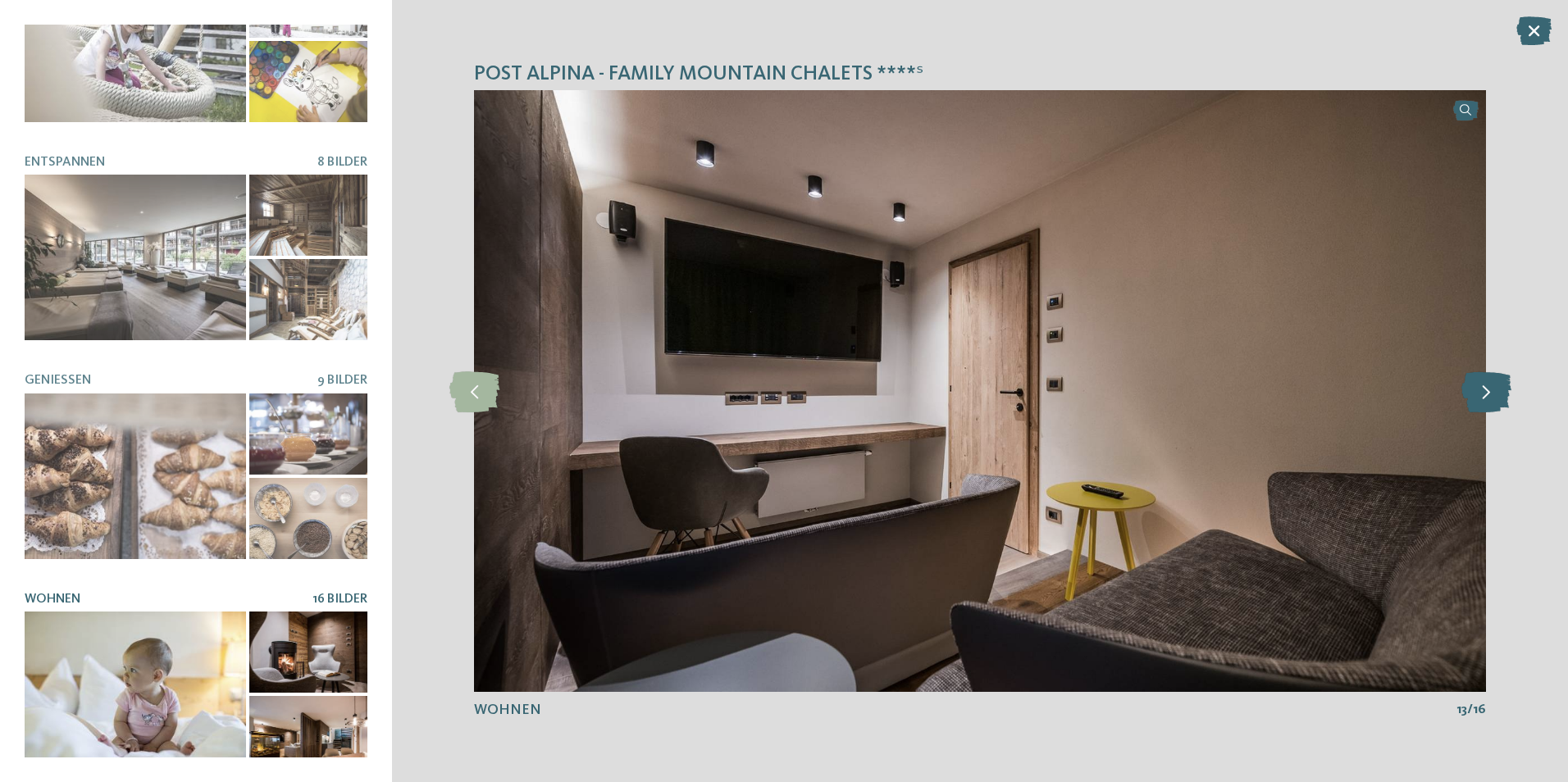
click at [1480, 390] on icon at bounding box center [1486, 391] width 50 height 41
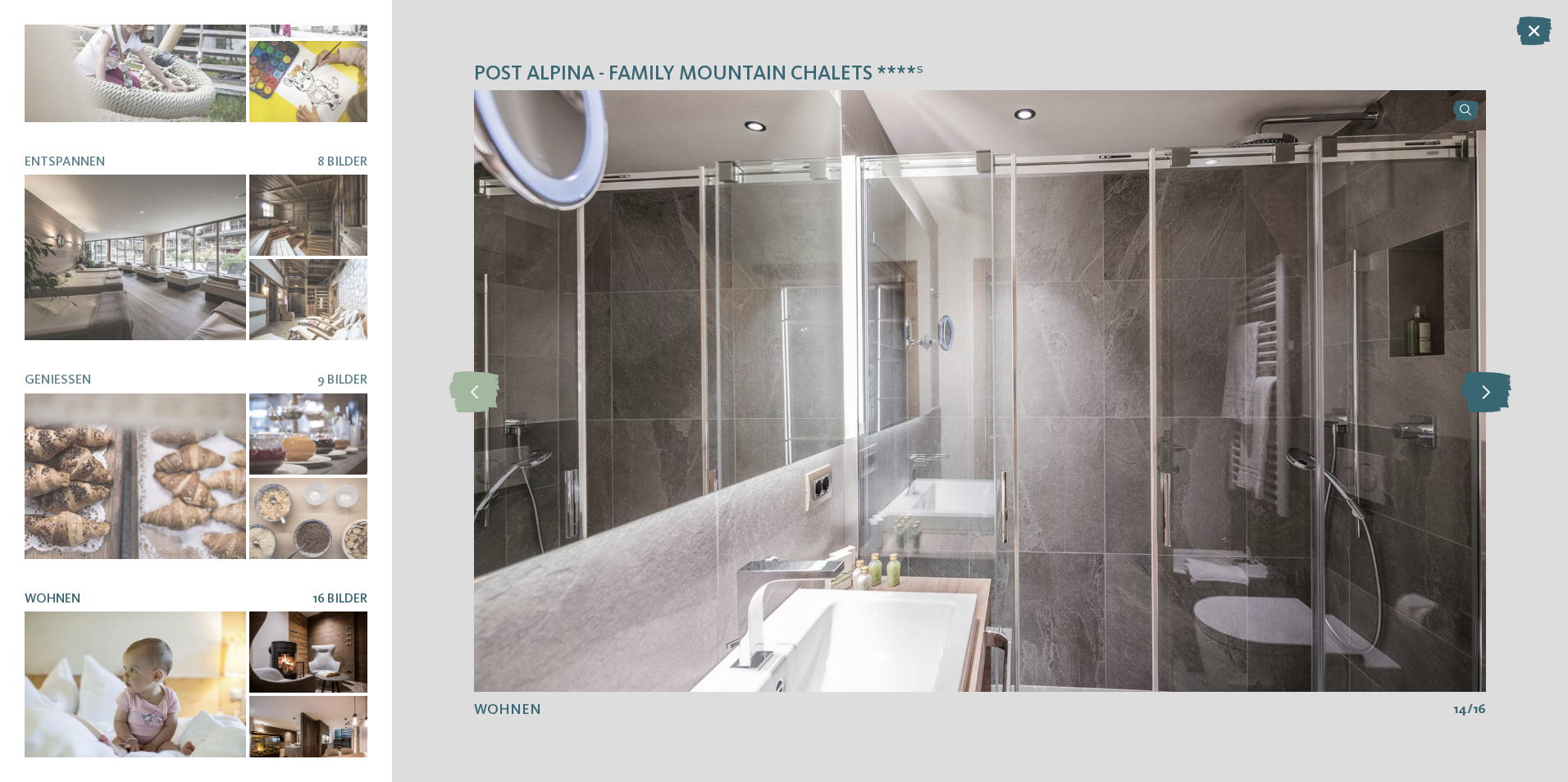
click at [1480, 390] on icon at bounding box center [1486, 391] width 50 height 41
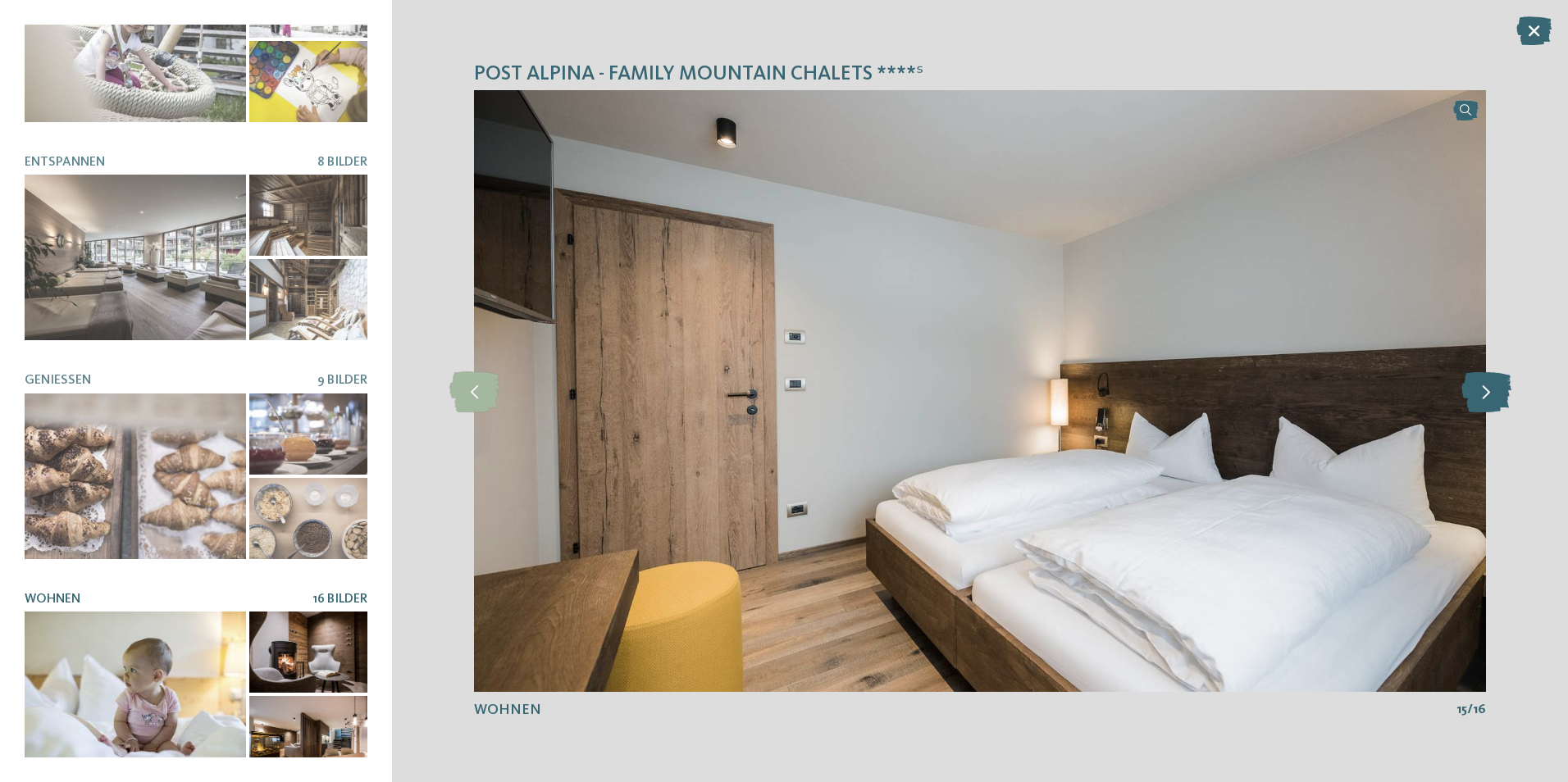
click at [1482, 390] on icon at bounding box center [1486, 391] width 50 height 41
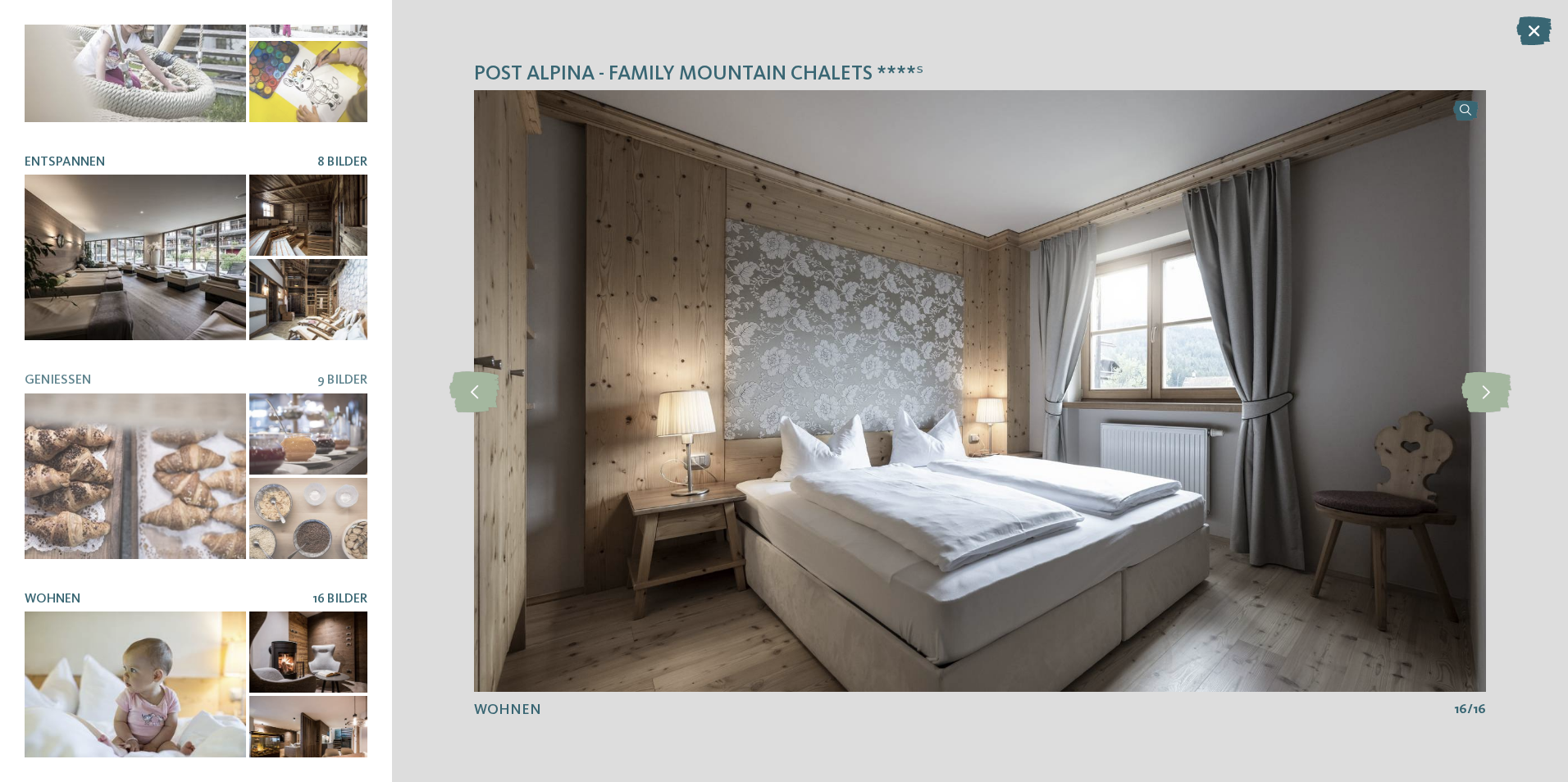
scroll to position [0, 0]
